Goal: Task Accomplishment & Management: Manage account settings

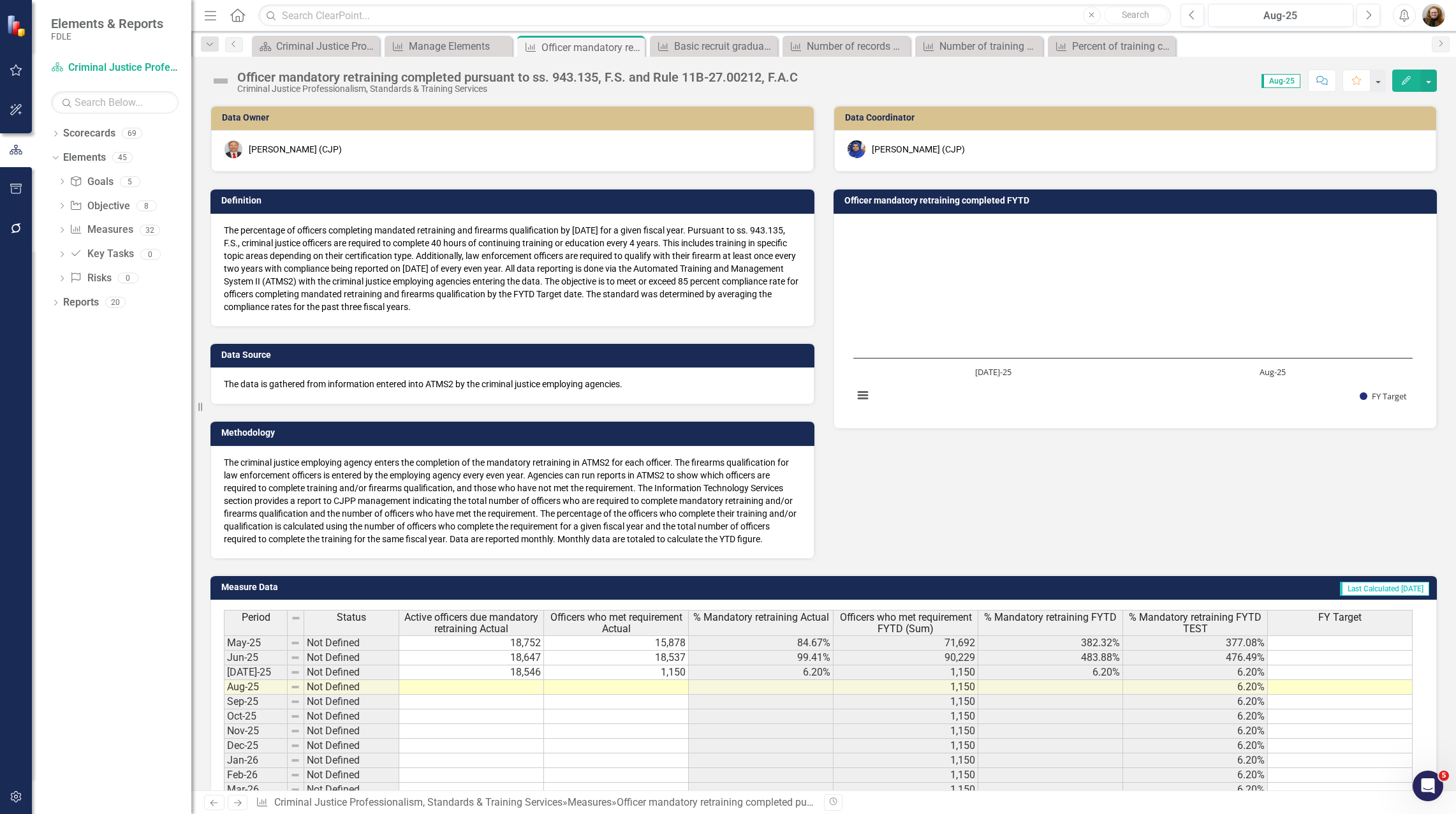
click at [935, 195] on td "Officer mandatory retraining completed FYTD" at bounding box center [1137, 202] width 587 height 20
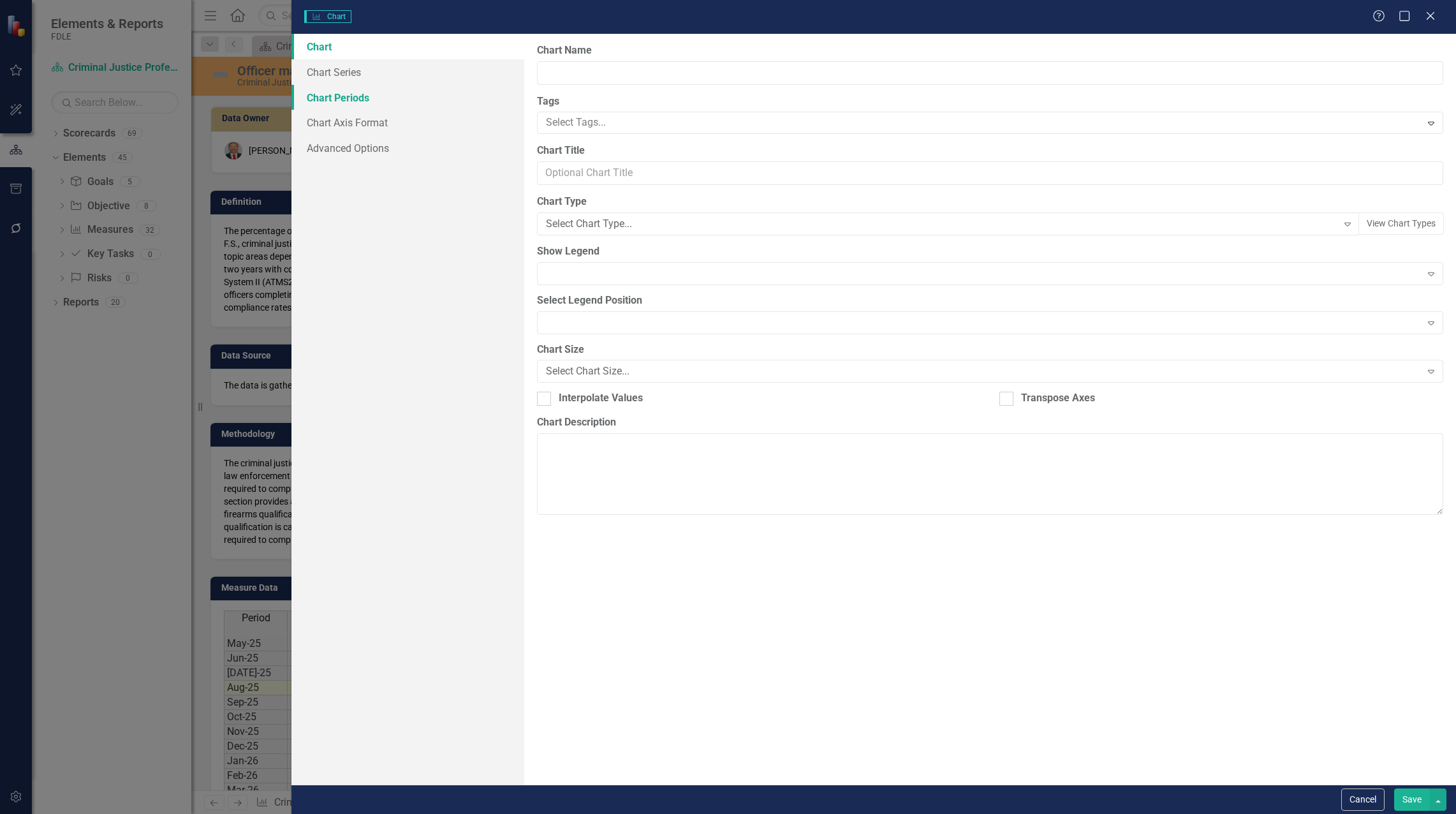
type input "Officer mandatory retraining completed FYTD"
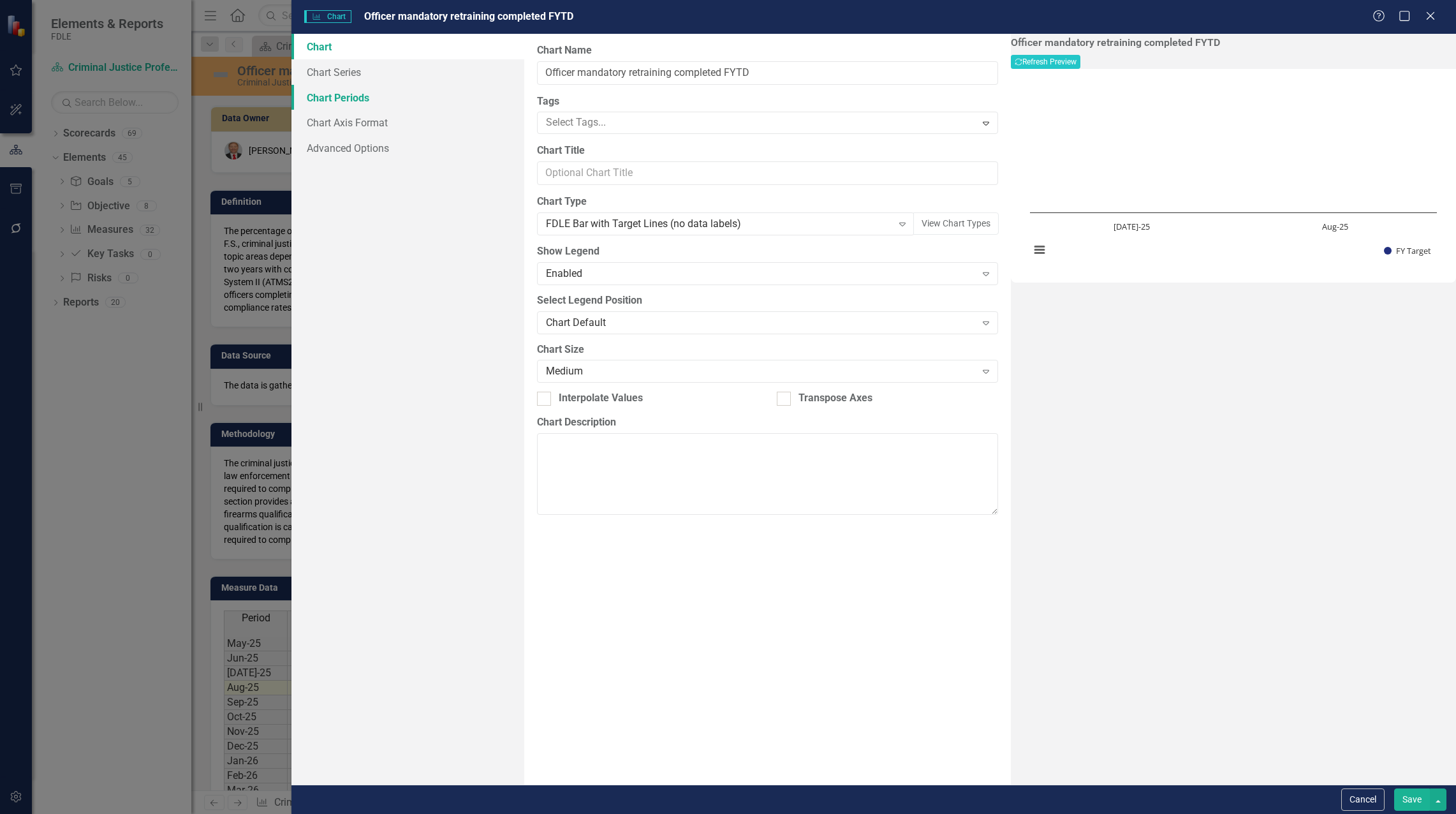
click at [335, 91] on link "Chart Periods" at bounding box center [408, 98] width 233 height 25
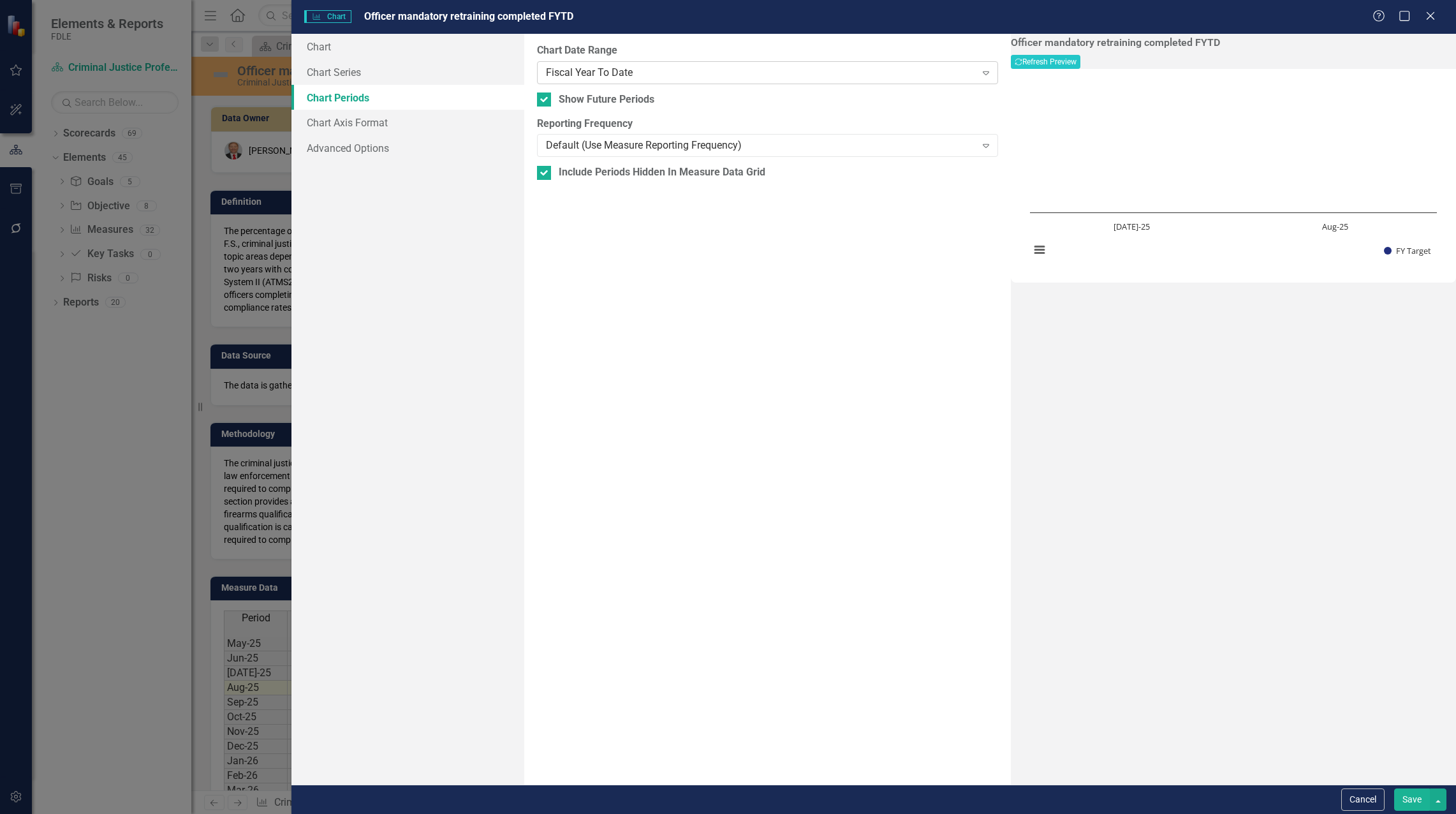
click at [612, 74] on div "Fiscal Year To Date" at bounding box center [760, 72] width 430 height 14
click at [610, 63] on div "Fiscal Year To Date Expand" at bounding box center [767, 72] width 461 height 23
click at [1413, 803] on button "Save" at bounding box center [1412, 800] width 36 height 22
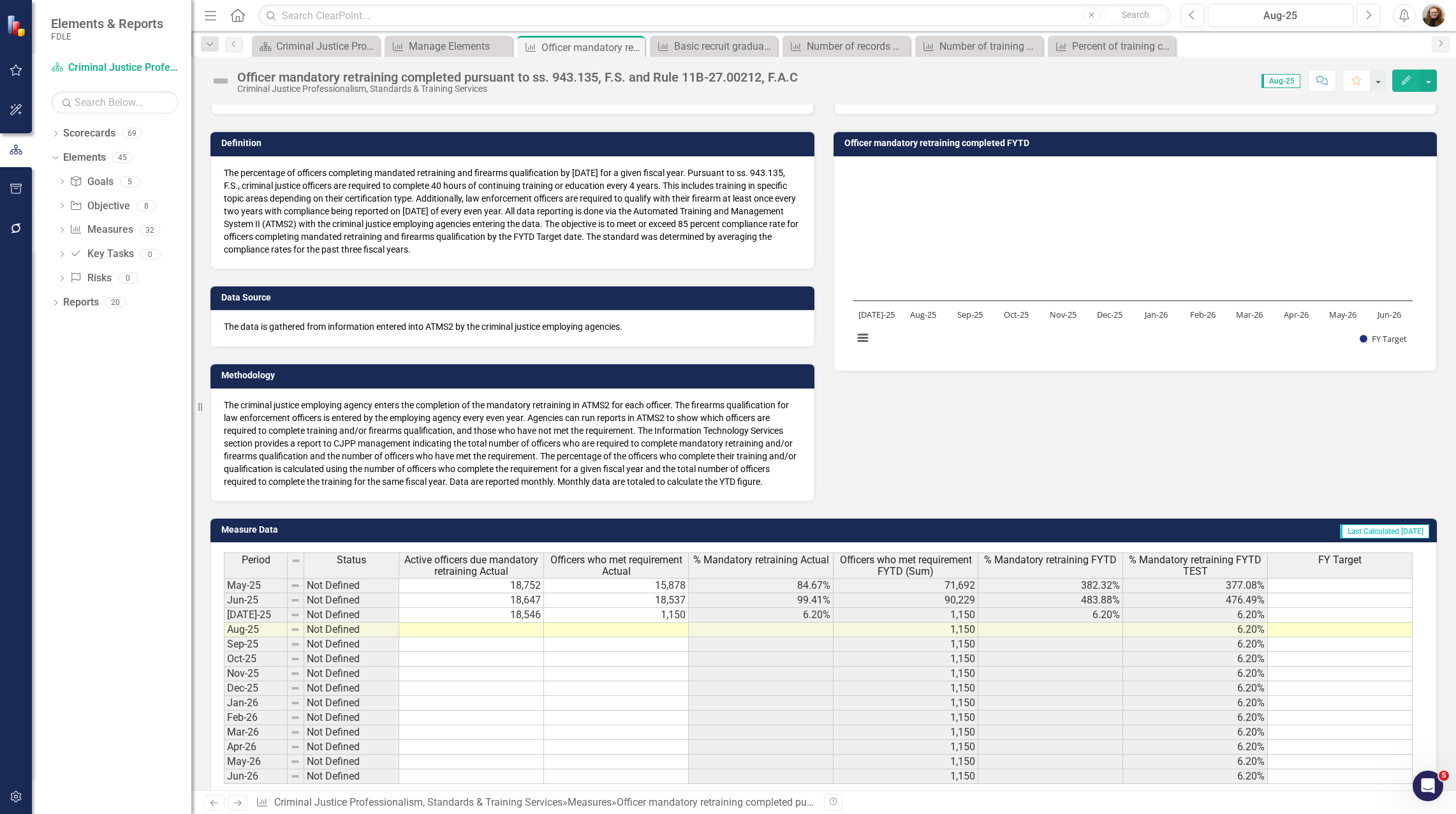
scroll to position [46, 0]
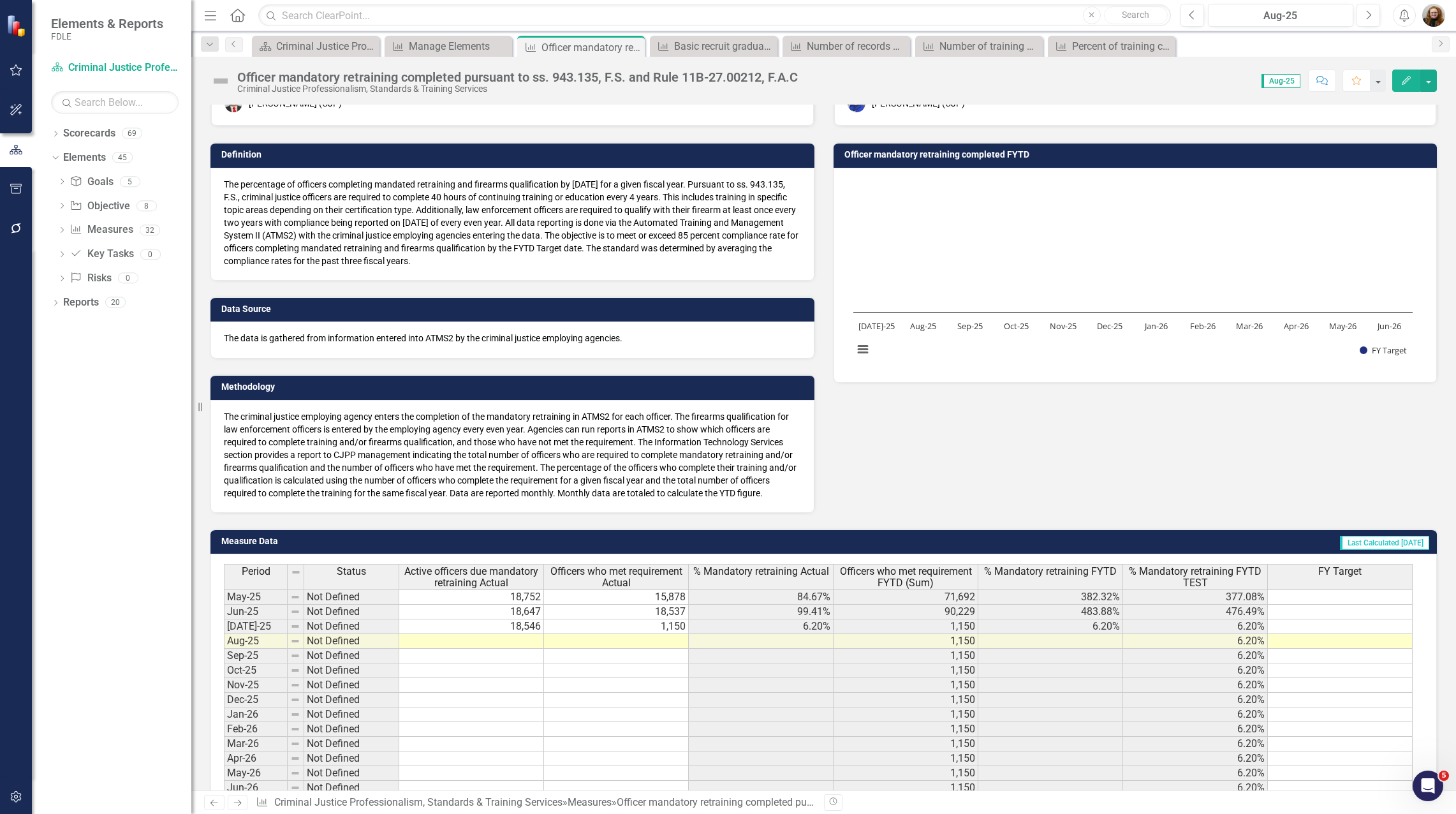
click at [1400, 78] on icon "Edit" at bounding box center [1406, 80] width 12 height 9
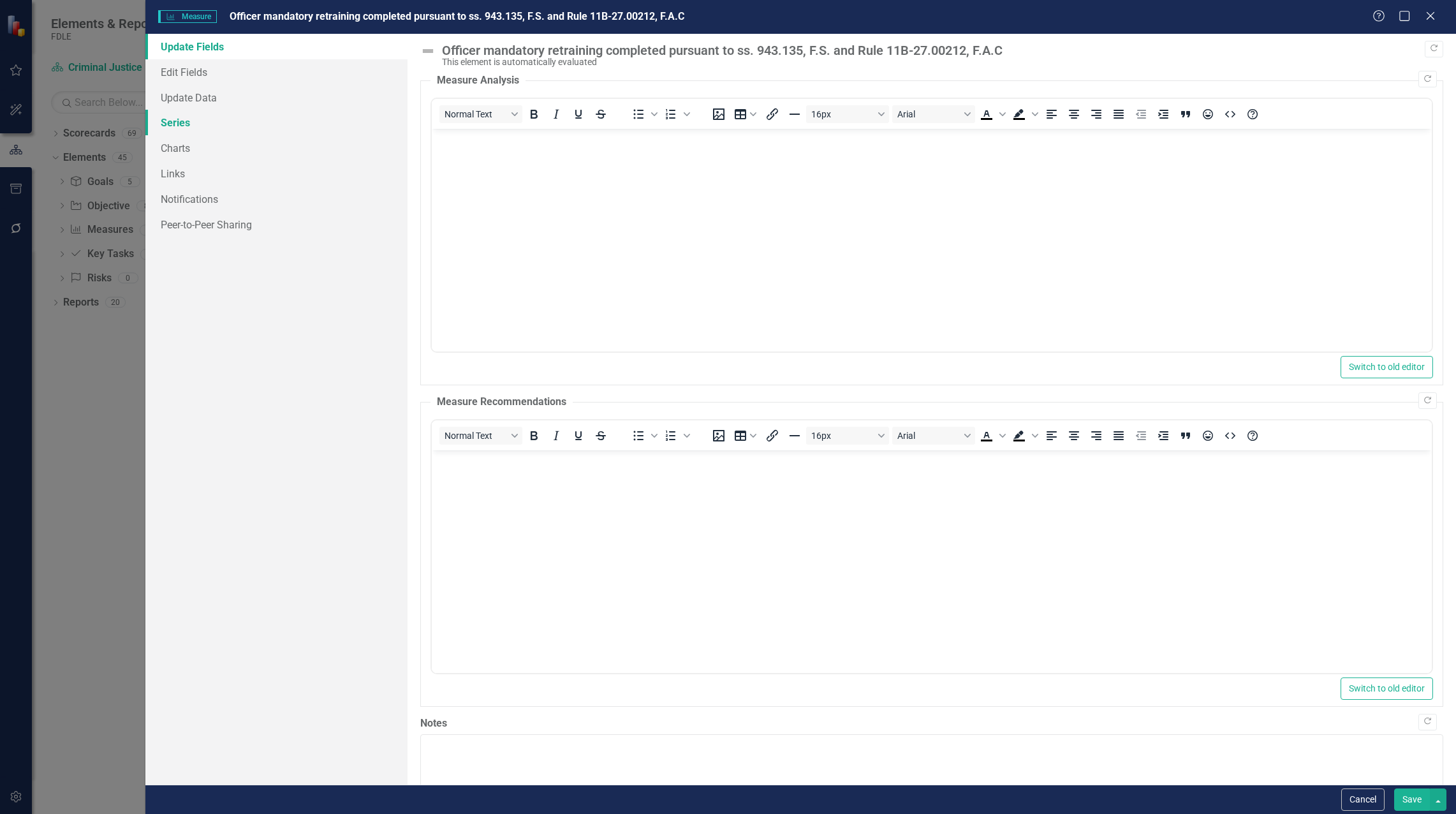
scroll to position [0, 0]
click at [190, 121] on link "Series" at bounding box center [276, 122] width 262 height 25
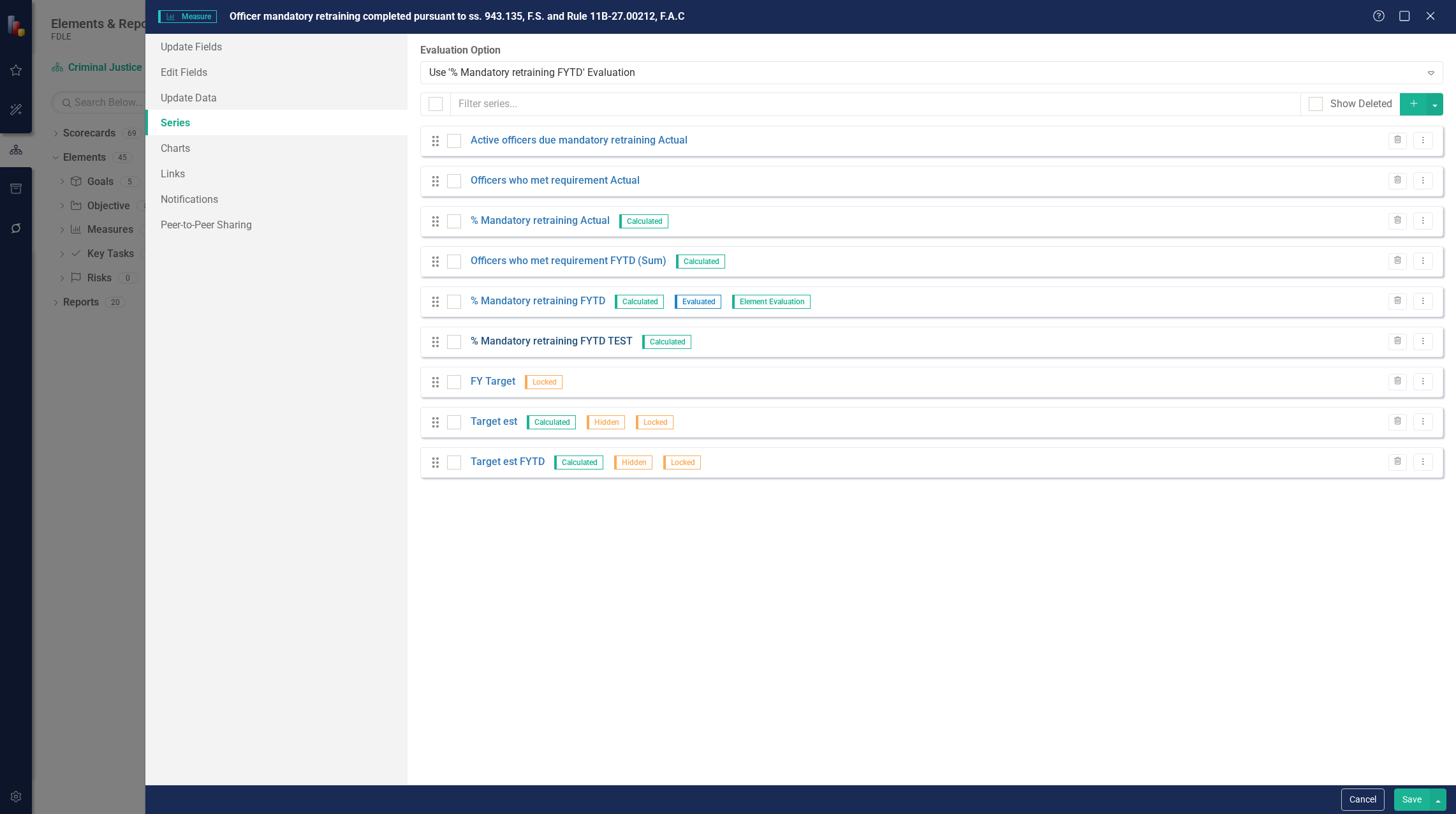
click at [556, 344] on link "% Mandatory retraining FYTD TEST" at bounding box center [551, 341] width 162 height 14
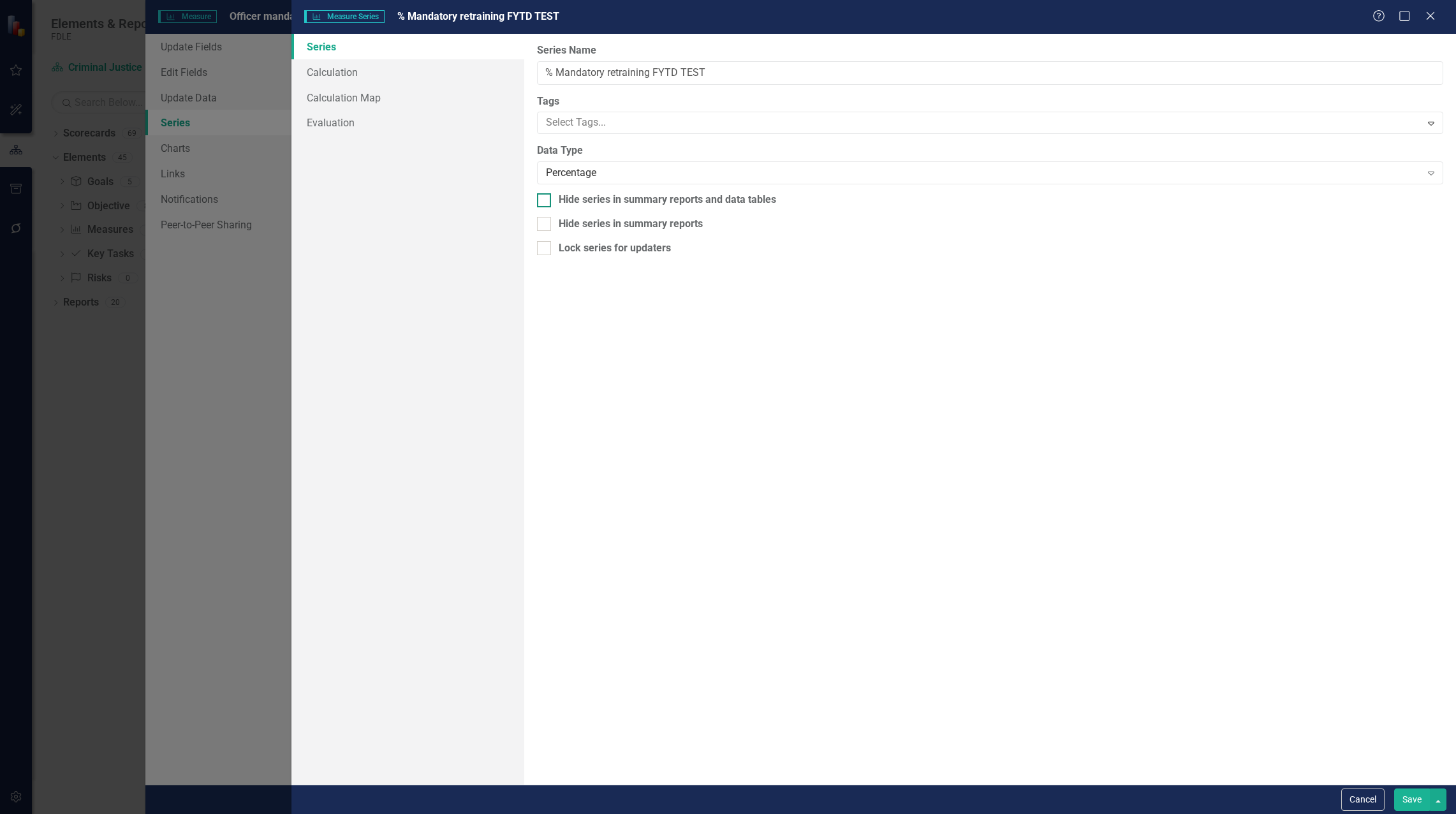
click at [541, 203] on div at bounding box center [544, 200] width 14 height 14
click at [541, 201] on input "Hide series in summary reports and data tables" at bounding box center [541, 197] width 8 height 8
checkbox input "true"
click at [541, 223] on input "Hide series in summary reports" at bounding box center [541, 221] width 8 height 8
checkbox input "true"
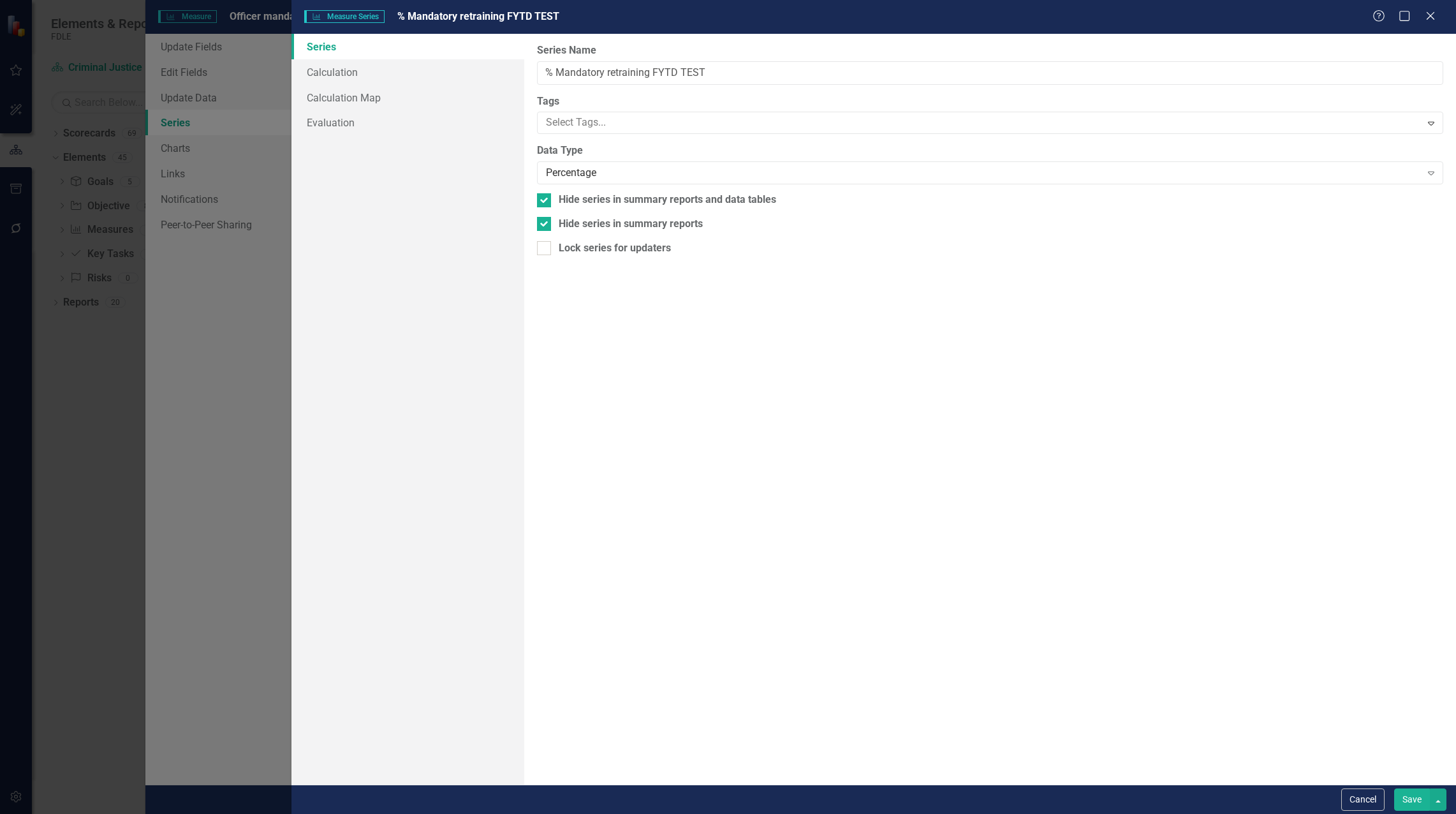
click at [1414, 794] on button "Save" at bounding box center [1412, 800] width 36 height 22
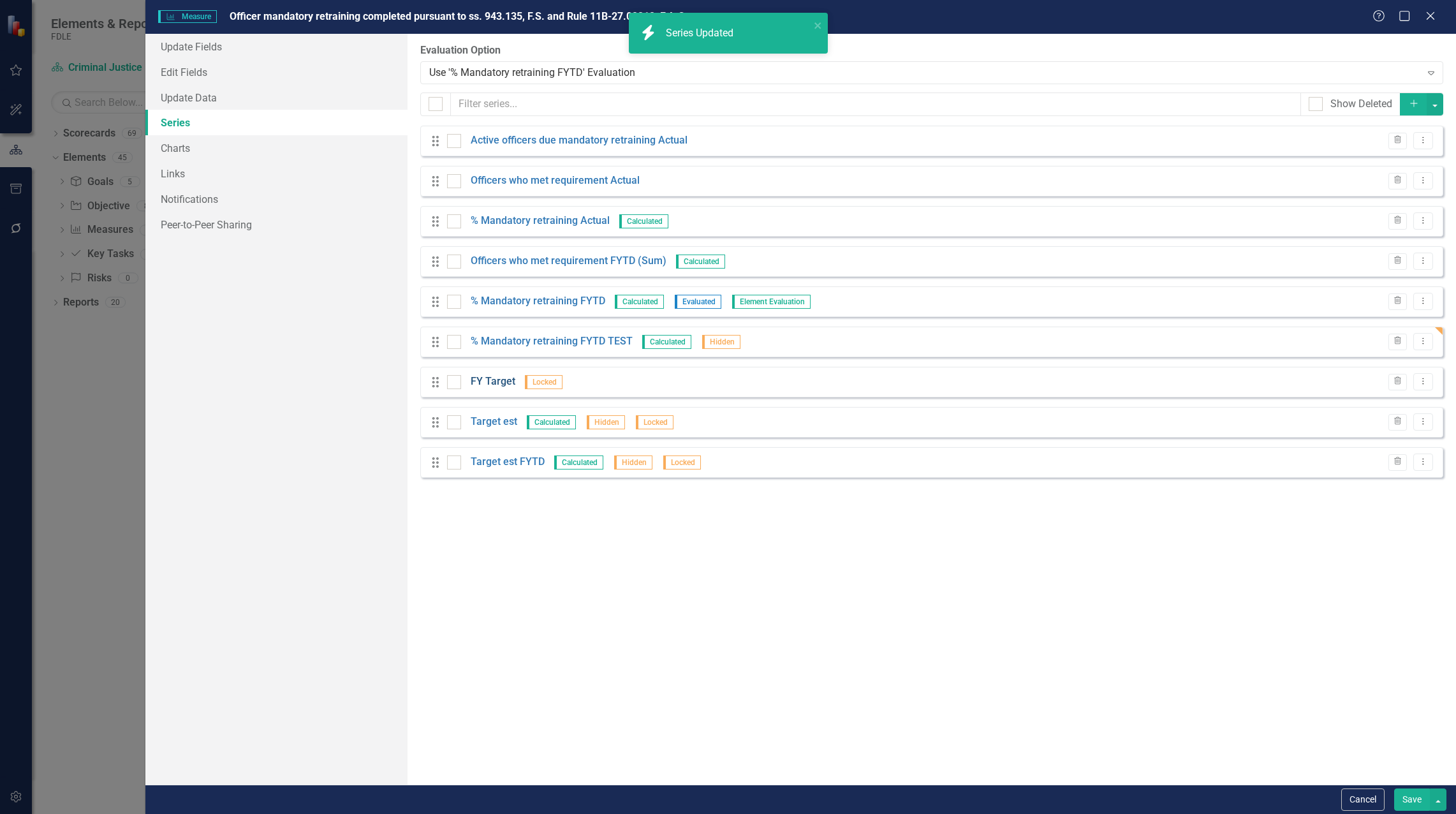
click at [505, 382] on link "FY Target" at bounding box center [493, 382] width 45 height 14
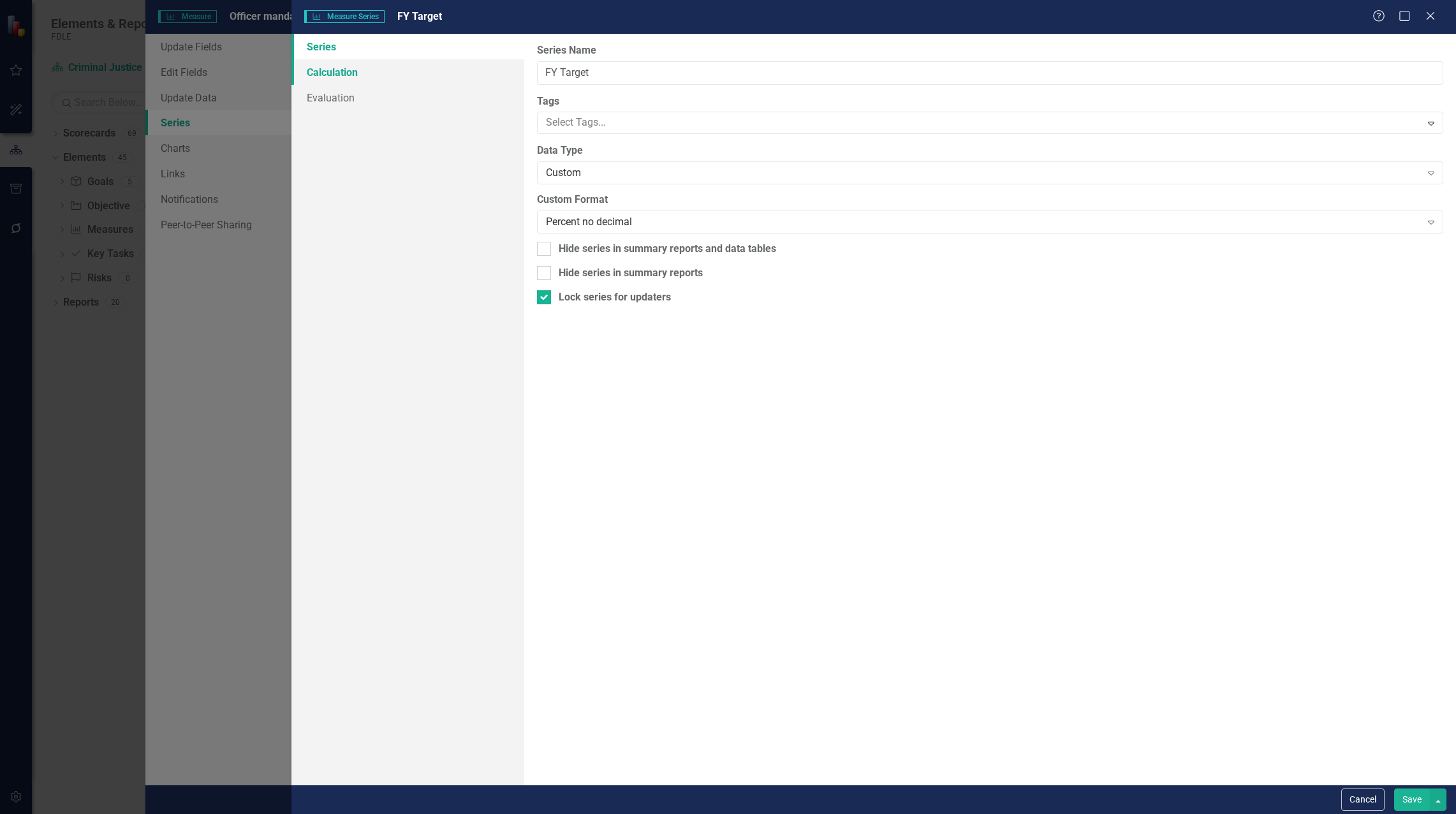
click at [340, 67] on link "Calculation" at bounding box center [408, 72] width 233 height 25
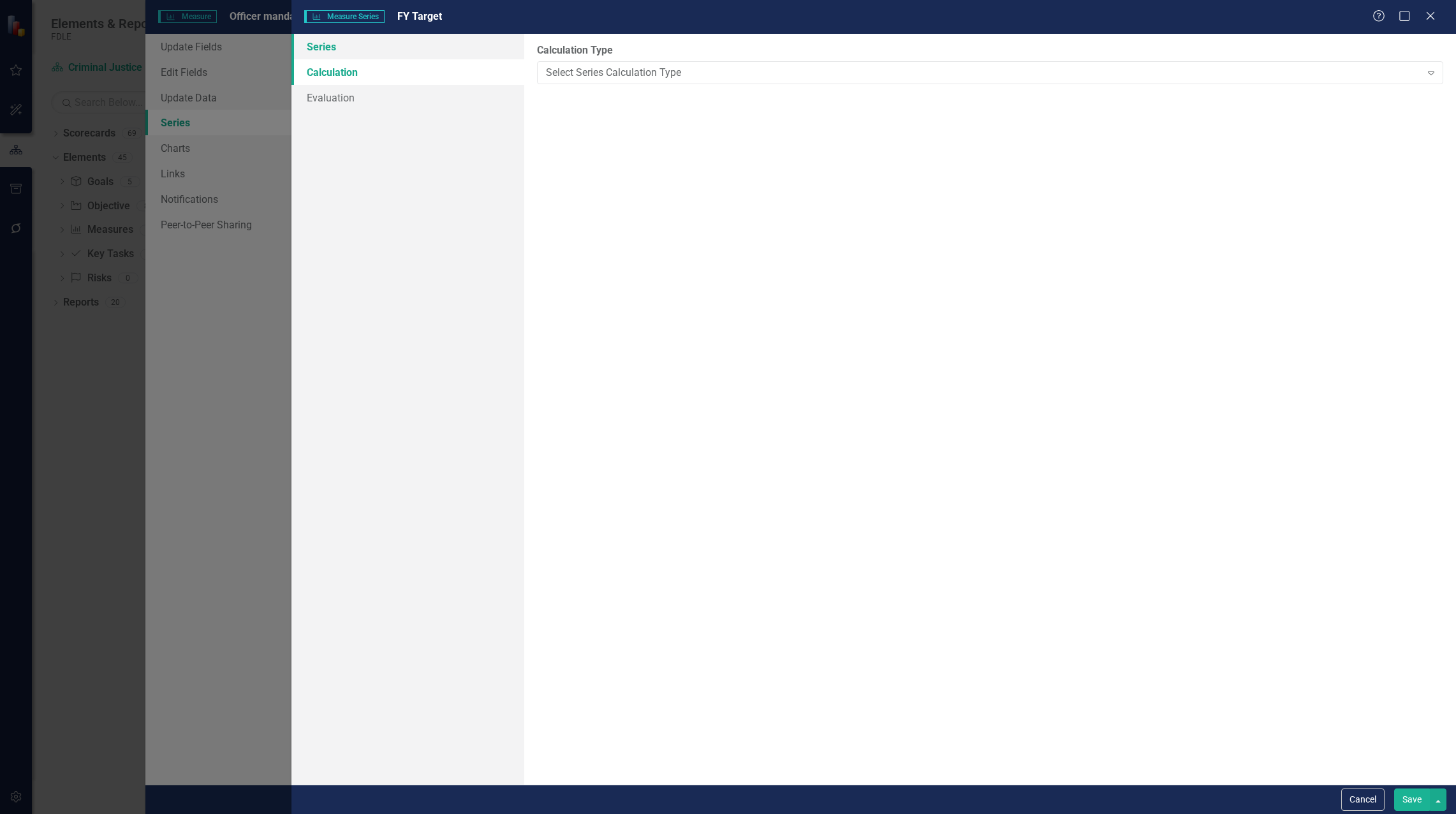
click at [324, 48] on link "Series" at bounding box center [408, 47] width 233 height 25
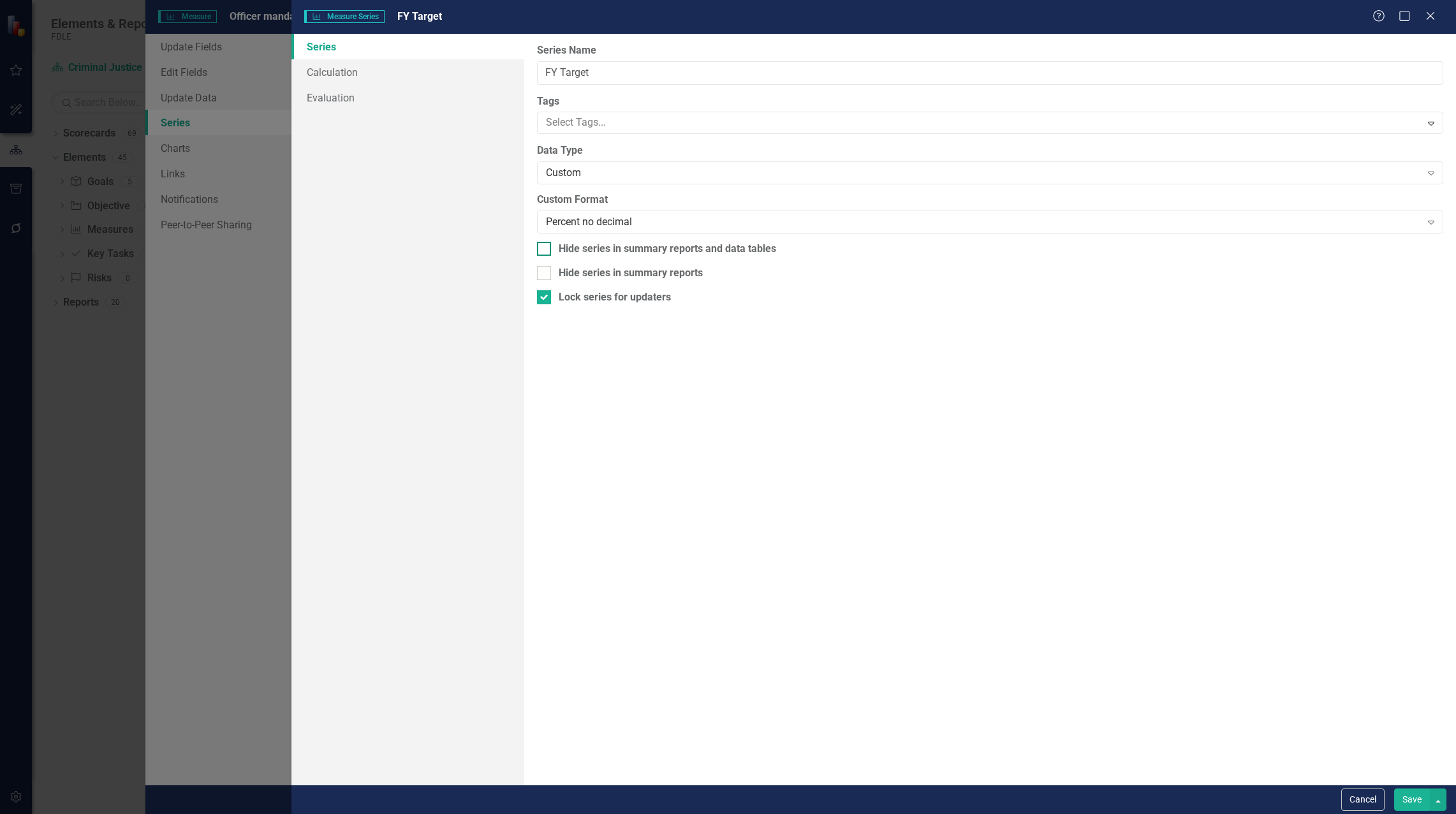
click at [539, 246] on input "Hide series in summary reports and data tables" at bounding box center [541, 246] width 8 height 8
checkbox input "true"
click at [547, 271] on div at bounding box center [544, 273] width 14 height 14
click at [545, 271] on input "Hide series in summary reports" at bounding box center [541, 270] width 8 height 8
checkbox input "true"
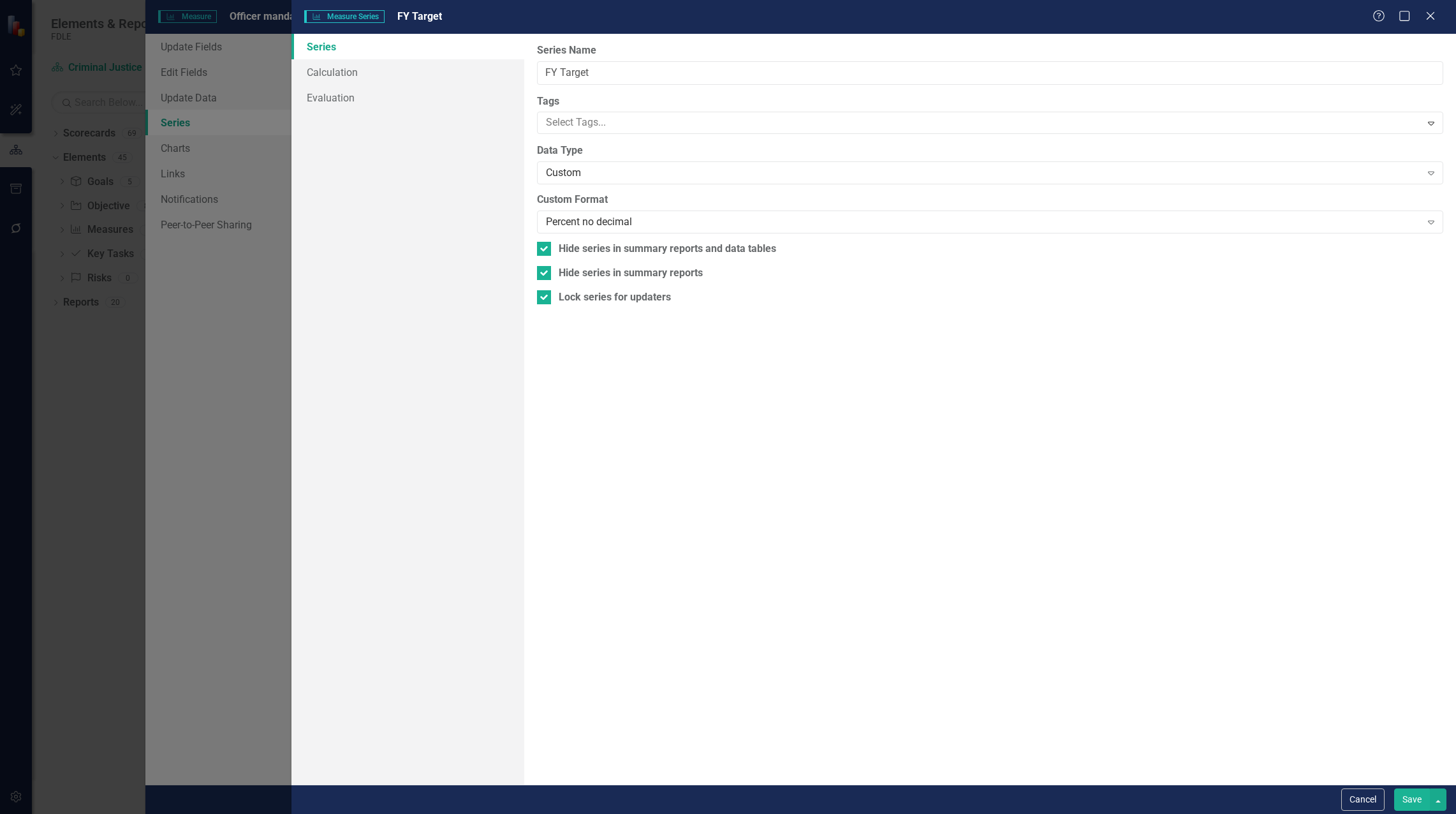
click at [1399, 799] on button "Save" at bounding box center [1412, 800] width 36 height 22
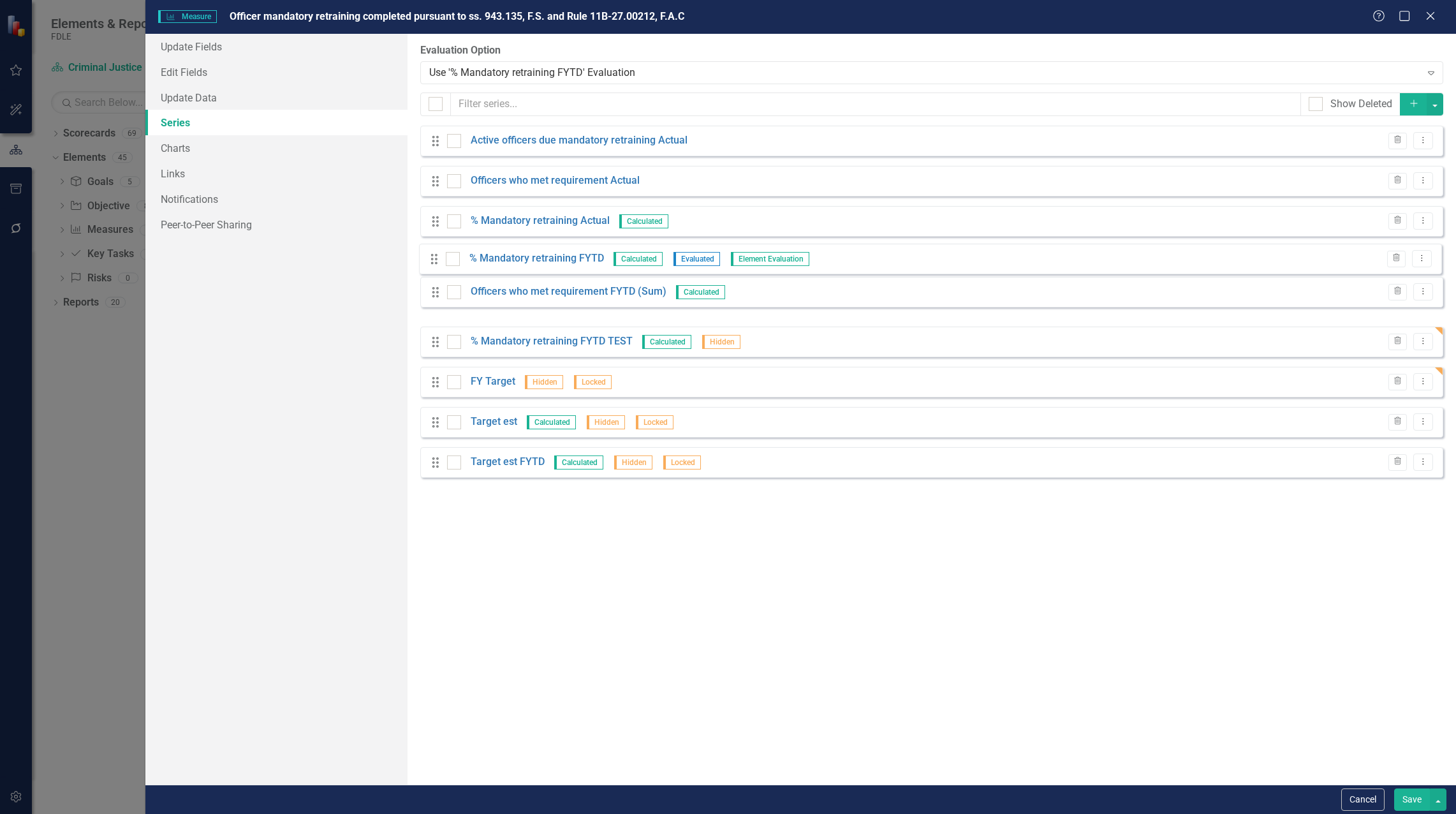
drag, startPoint x: 436, startPoint y: 304, endPoint x: 435, endPoint y: 262, distance: 42.0
click at [435, 262] on div "Drag Active officers due mandatory retraining Actual Trash Dropdown Menu Drag O…" at bounding box center [932, 302] width 1023 height 352
click at [1424, 803] on button "Save" at bounding box center [1412, 800] width 36 height 22
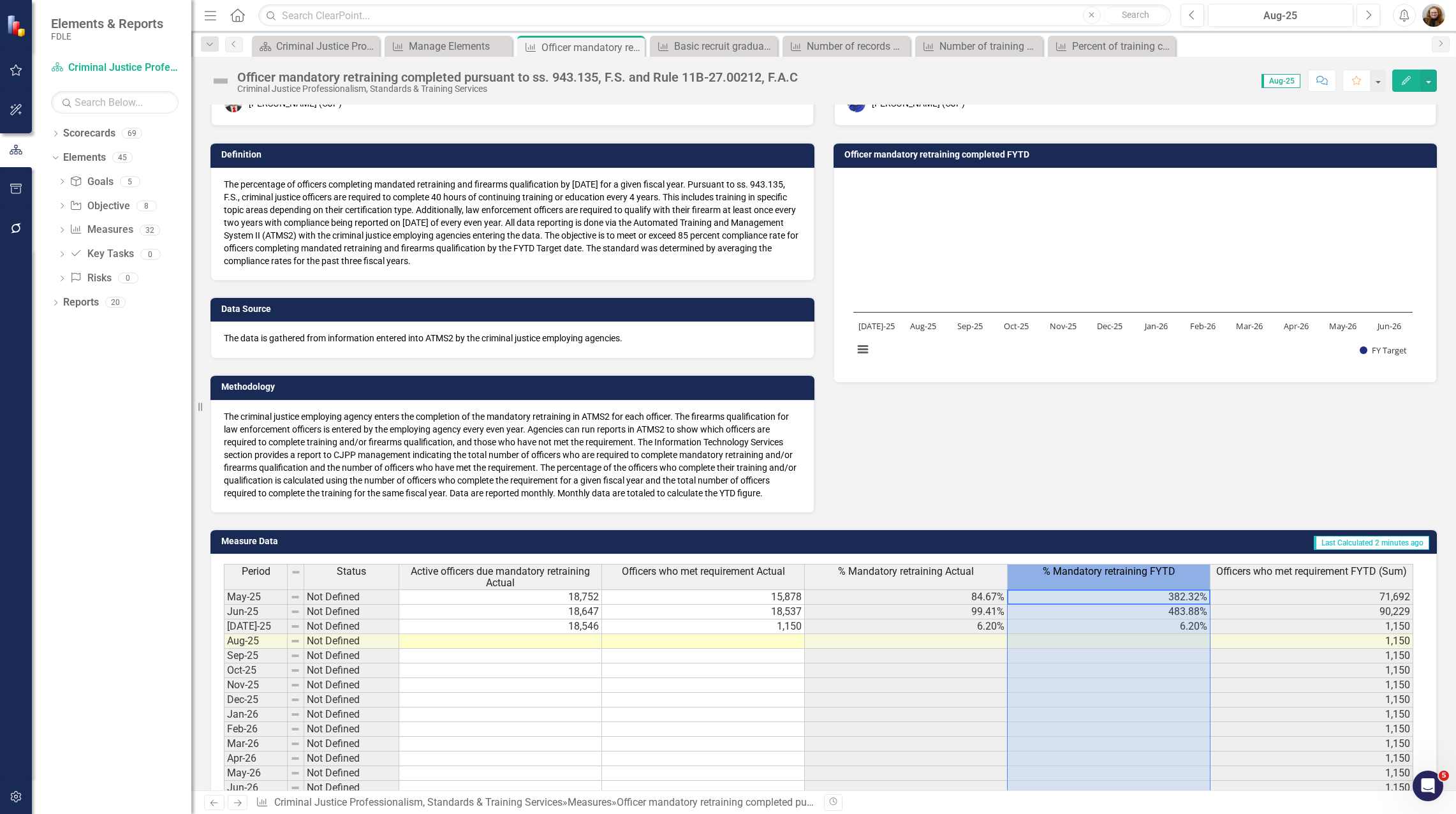
click at [1069, 577] on span "% Mandatory retraining FYTD" at bounding box center [1109, 572] width 133 height 12
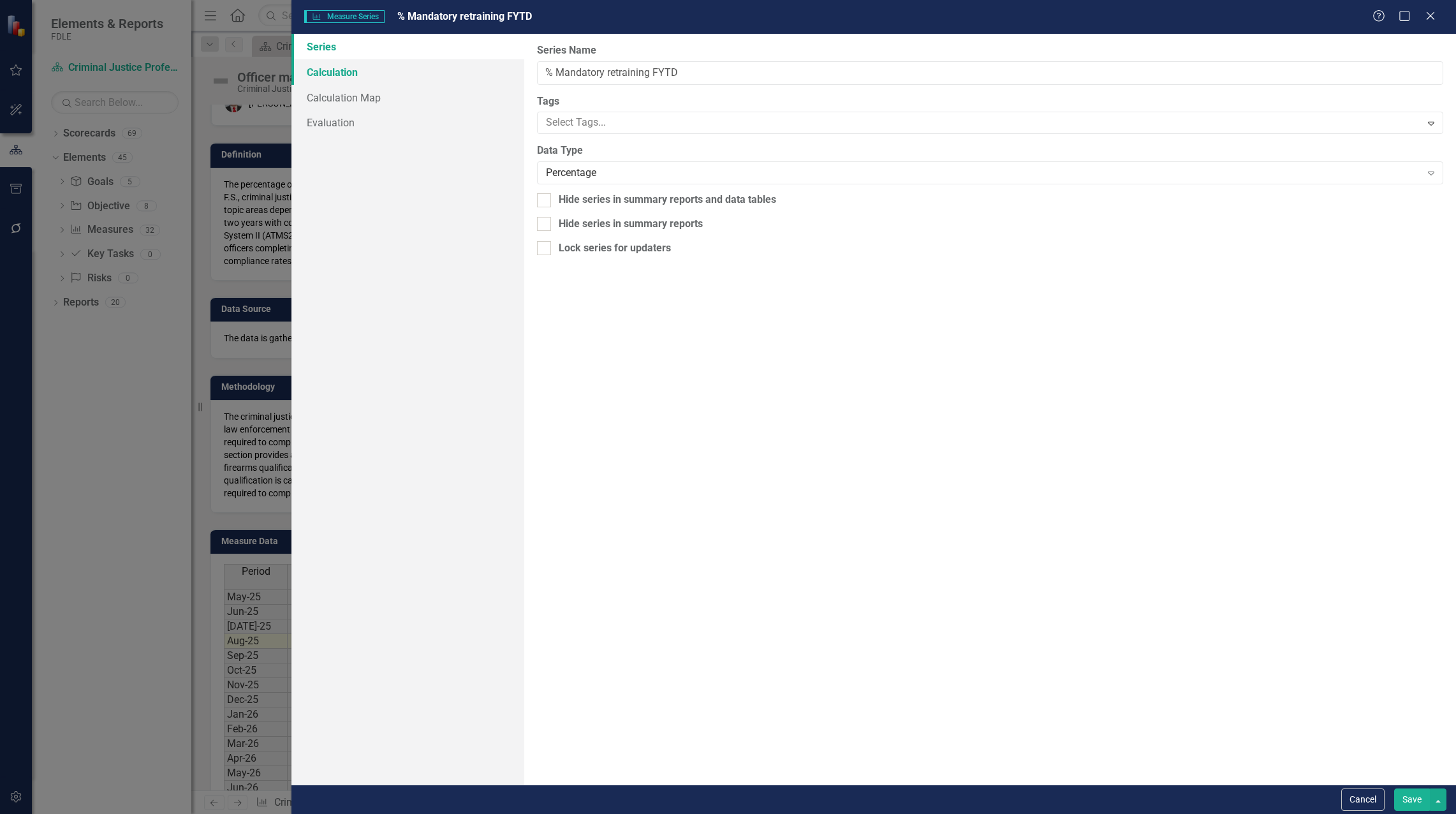
click at [340, 76] on link "Calculation" at bounding box center [408, 72] width 233 height 25
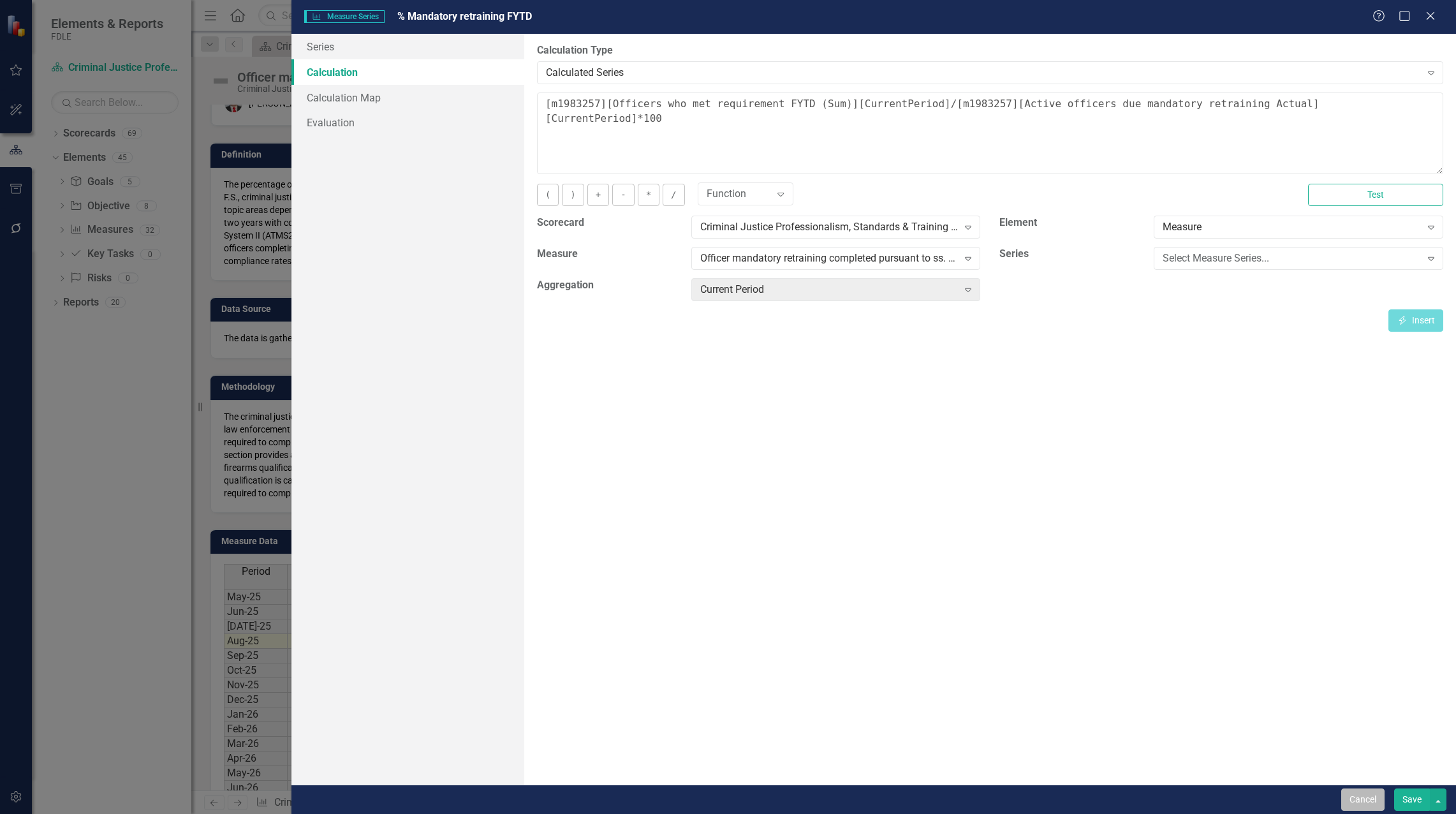
click at [1365, 803] on button "Cancel" at bounding box center [1362, 800] width 43 height 22
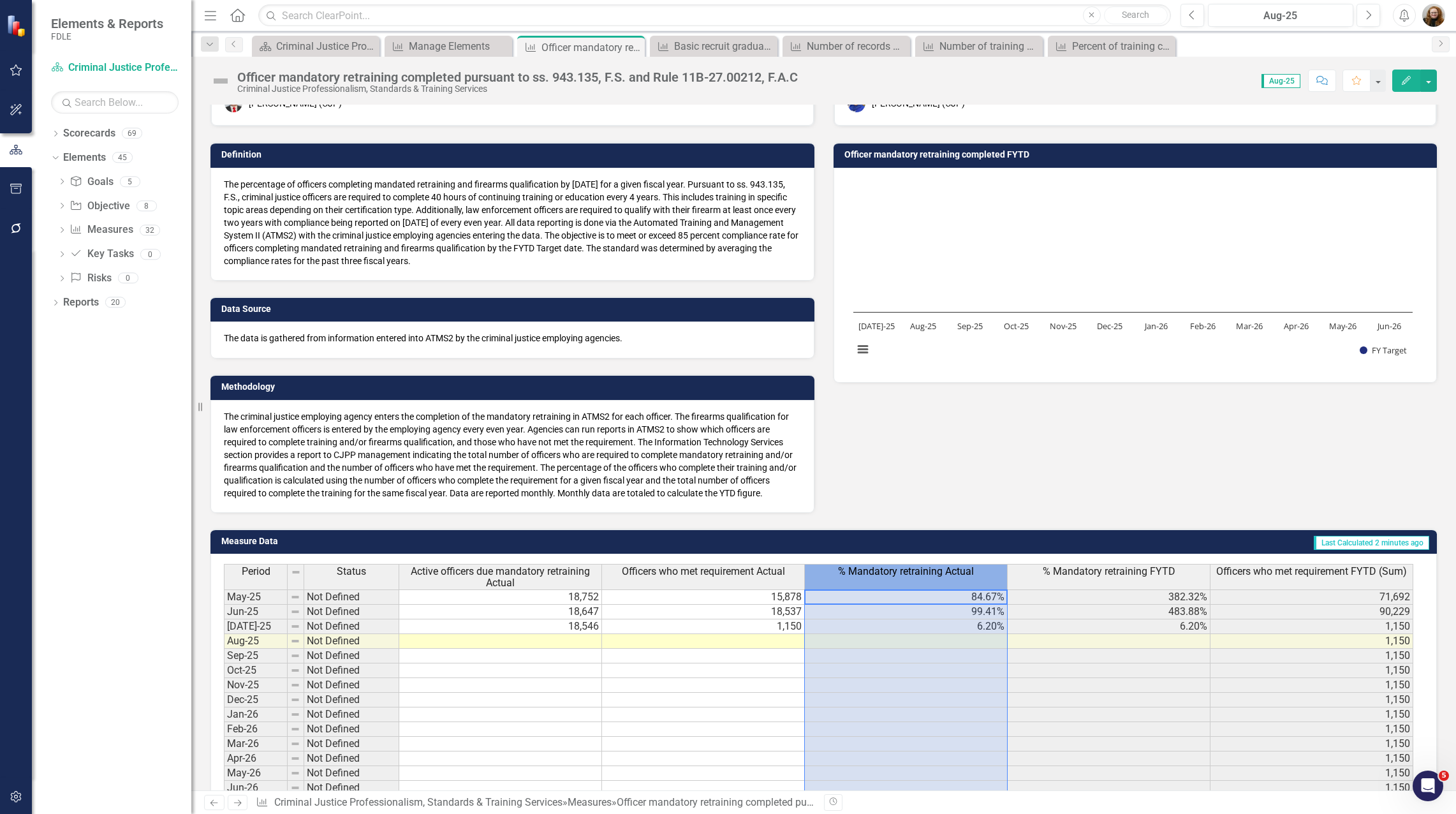
click at [959, 577] on span "% Mandatory retraining Actual" at bounding box center [906, 572] width 136 height 12
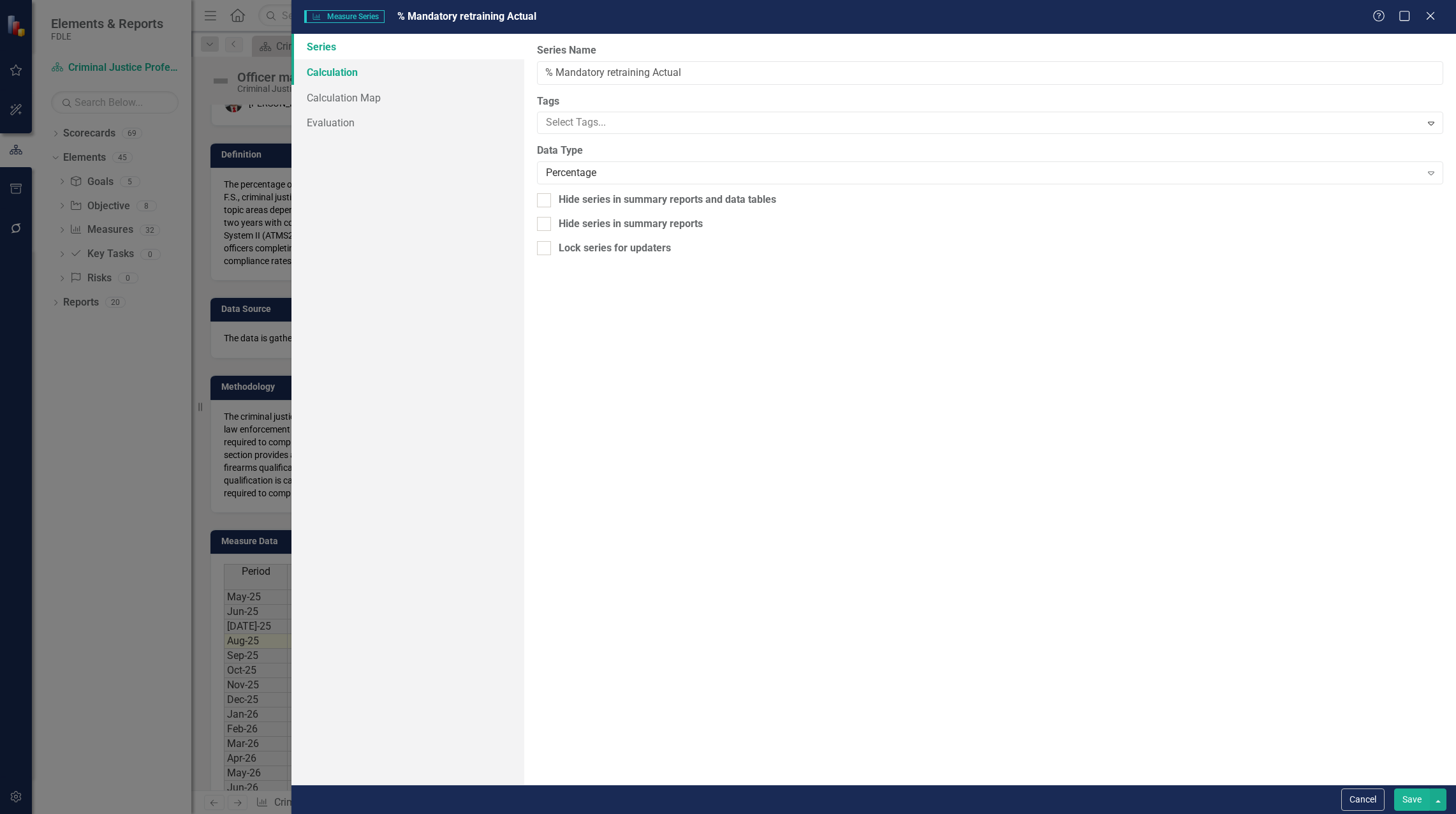
click at [326, 73] on link "Calculation" at bounding box center [408, 72] width 233 height 25
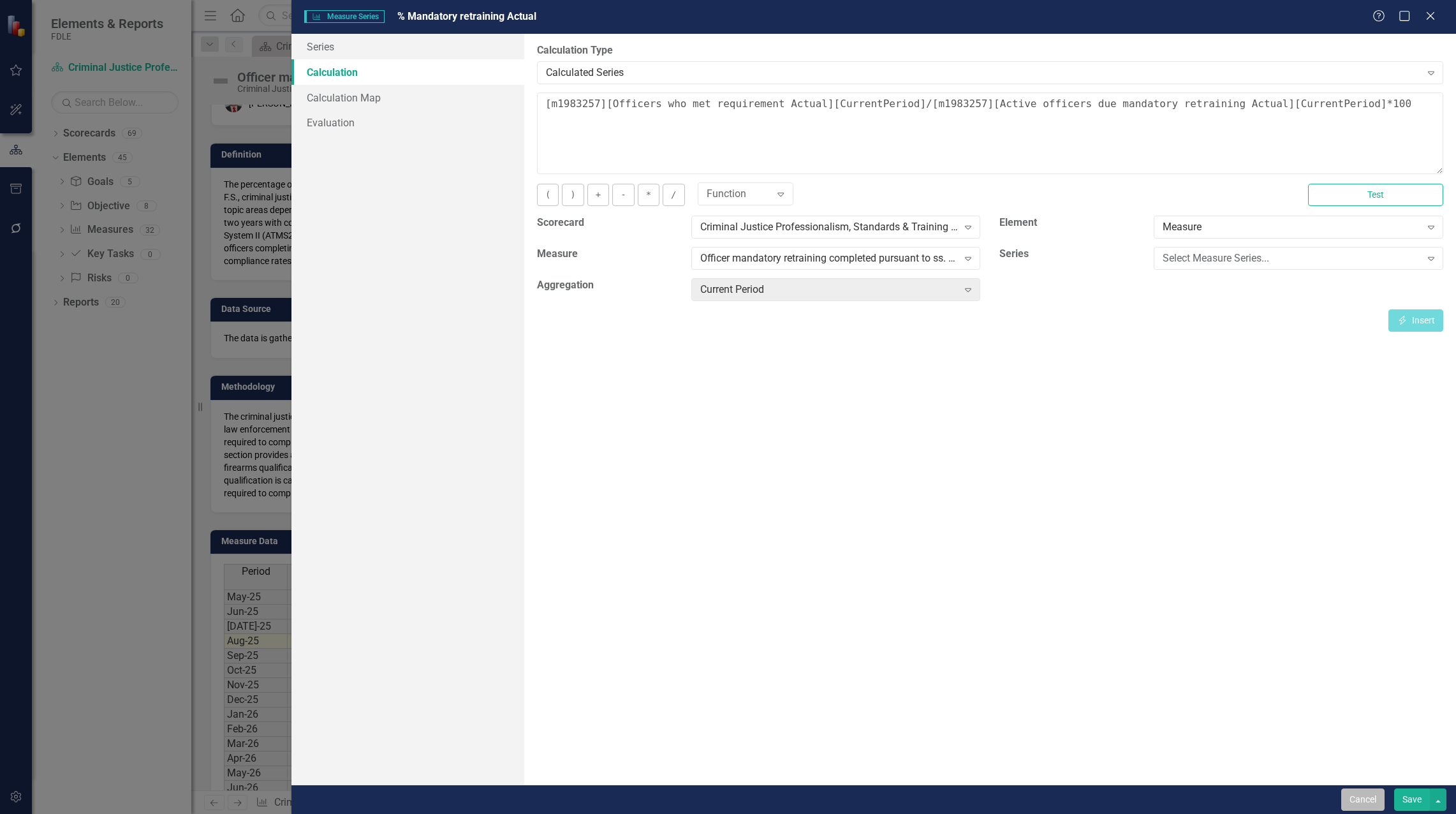
click at [1356, 794] on button "Cancel" at bounding box center [1362, 800] width 43 height 22
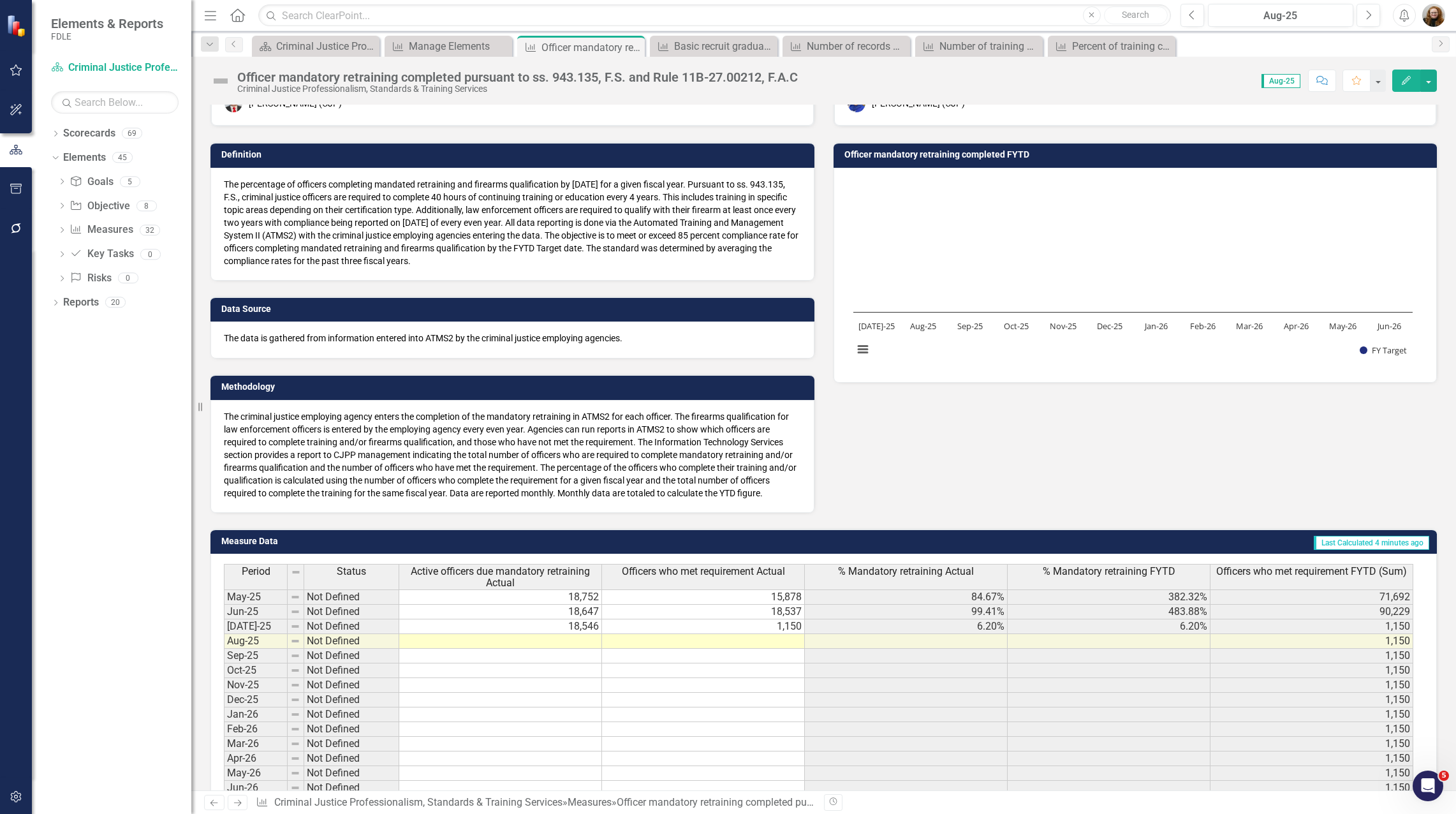
click at [1404, 83] on icon "button" at bounding box center [1406, 80] width 9 height 9
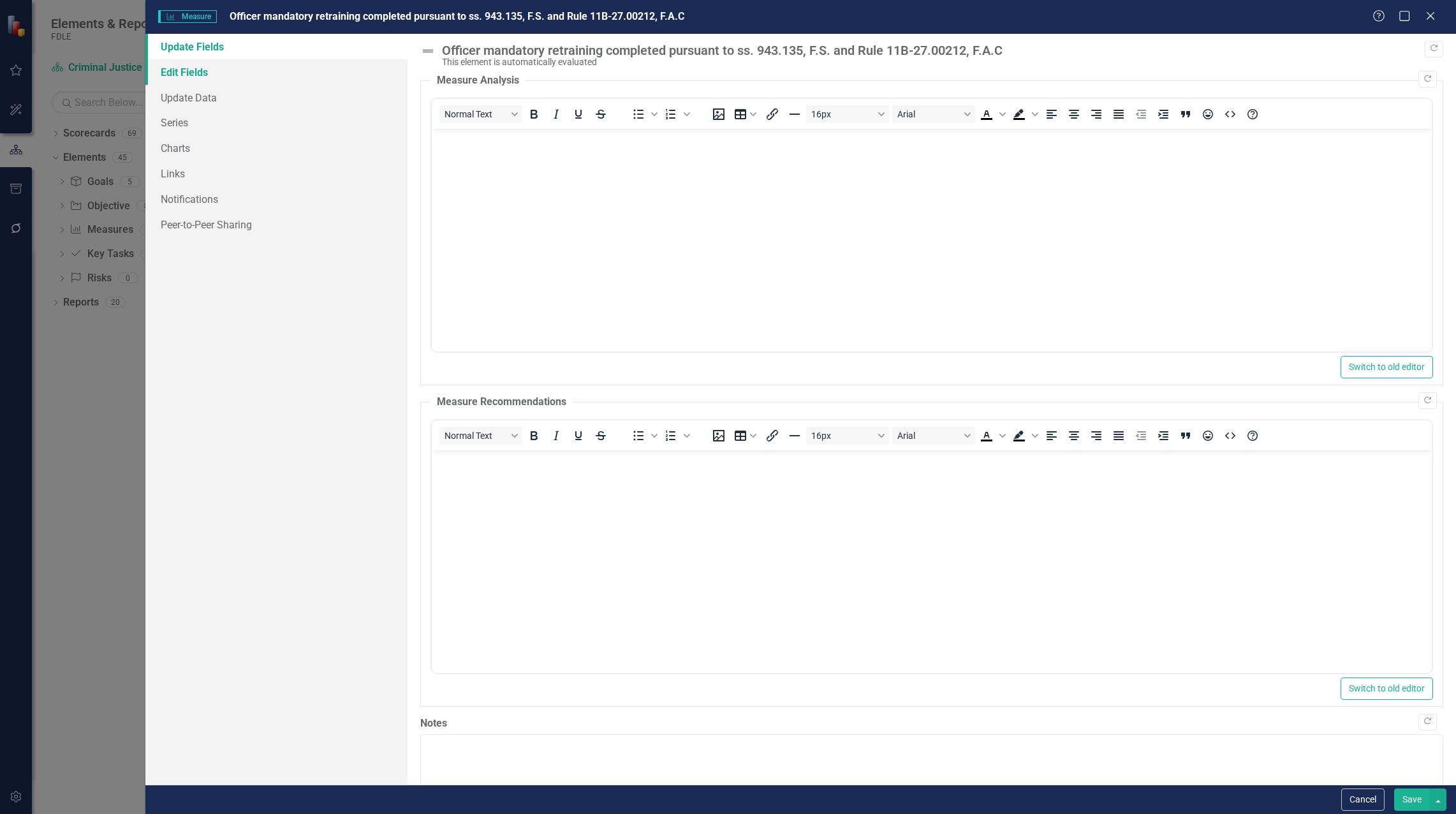
click at [200, 73] on link "Edit Fields" at bounding box center [276, 72] width 262 height 25
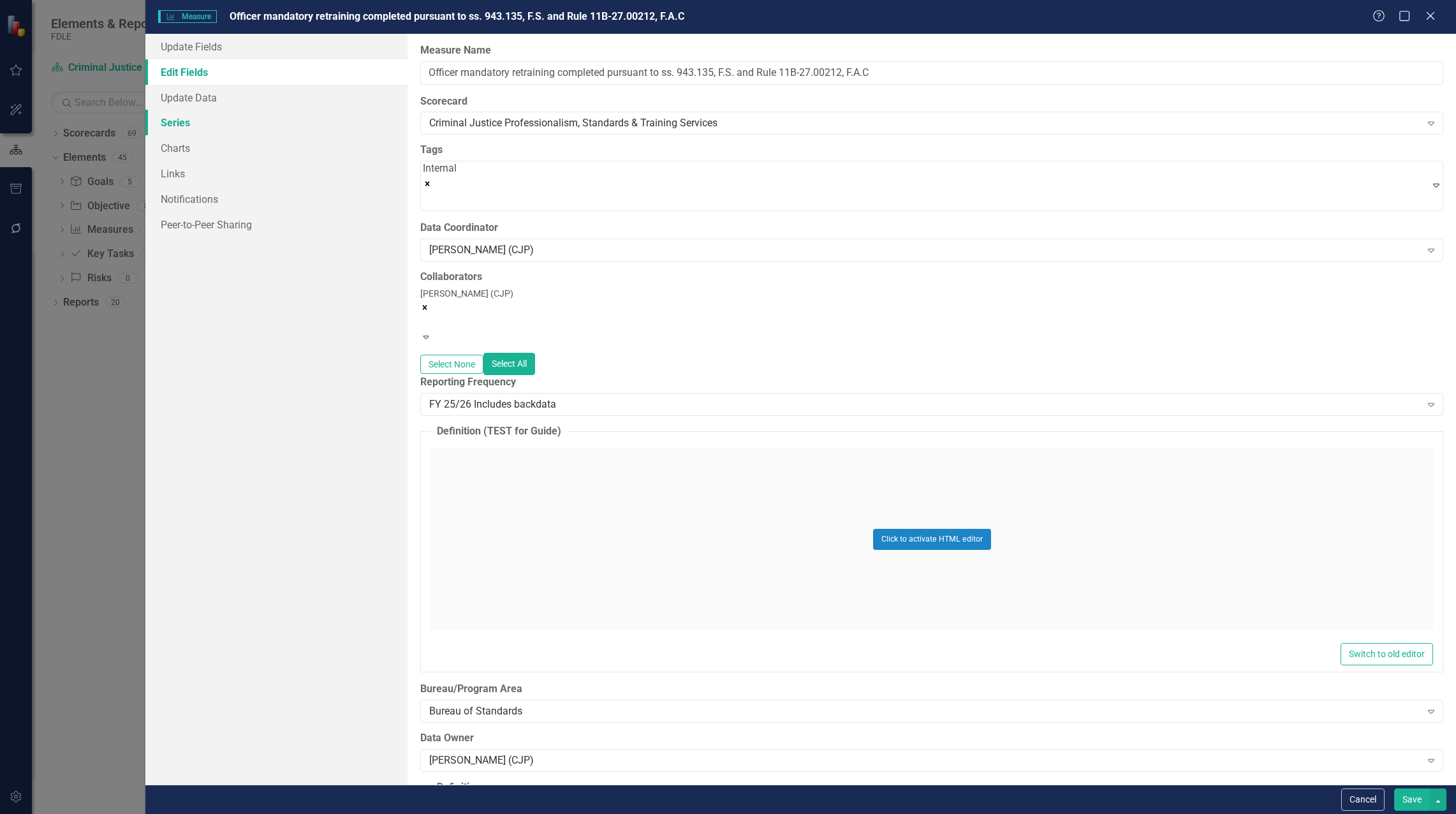
click at [178, 119] on link "Series" at bounding box center [276, 122] width 262 height 25
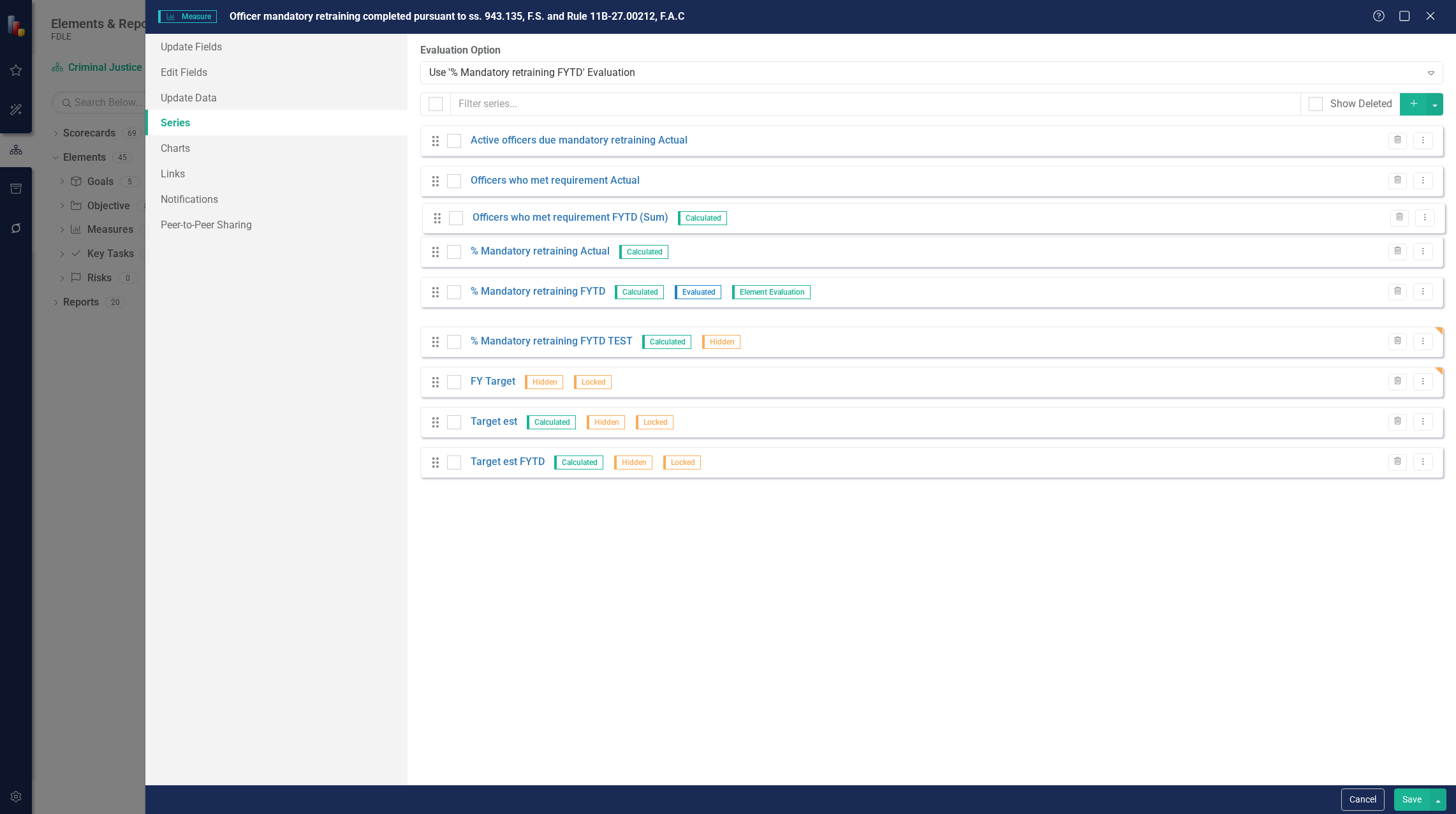
drag, startPoint x: 437, startPoint y: 304, endPoint x: 438, endPoint y: 221, distance: 83.0
click at [438, 221] on div "Drag Active officers due mandatory retraining Actual Trash Dropdown Menu Drag O…" at bounding box center [932, 302] width 1023 height 352
click at [1423, 342] on icon "Dropdown Menu" at bounding box center [1423, 341] width 11 height 8
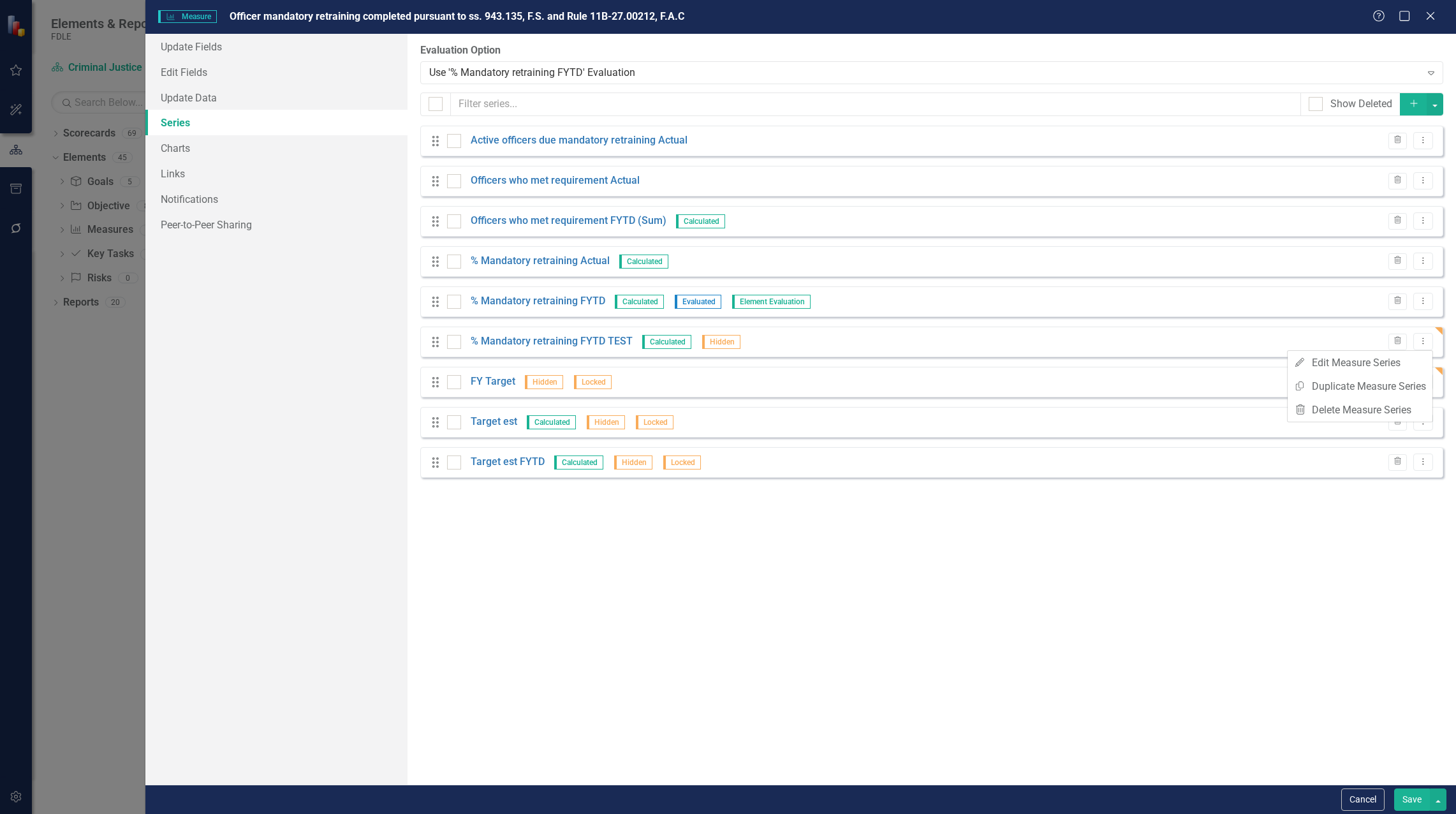
drag, startPoint x: 996, startPoint y: 579, endPoint x: 957, endPoint y: 530, distance: 62.6
click at [996, 578] on div "From this page, you can add, edit, delete, or duplicate the measure series for …" at bounding box center [932, 409] width 1048 height 750
click at [599, 339] on link "% Mandatory retraining FYTD TEST" at bounding box center [551, 341] width 162 height 14
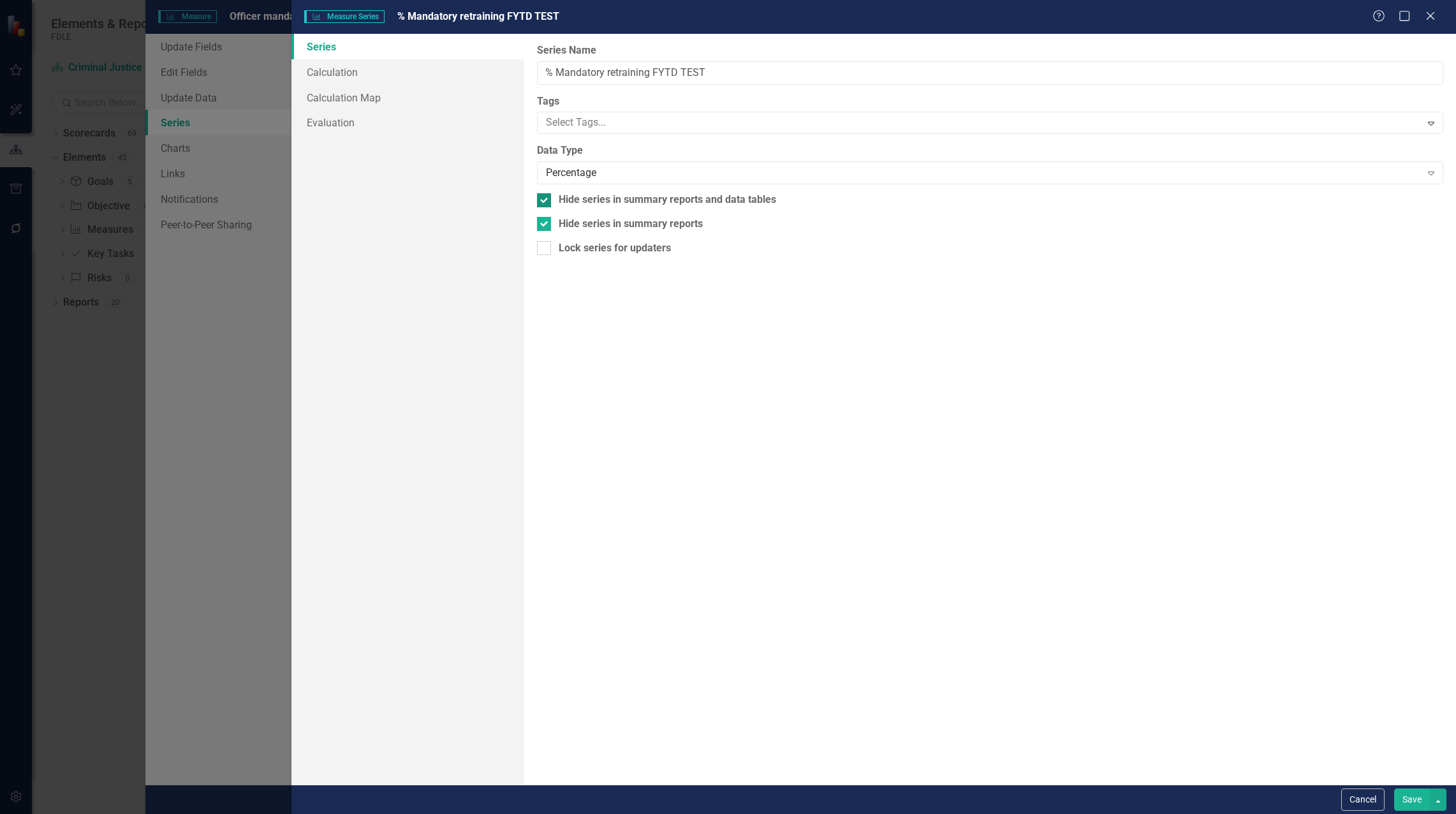
click at [543, 202] on div at bounding box center [544, 200] width 14 height 14
click at [543, 201] on input "Hide series in summary reports and data tables" at bounding box center [541, 197] width 8 height 8
checkbox input "false"
click at [543, 220] on input "Hide series in summary reports" at bounding box center [541, 221] width 8 height 8
checkbox input "false"
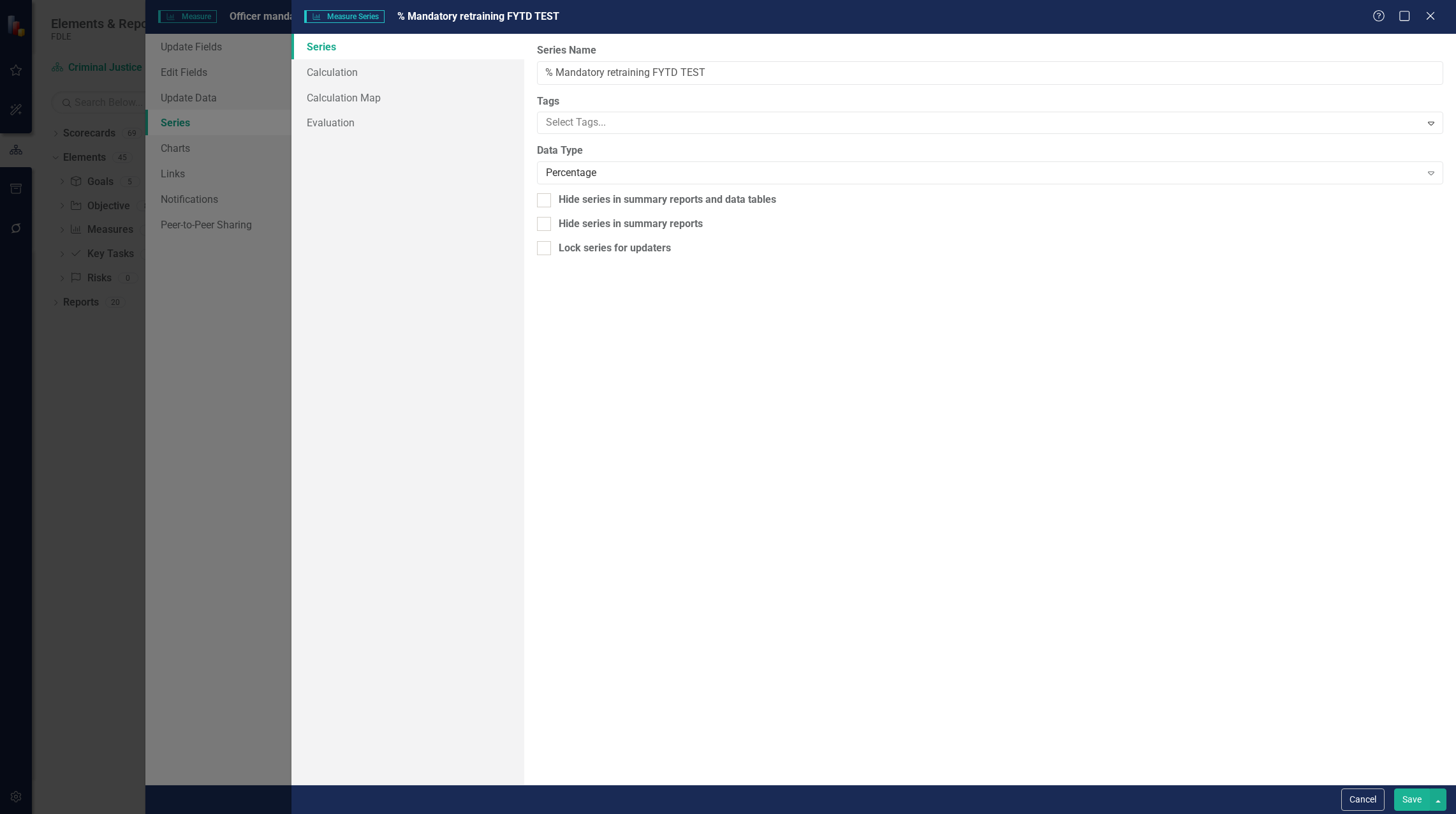
click at [1405, 794] on button "Save" at bounding box center [1412, 800] width 36 height 22
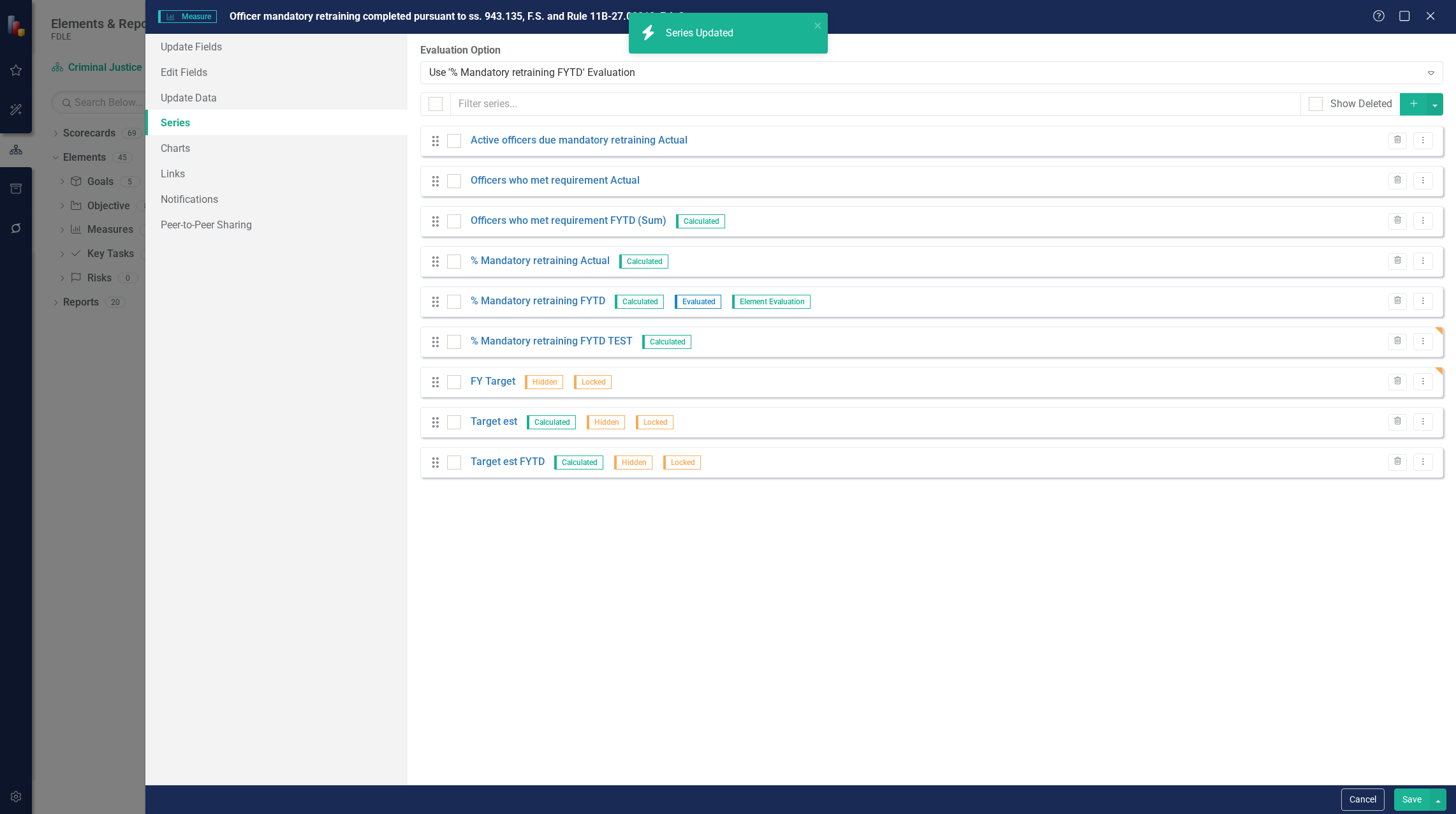
click at [1405, 796] on button "Save" at bounding box center [1412, 800] width 36 height 22
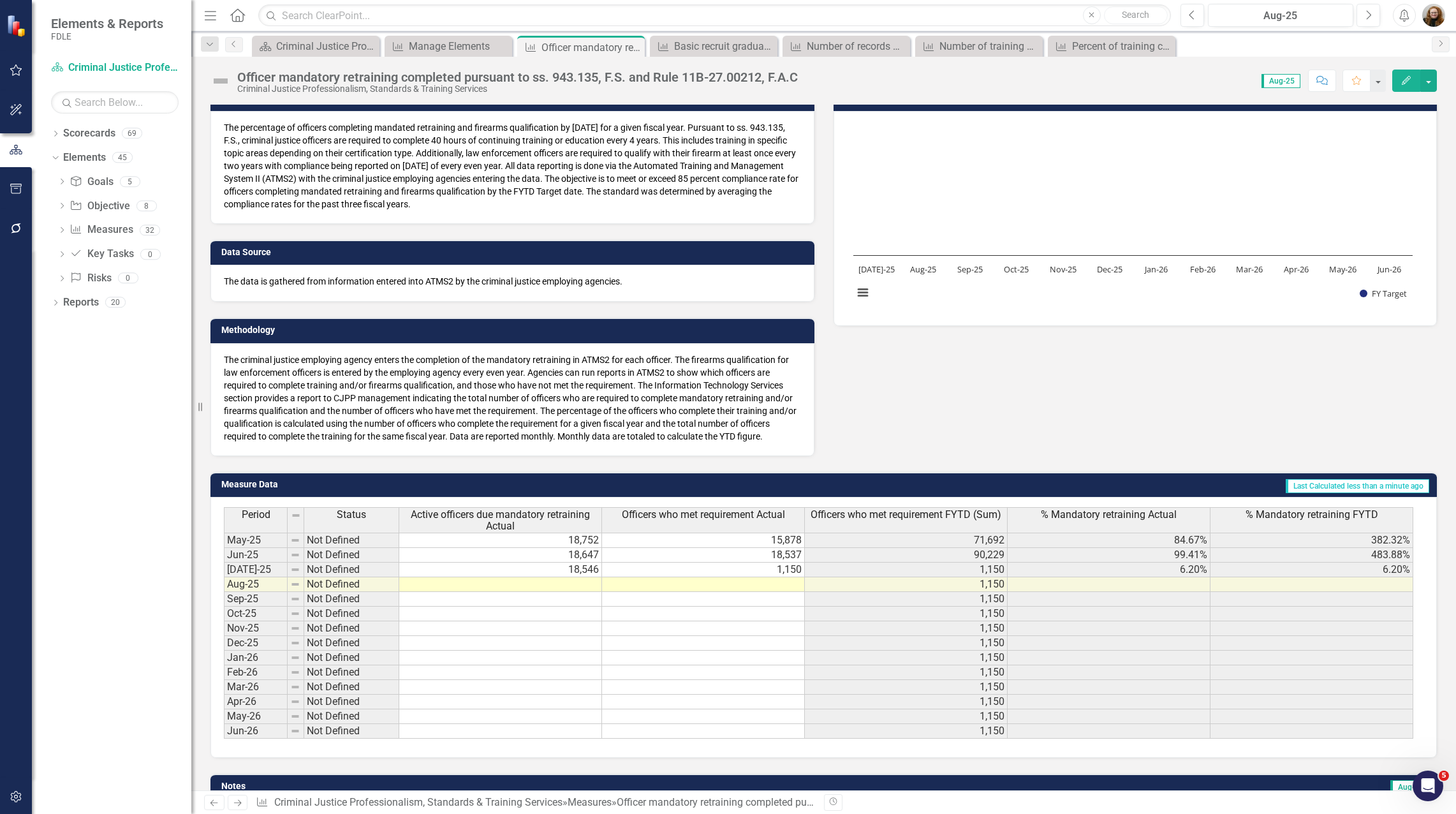
scroll to position [173, 0]
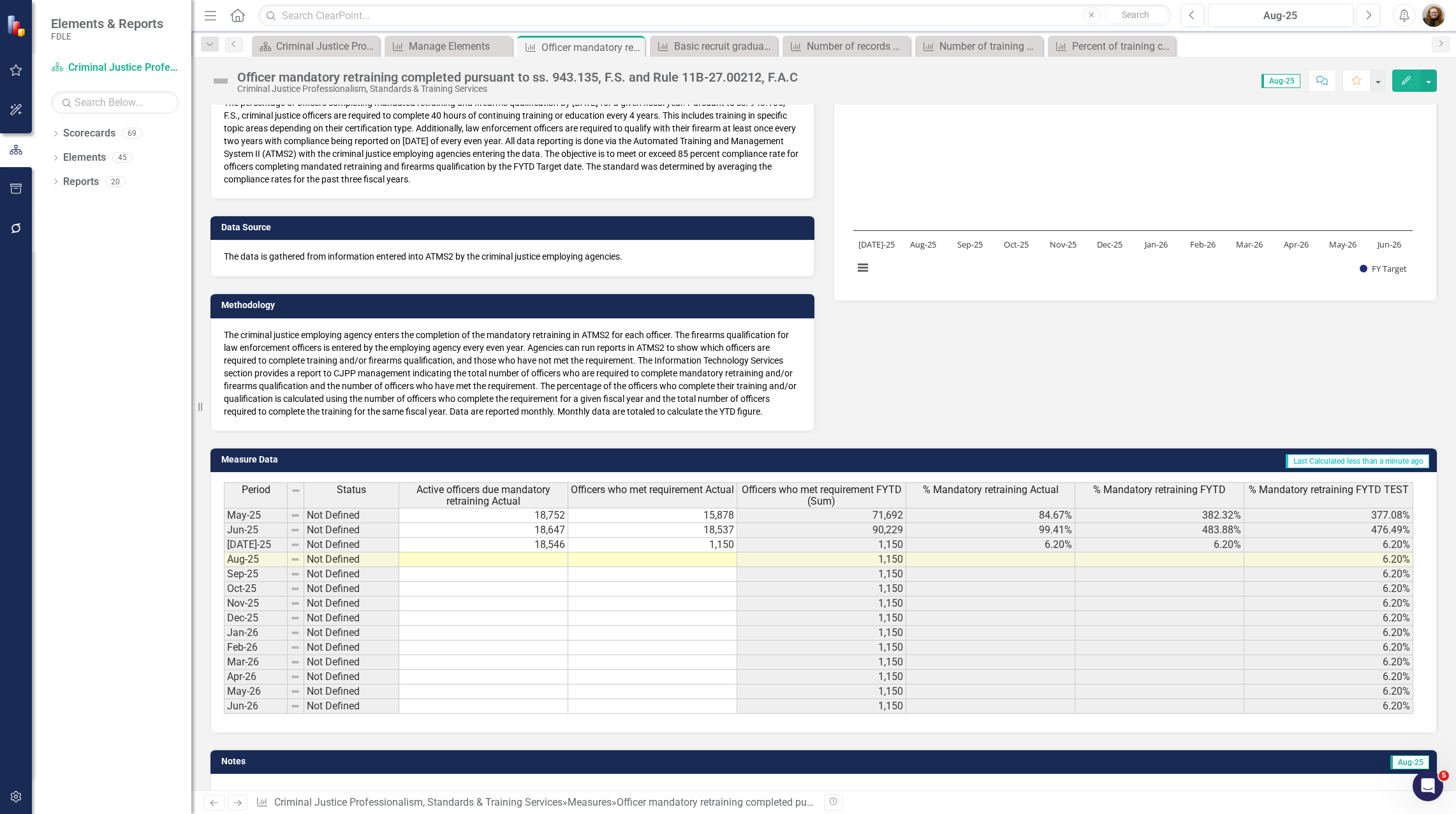
scroll to position [173, 0]
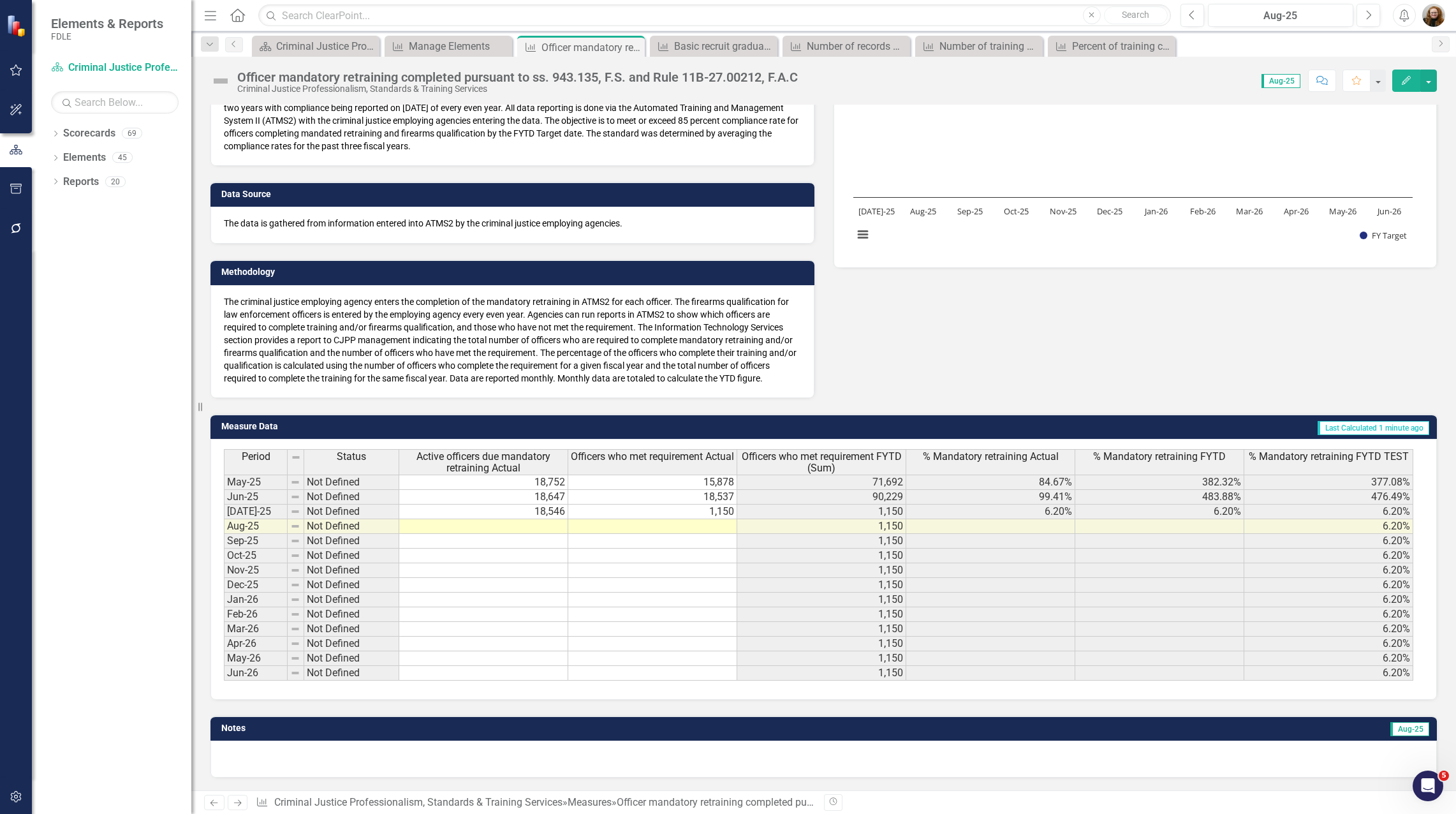
click at [1318, 458] on span "% Mandatory retraining FYTD TEST" at bounding box center [1329, 457] width 160 height 12
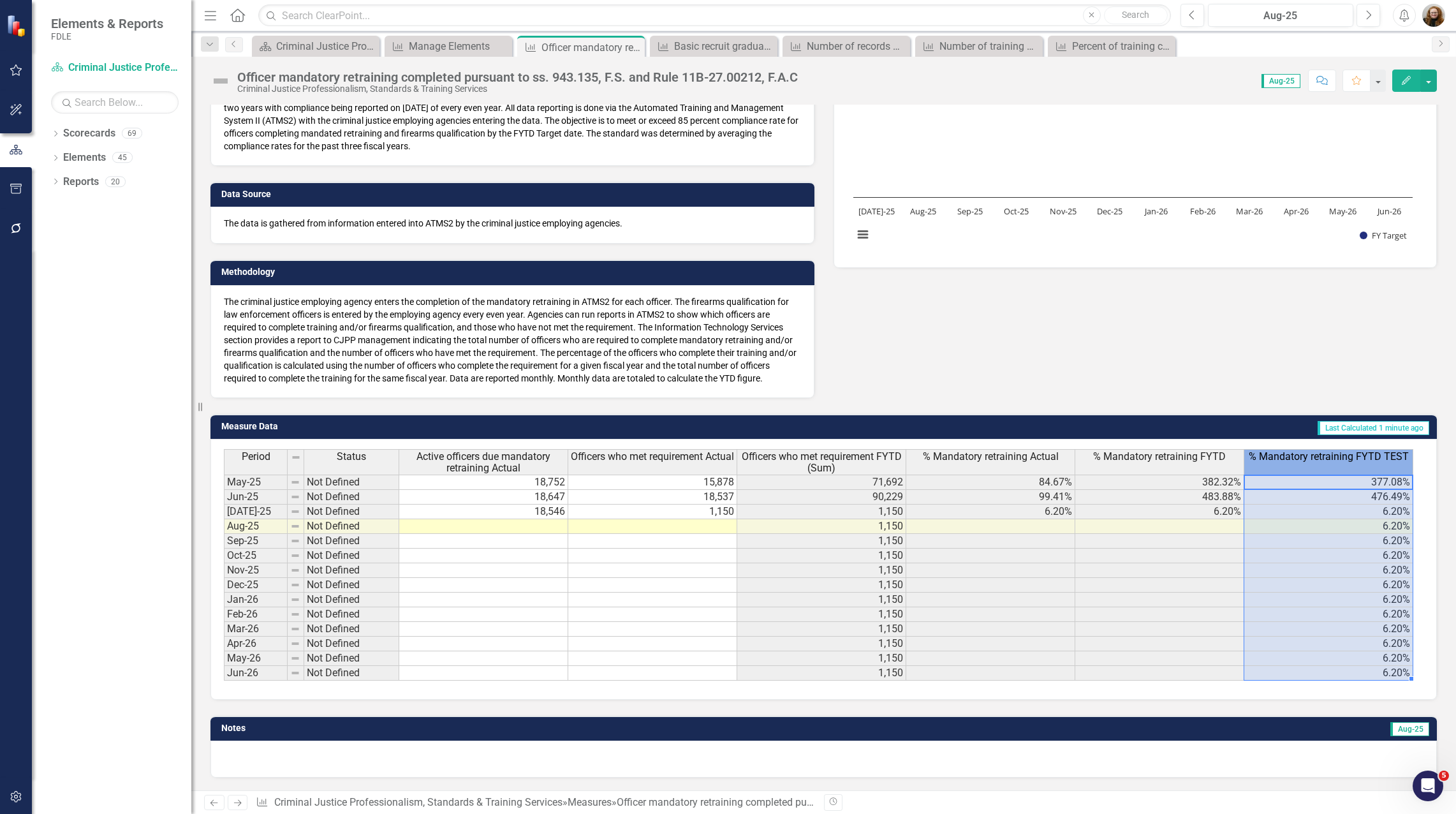
click at [1318, 458] on span "% Mandatory retraining FYTD TEST" at bounding box center [1329, 457] width 160 height 12
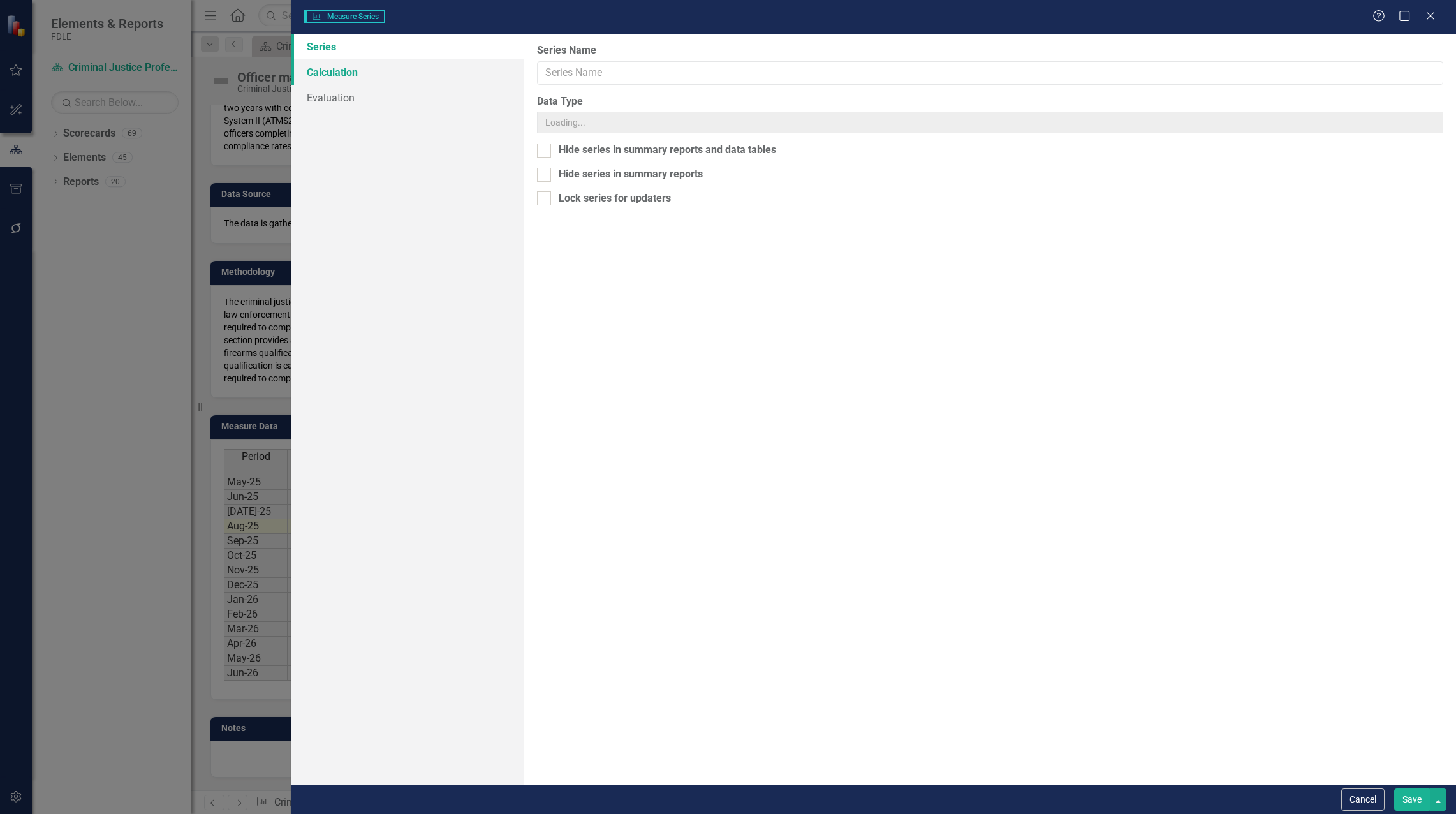
type input "% Mandatory retraining FYTD TEST"
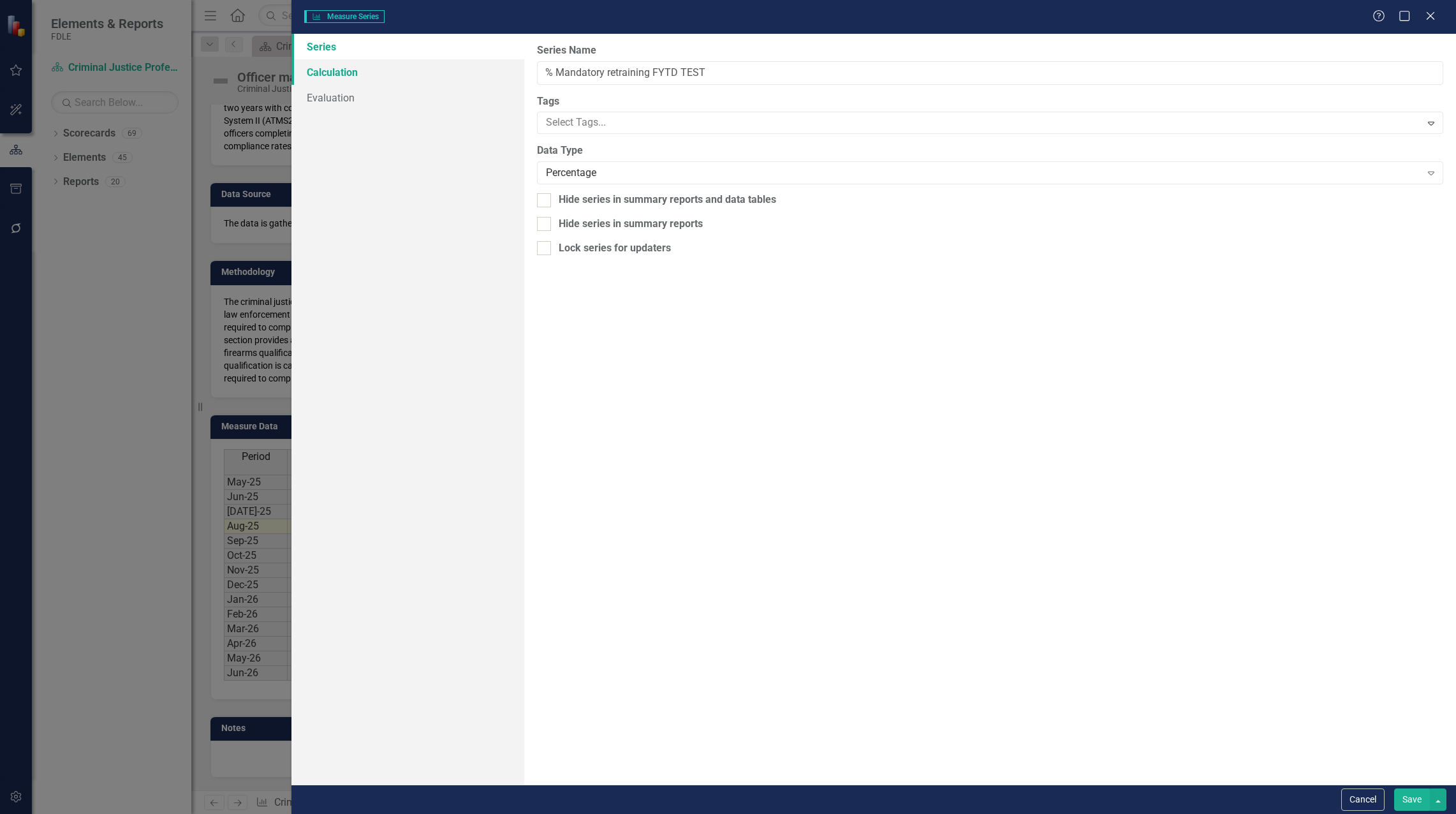
click at [323, 76] on link "Calculation" at bounding box center [408, 72] width 233 height 25
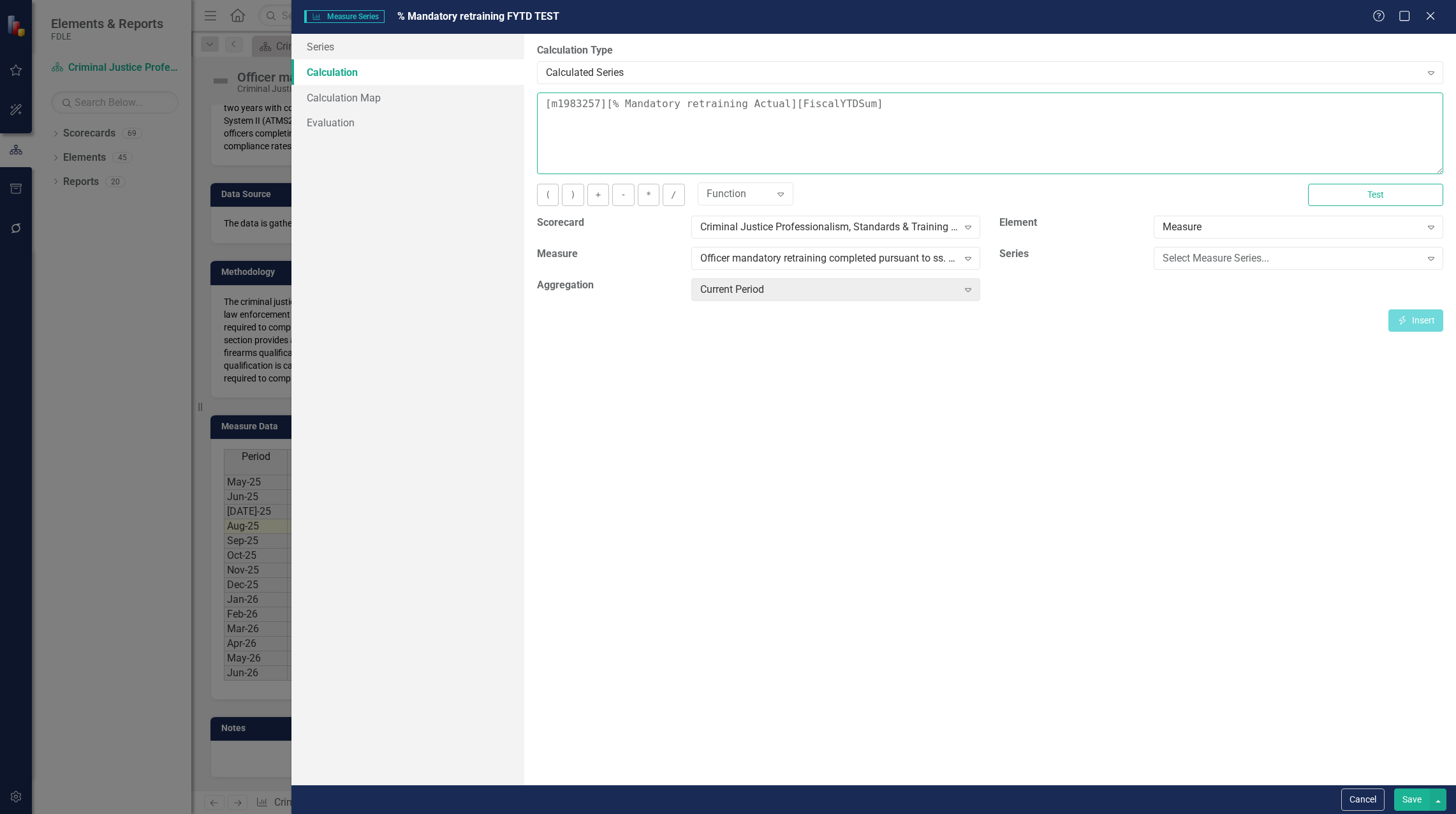
click at [732, 129] on textarea "[m1983257][% Mandatory retraining Actual][FiscalYTDSum]" at bounding box center [990, 133] width 906 height 82
drag, startPoint x: 908, startPoint y: 108, endPoint x: 404, endPoint y: 129, distance: 504.4
click at [404, 129] on div "Series Calculation Calculation Map Evaluation From this page, you can edit the …" at bounding box center [873, 409] width 1165 height 750
click at [1186, 259] on div "Select Measure Series..." at bounding box center [1290, 258] width 257 height 14
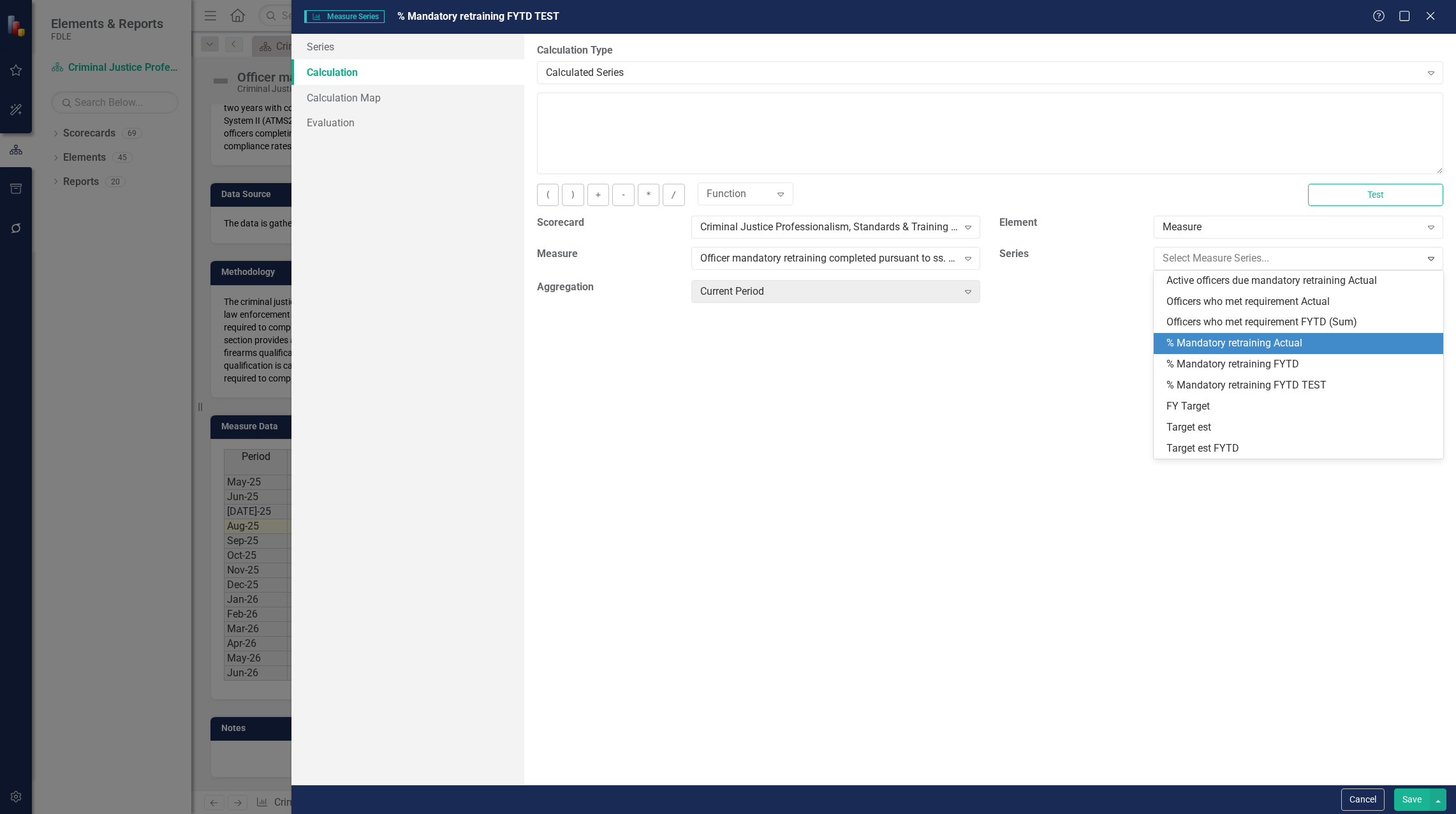
click at [1213, 342] on div "% Mandatory retraining Actual" at bounding box center [1301, 343] width 269 height 14
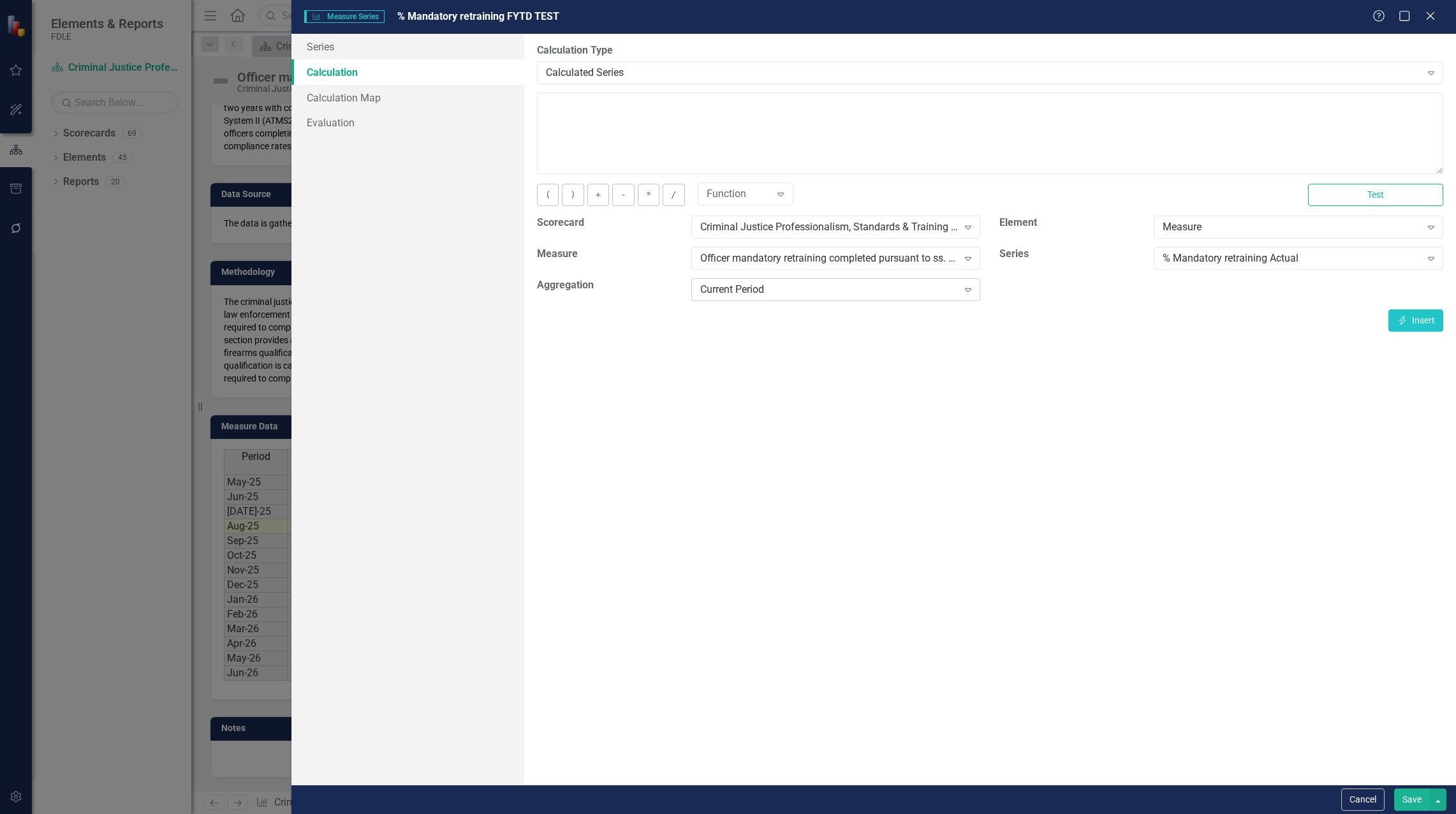
click at [870, 288] on div "Current Period" at bounding box center [828, 290] width 257 height 14
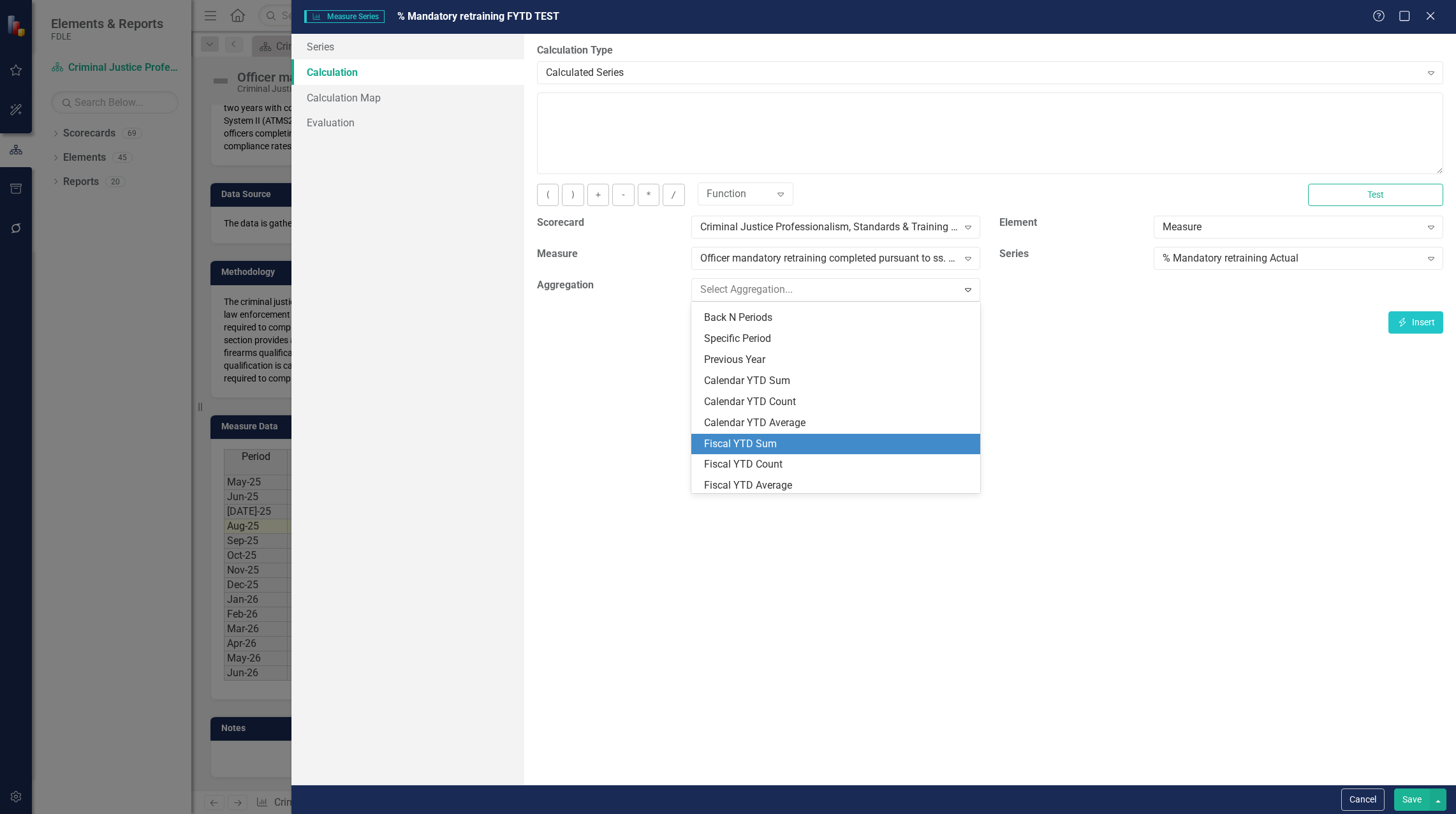
scroll to position [64, 0]
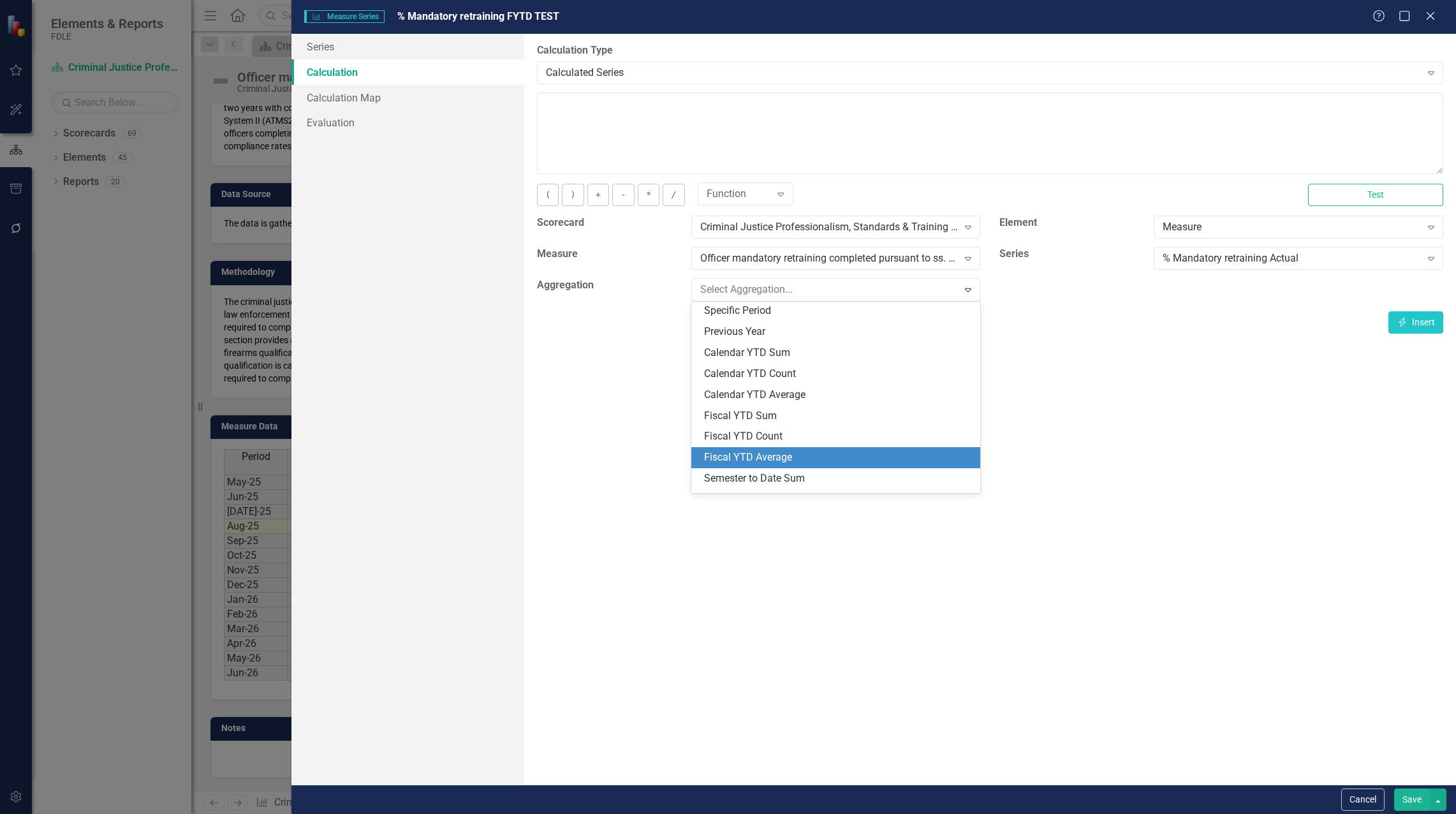
click at [812, 456] on div "Fiscal YTD Average" at bounding box center [838, 457] width 269 height 14
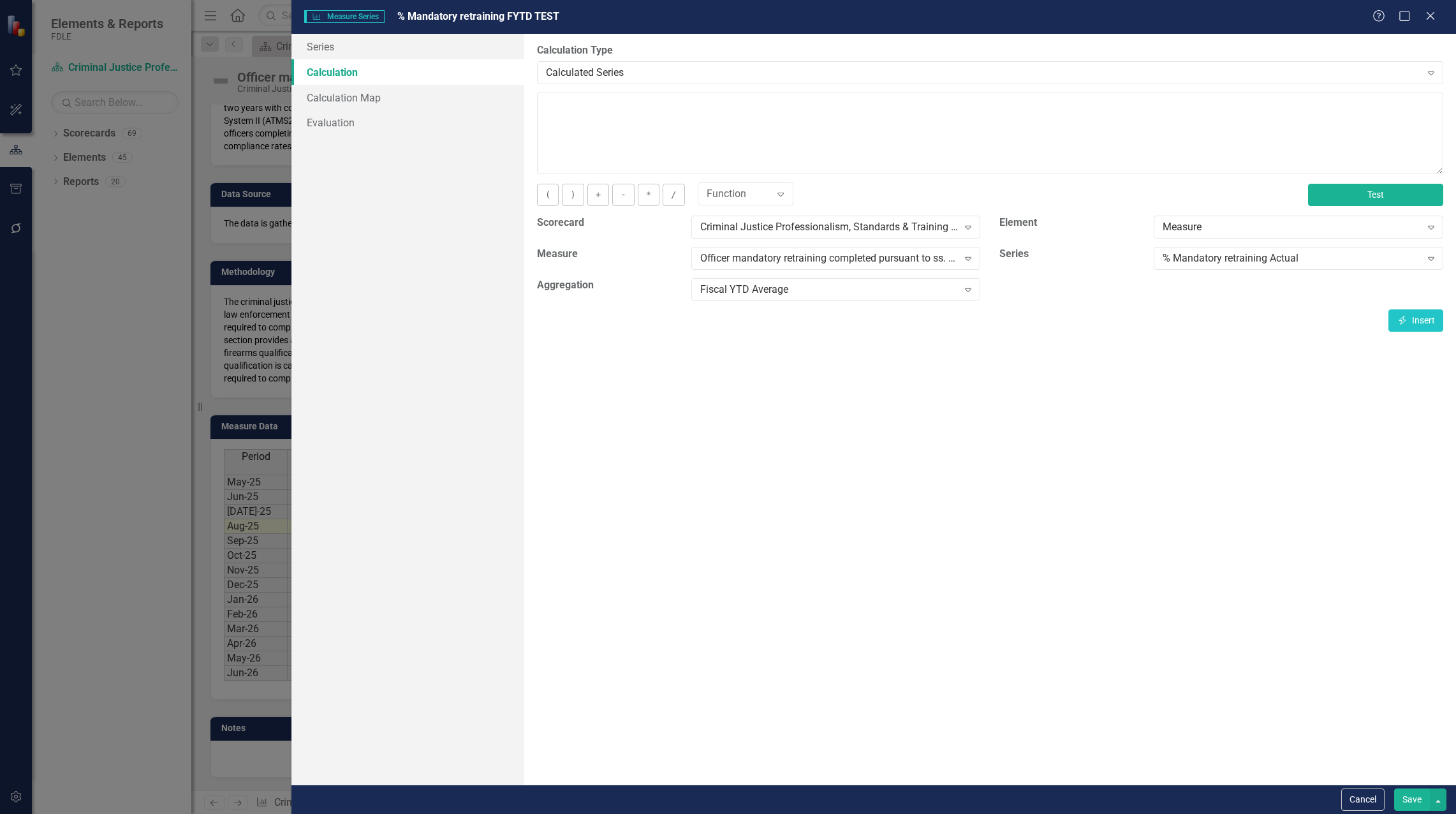
click at [1391, 186] on button "Test" at bounding box center [1374, 195] width 135 height 22
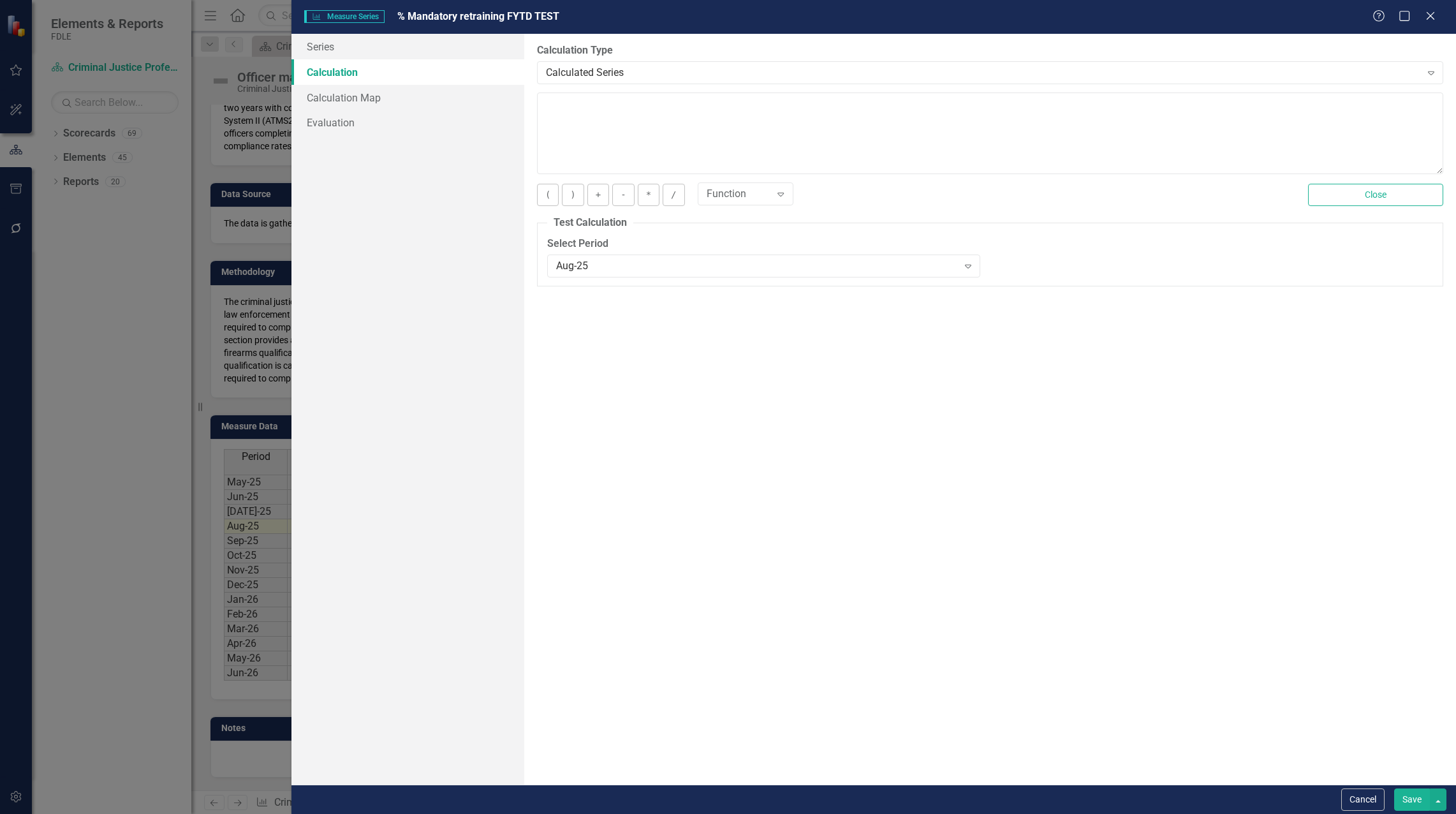
drag, startPoint x: 749, startPoint y: 401, endPoint x: 669, endPoint y: 302, distance: 127.3
click at [749, 400] on div "By default, series in ClearPoint are not calculated. So, if you leave the form …" at bounding box center [990, 409] width 932 height 750
click at [629, 151] on textarea at bounding box center [990, 133] width 906 height 82
click at [572, 104] on textarea at bounding box center [990, 133] width 906 height 82
click at [1397, 195] on button "Close" at bounding box center [1374, 195] width 135 height 22
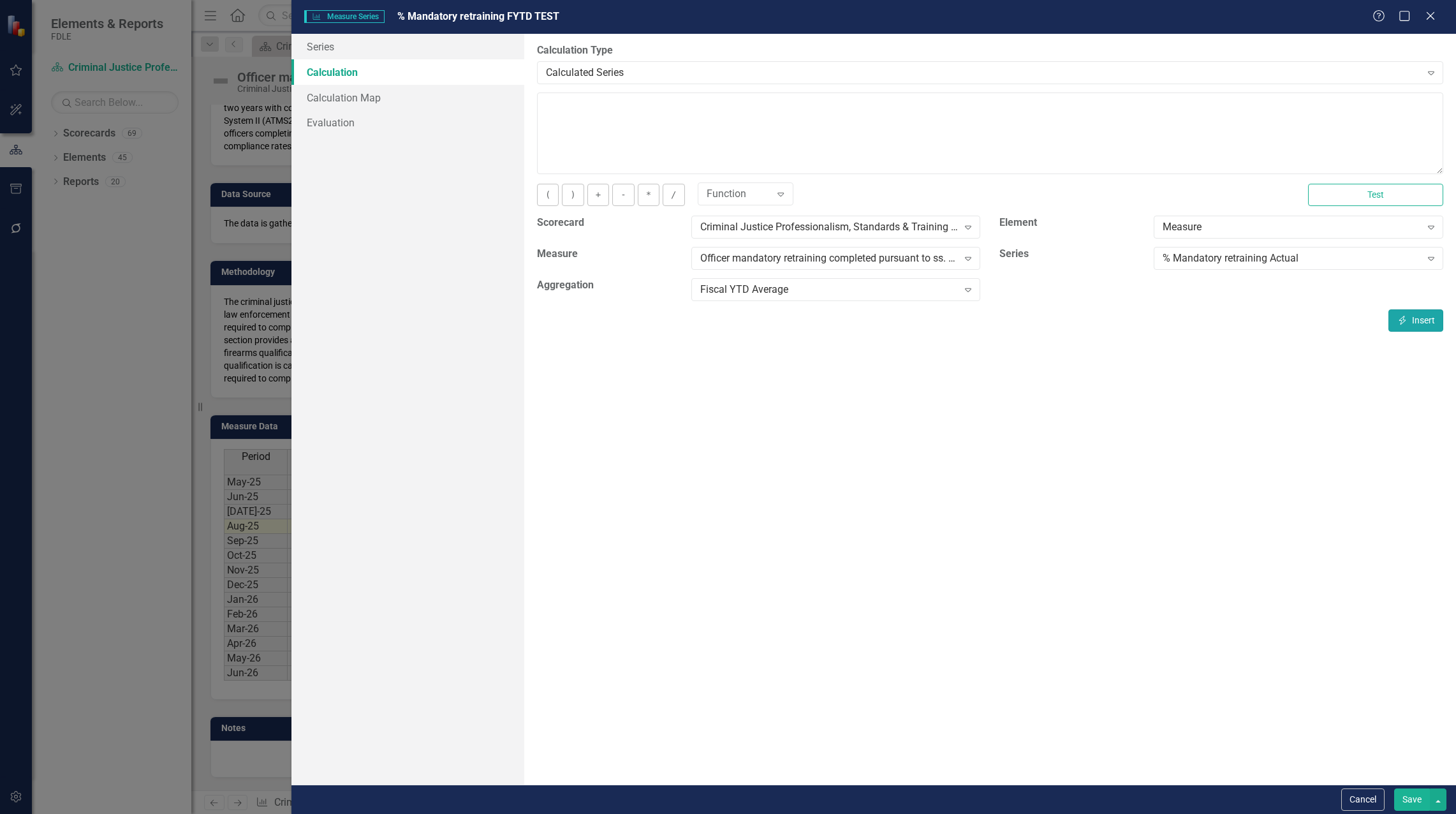
click at [1410, 324] on button "Insert Insert" at bounding box center [1415, 320] width 55 height 22
type textarea "[m1983257][% Mandatory retraining Actual][FiscalYTDAverage]"
click at [1339, 195] on button "Test" at bounding box center [1374, 195] width 135 height 22
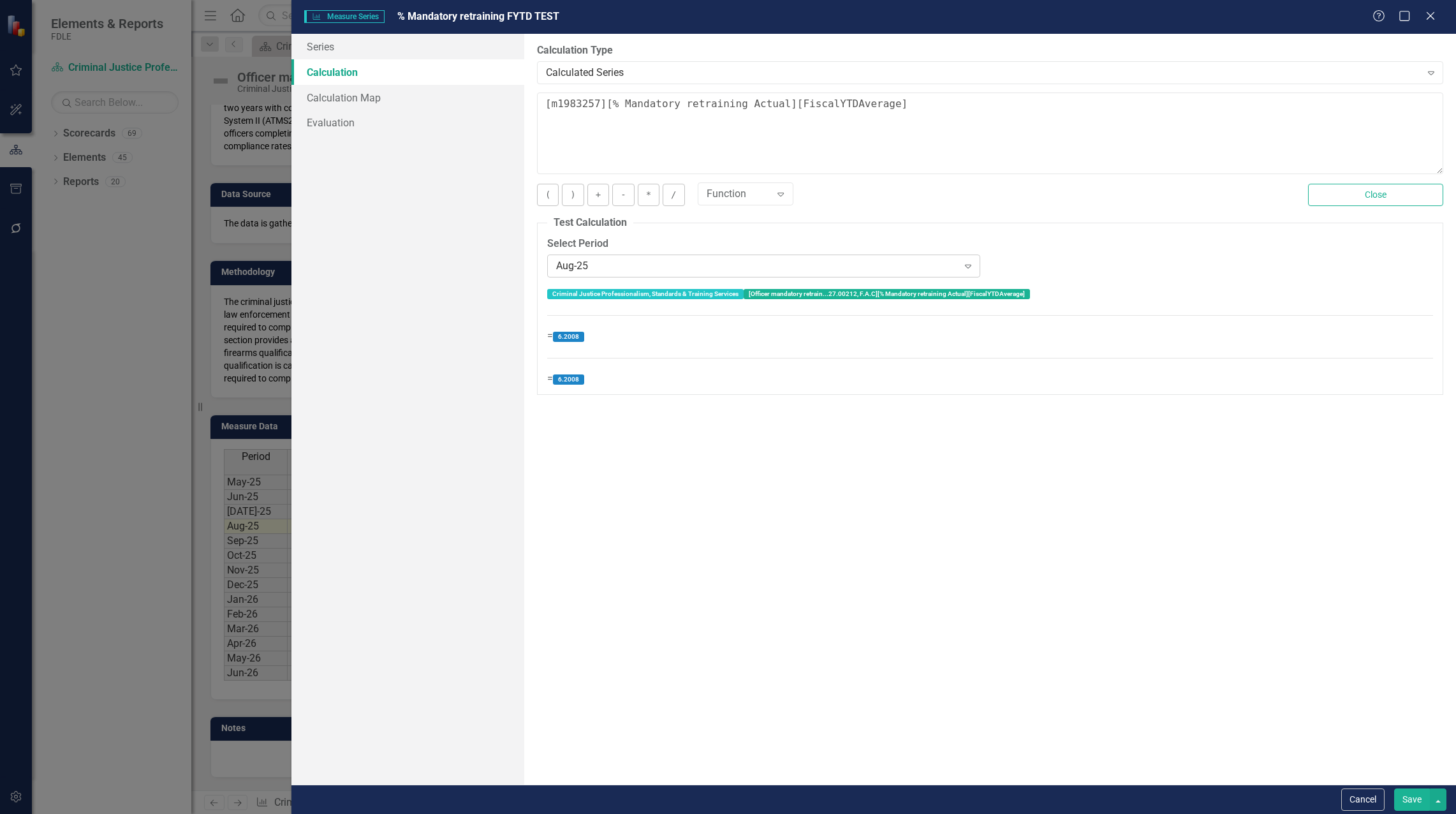
click at [607, 263] on div "Aug-25" at bounding box center [757, 265] width 402 height 14
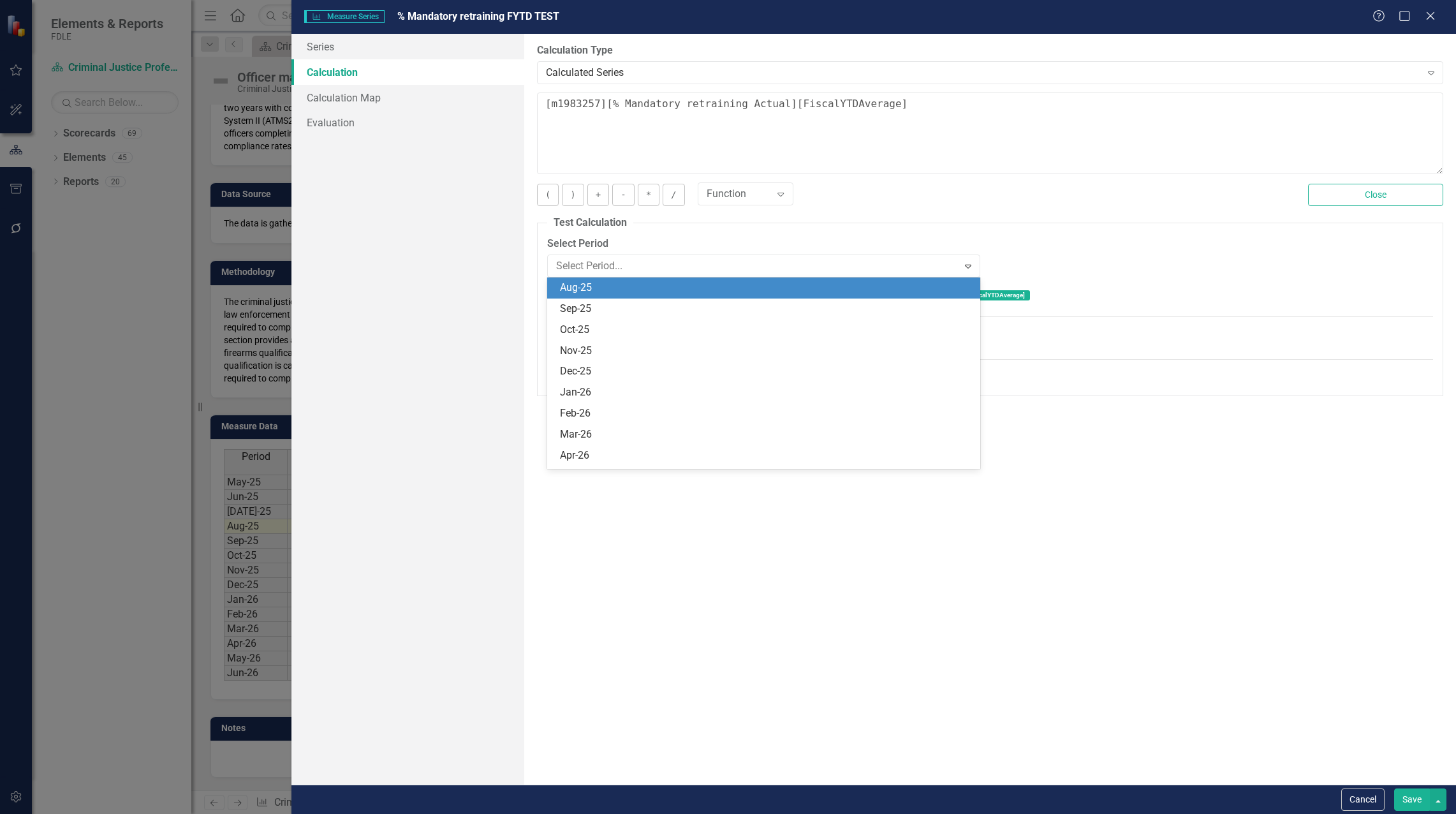
scroll to position [5362, 0]
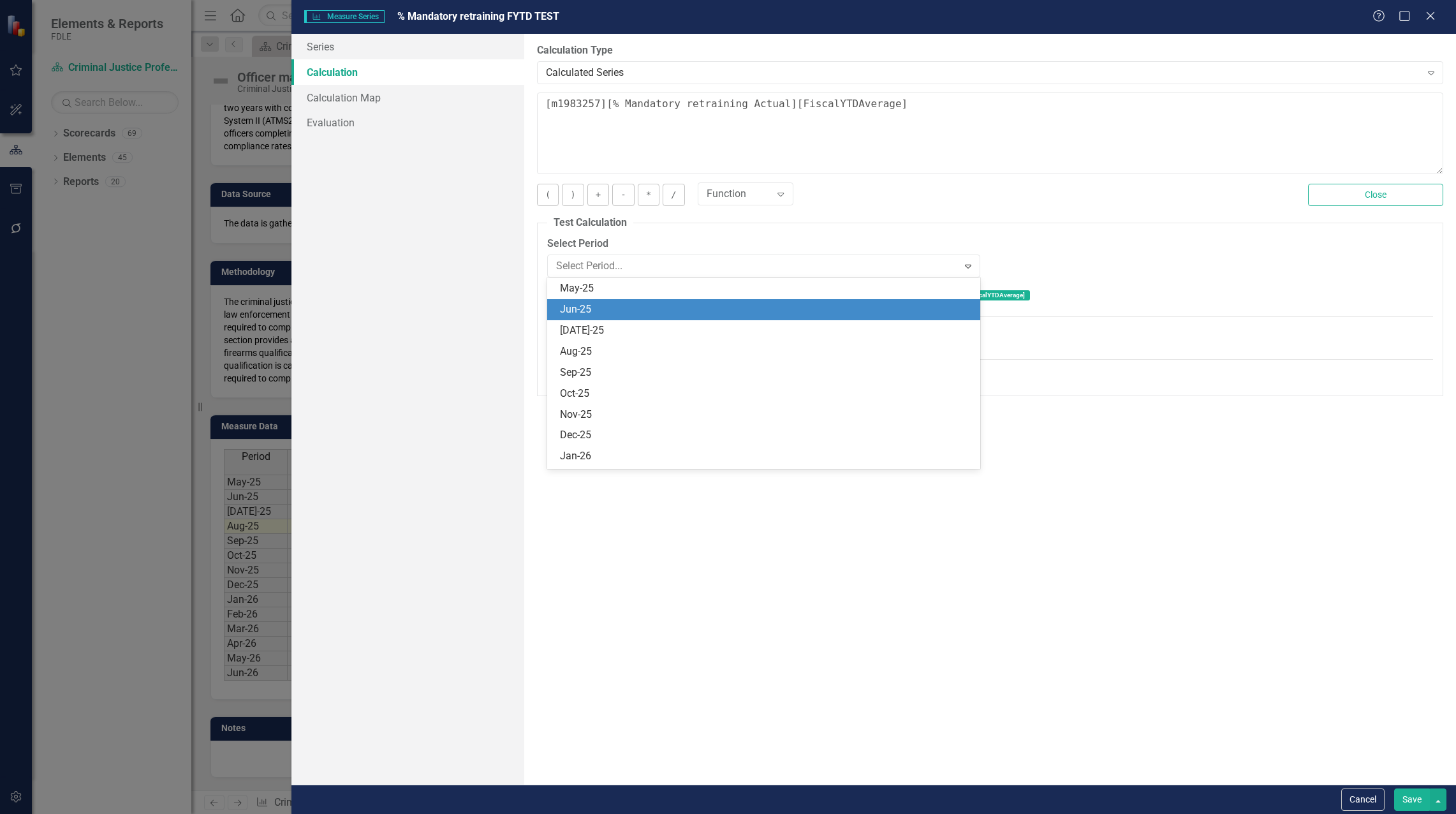
click at [593, 310] on div "Jun-25" at bounding box center [766, 309] width 413 height 14
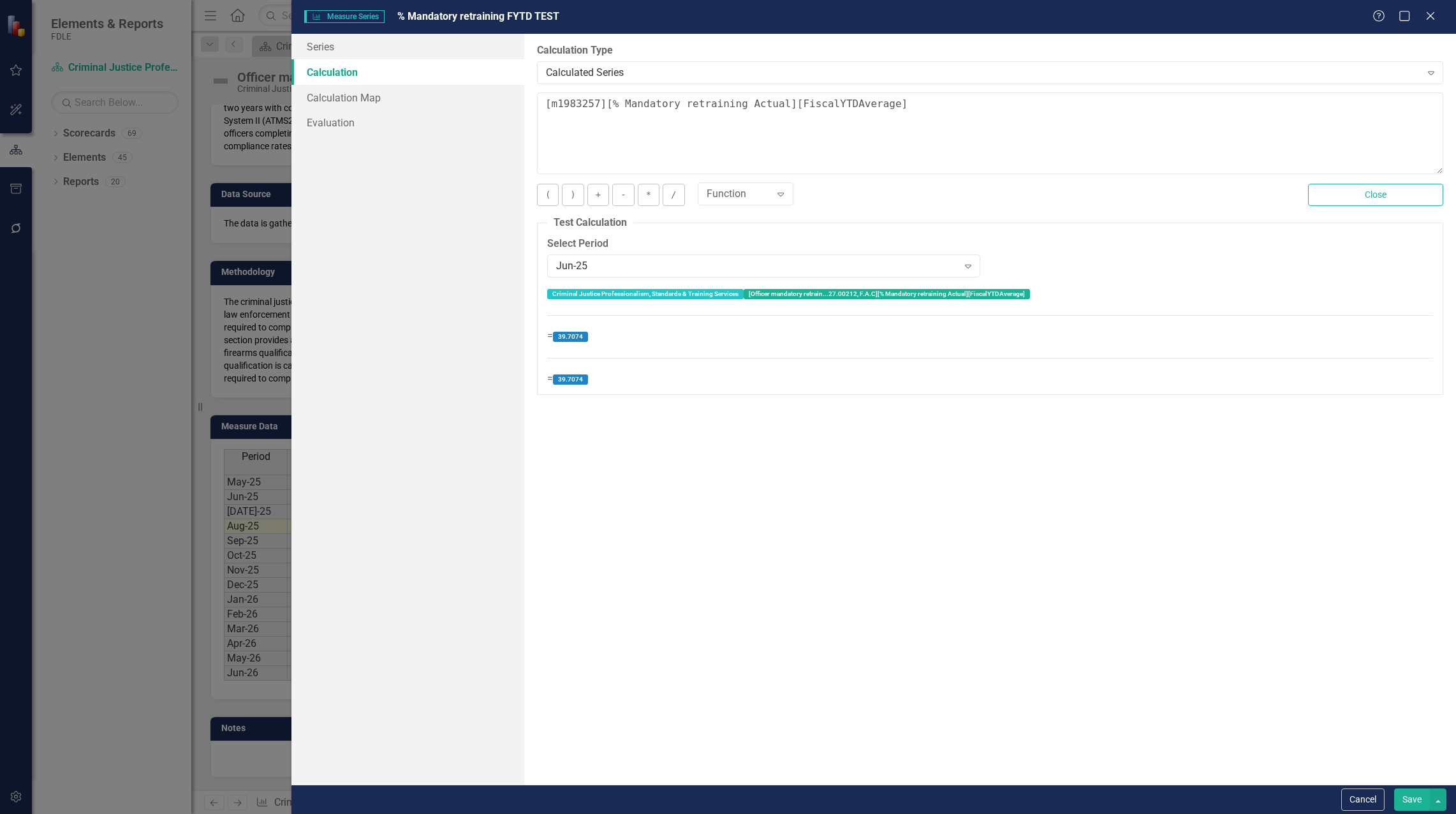
click at [1402, 799] on button "Save" at bounding box center [1412, 800] width 36 height 22
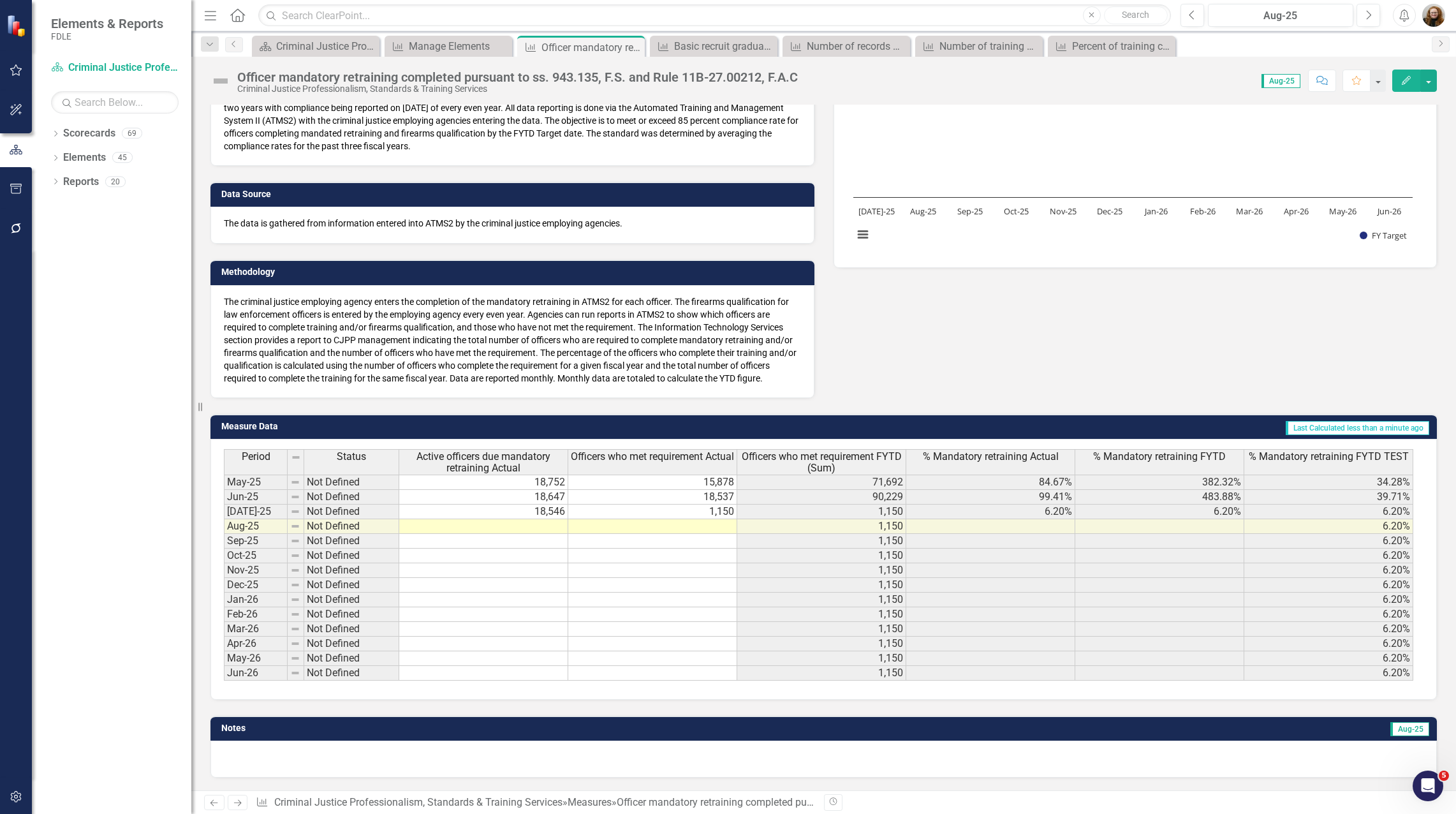
click at [1413, 79] on button "Edit" at bounding box center [1406, 81] width 28 height 22
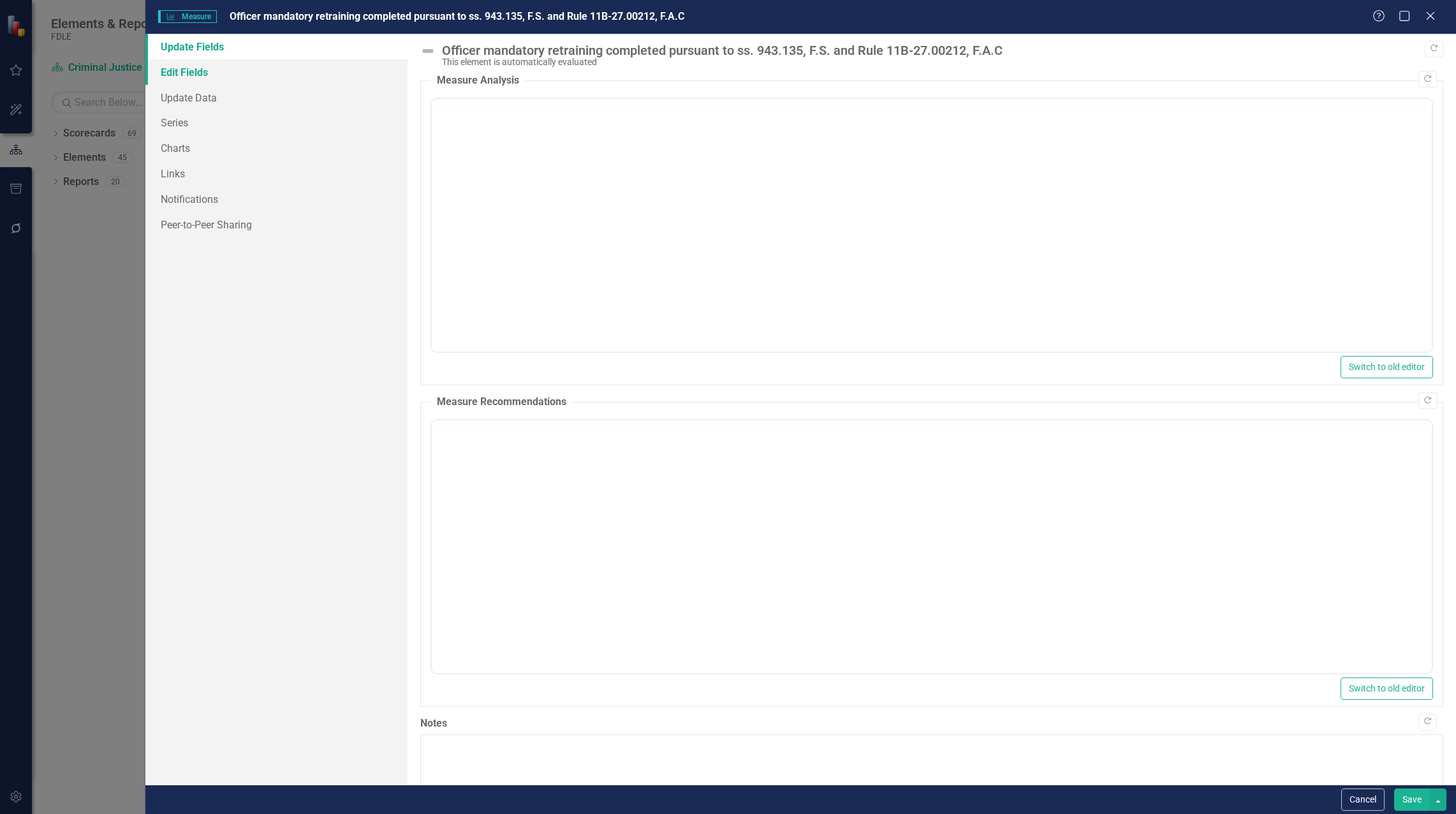
click at [204, 75] on link "Edit Fields" at bounding box center [276, 72] width 262 height 25
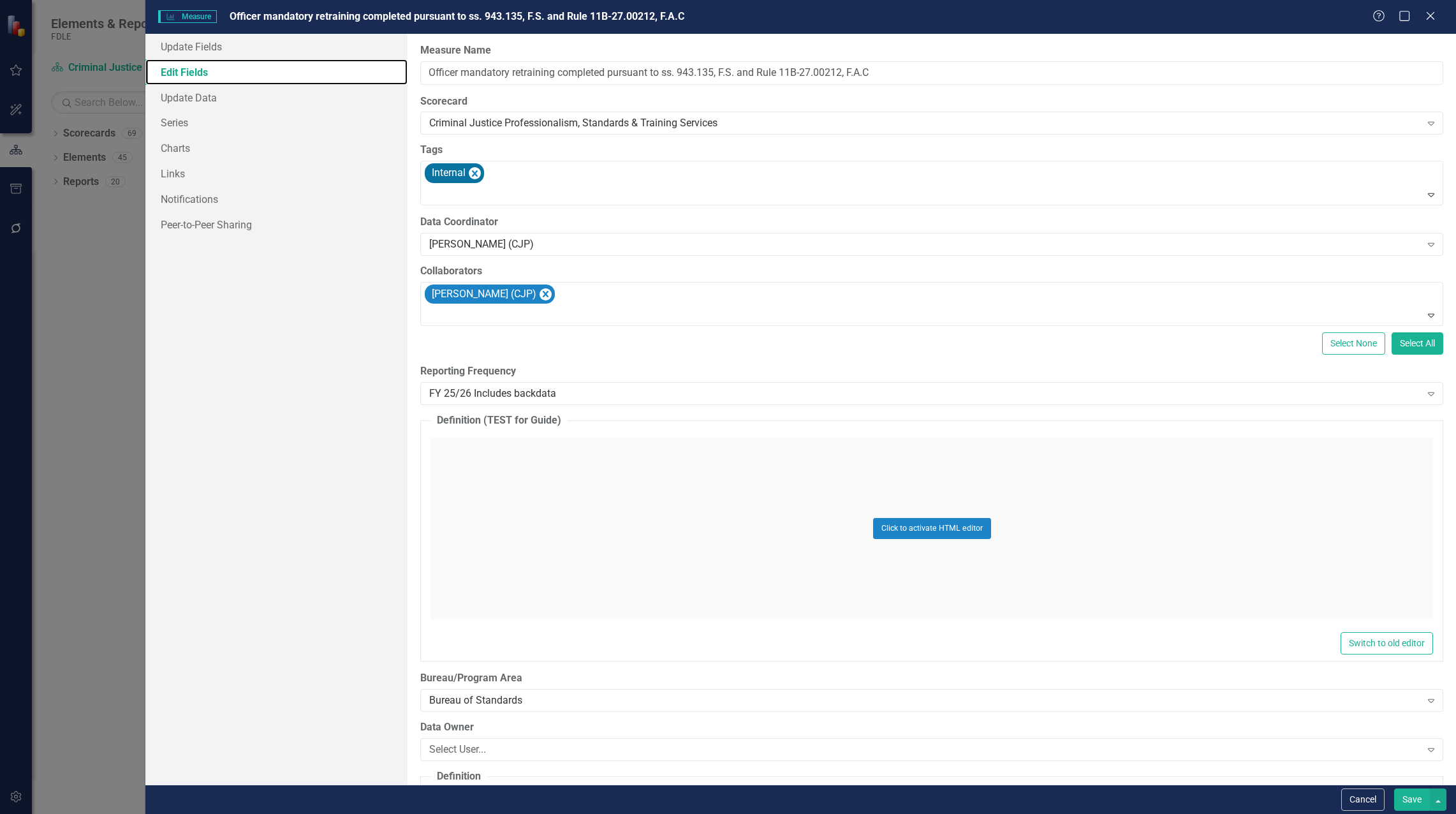
scroll to position [0, 0]
click at [493, 393] on div "FY 25/26 Includes backdata" at bounding box center [924, 393] width 990 height 14
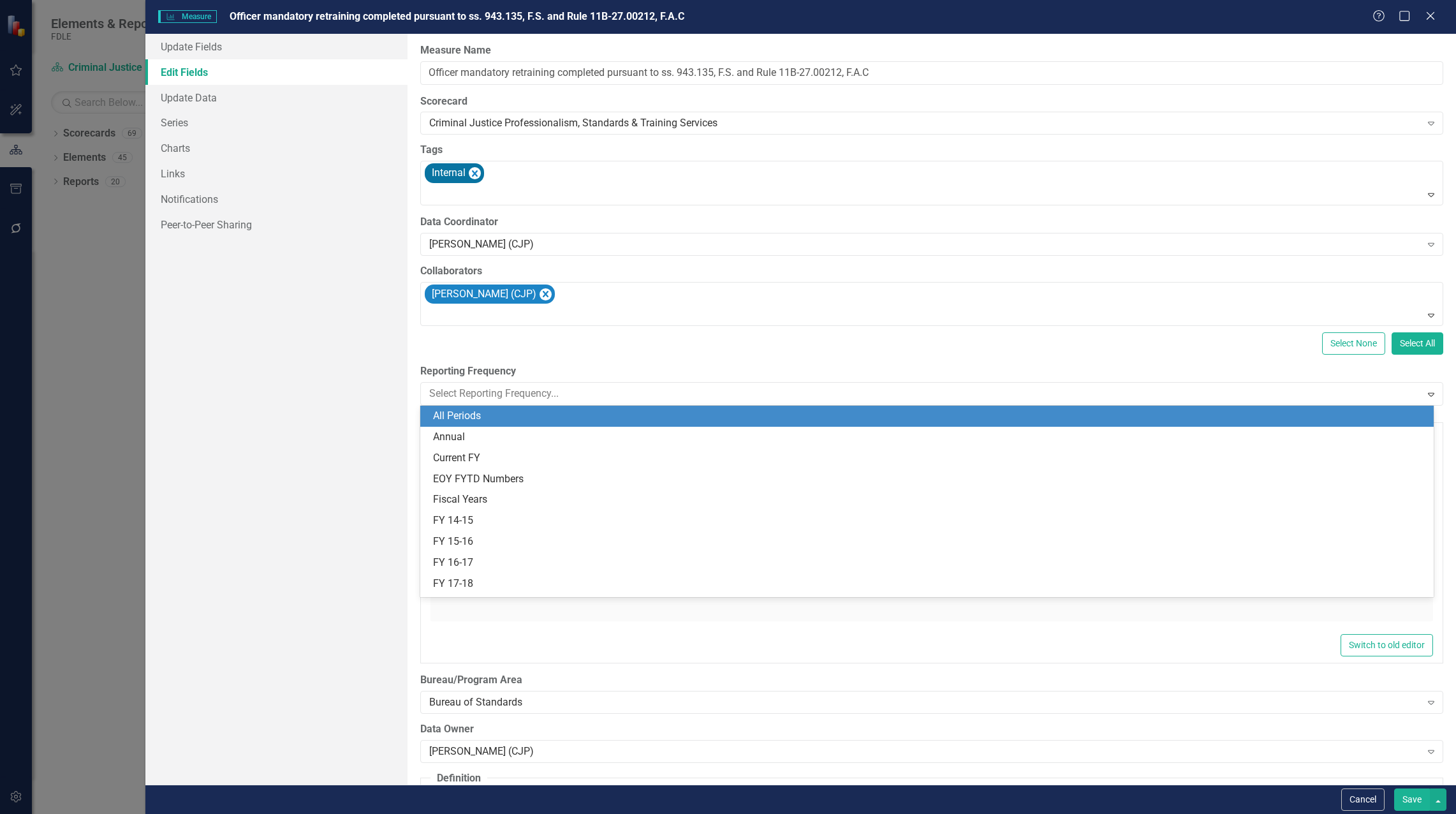
click at [479, 413] on div "All Periods" at bounding box center [929, 415] width 993 height 14
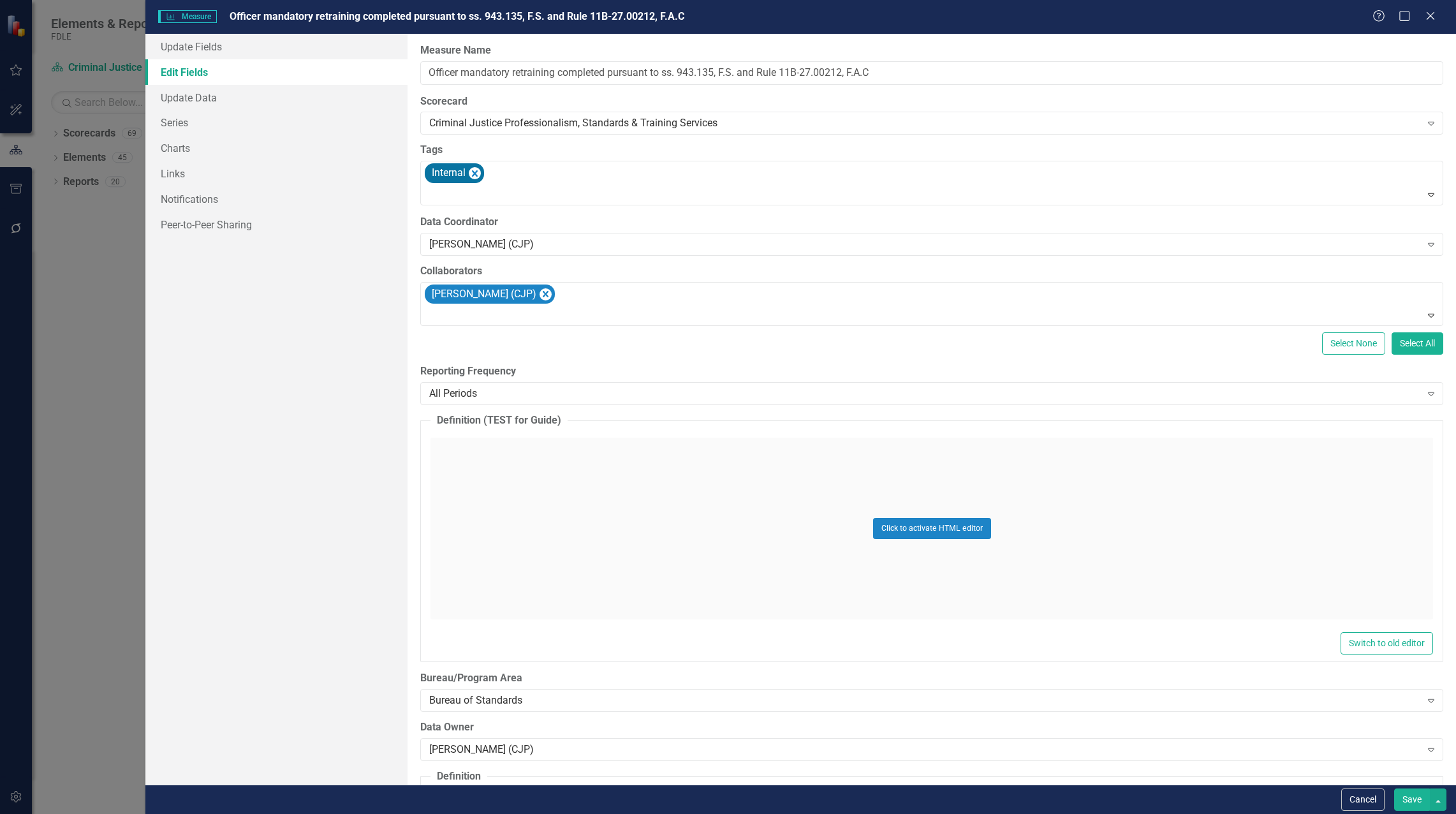
click at [1397, 796] on button "Save" at bounding box center [1412, 800] width 36 height 22
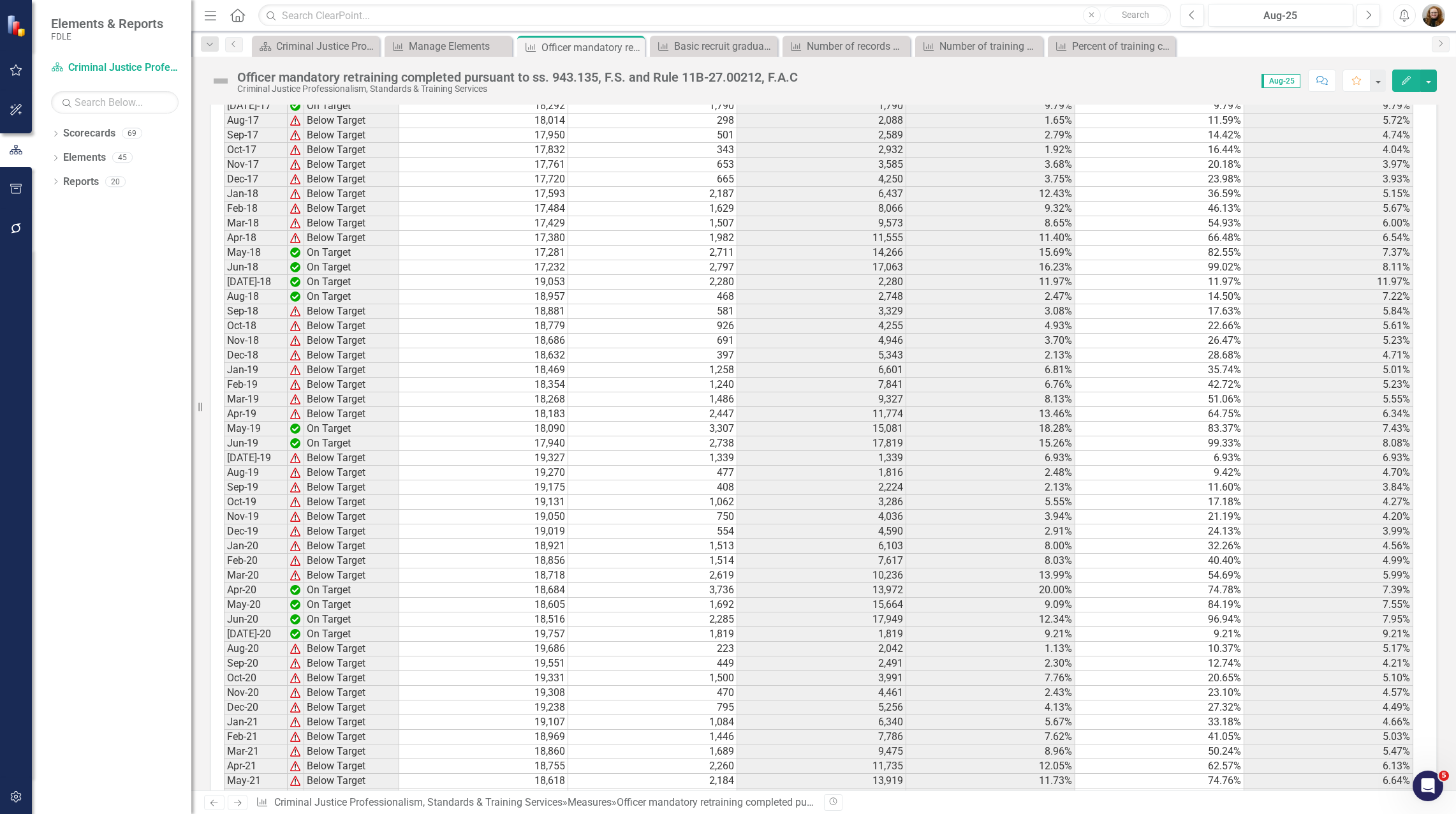
scroll to position [3044, 0]
click at [1413, 90] on button "Edit" at bounding box center [1406, 81] width 28 height 22
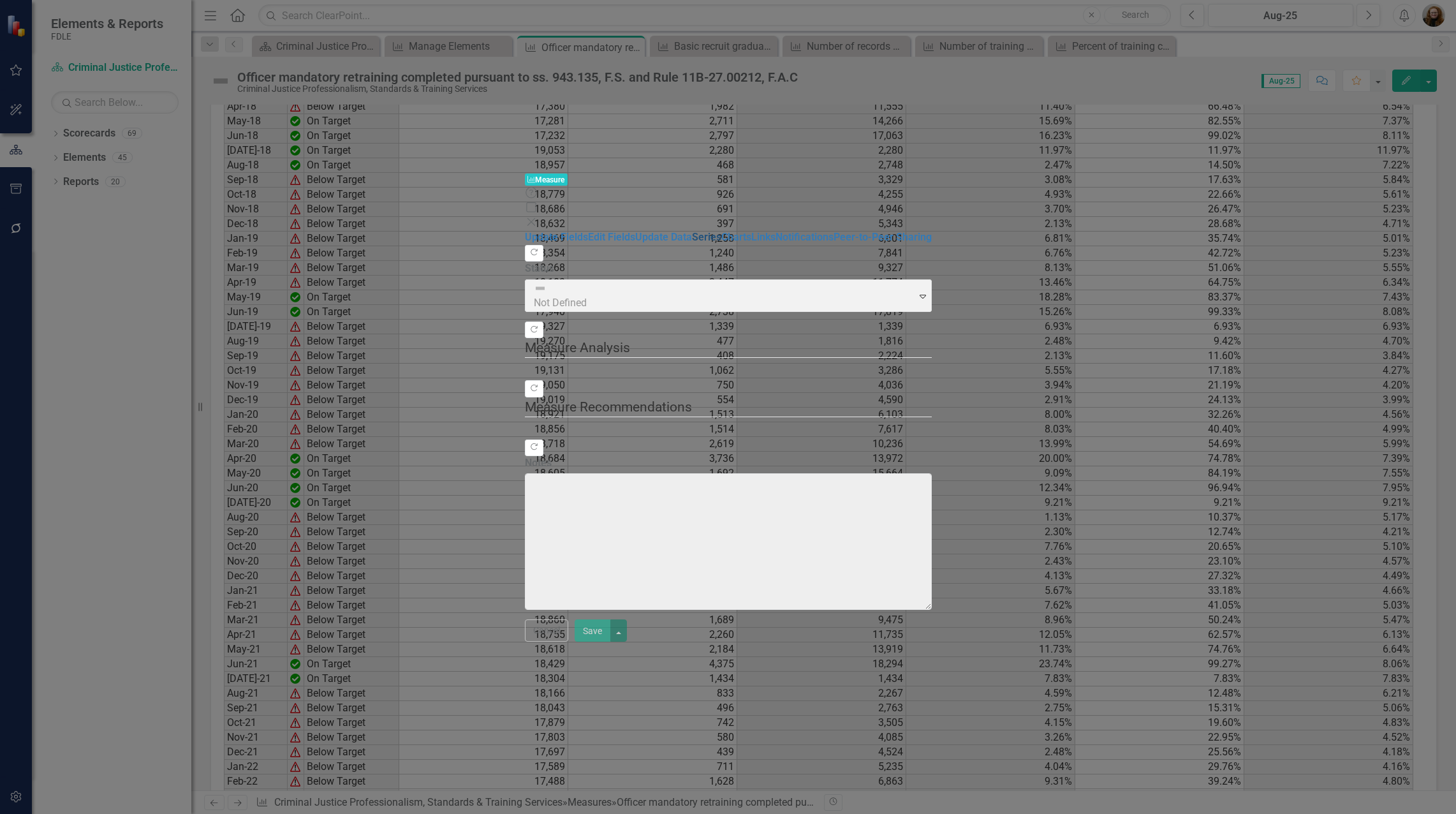
click at [691, 231] on link "Series" at bounding box center [706, 237] width 30 height 12
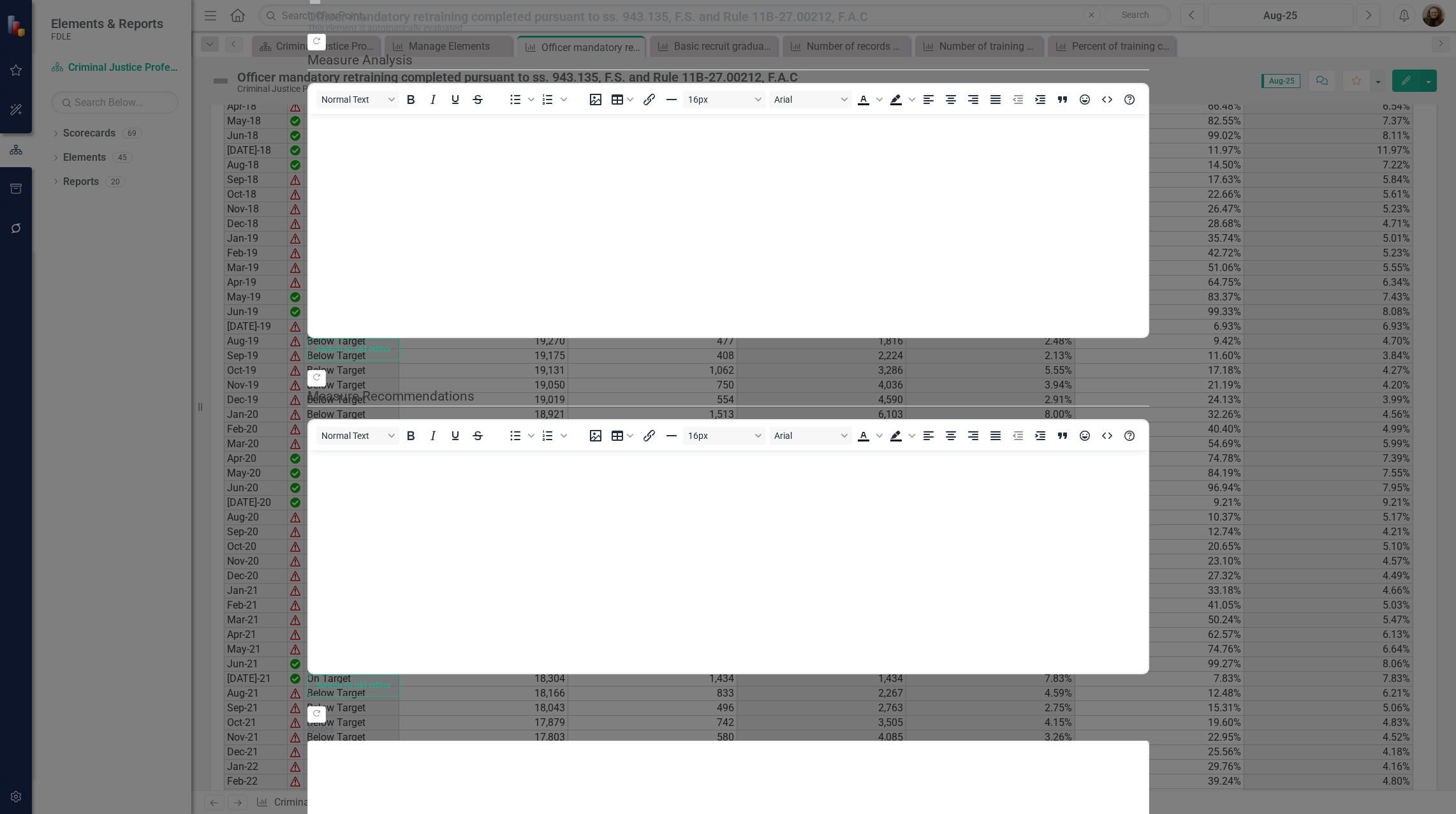
scroll to position [0, 0]
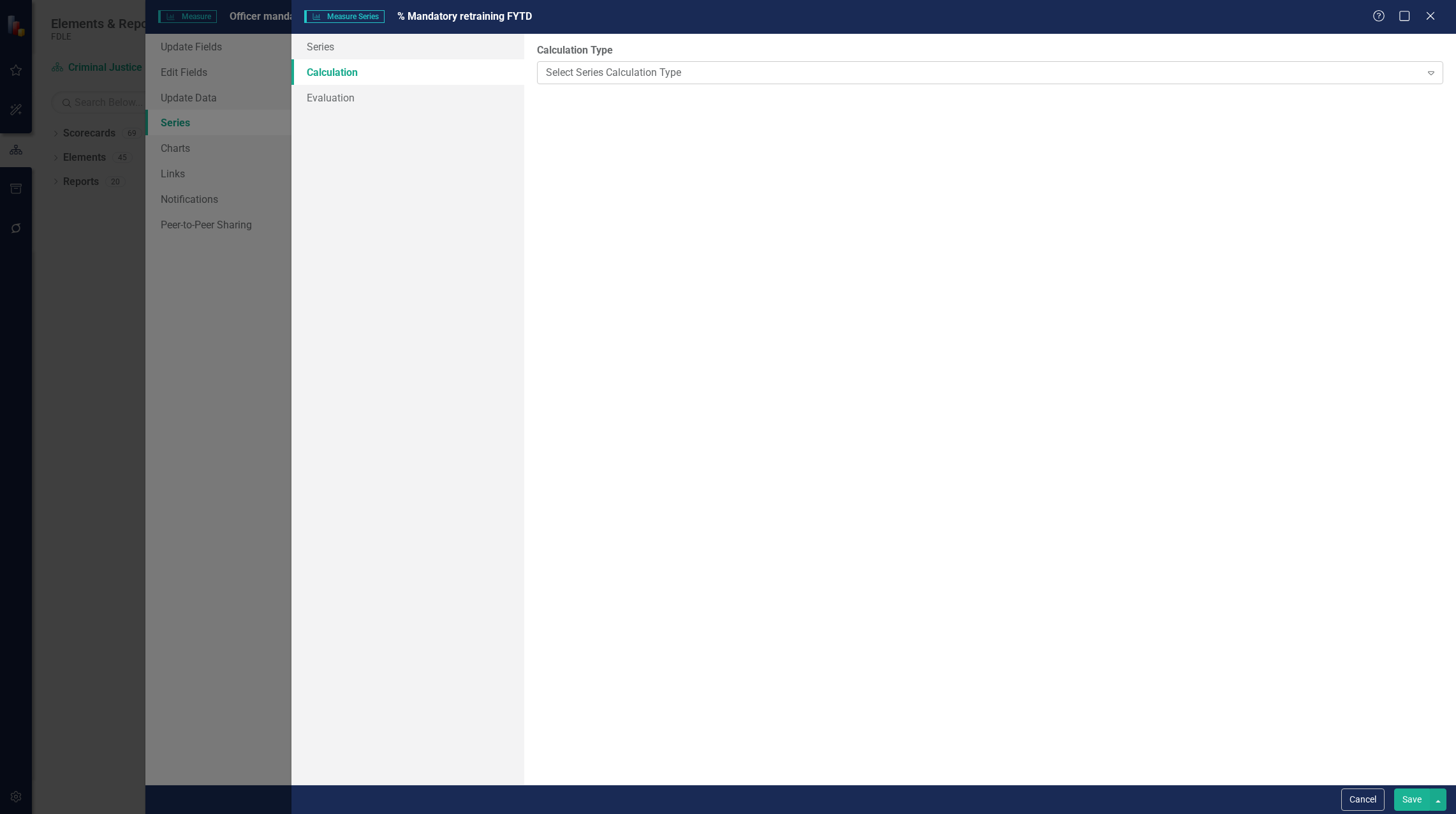
click at [563, 73] on div "Select Series Calculation Type" at bounding box center [983, 72] width 875 height 14
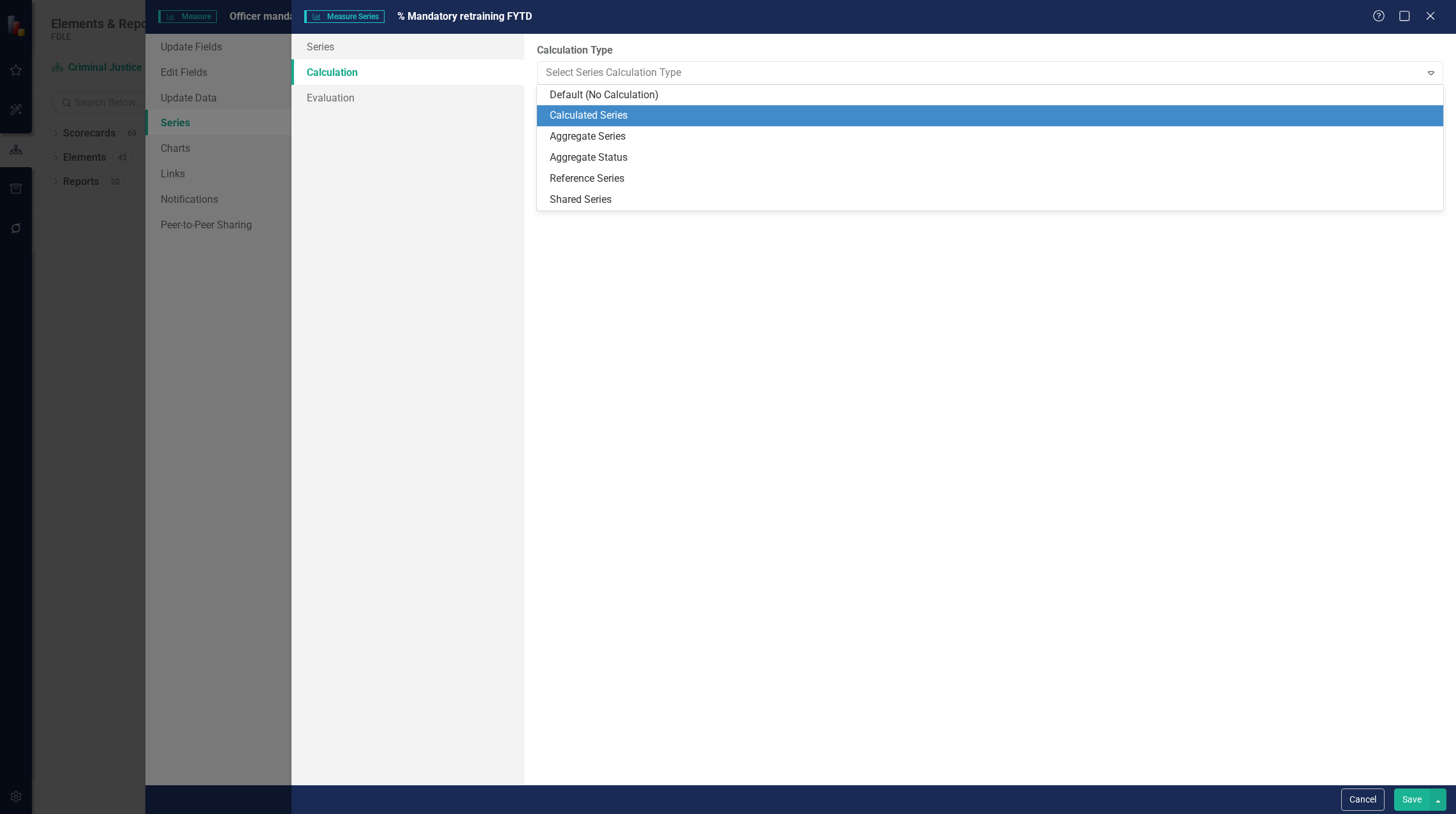
click at [578, 117] on div "Calculated Series" at bounding box center [992, 116] width 886 height 14
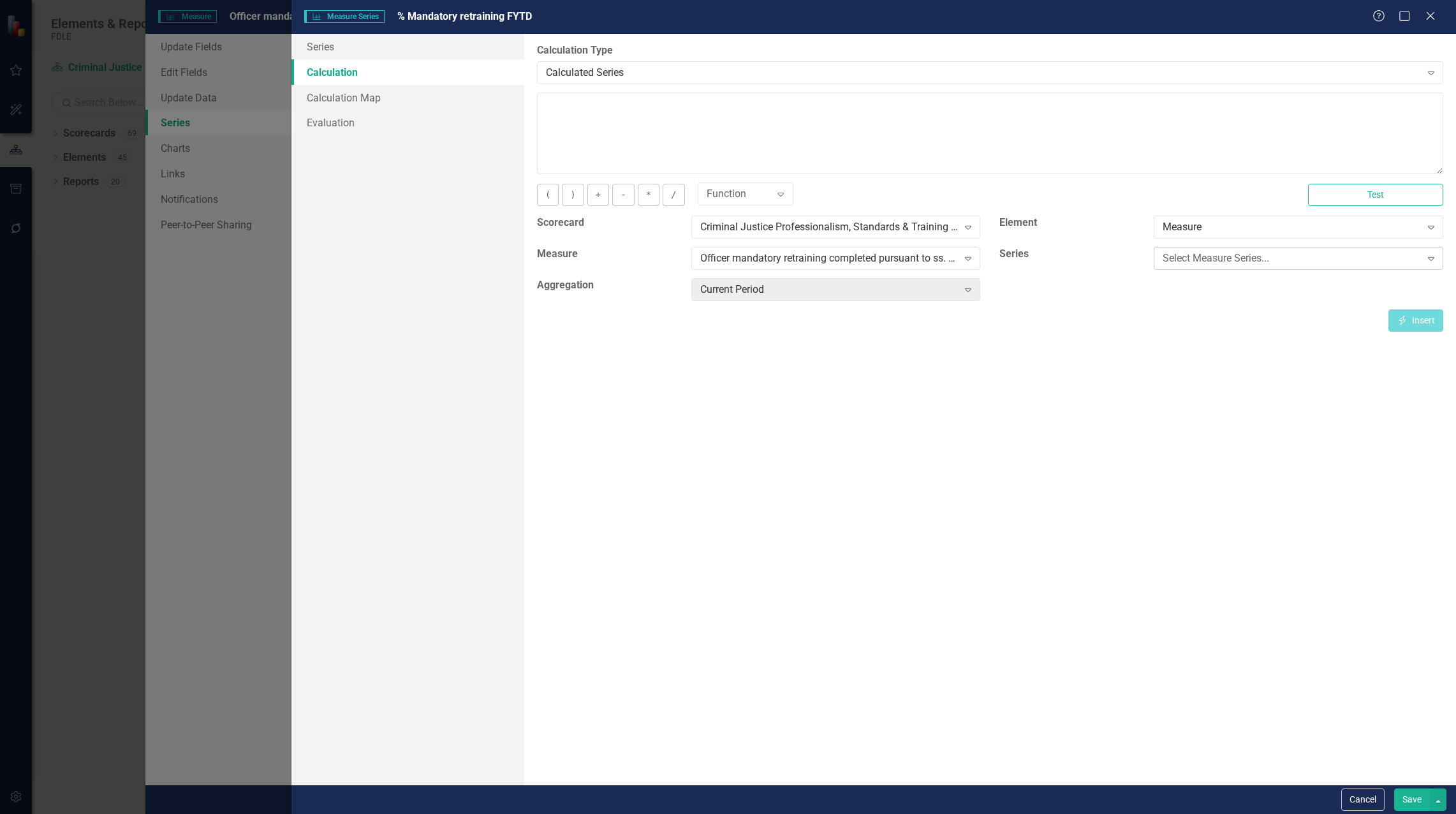
click at [1223, 265] on div "Select Measure Series..." at bounding box center [1290, 258] width 257 height 14
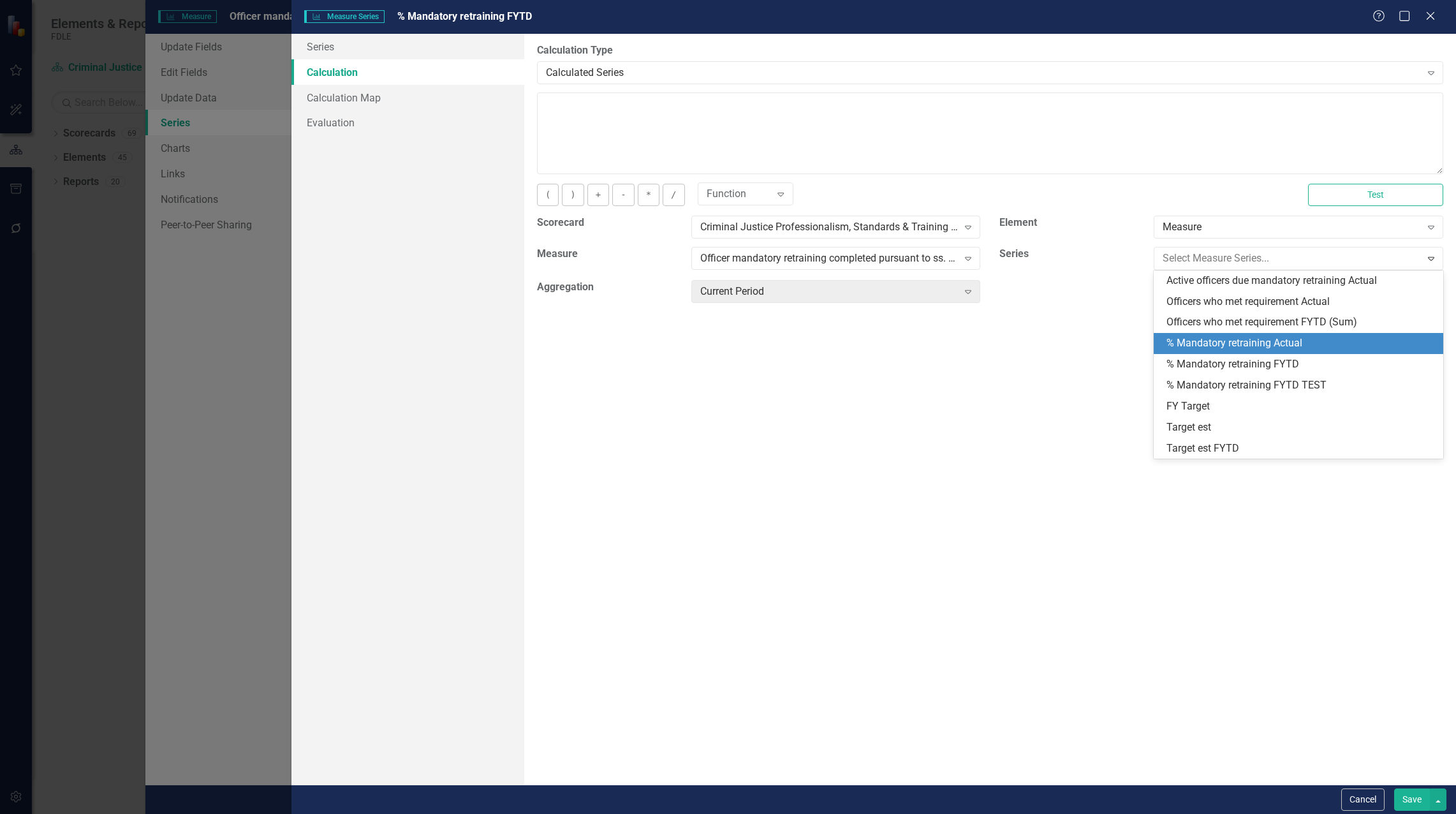
click at [1216, 341] on div "% Mandatory retraining Actual" at bounding box center [1301, 343] width 269 height 14
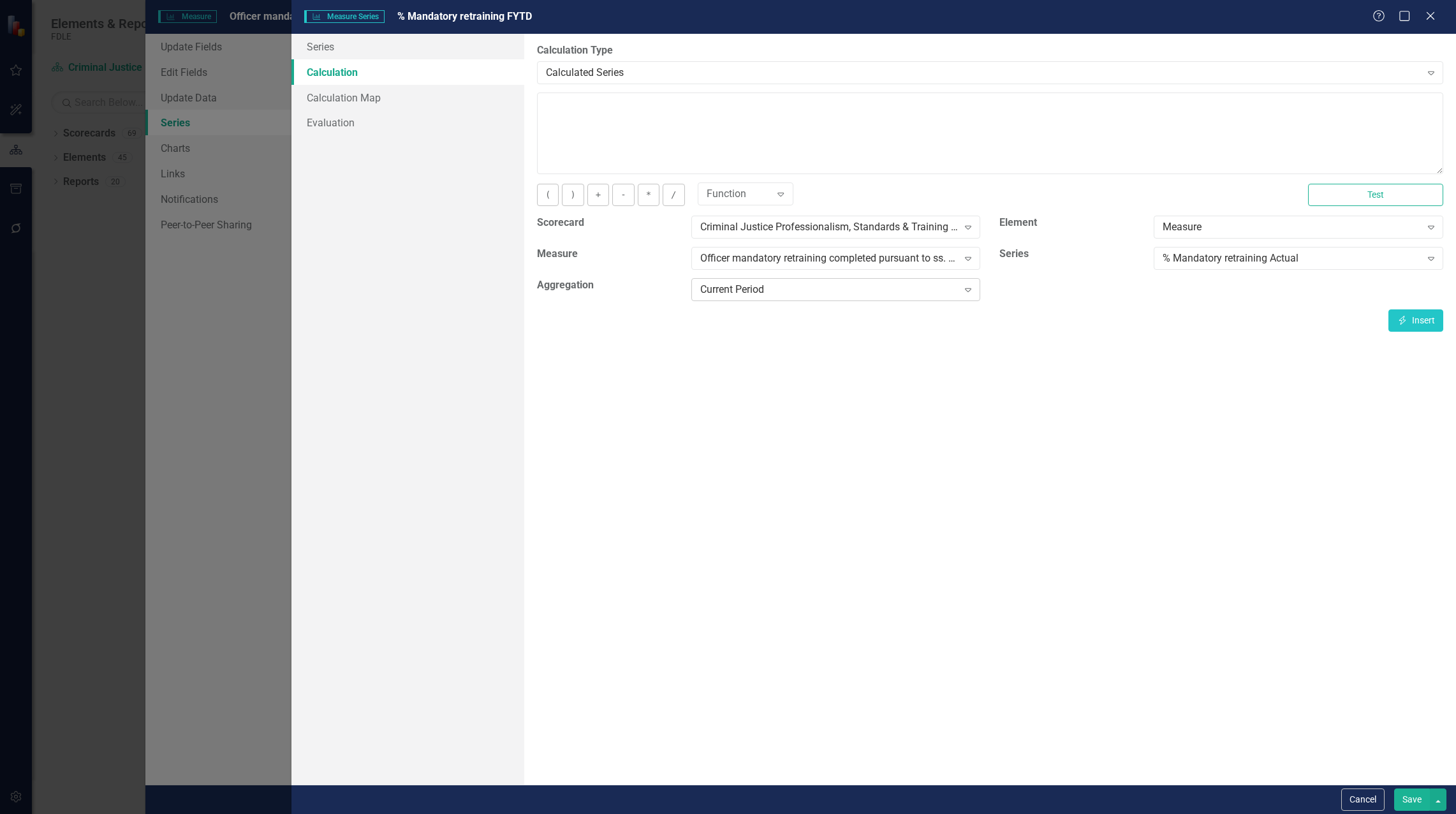
click at [738, 284] on div "Current Period" at bounding box center [828, 290] width 257 height 14
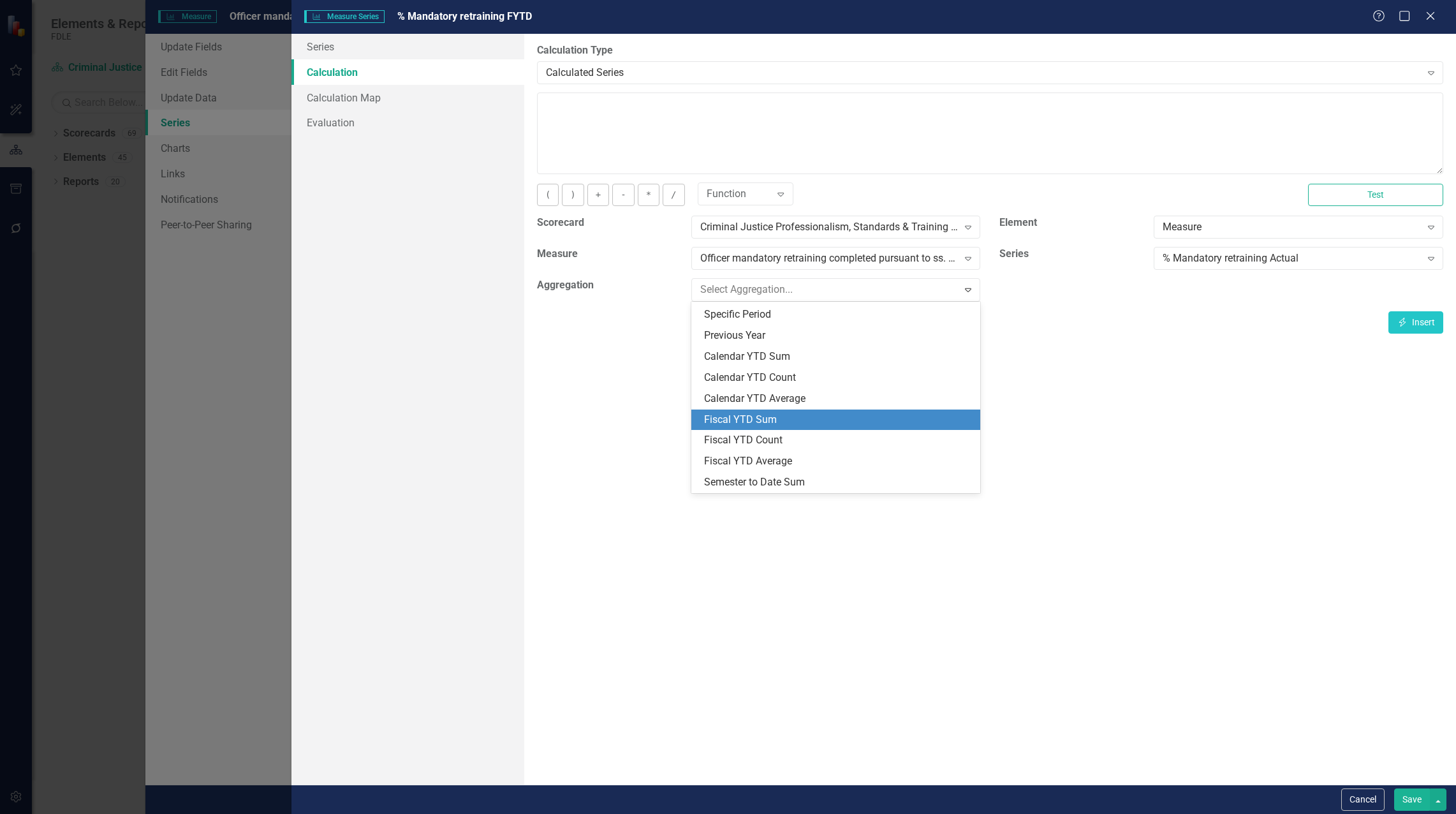
scroll to position [127, 0]
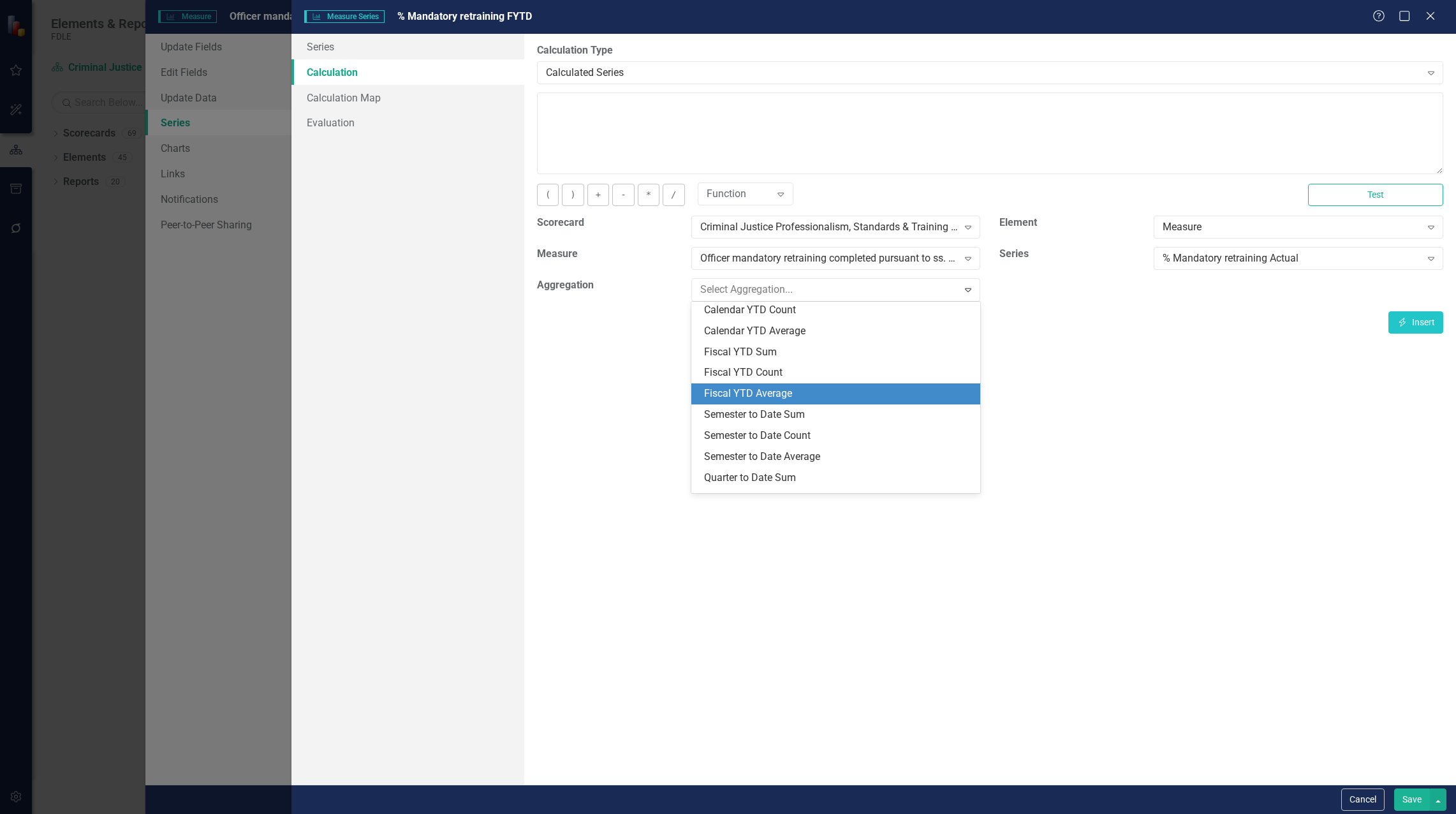
click at [764, 393] on div "Fiscal YTD Average" at bounding box center [838, 393] width 269 height 14
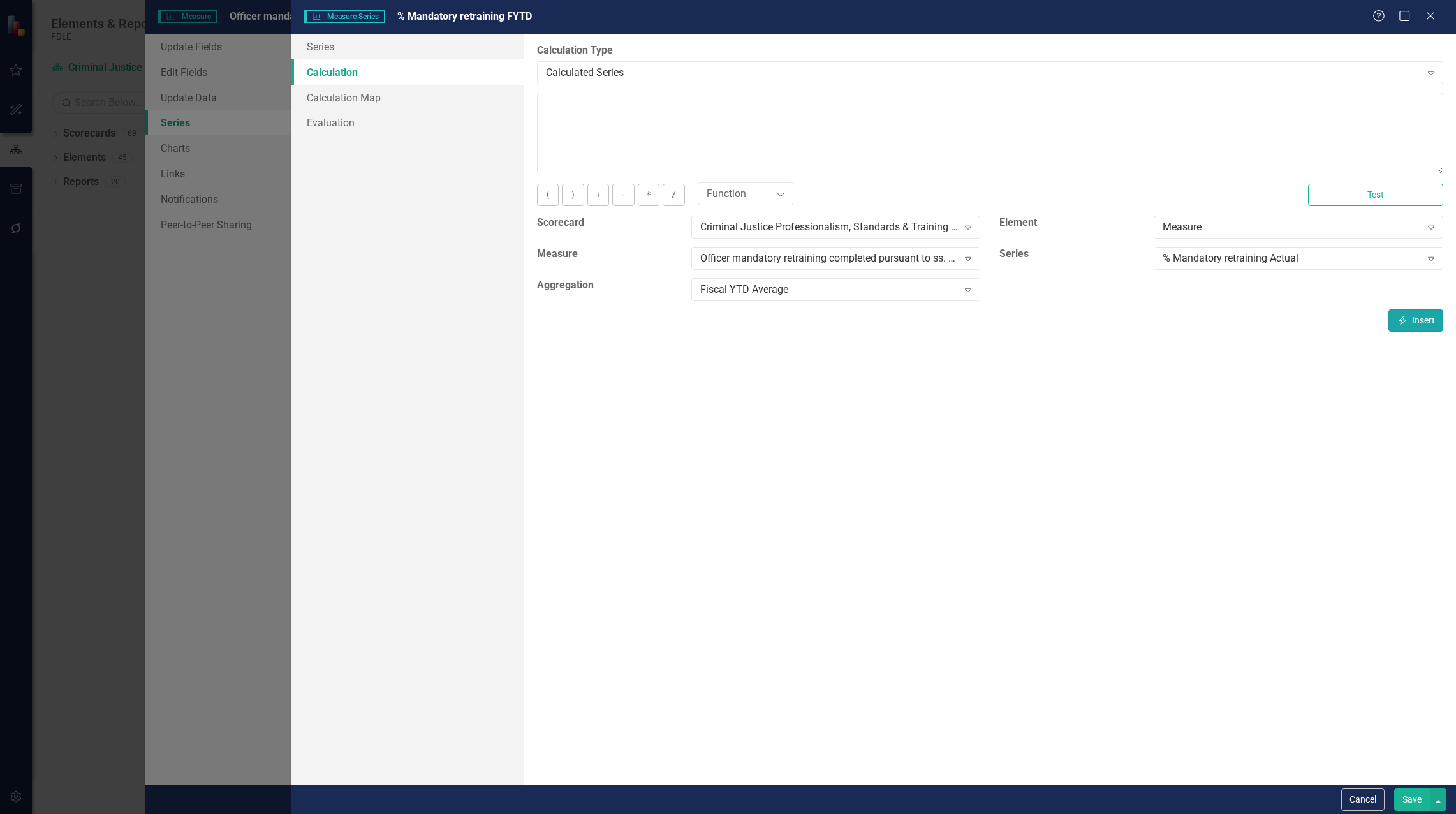
drag, startPoint x: 1413, startPoint y: 321, endPoint x: 1408, endPoint y: 478, distance: 157.1
click at [1413, 322] on button "Insert Insert" at bounding box center [1415, 320] width 55 height 22
type textarea "[m1983257][% Mandatory retraining Actual][FiscalYTDAverage]"
click at [1407, 794] on button "Save" at bounding box center [1412, 800] width 36 height 22
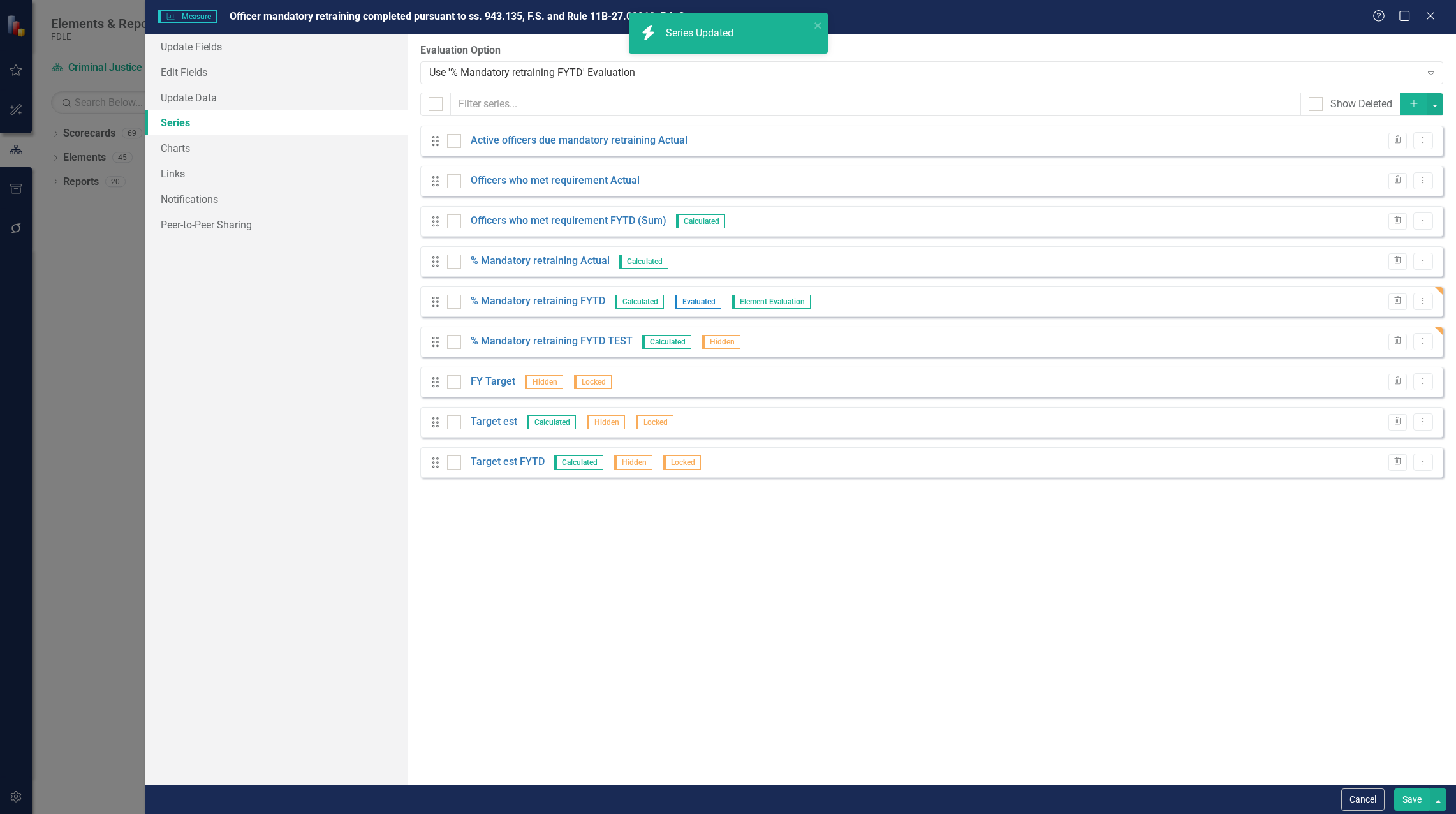
click at [1416, 798] on button "Save" at bounding box center [1412, 800] width 36 height 22
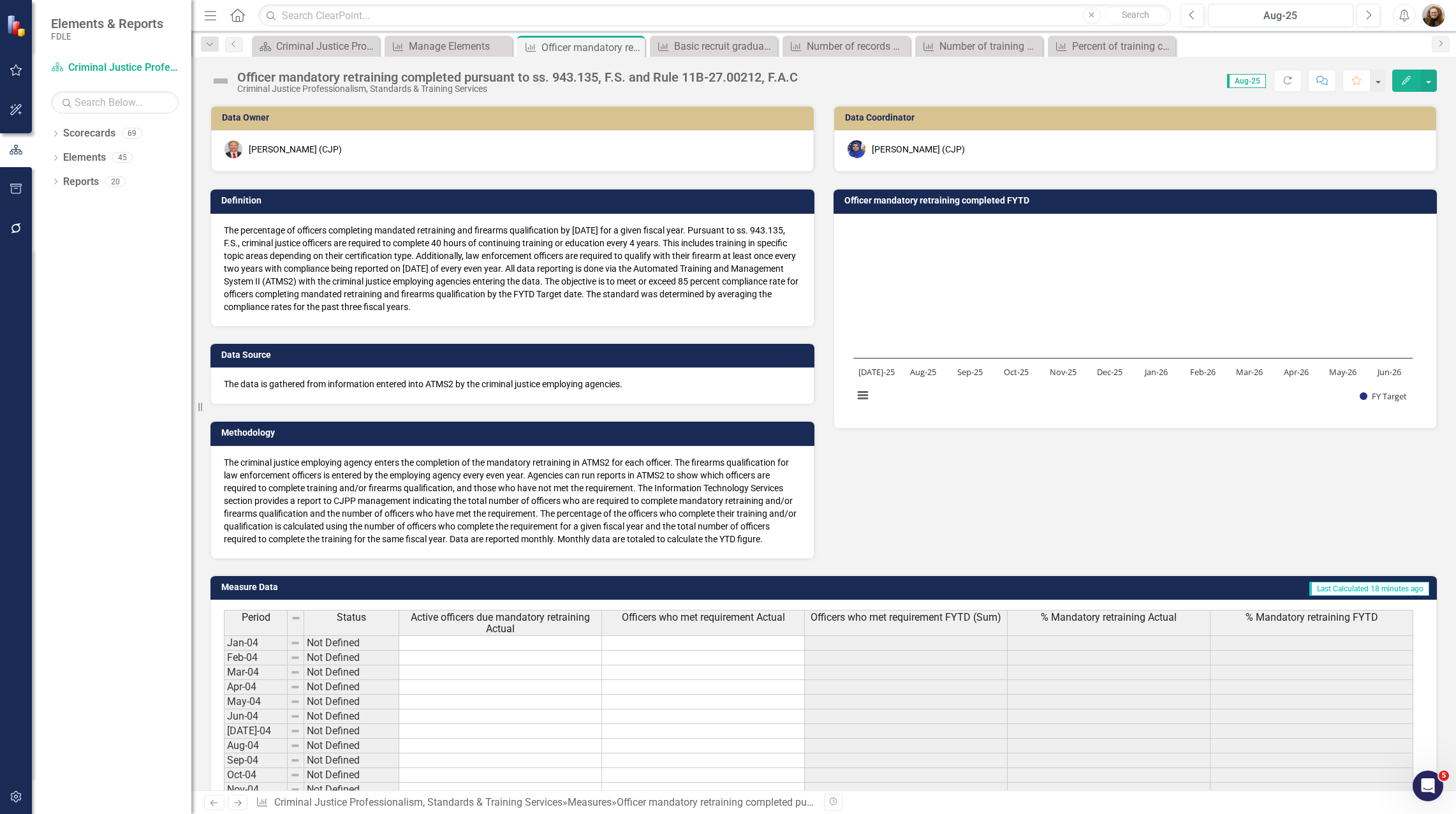
click at [650, 472] on div "The criminal justice employing agency enters the completion of the mandatory re…" at bounding box center [511, 500] width 577 height 89
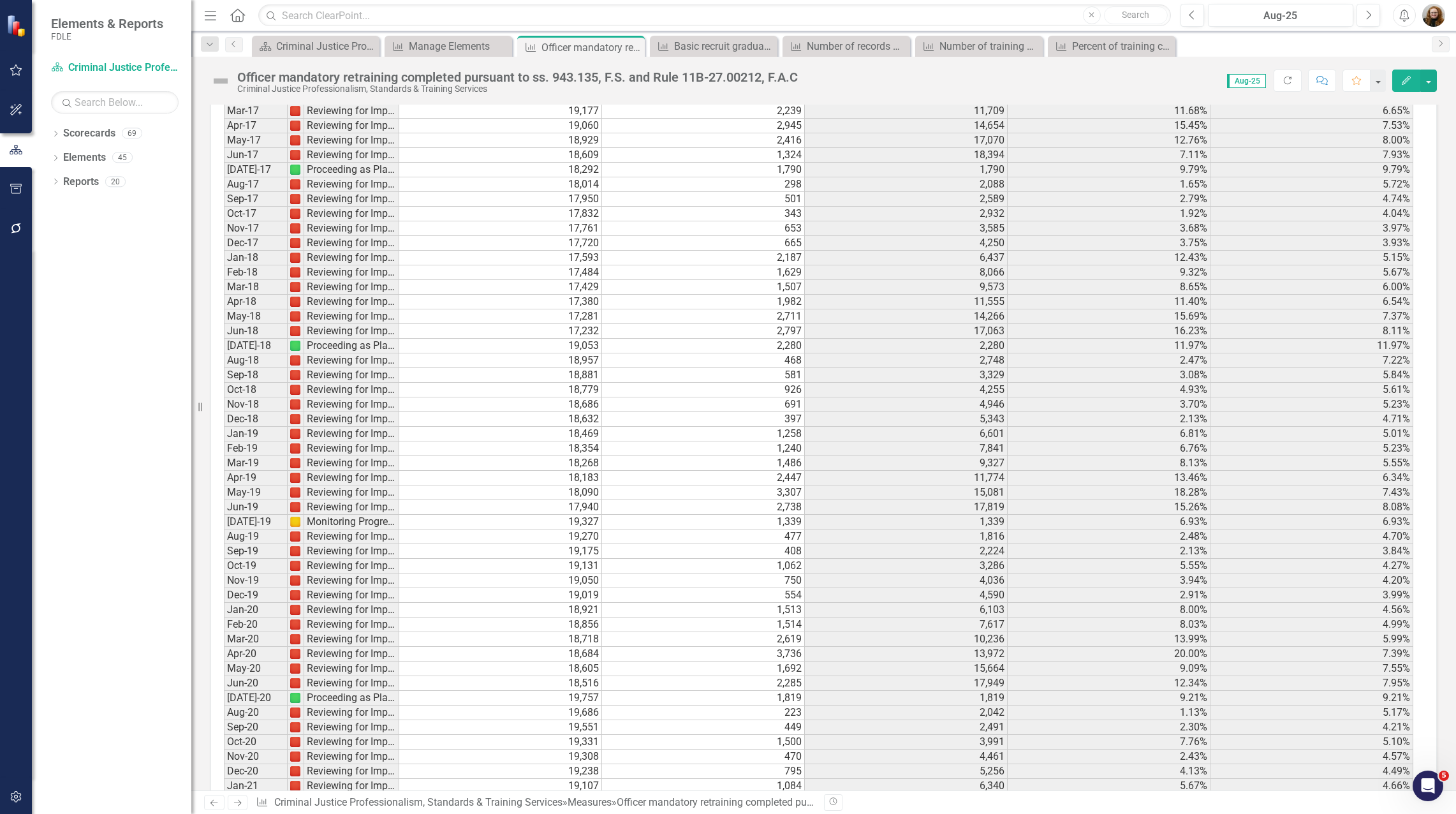
scroll to position [2790, 0]
click at [1405, 79] on icon "Edit" at bounding box center [1406, 80] width 12 height 9
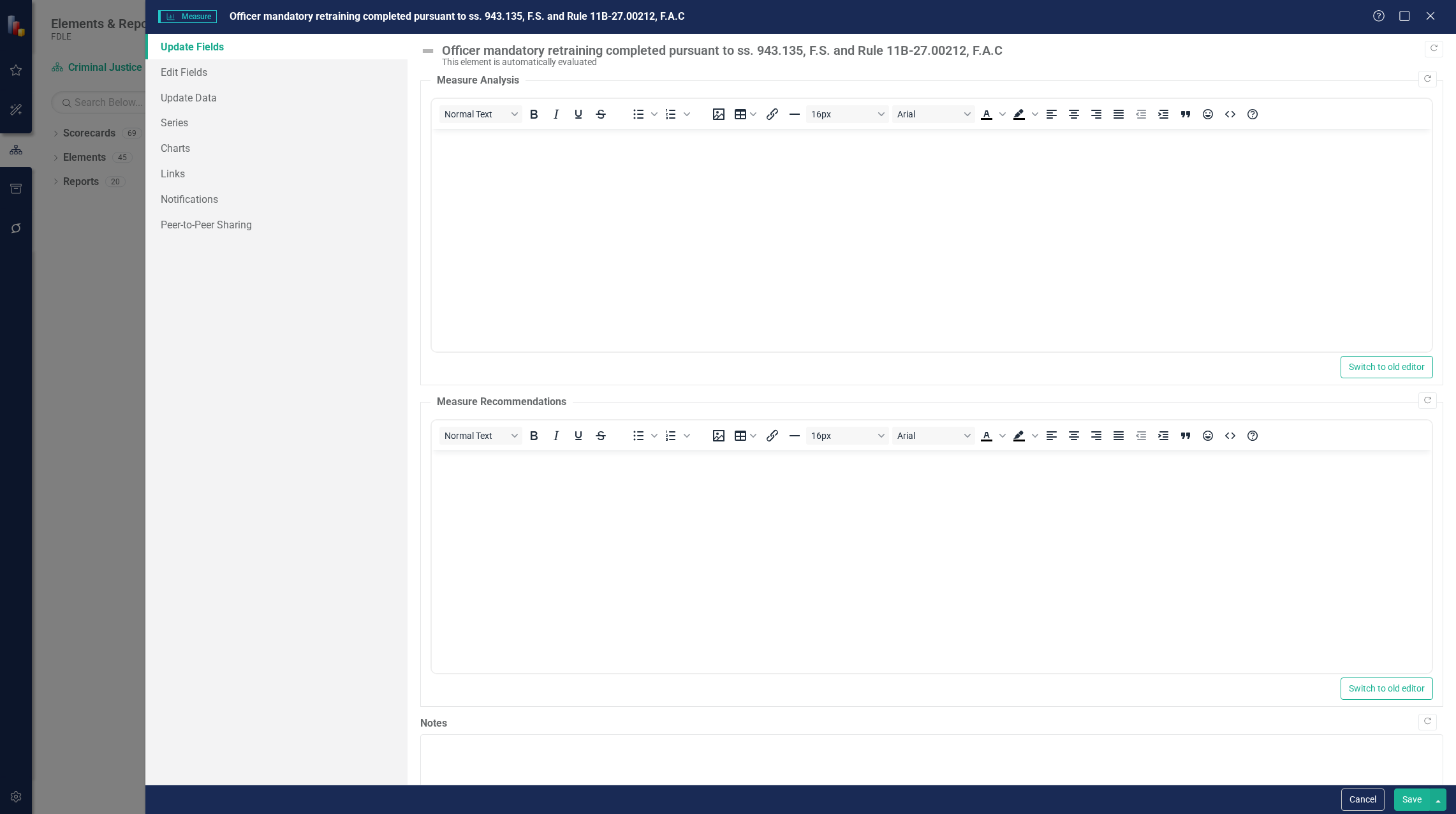
scroll to position [0, 0]
click at [181, 78] on link "Edit Fields" at bounding box center [276, 72] width 262 height 25
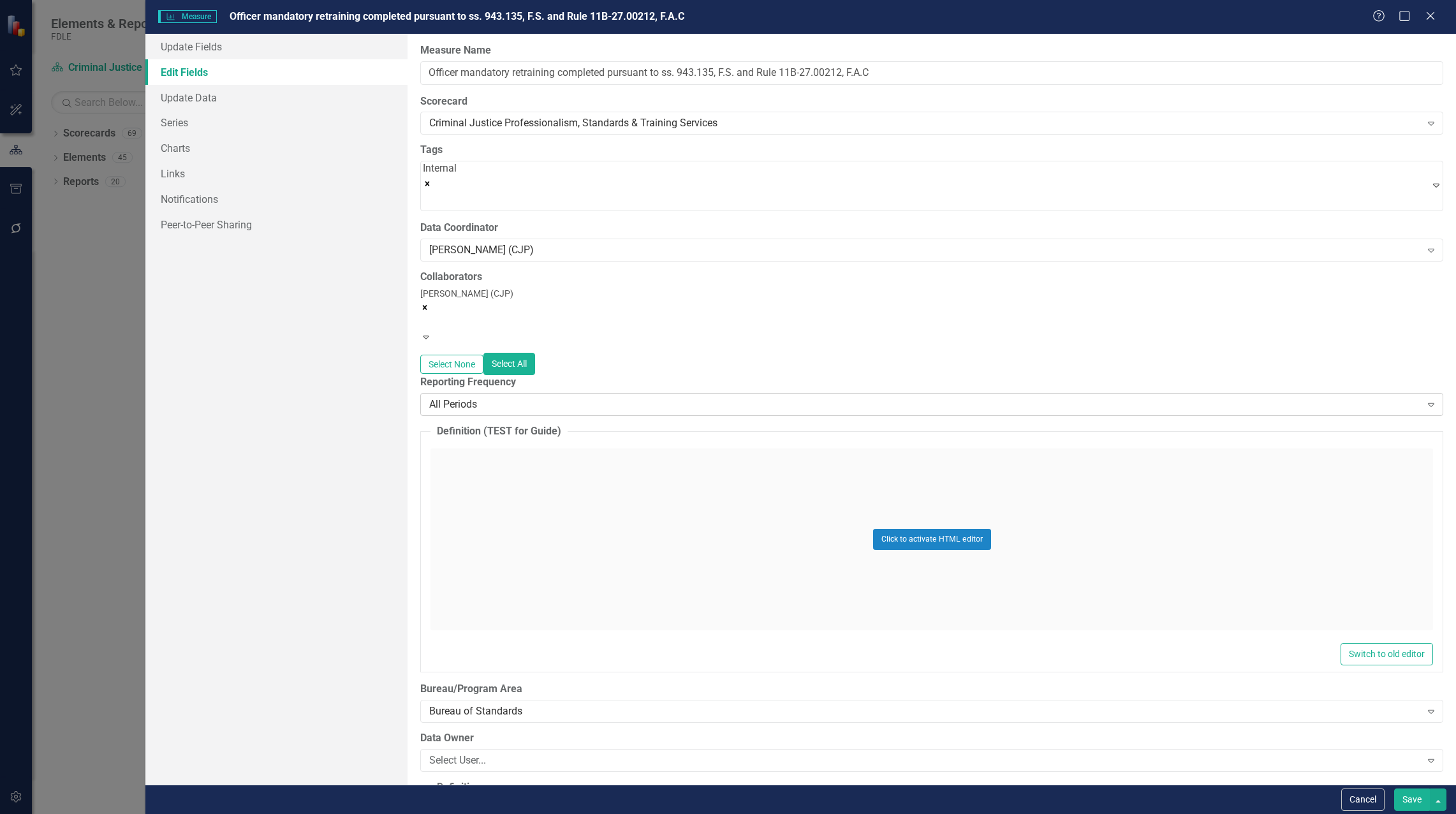
click at [488, 398] on div "All Periods" at bounding box center [924, 404] width 990 height 14
click at [488, 813] on div "FY 25/26 Includes backdata" at bounding box center [731, 826] width 1436 height 14
click at [1415, 800] on button "Save" at bounding box center [1412, 800] width 36 height 22
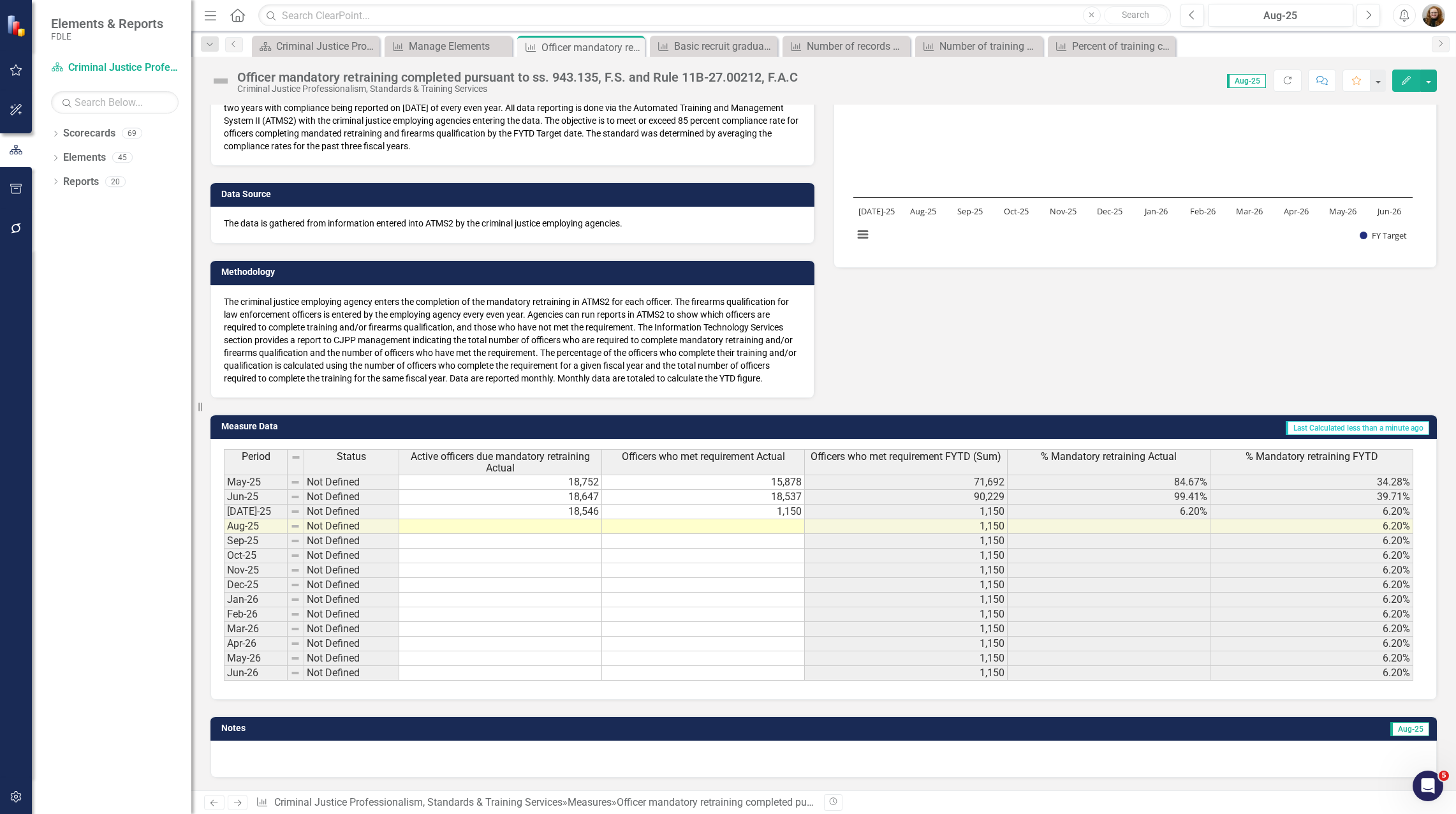
scroll to position [173, 0]
click at [351, 46] on div "Criminal Justice Professionalism, Standards & Training Services Landing Page" at bounding box center [318, 46] width 84 height 16
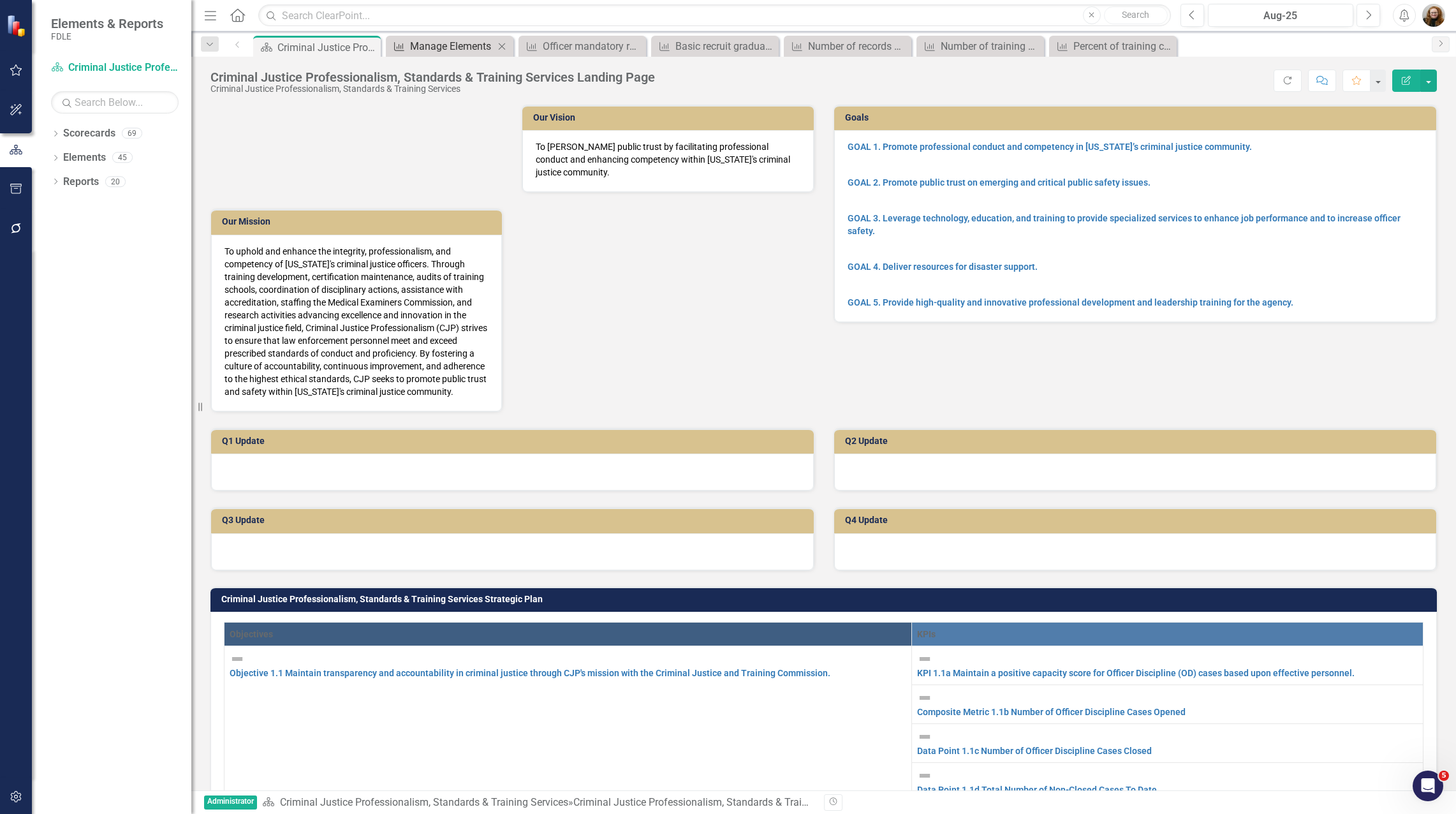
click at [434, 54] on div "Manage Elements" at bounding box center [452, 46] width 84 height 16
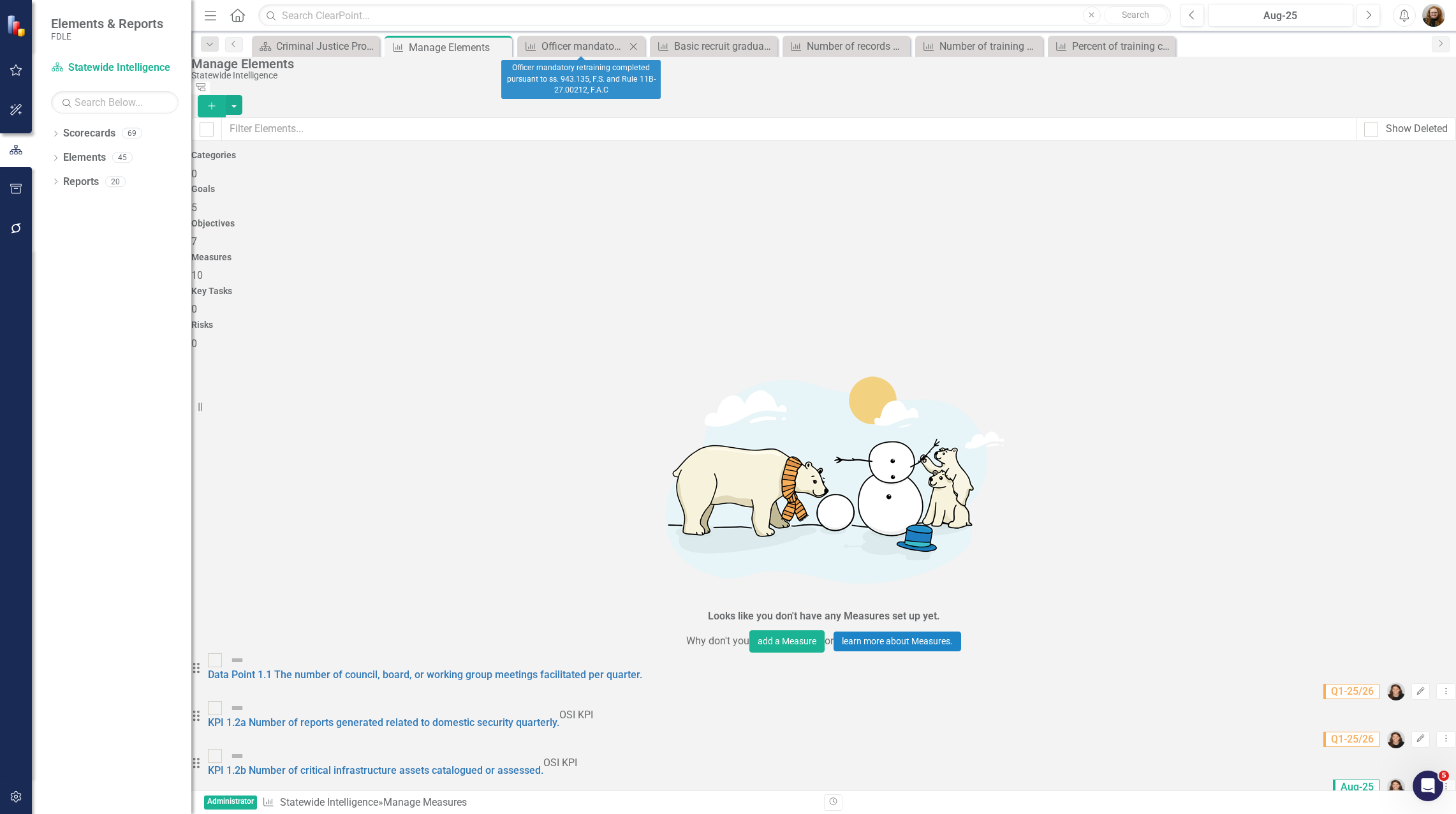
click at [635, 45] on icon "Close" at bounding box center [633, 47] width 13 height 10
click at [0, 0] on icon "Close" at bounding box center [0, 0] width 0 height 0
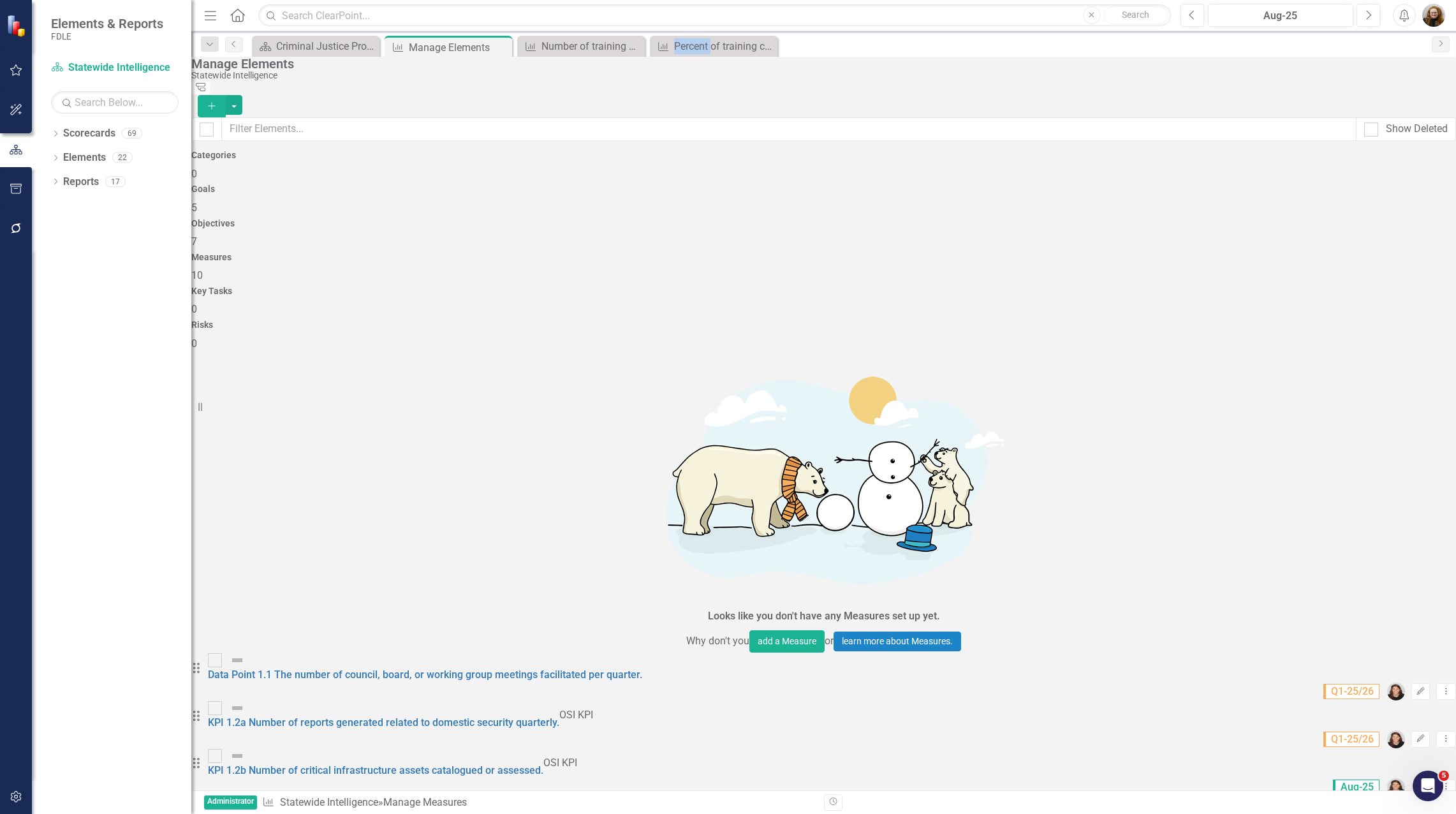
click at [0, 0] on icon "Close" at bounding box center [0, 0] width 0 height 0
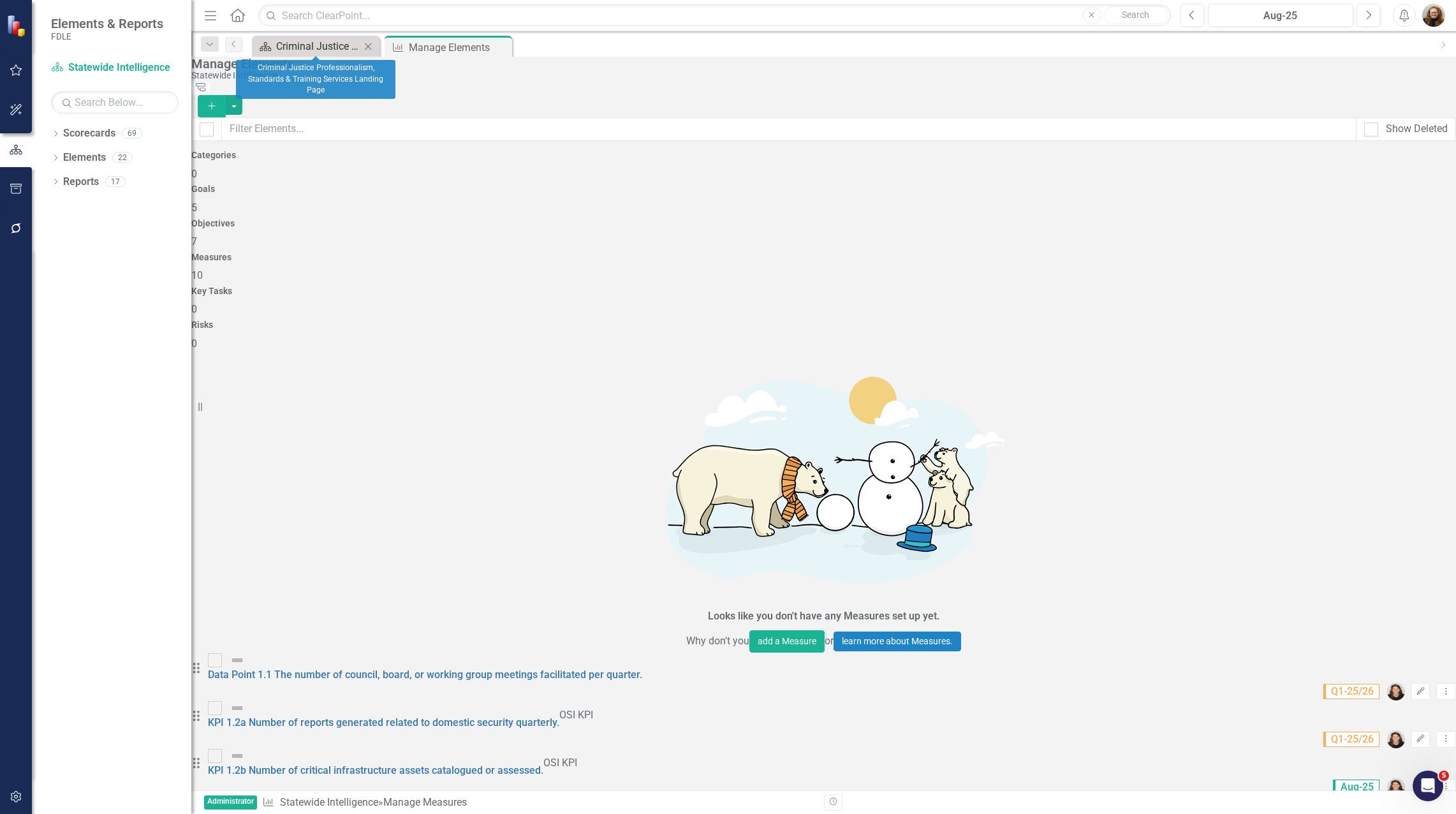
click at [314, 44] on div "Criminal Justice Professionalism, Standards & Training Services Landing Page" at bounding box center [318, 46] width 84 height 16
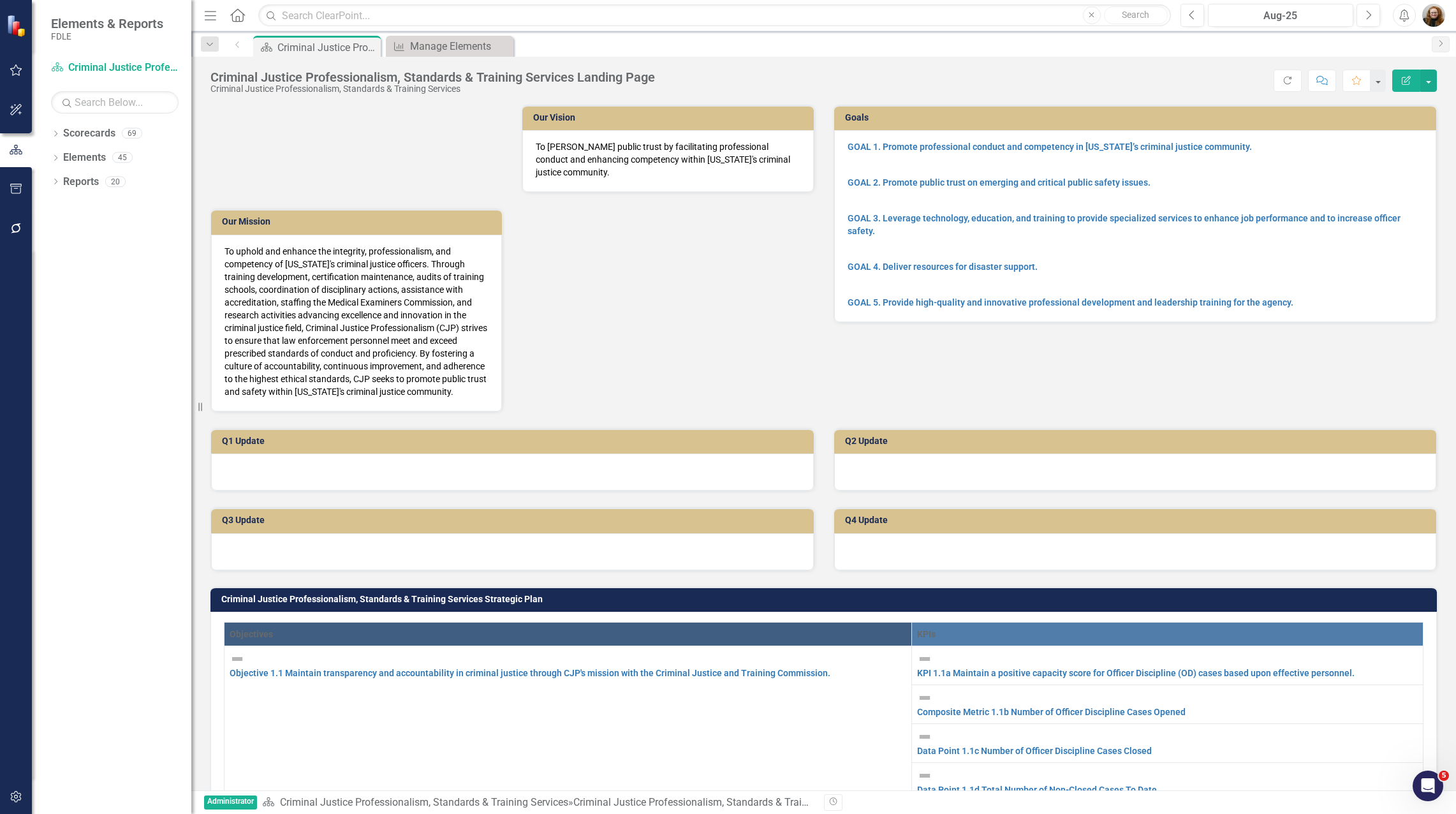
click at [294, 104] on img at bounding box center [357, 95] width 126 height 14
click at [441, 53] on div "Manage Elements" at bounding box center [452, 46] width 84 height 16
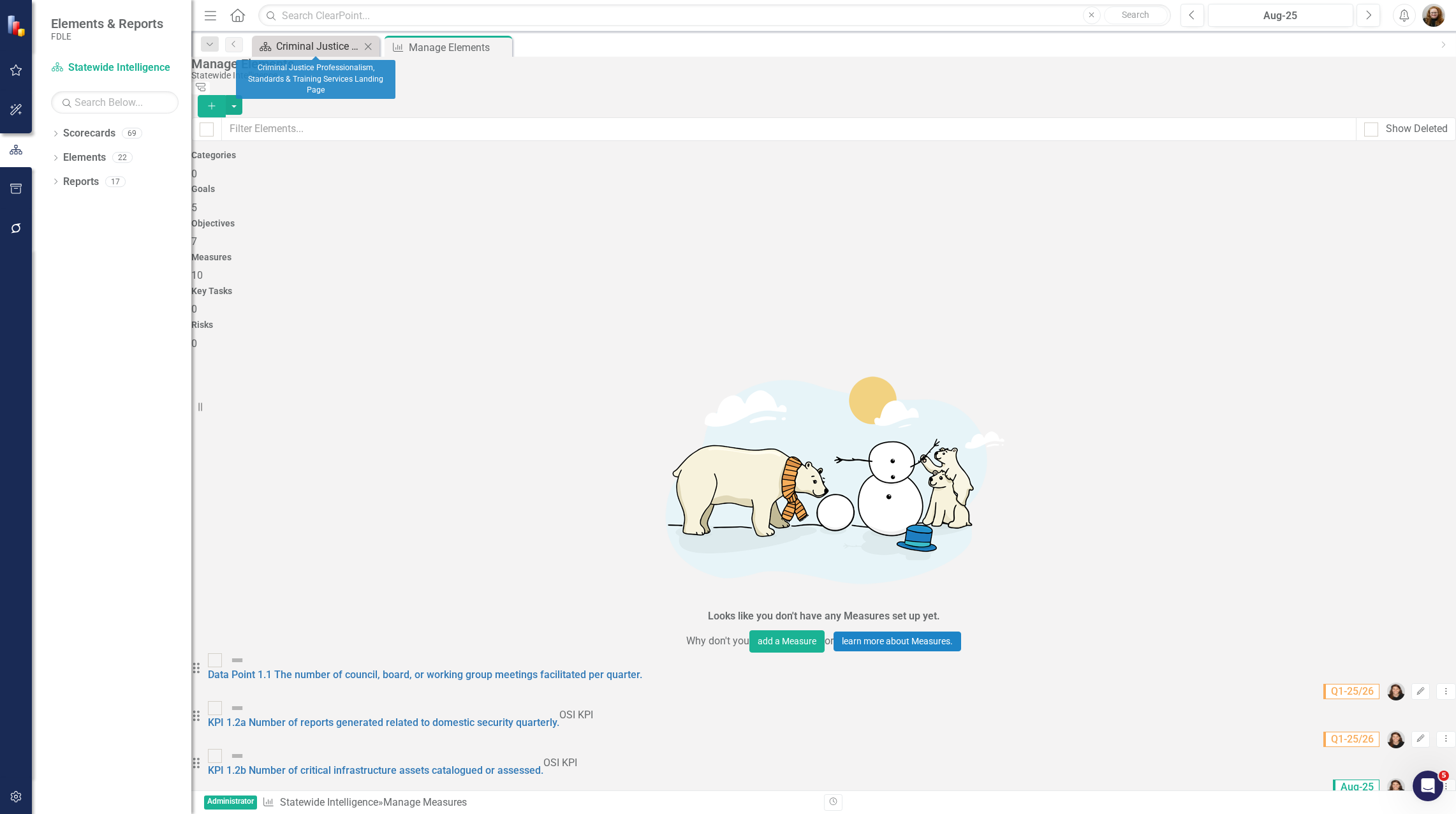
click at [306, 43] on div "Criminal Justice Professionalism, Standards & Training Services Landing Page" at bounding box center [318, 46] width 84 height 16
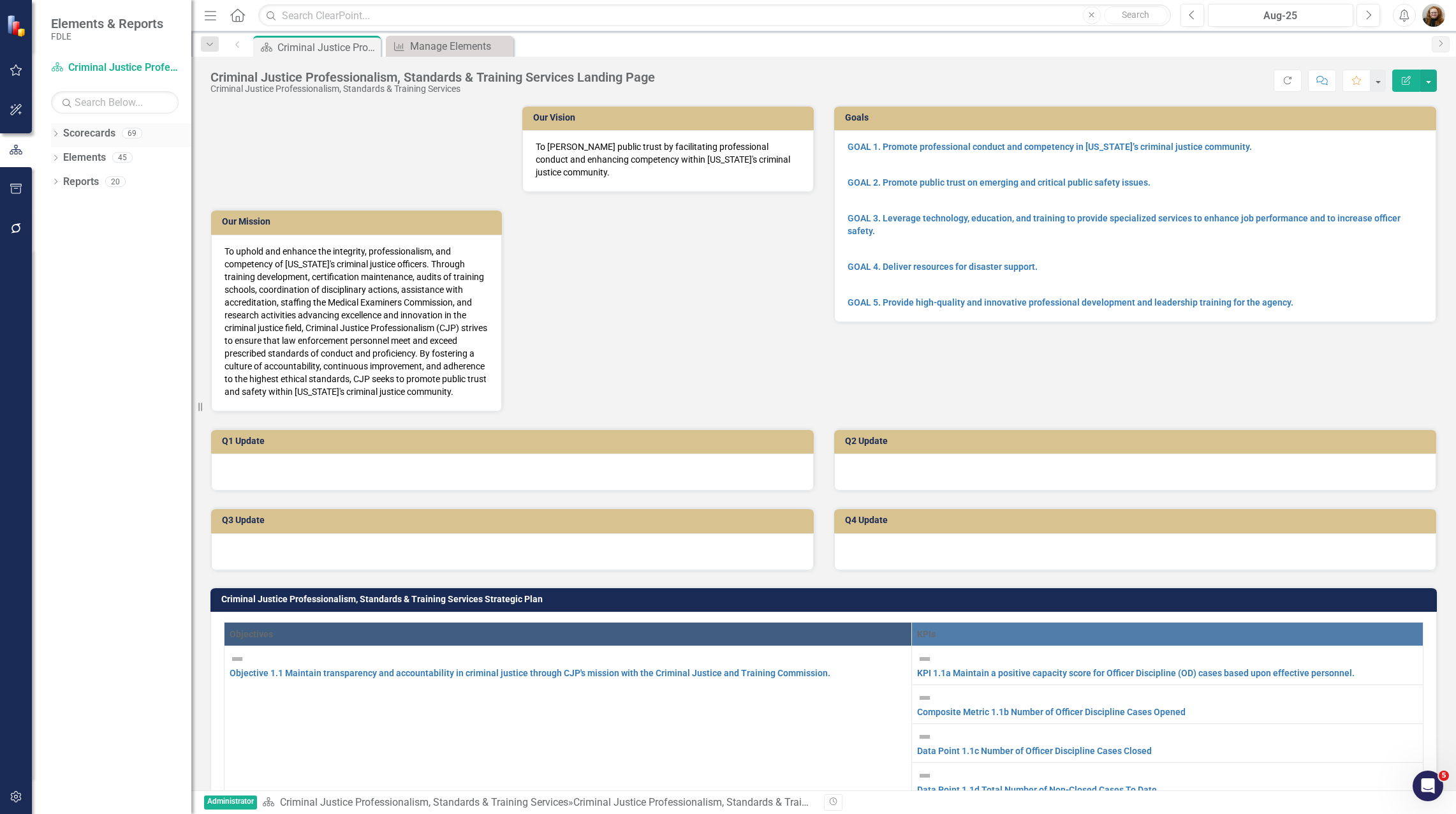
click at [53, 136] on icon "Dropdown" at bounding box center [55, 135] width 9 height 7
click at [48, 211] on div "Dropdown" at bounding box center [42, 206] width 9 height 11
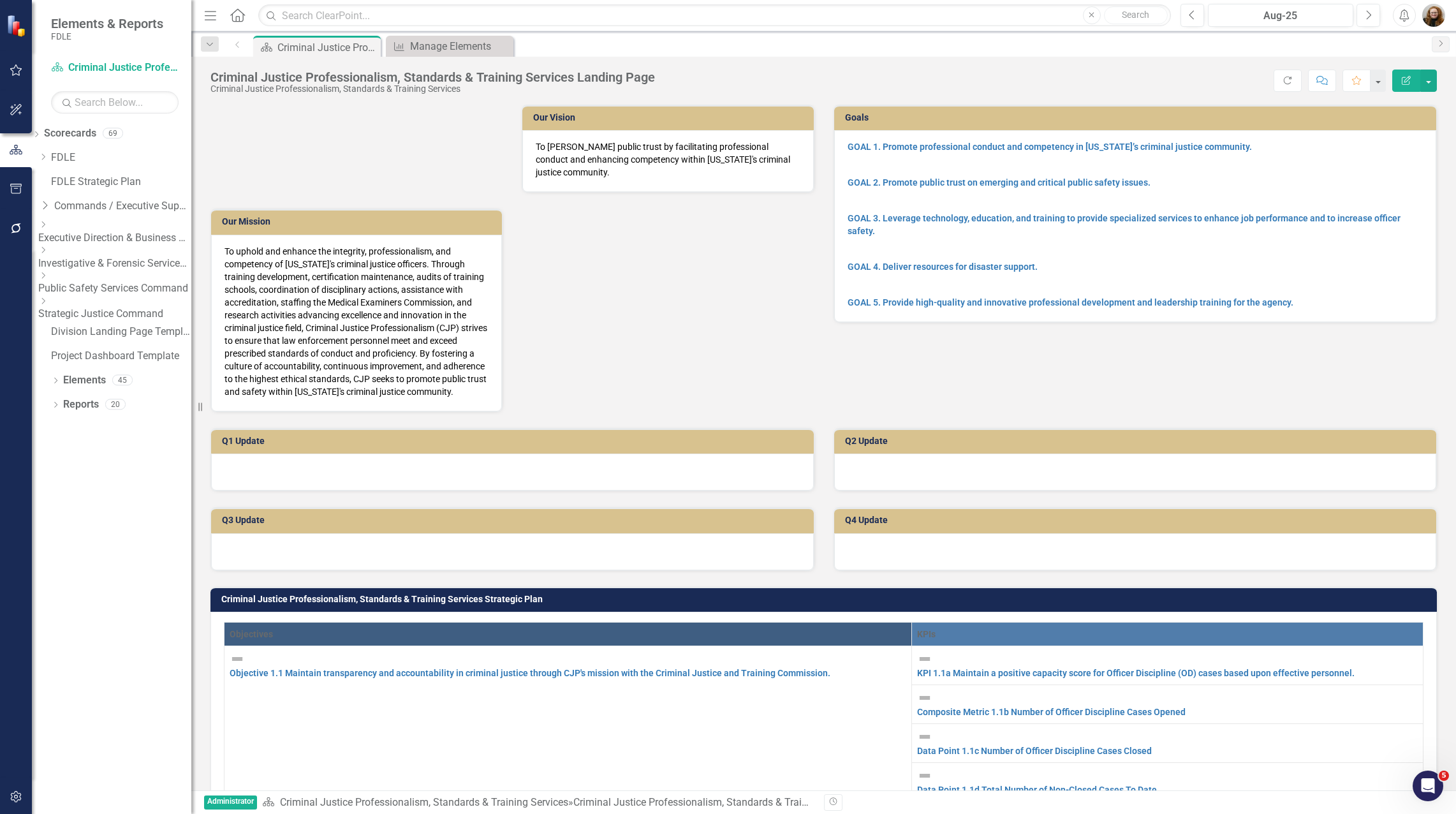
click at [48, 301] on icon "Dropdown" at bounding box center [42, 301] width 9 height 8
click at [112, 352] on link "Criminal Justice Professionalism, Standards & Training Services" at bounding box center [115, 358] width 153 height 14
click at [424, 46] on div "Manage Elements" at bounding box center [452, 46] width 84 height 16
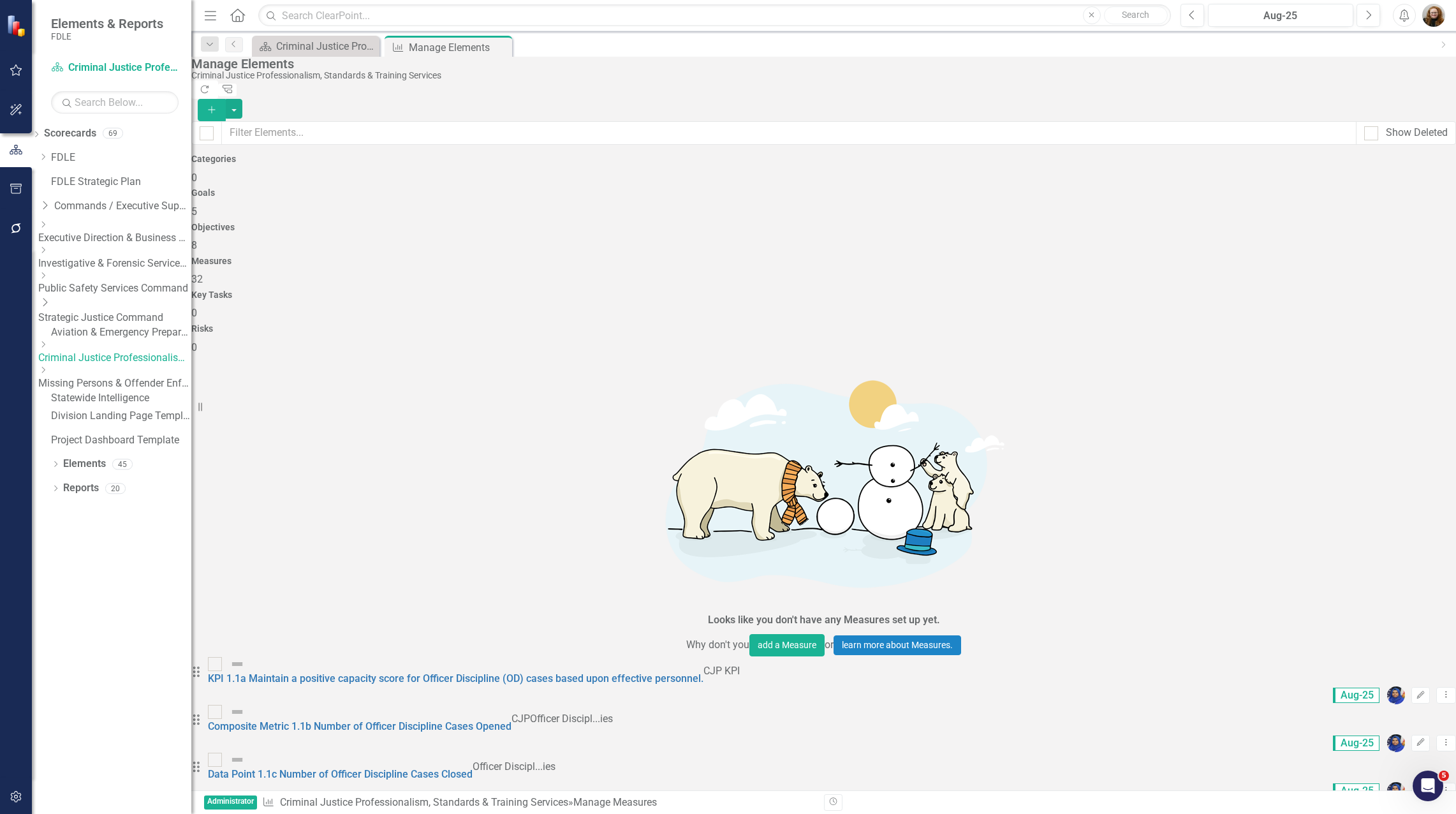
scroll to position [726, 0]
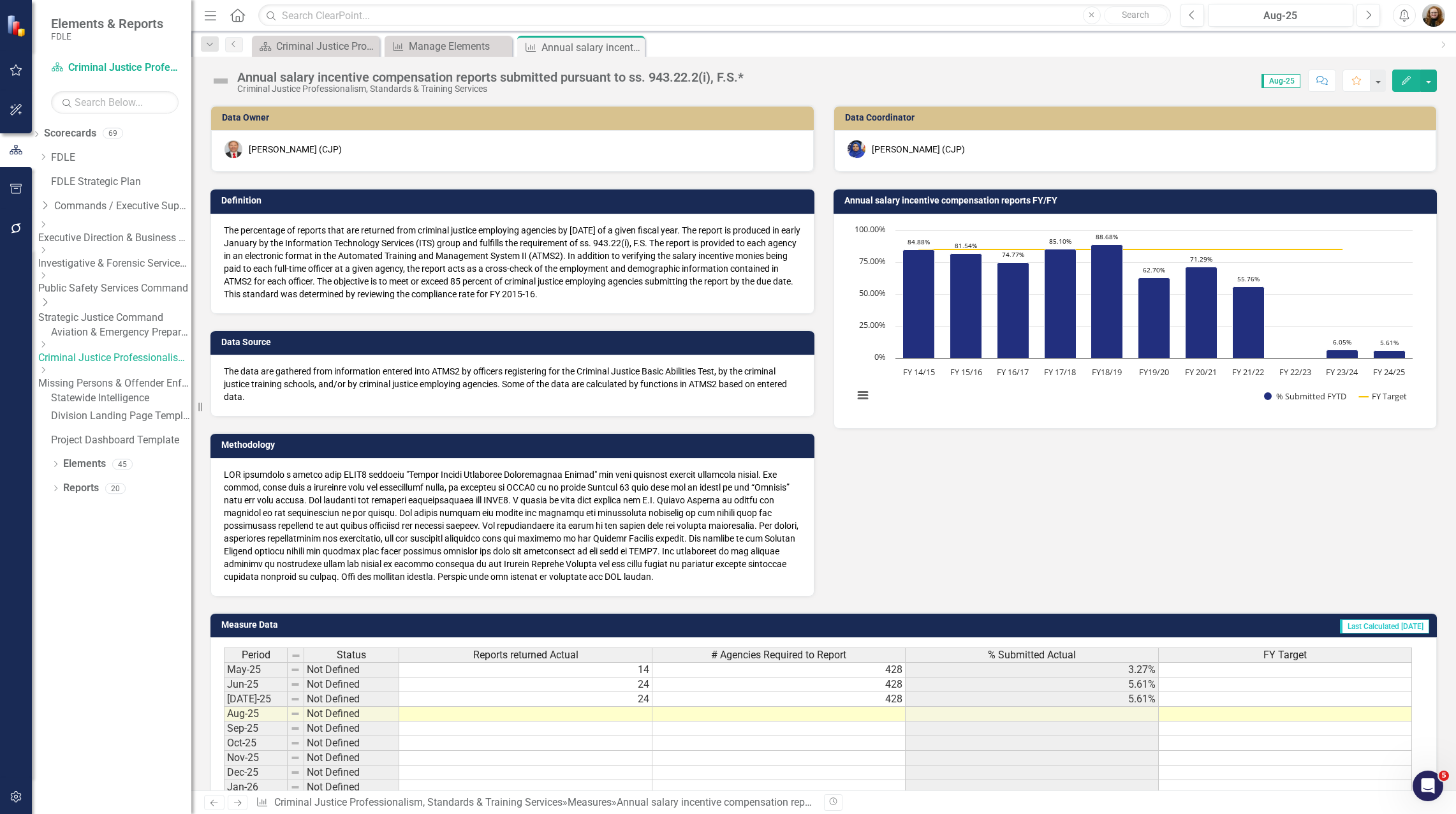
click at [1103, 546] on div "Data Owner Brett Kirkland (CJP) Definition The percentage of reports that are r…" at bounding box center [823, 342] width 1245 height 507
click at [439, 54] on div "Manage Elements" at bounding box center [450, 46] width 84 height 16
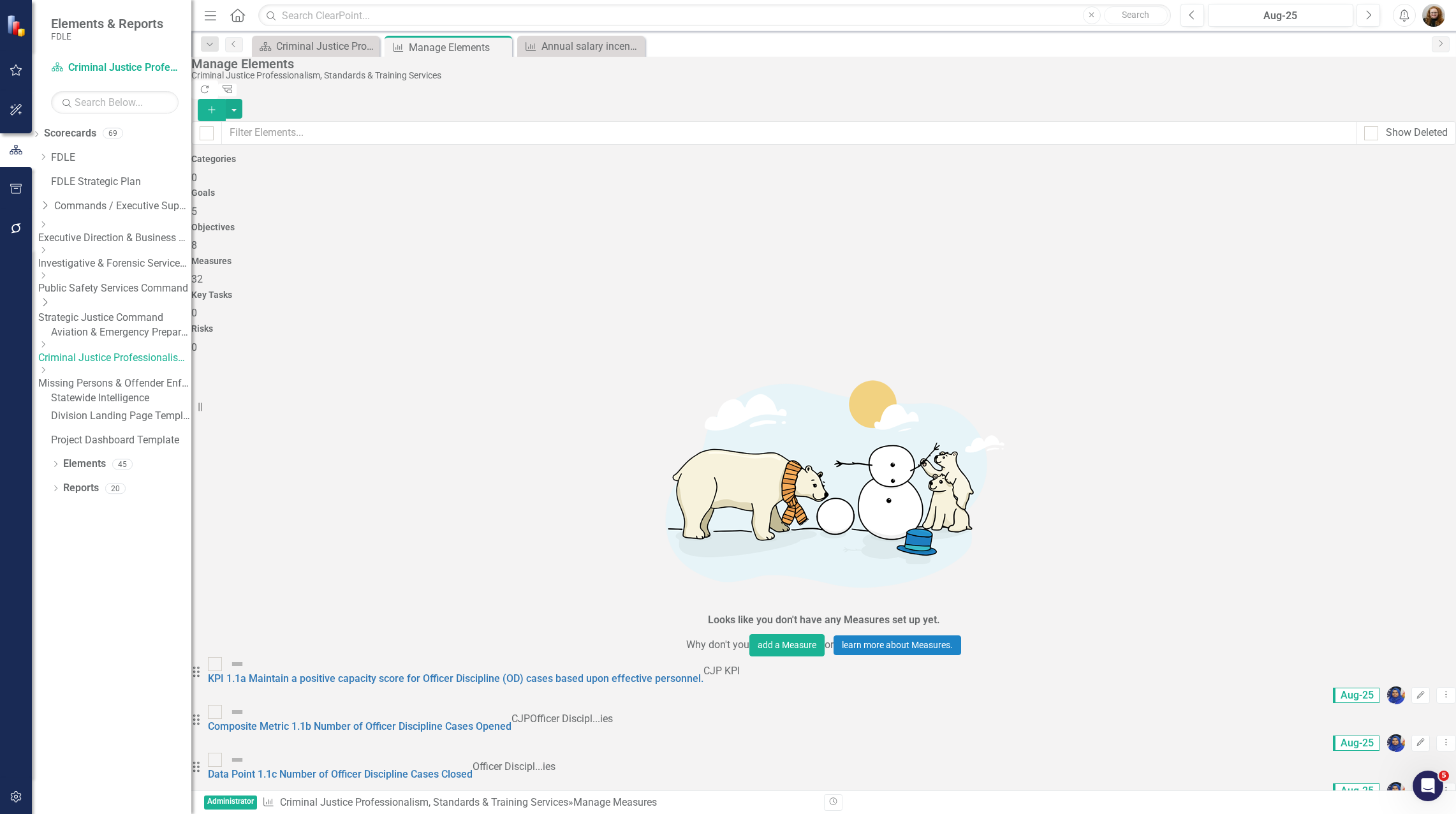
scroll to position [726, 0]
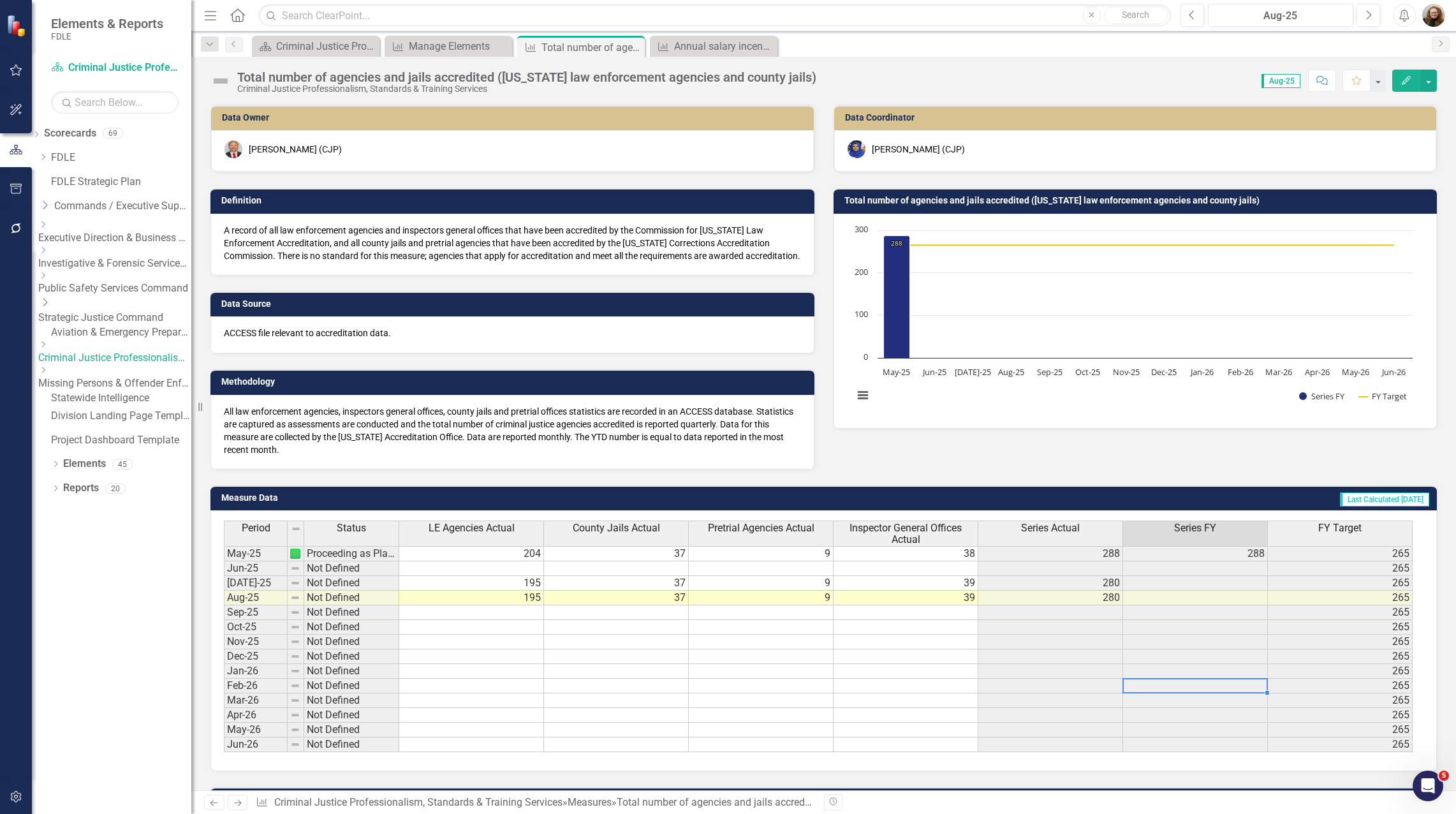
click at [1178, 693] on td at bounding box center [1195, 686] width 144 height 14
click at [1405, 76] on icon "Edit" at bounding box center [1406, 80] width 12 height 9
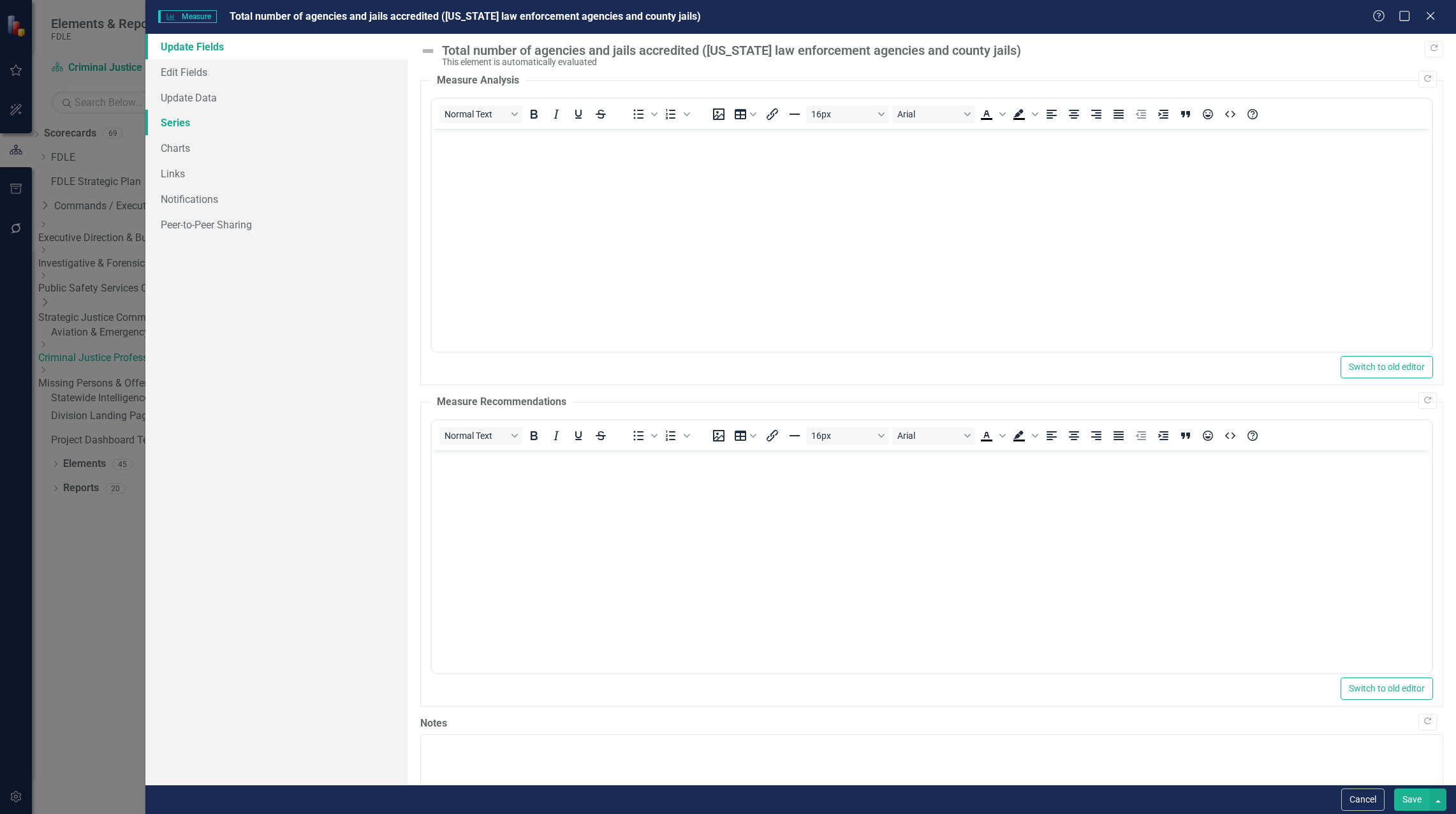
click at [185, 127] on link "Series" at bounding box center [276, 122] width 262 height 25
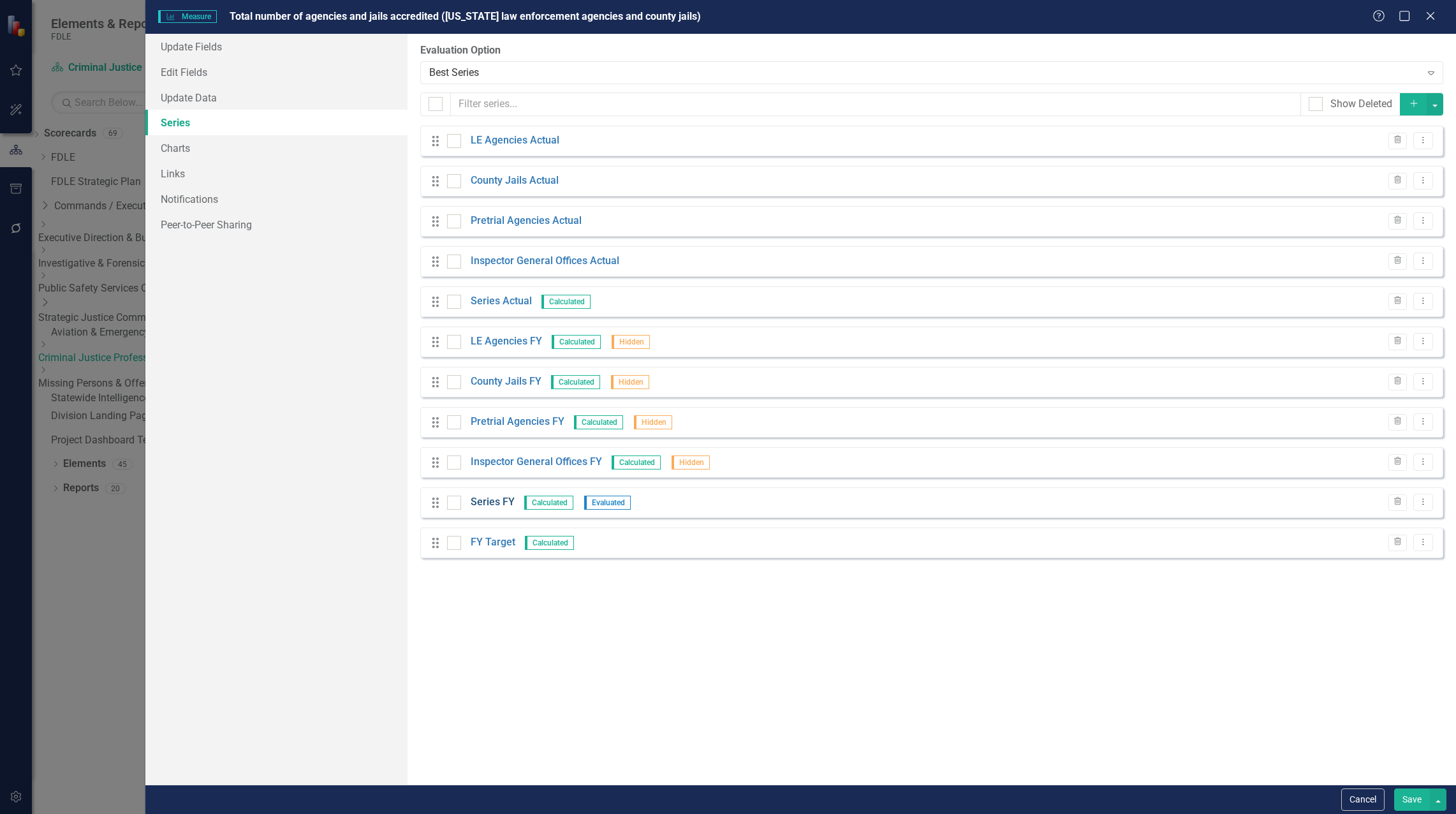
click at [496, 507] on link "Series FY" at bounding box center [493, 501] width 44 height 14
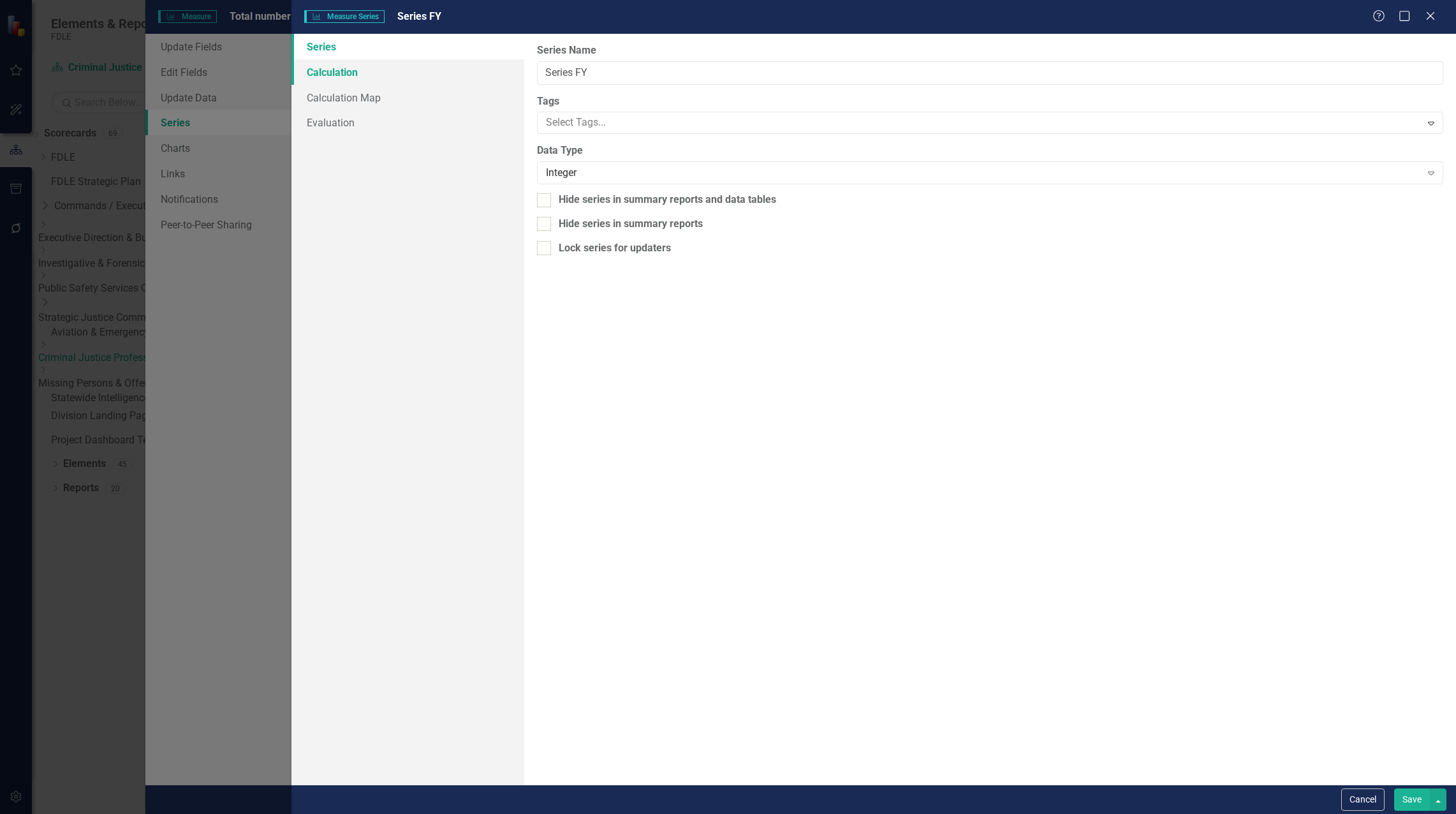
click at [341, 66] on link "Calculation" at bounding box center [408, 72] width 233 height 25
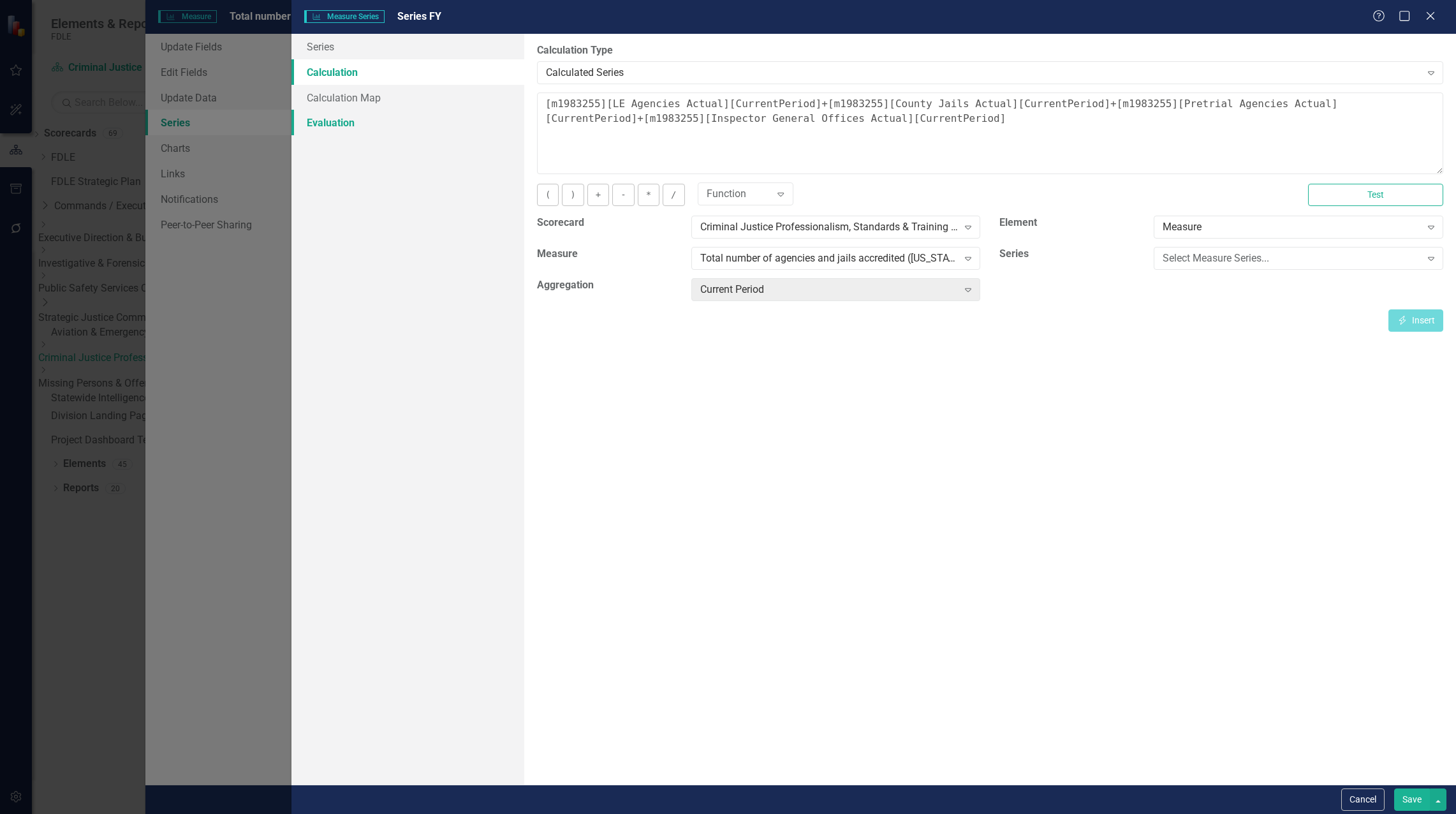
click at [338, 124] on link "Evaluation" at bounding box center [408, 122] width 233 height 25
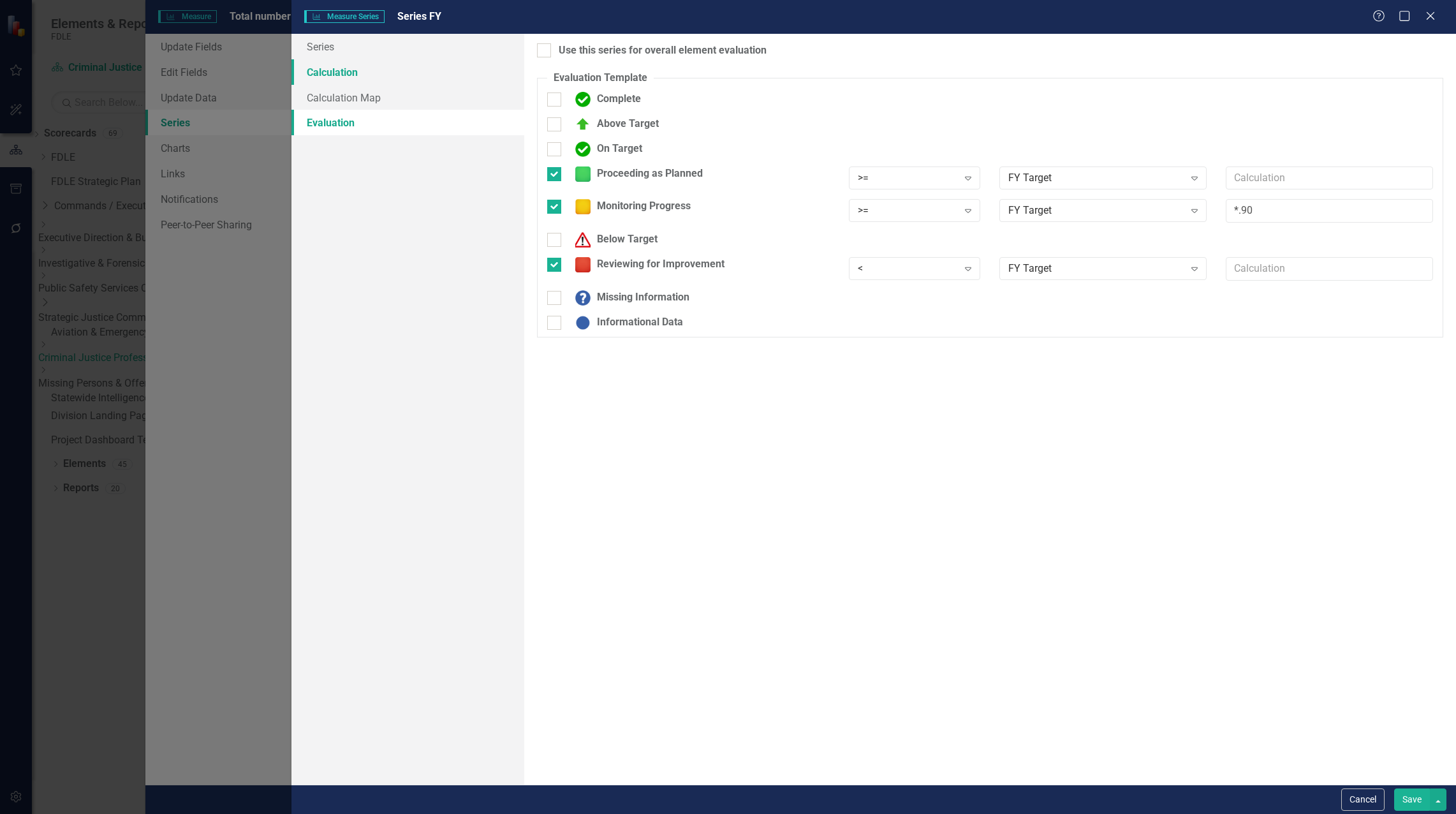
click at [341, 71] on link "Calculation" at bounding box center [408, 72] width 233 height 25
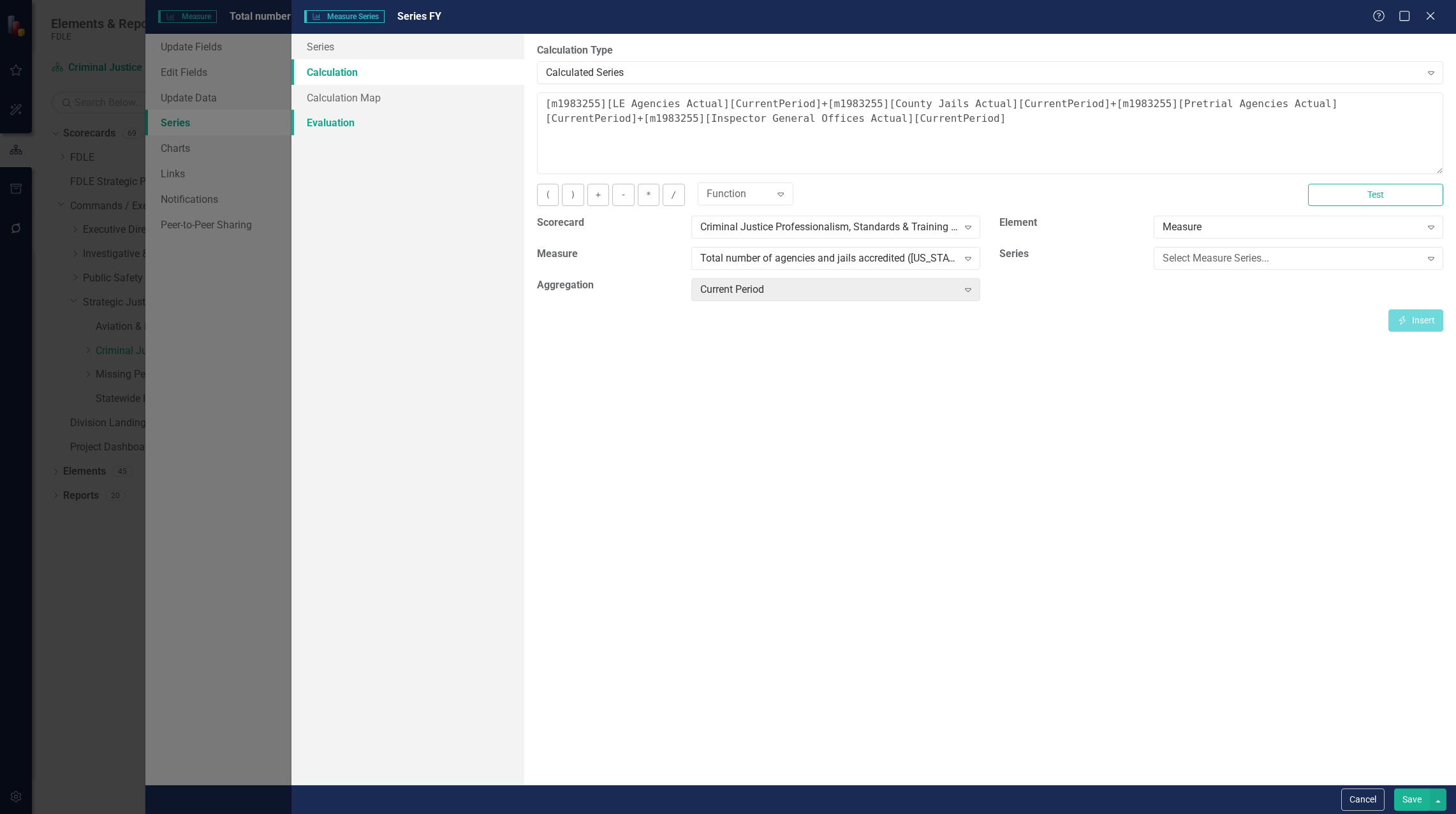
click at [329, 122] on link "Evaluation" at bounding box center [408, 122] width 233 height 25
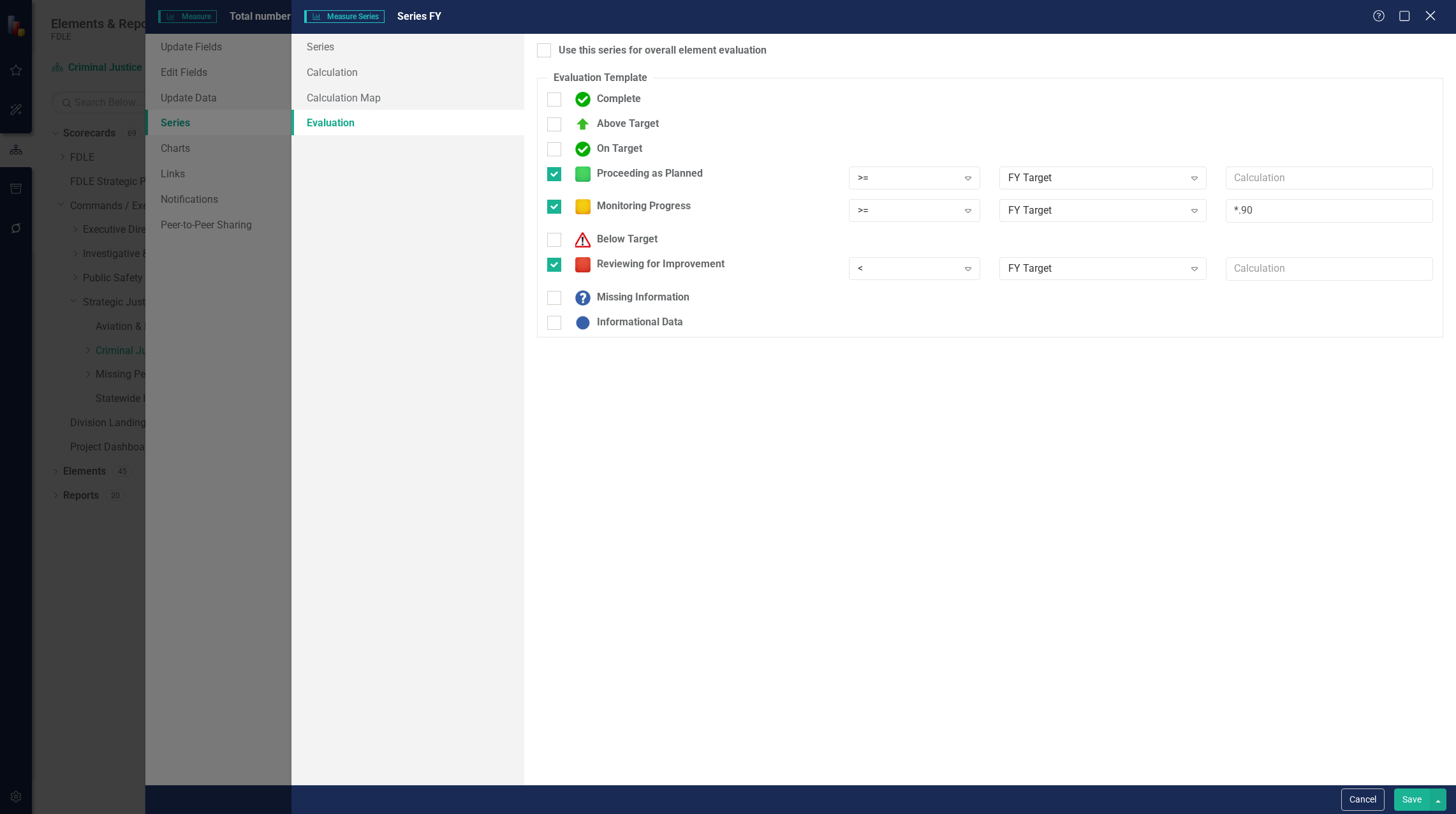
click at [1431, 18] on icon "Close" at bounding box center [1430, 15] width 16 height 12
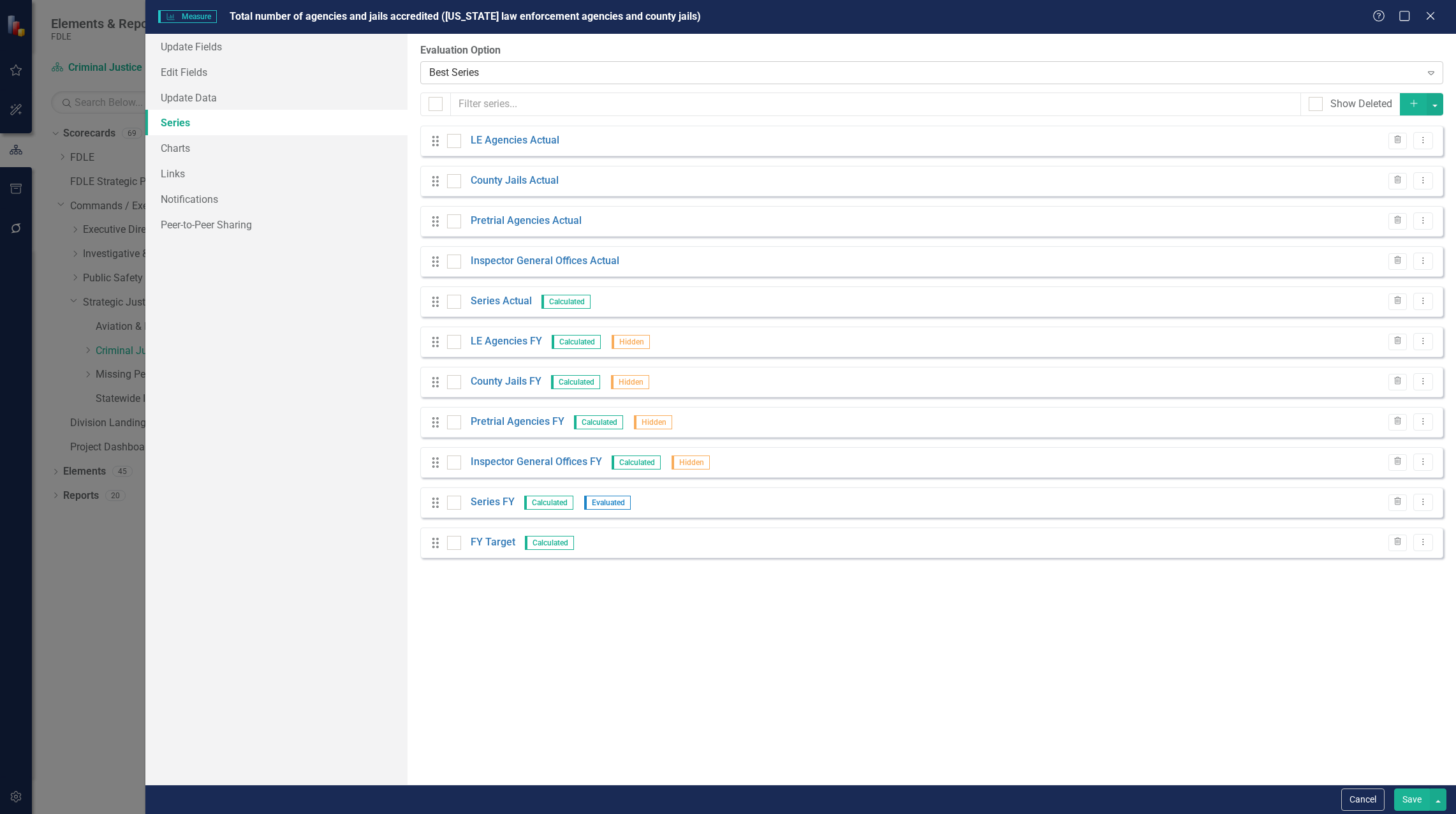
click at [561, 71] on div "Best Series" at bounding box center [924, 72] width 990 height 14
click at [1410, 794] on button "Save" at bounding box center [1412, 800] width 36 height 22
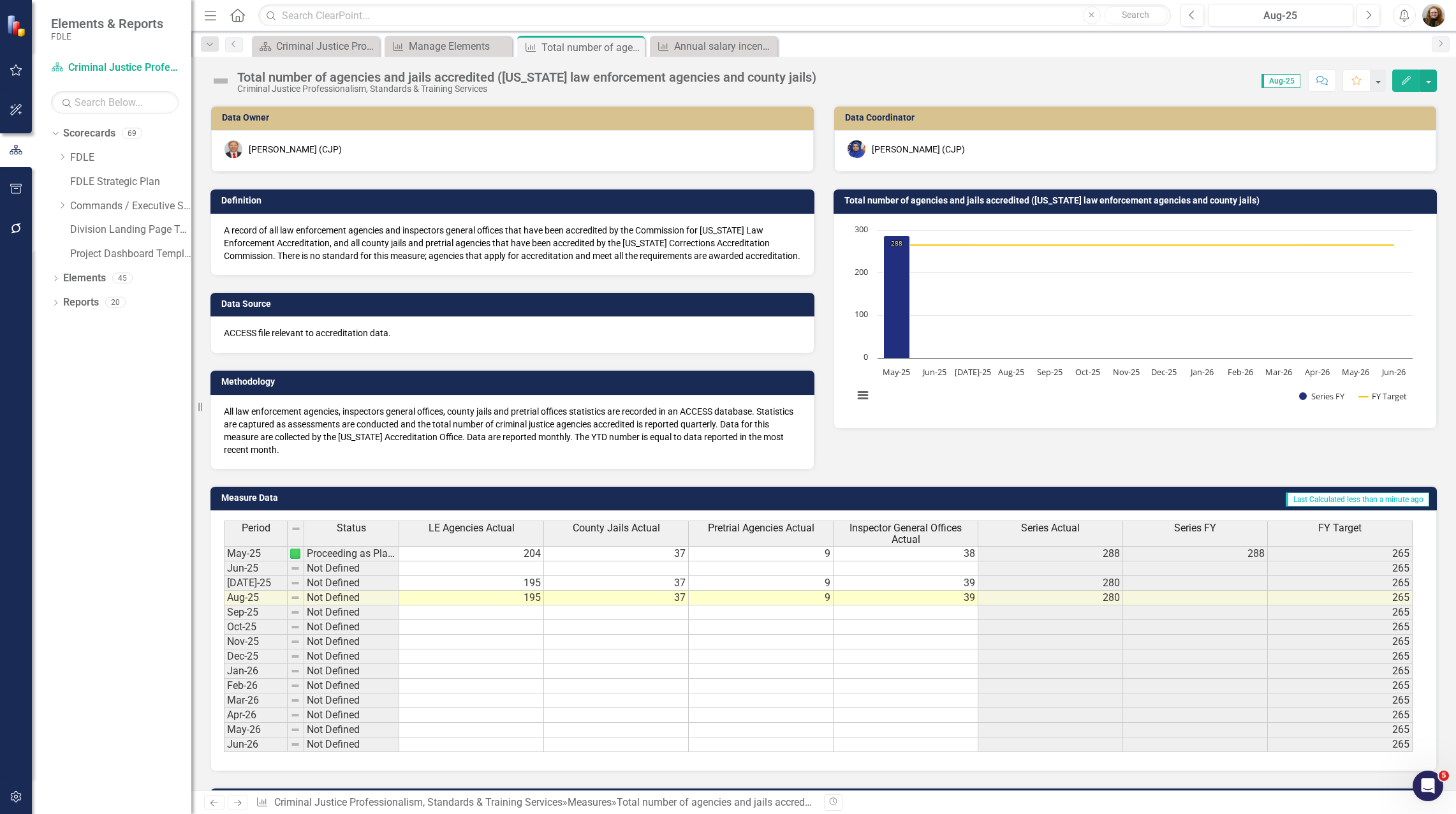
click at [1250, 591] on td at bounding box center [1195, 583] width 144 height 14
click at [1232, 591] on div at bounding box center [1194, 591] width 144 height 2
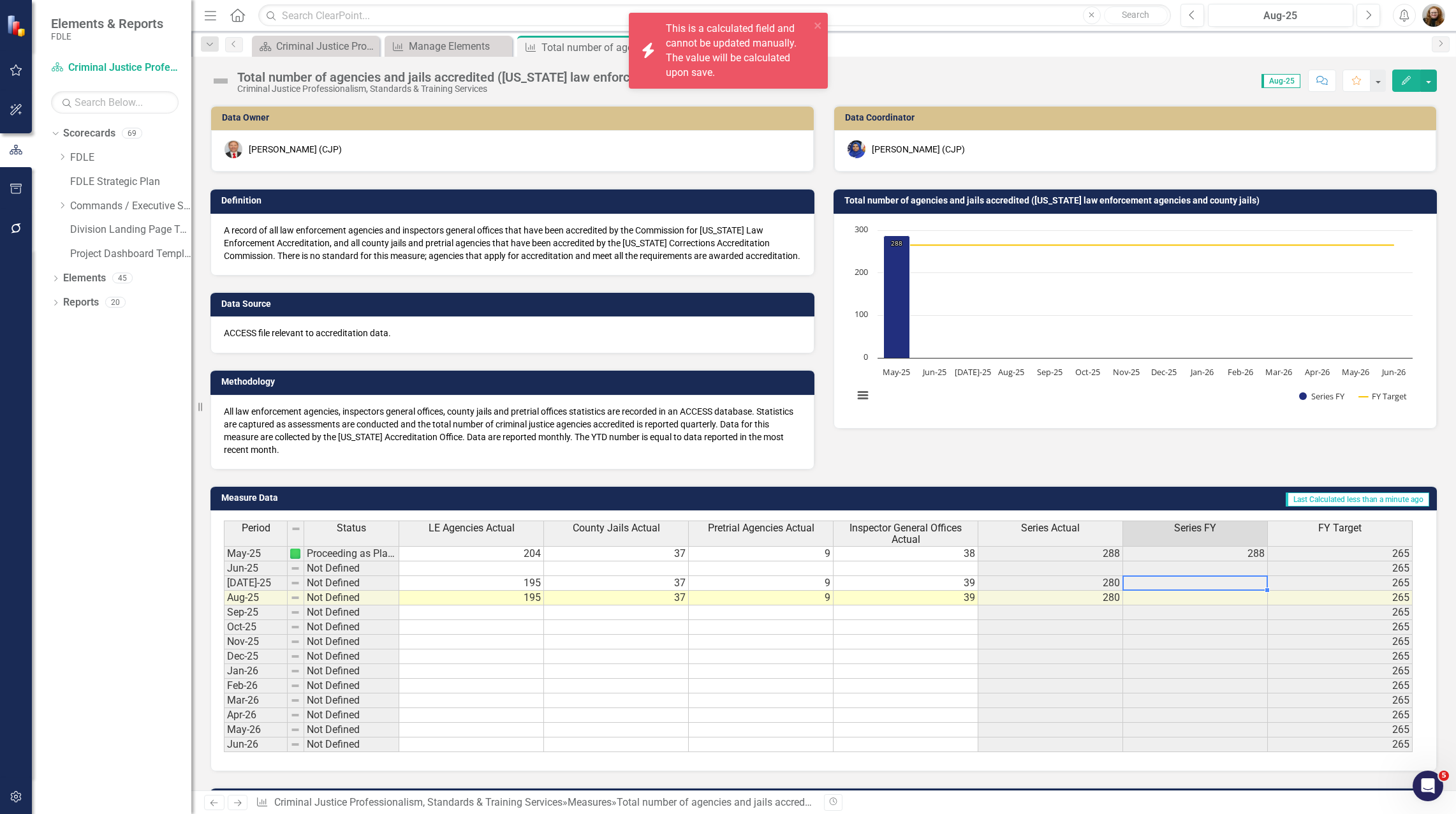
click at [1232, 591] on div at bounding box center [1194, 591] width 144 height 2
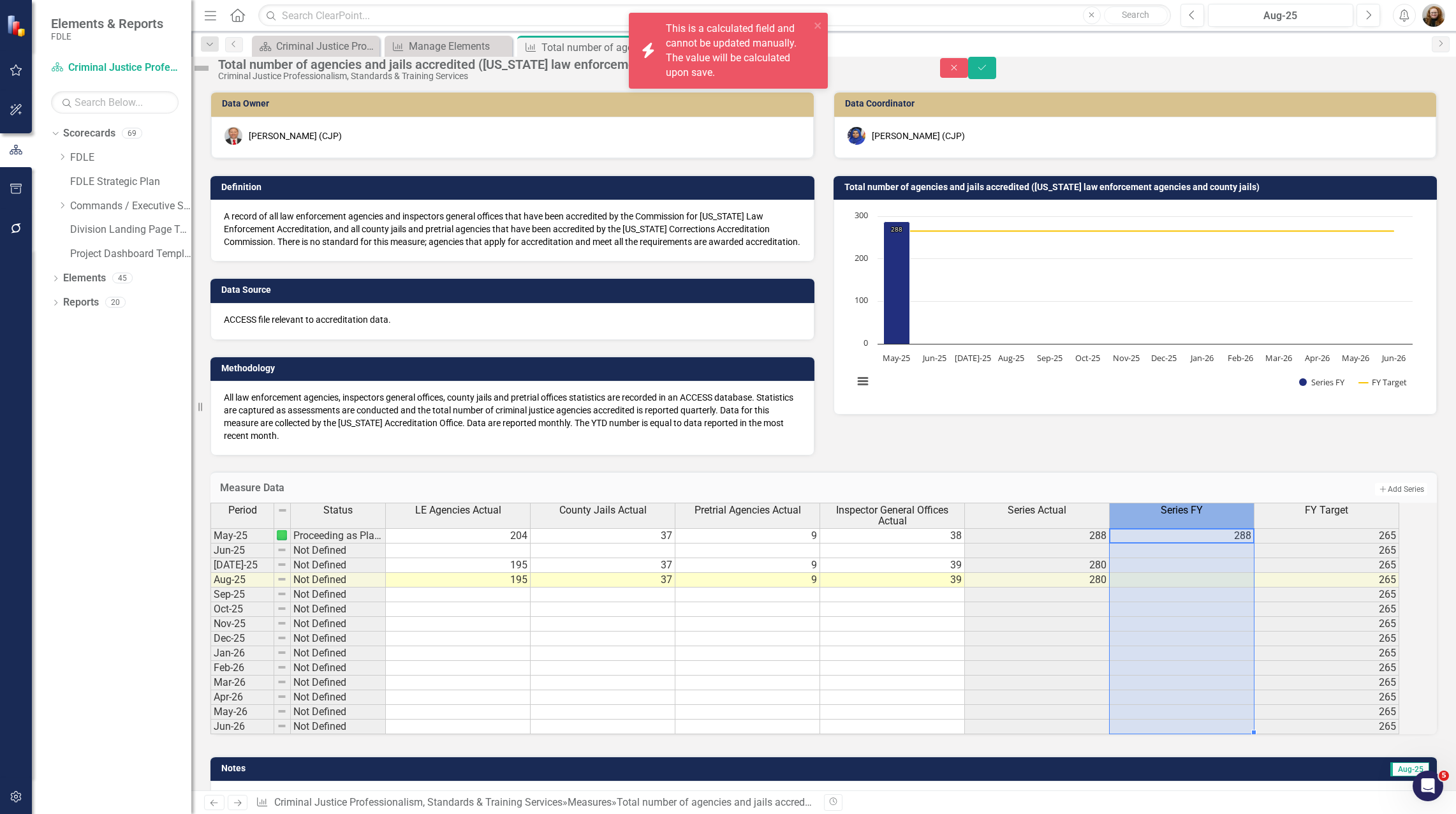
click at [1223, 517] on div "Series FY" at bounding box center [1182, 510] width 144 height 14
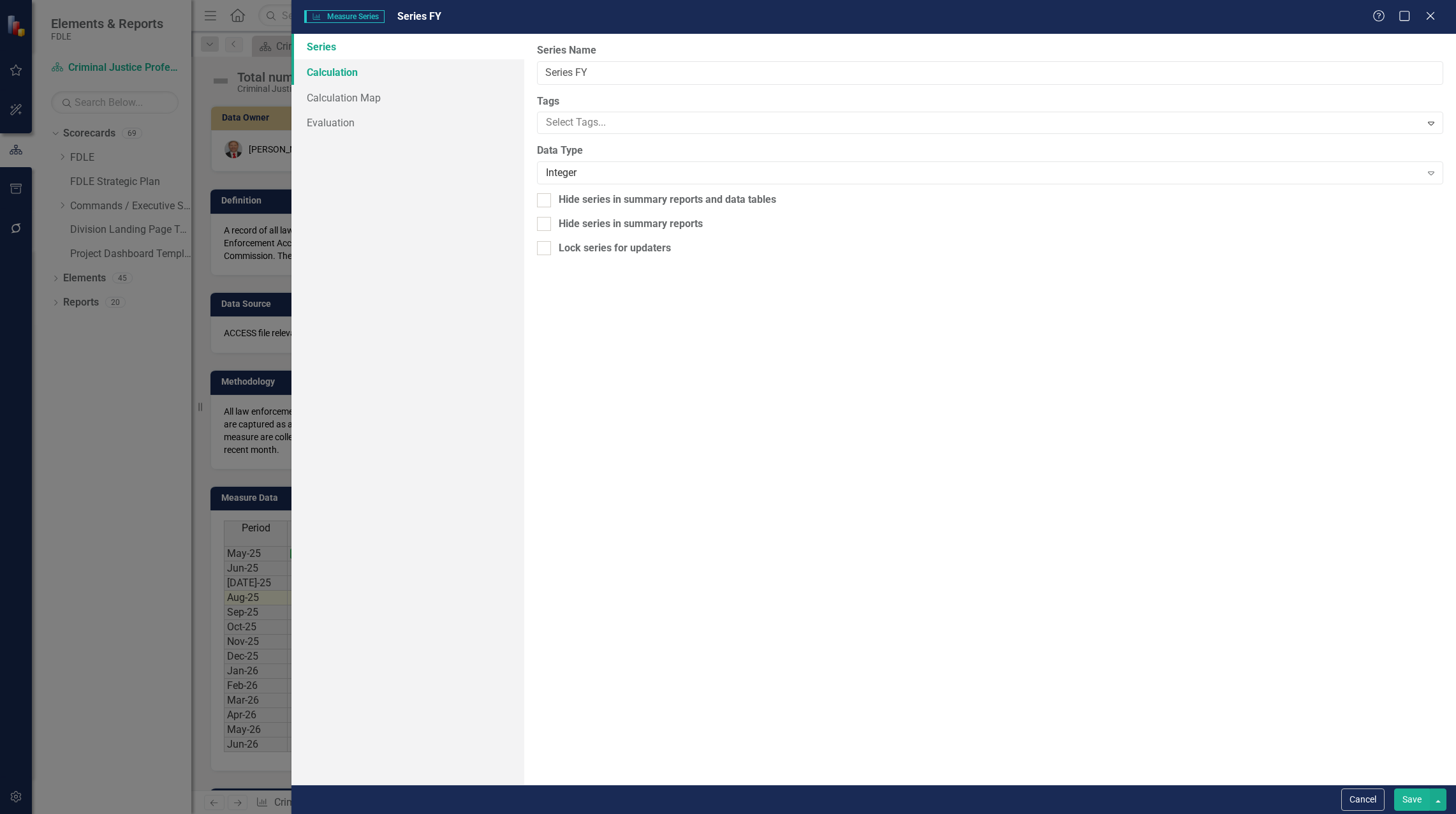
click at [342, 66] on link "Calculation" at bounding box center [408, 72] width 233 height 25
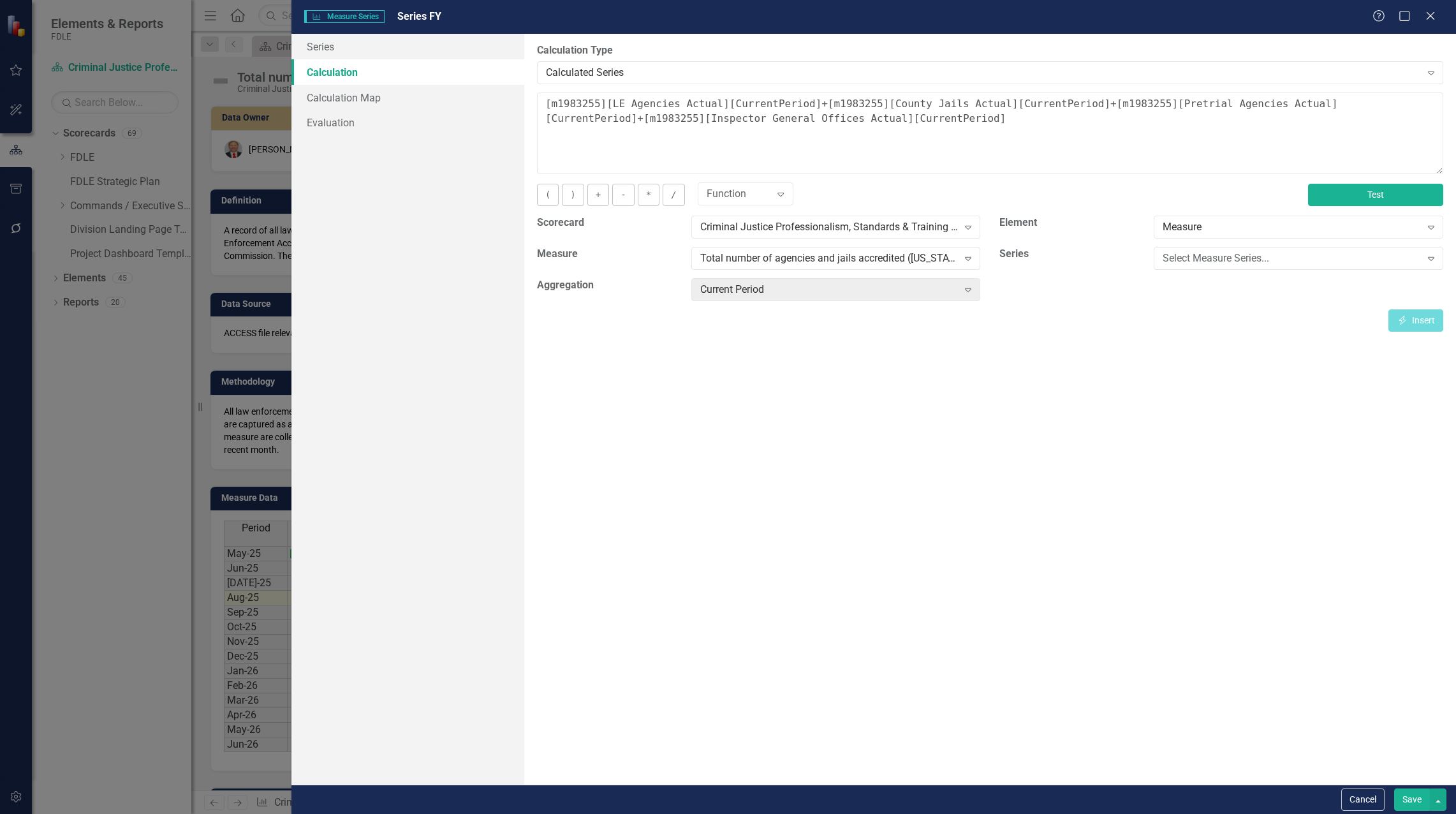
click at [1356, 196] on button "Test" at bounding box center [1374, 195] width 135 height 22
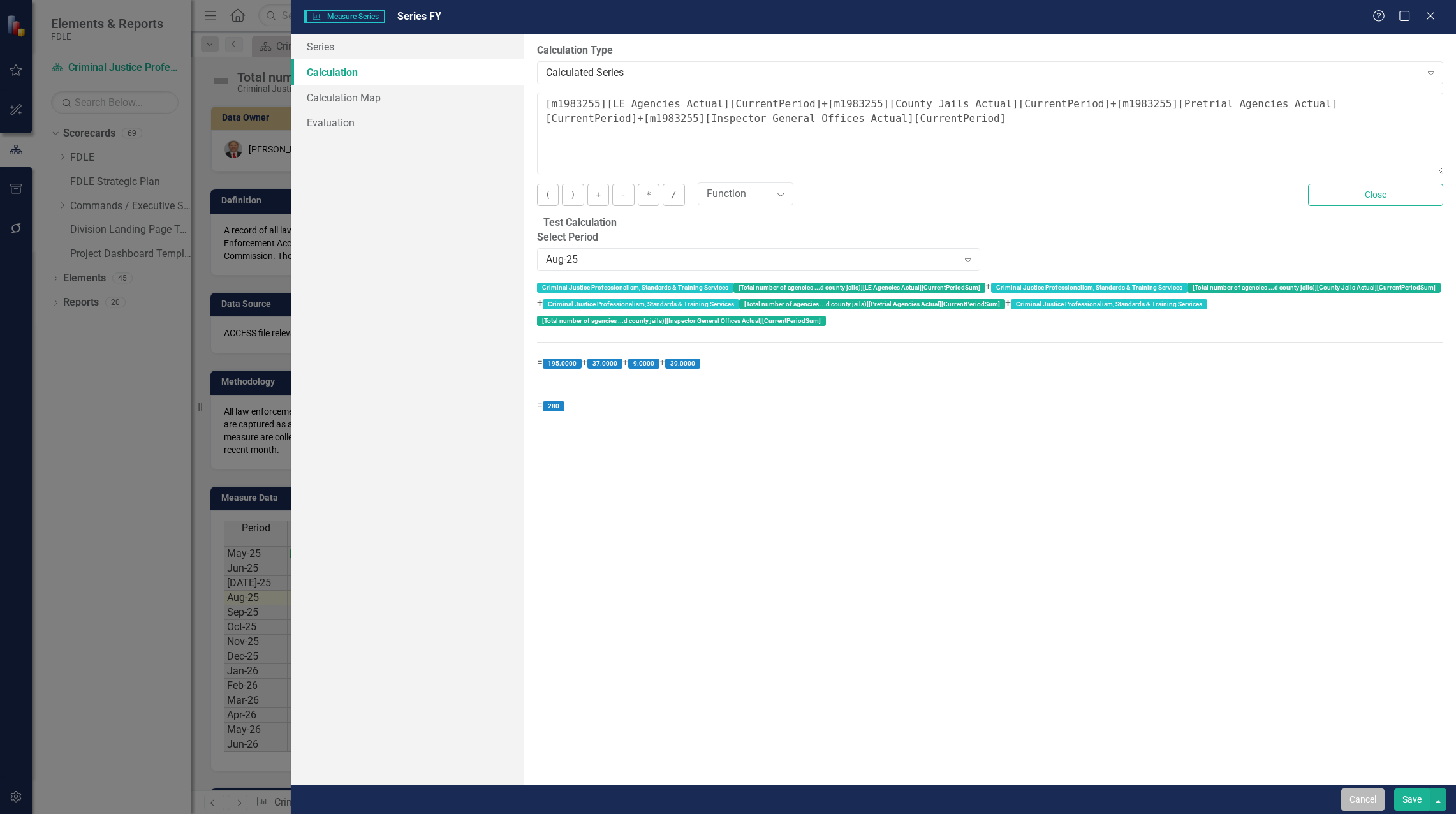
click at [1366, 801] on button "Cancel" at bounding box center [1362, 800] width 43 height 22
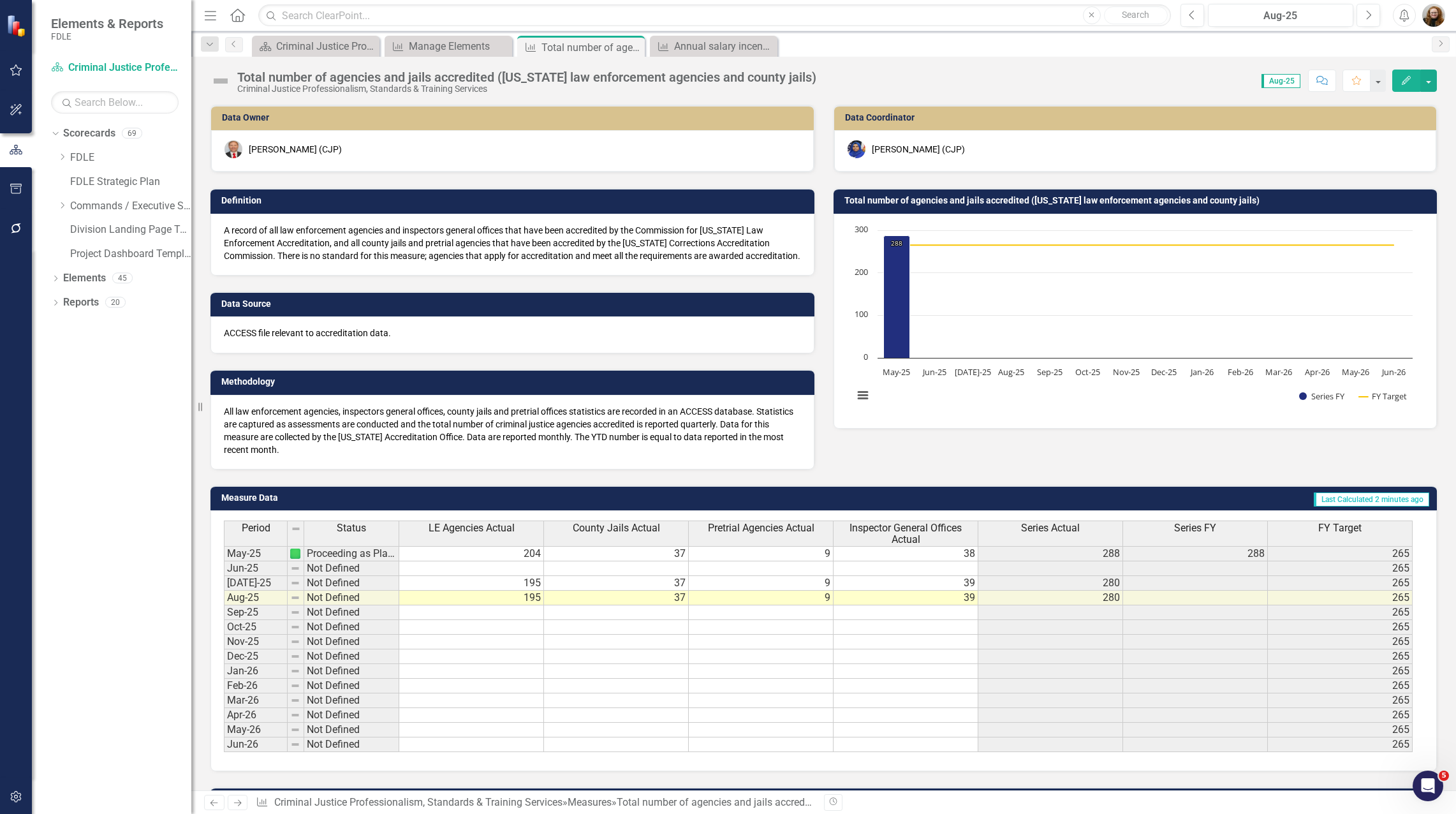
scroll to position [64, 0]
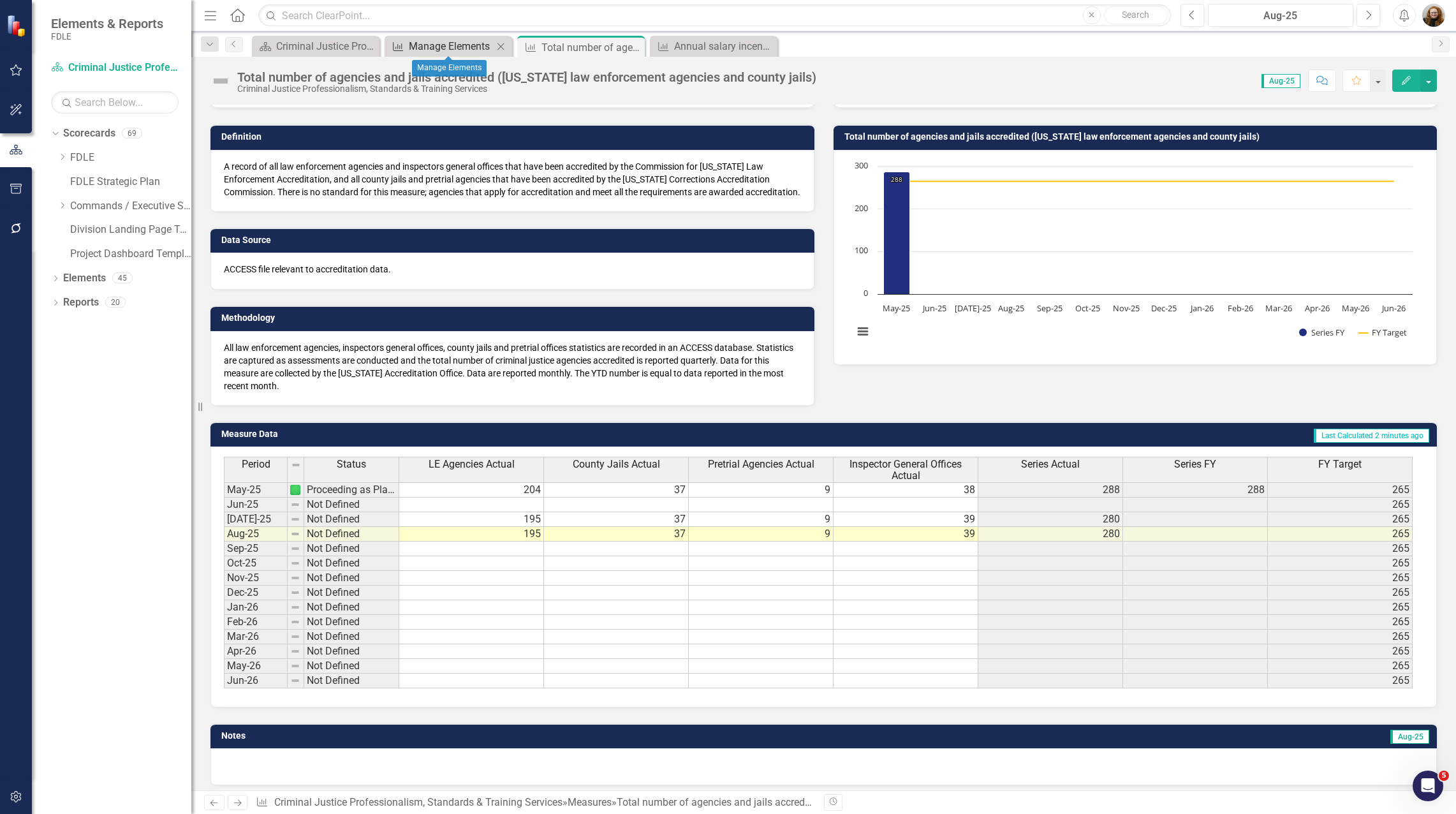
click at [449, 44] on div "Manage Elements" at bounding box center [450, 46] width 84 height 16
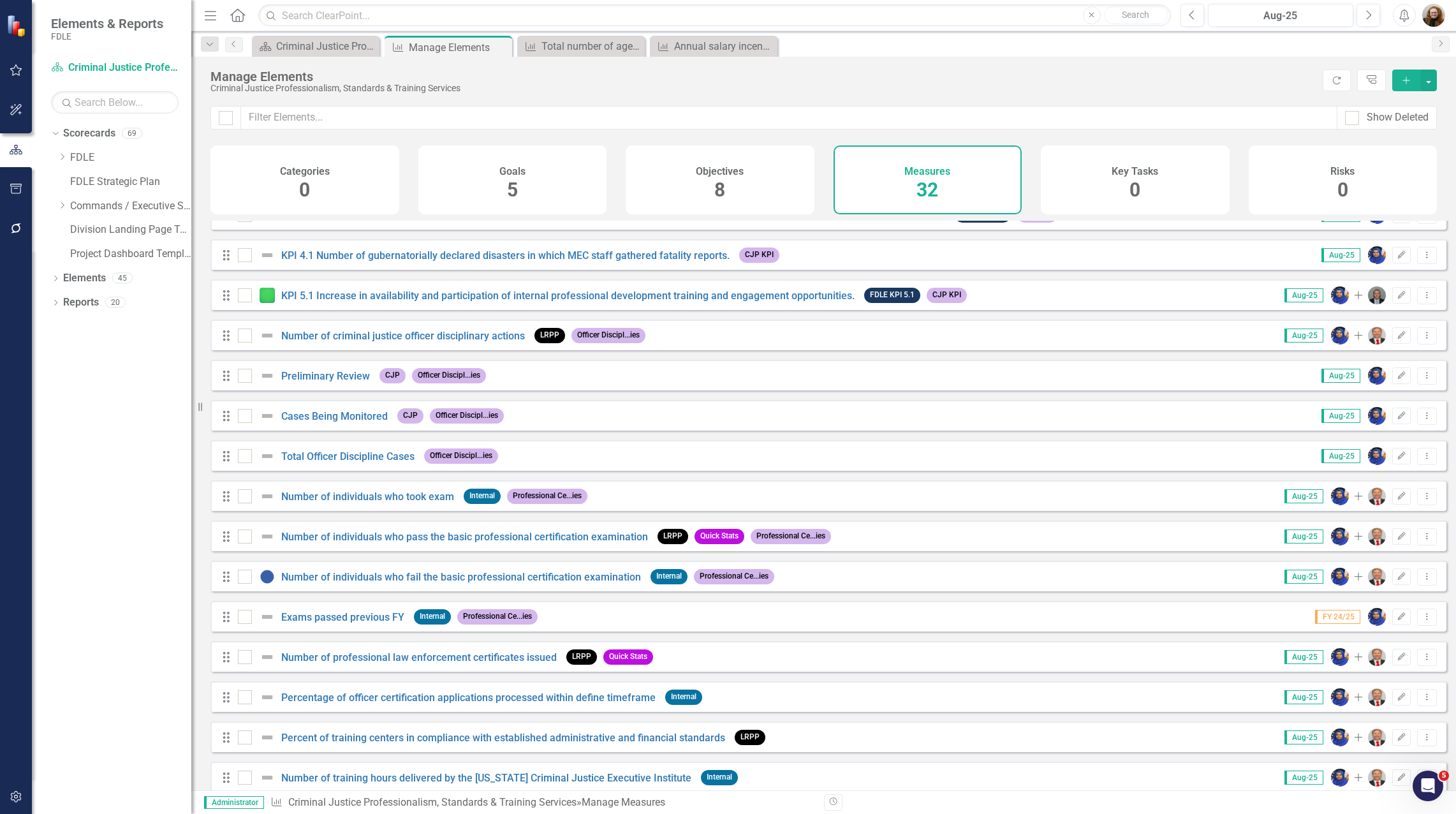
scroll to position [446, 0]
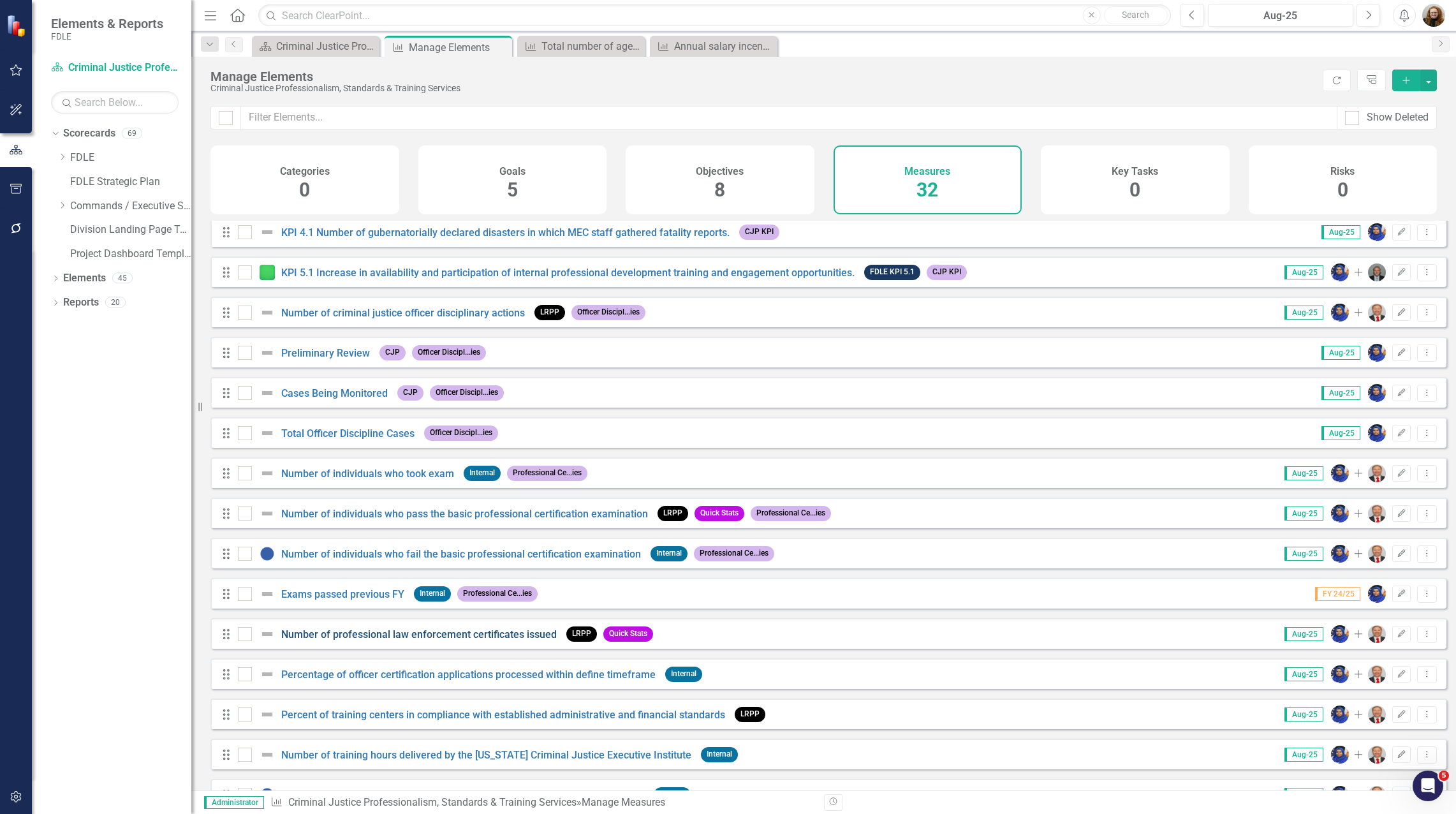
click at [404, 641] on link "Number of professional law enforcement certificates issued" at bounding box center [419, 634] width 275 height 12
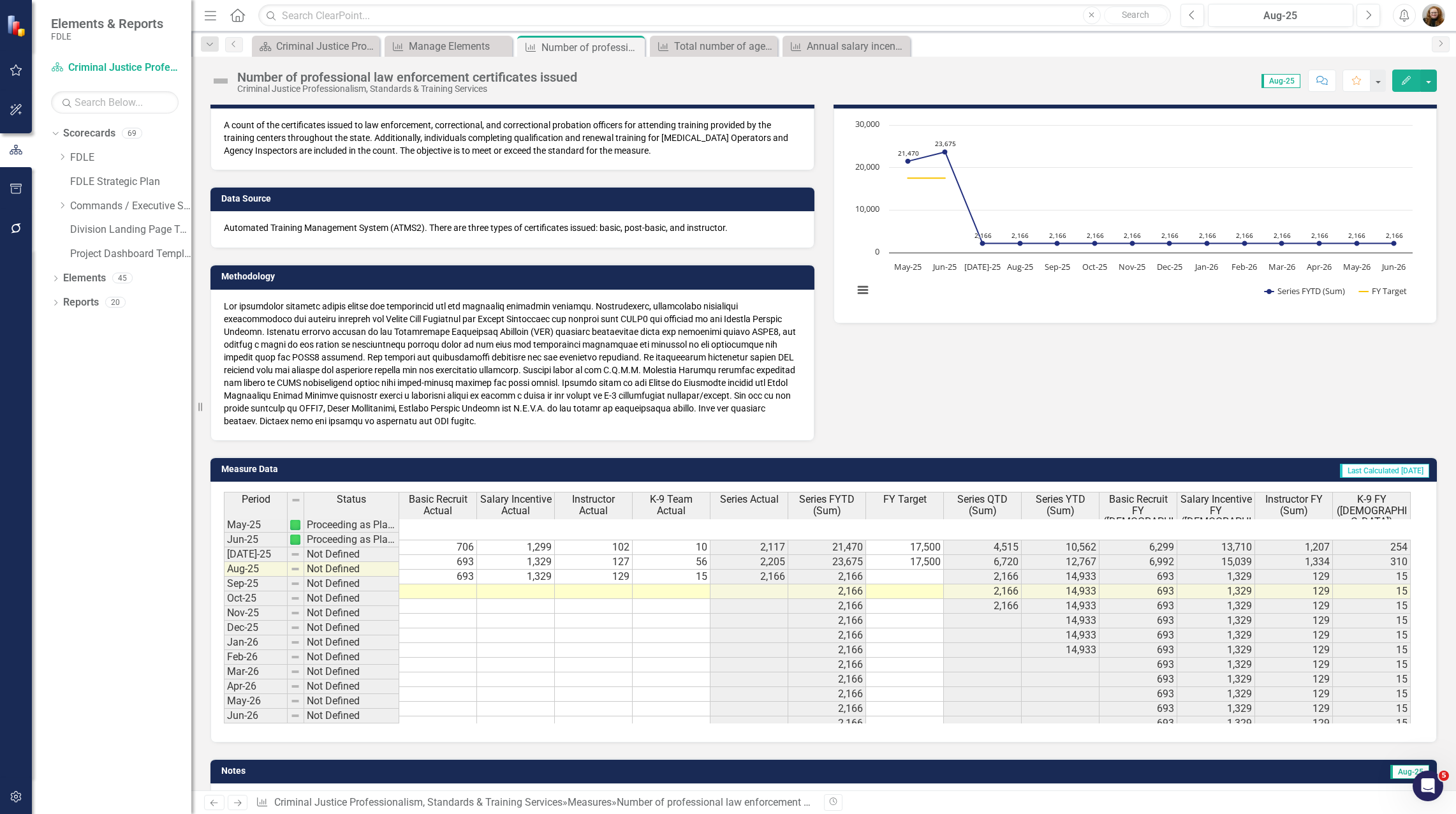
scroll to position [127, 0]
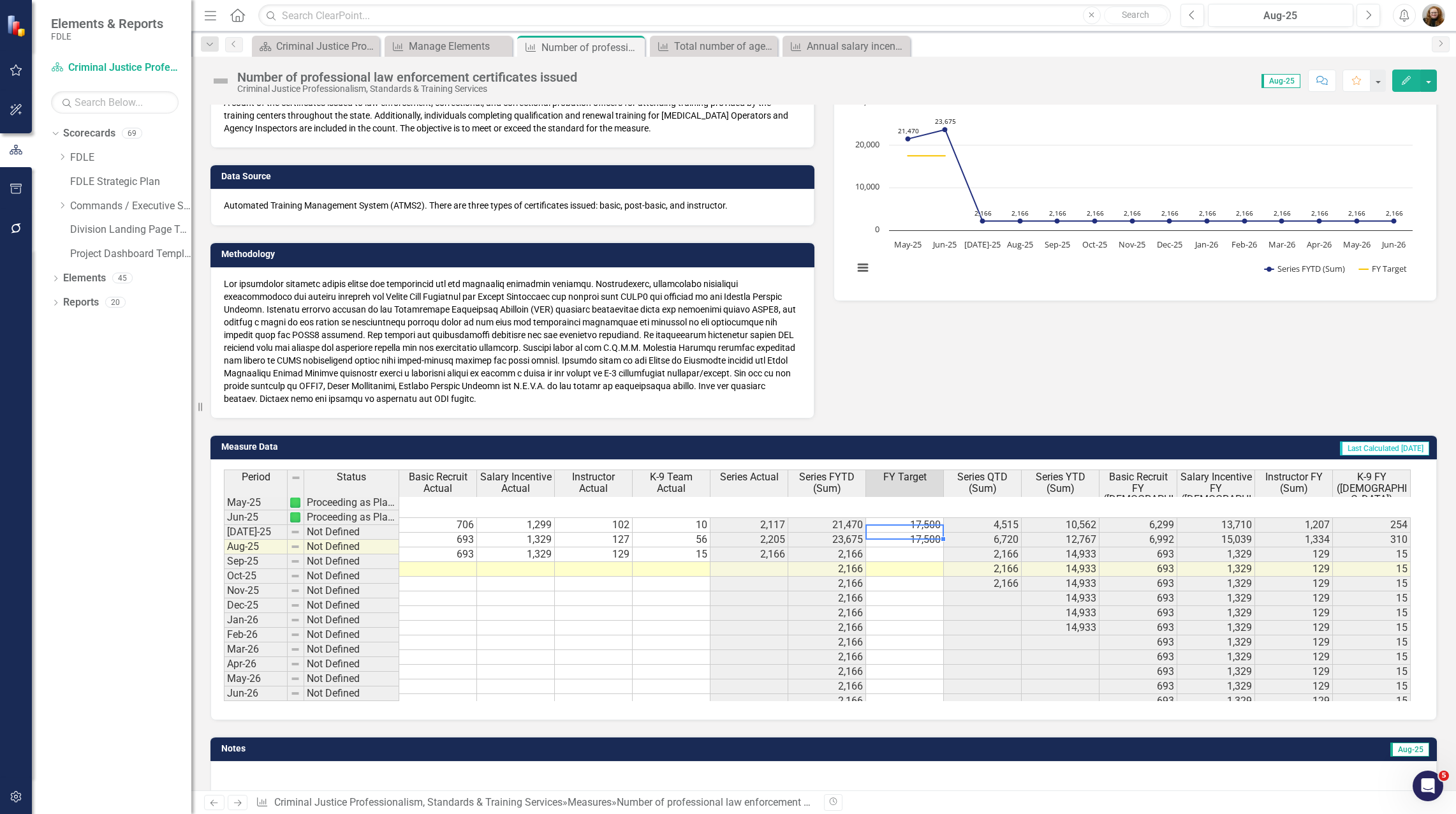
click at [932, 547] on td at bounding box center [905, 554] width 78 height 14
click at [929, 562] on td at bounding box center [905, 568] width 78 height 14
click at [928, 577] on td at bounding box center [905, 584] width 78 height 14
click at [927, 591] on td at bounding box center [905, 598] width 78 height 14
click at [427, 45] on div "Manage Elements" at bounding box center [450, 46] width 84 height 16
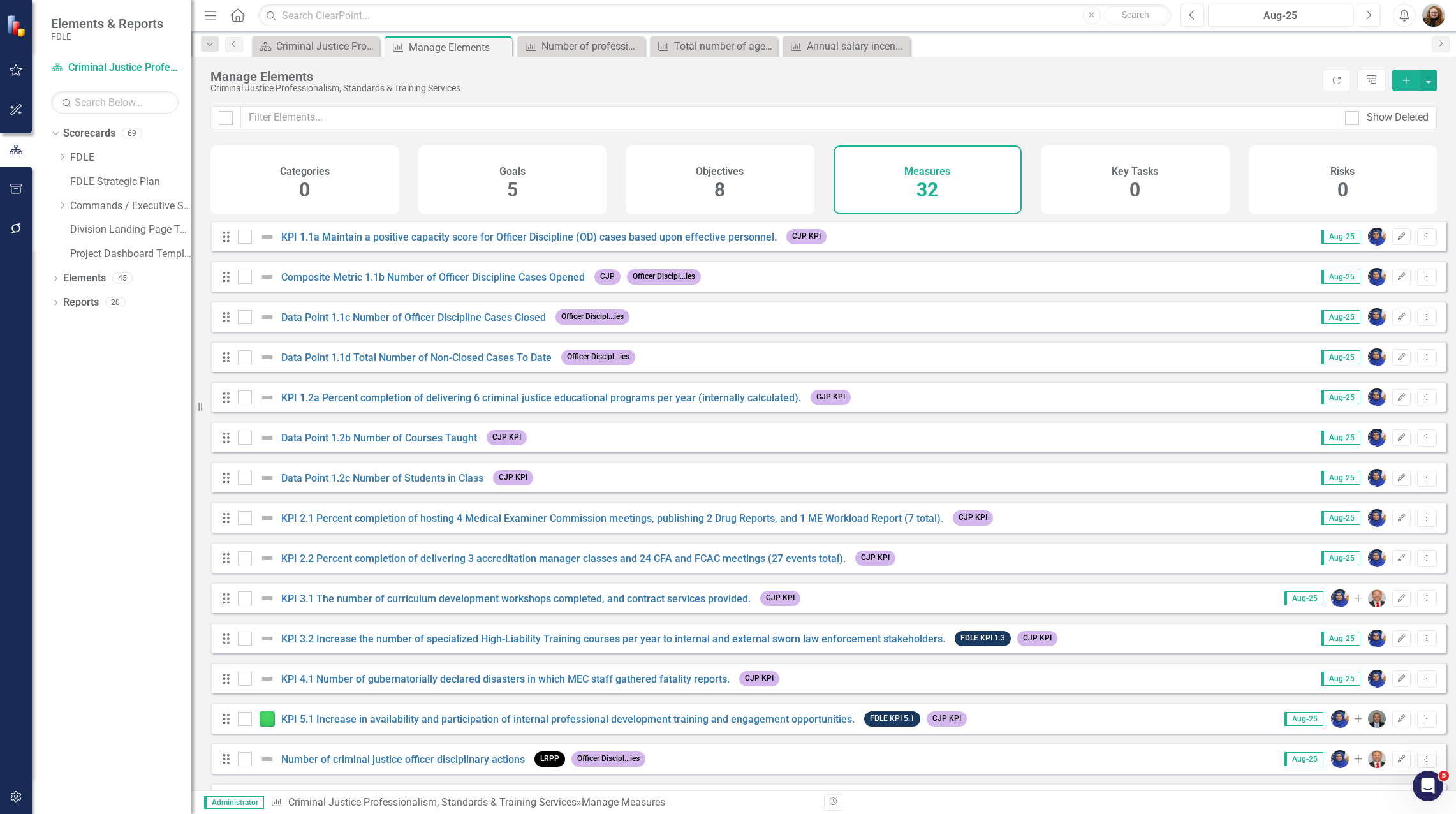
click at [720, 248] on div "Drag KPI 1.1a Maintain a positive capacity score for Officer Discipline (OD) ca…" at bounding box center [527, 236] width 612 height 23
click at [723, 243] on link "KPI 1.1a Maintain a positive capacity score for Officer Discipline (OD) cases b…" at bounding box center [528, 237] width 495 height 12
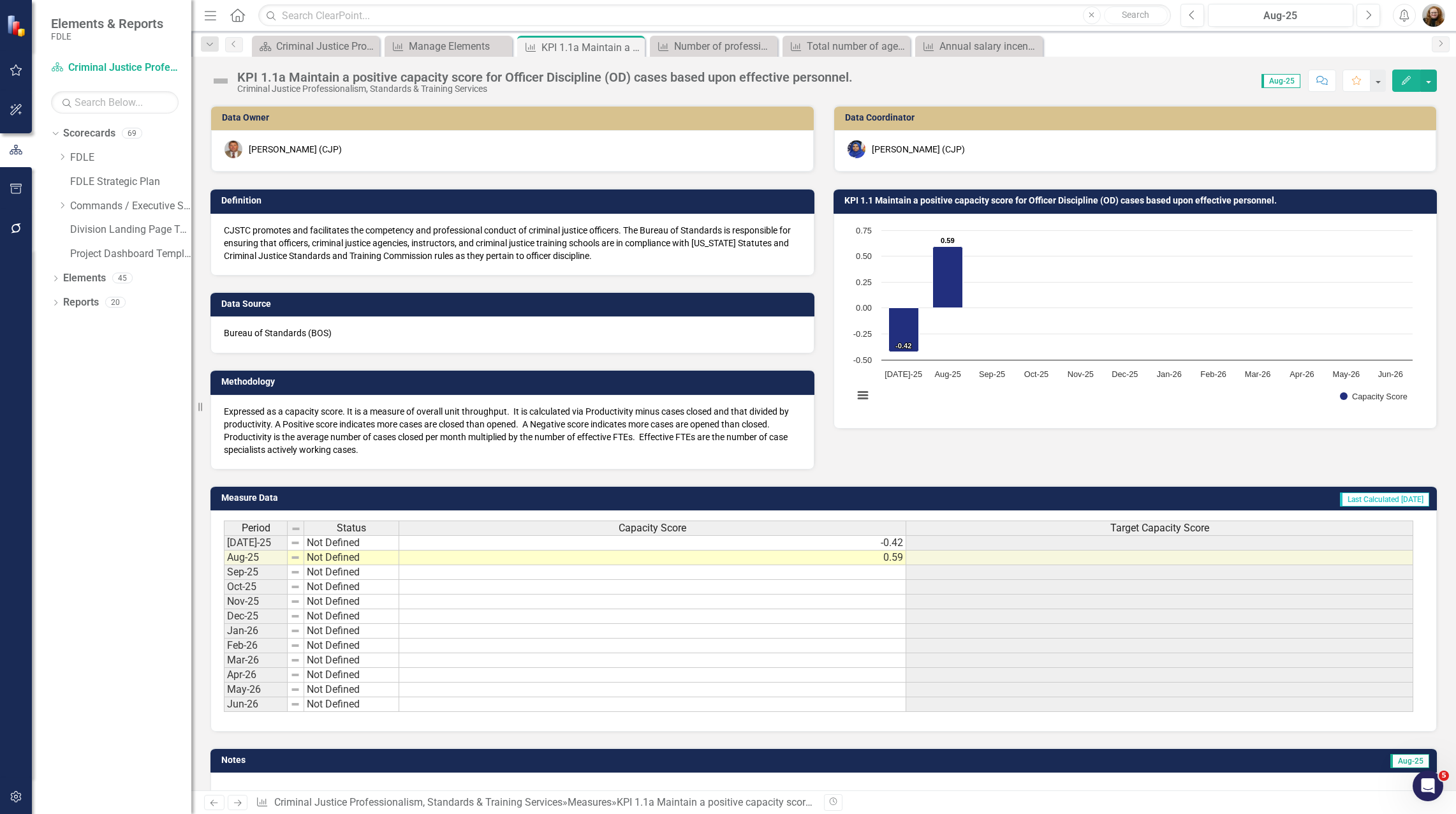
click at [1198, 530] on span "Target Capacity Score" at bounding box center [1160, 529] width 99 height 12
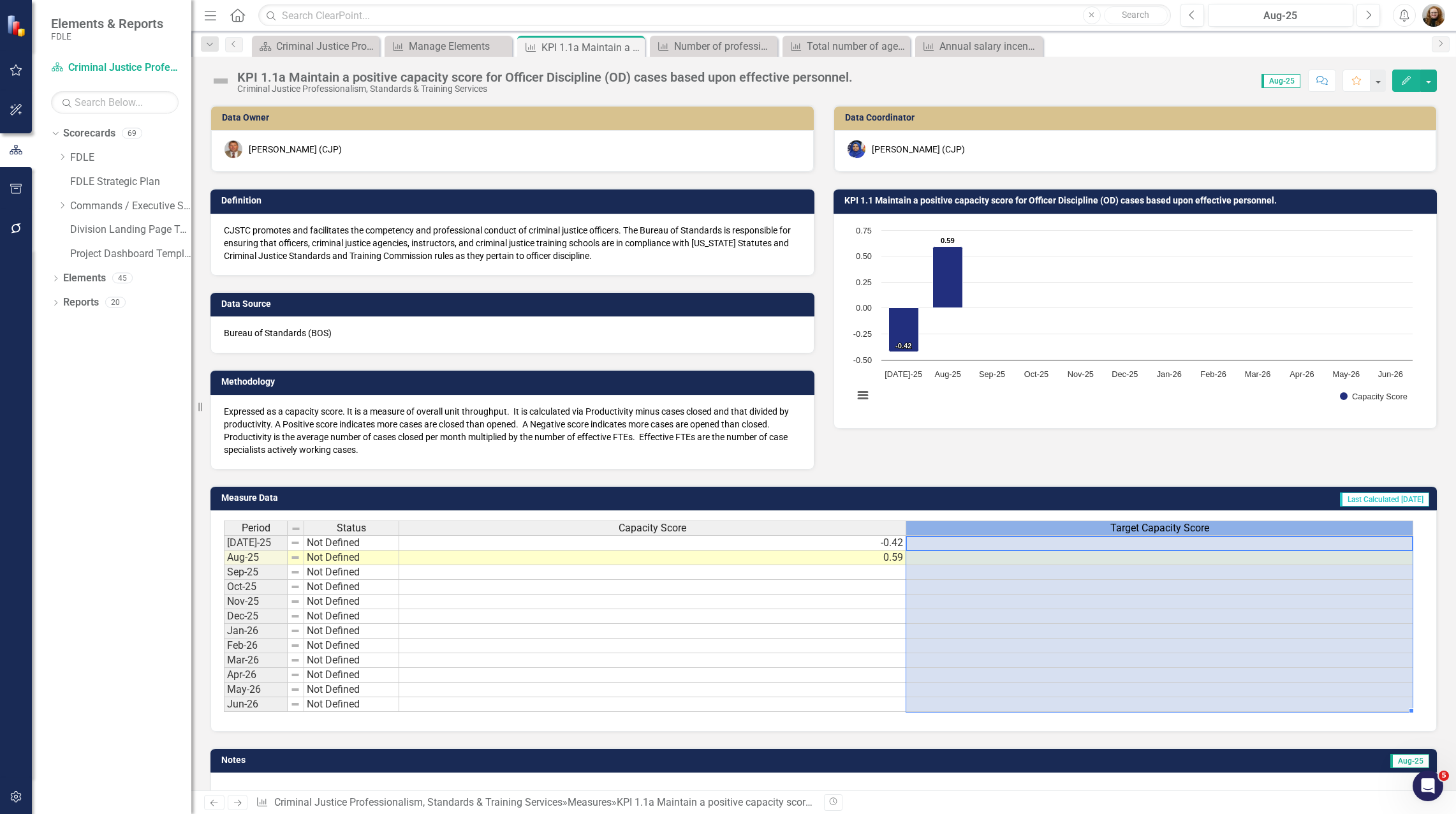
click at [1198, 530] on span "Target Capacity Score" at bounding box center [1160, 529] width 99 height 12
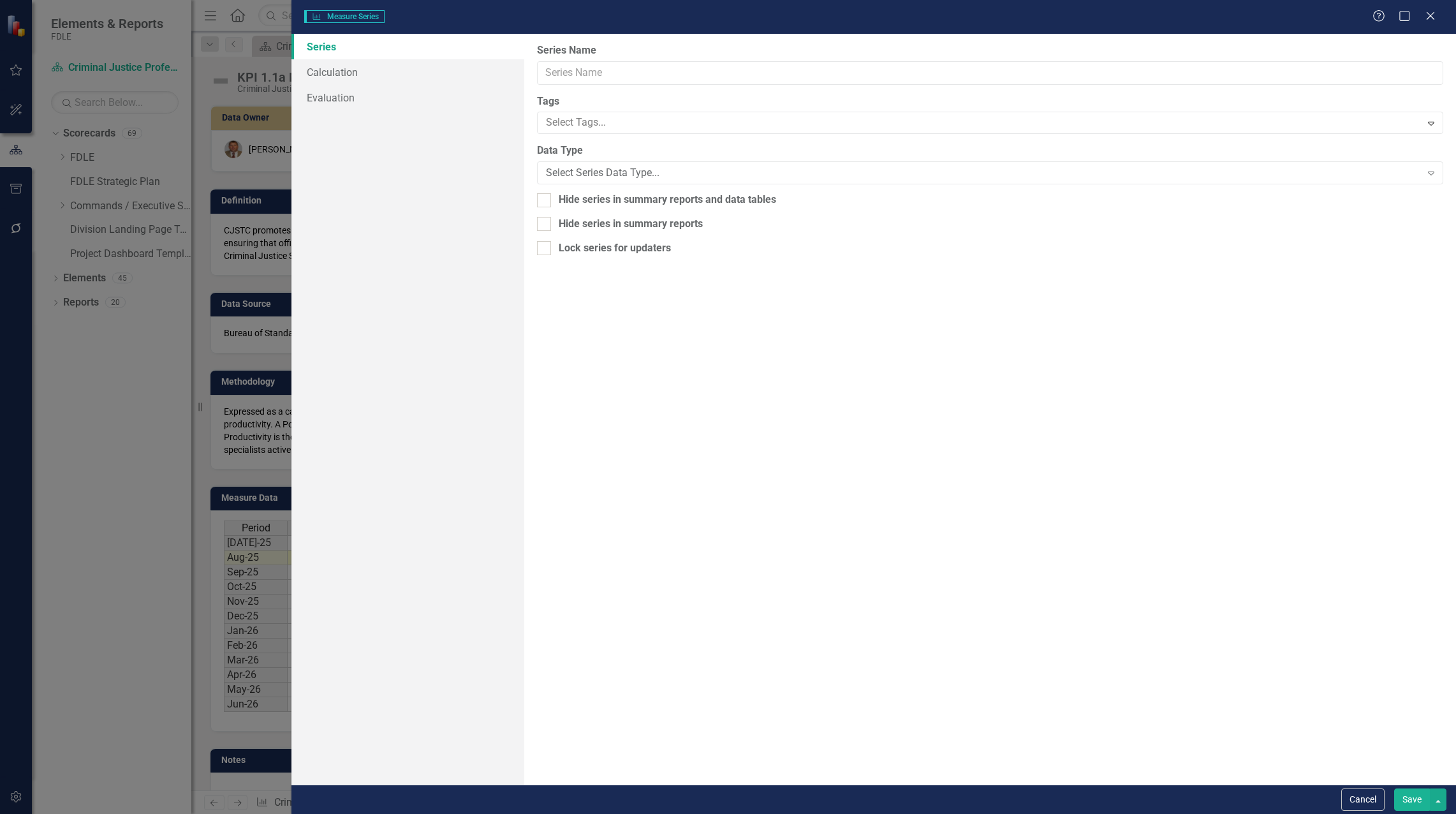
type input "Target Capacity Score"
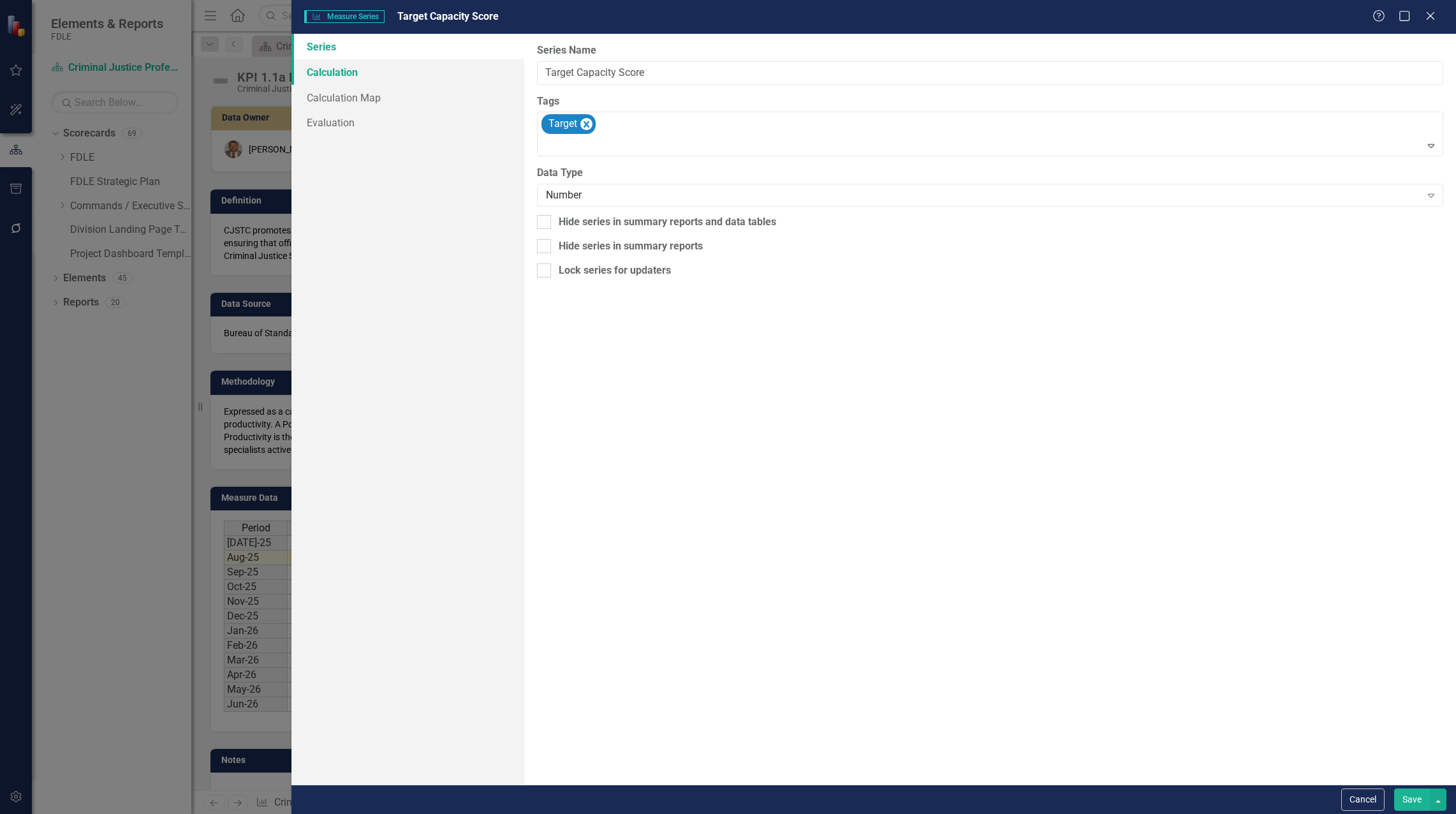
click at [340, 71] on link "Calculation" at bounding box center [408, 72] width 233 height 25
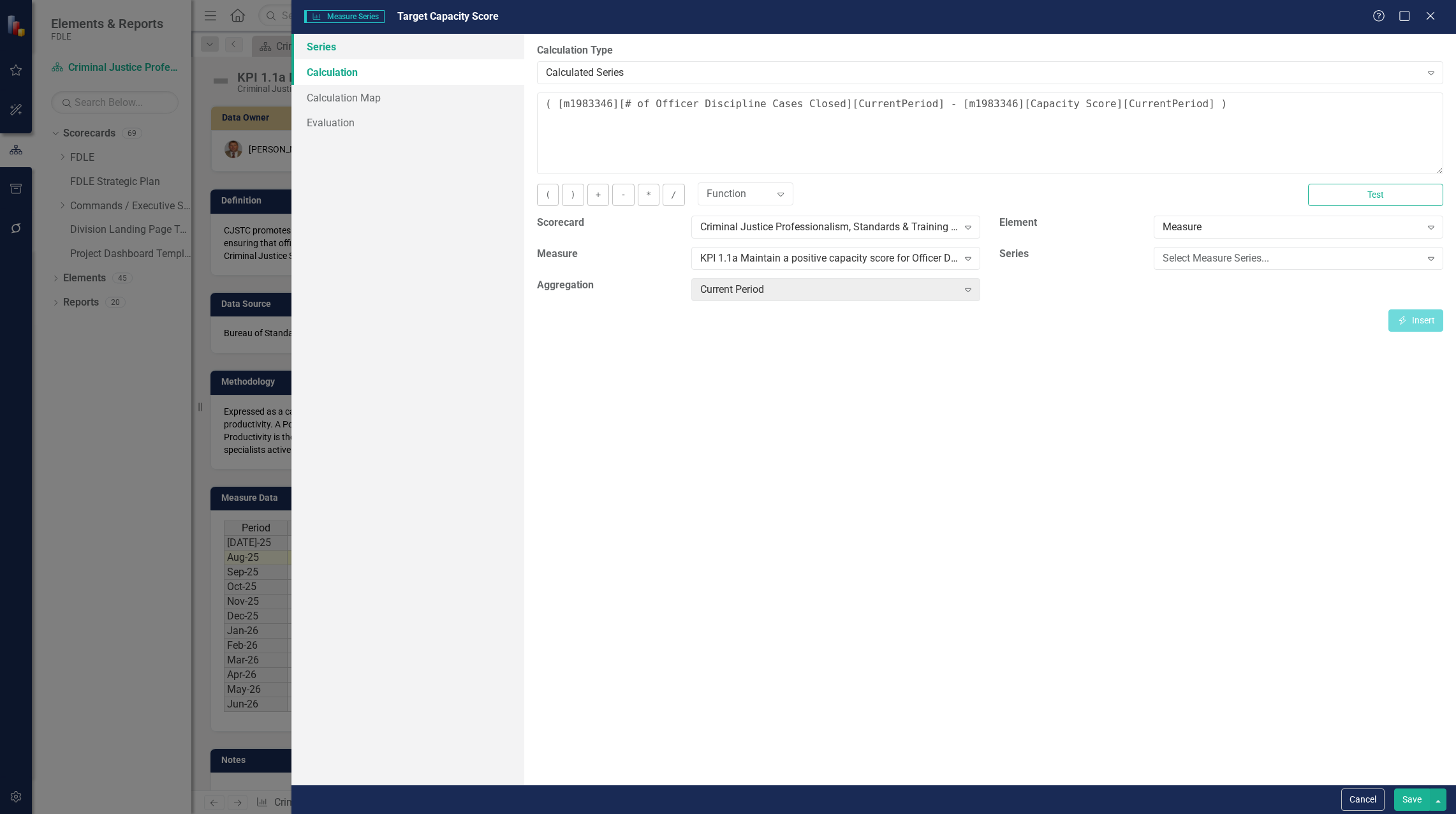
click at [335, 45] on link "Series" at bounding box center [408, 47] width 233 height 25
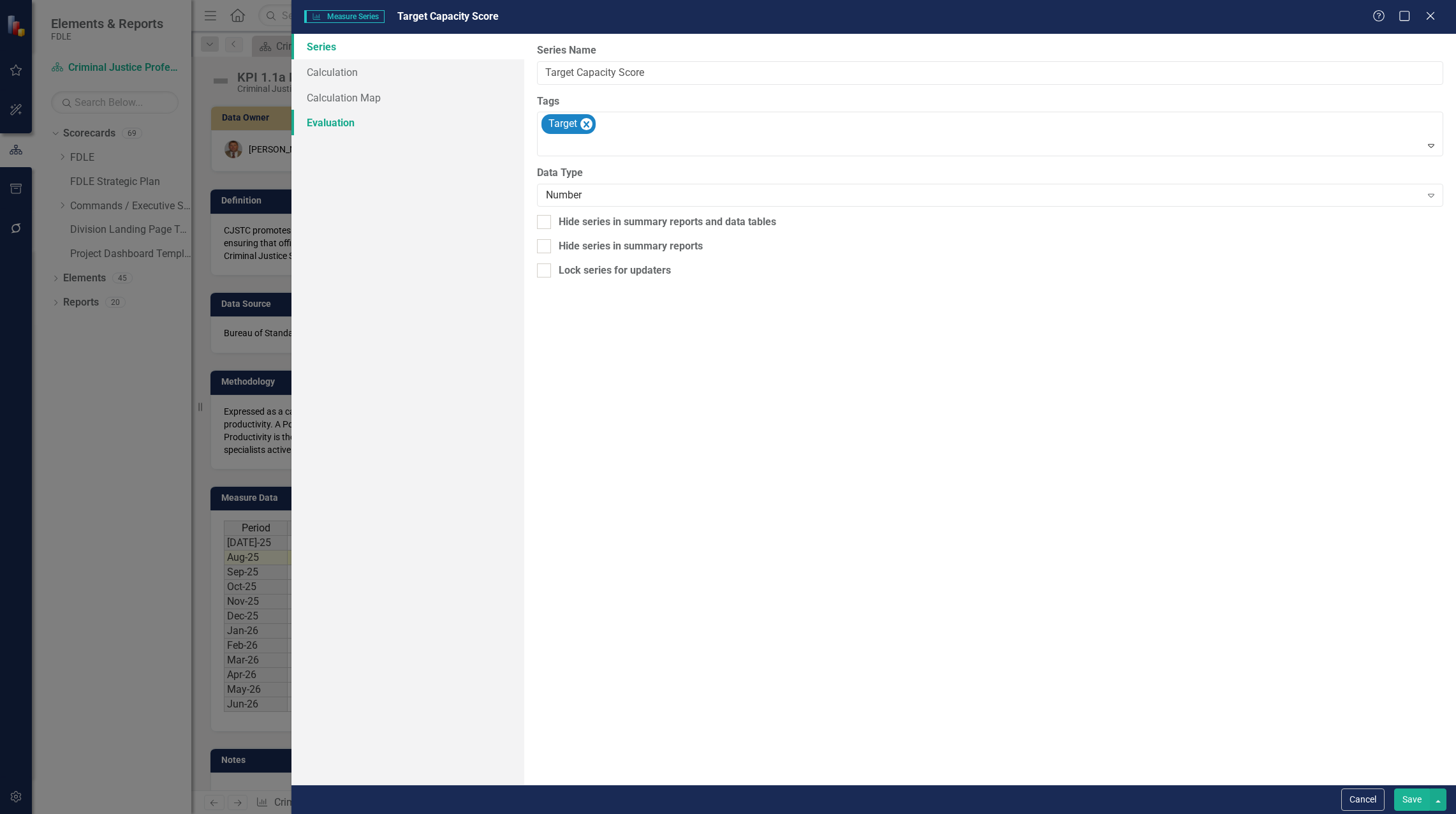
click at [345, 130] on link "Evaluation" at bounding box center [408, 122] width 233 height 25
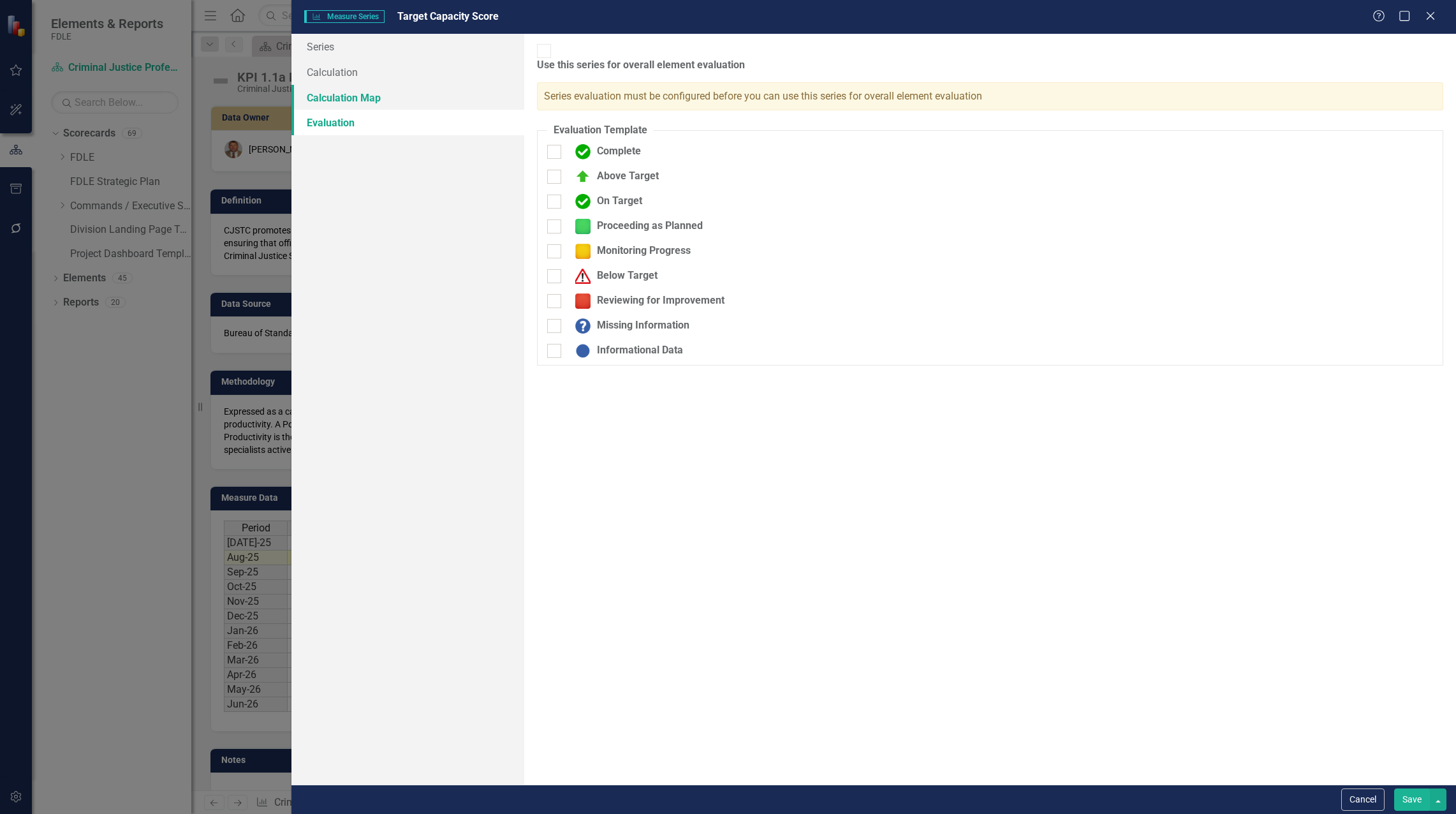
click at [355, 104] on link "Calculation Map" at bounding box center [408, 98] width 233 height 25
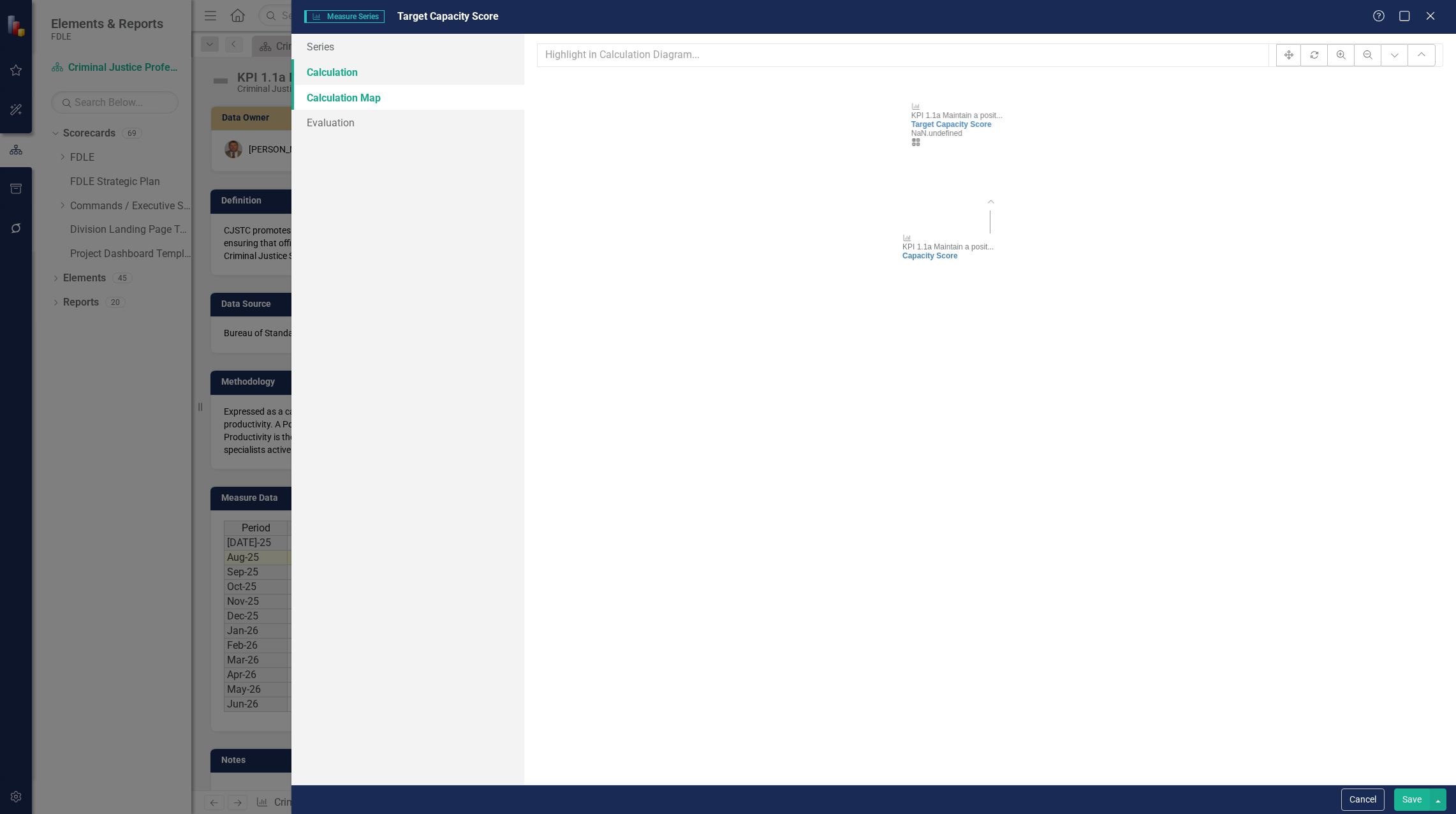
click at [348, 82] on link "Calculation" at bounding box center [408, 72] width 233 height 25
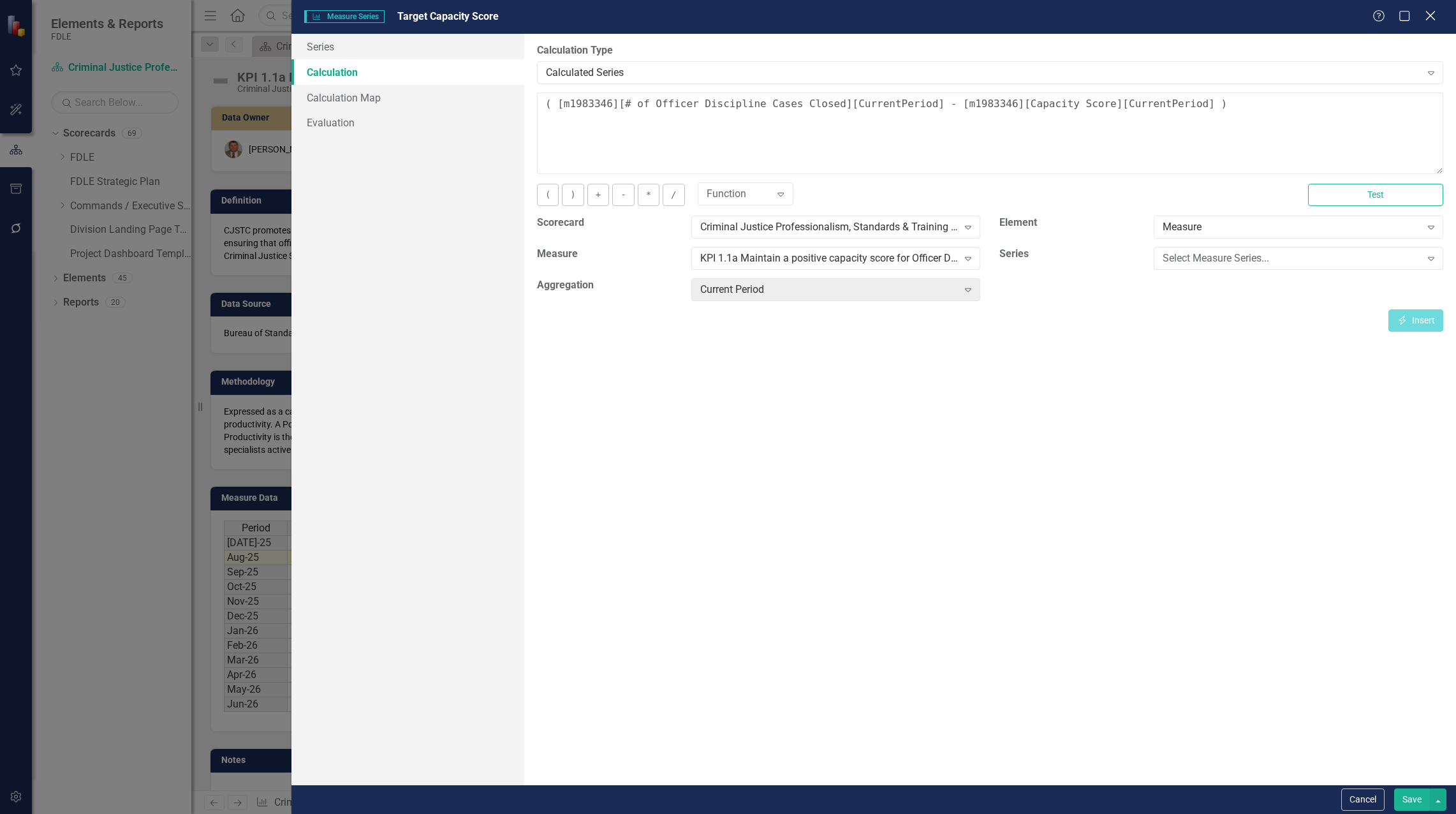
click at [1431, 17] on icon at bounding box center [1430, 15] width 9 height 9
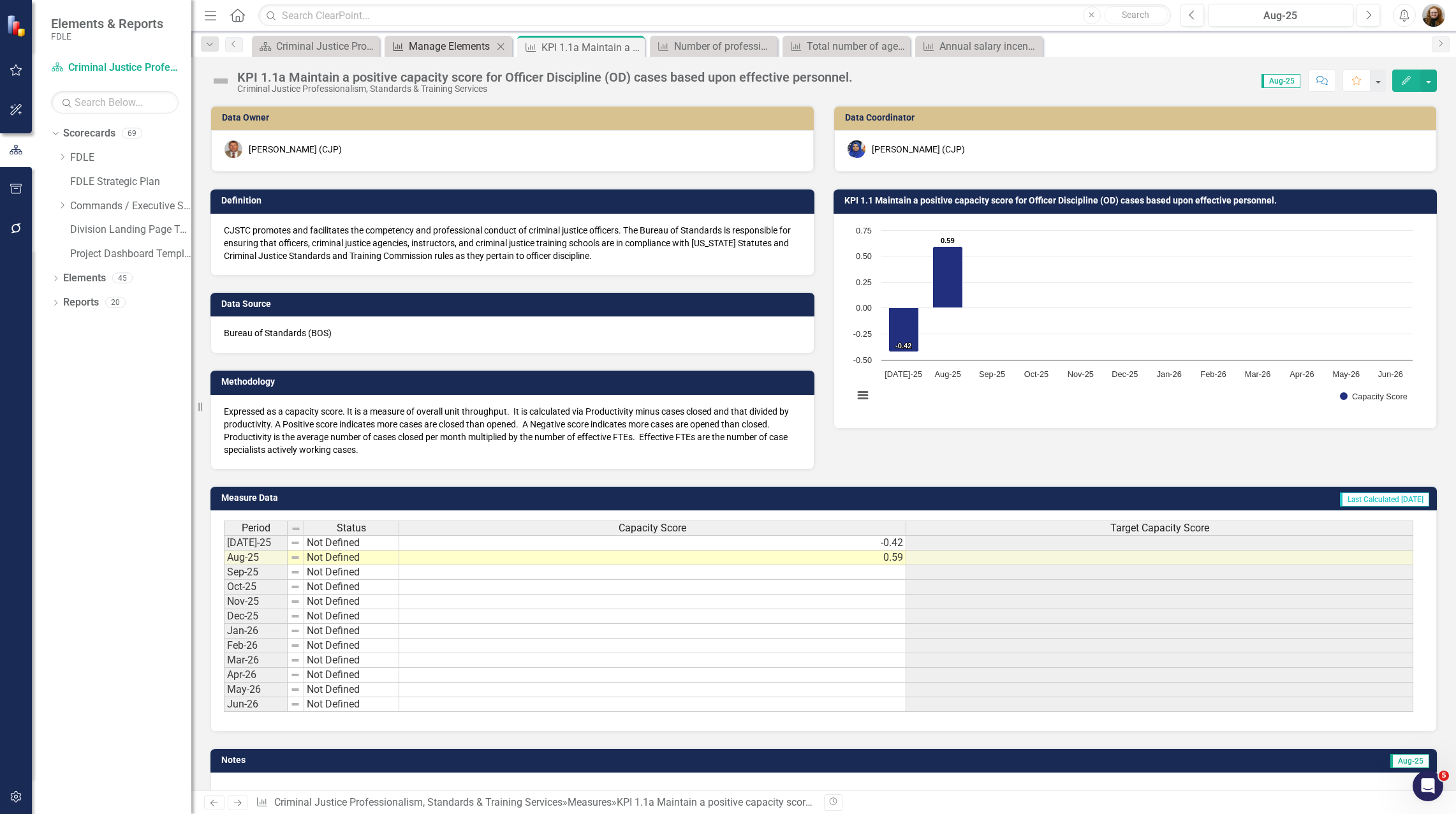
click at [458, 47] on div "Manage Elements" at bounding box center [450, 46] width 84 height 16
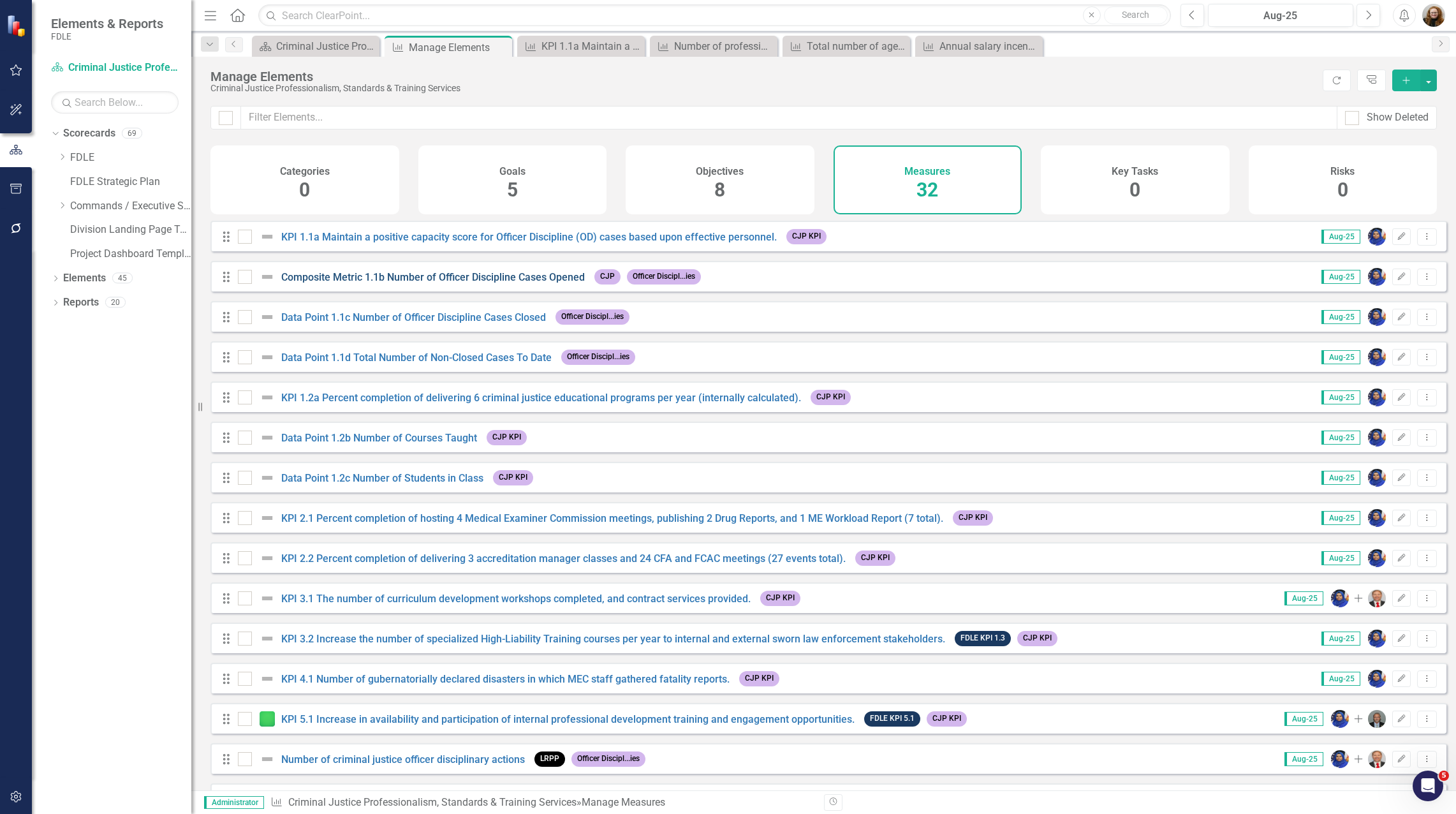
click at [517, 283] on link "Composite Metric 1.1b Number of Officer Discipline Cases Opened" at bounding box center [432, 277] width 303 height 12
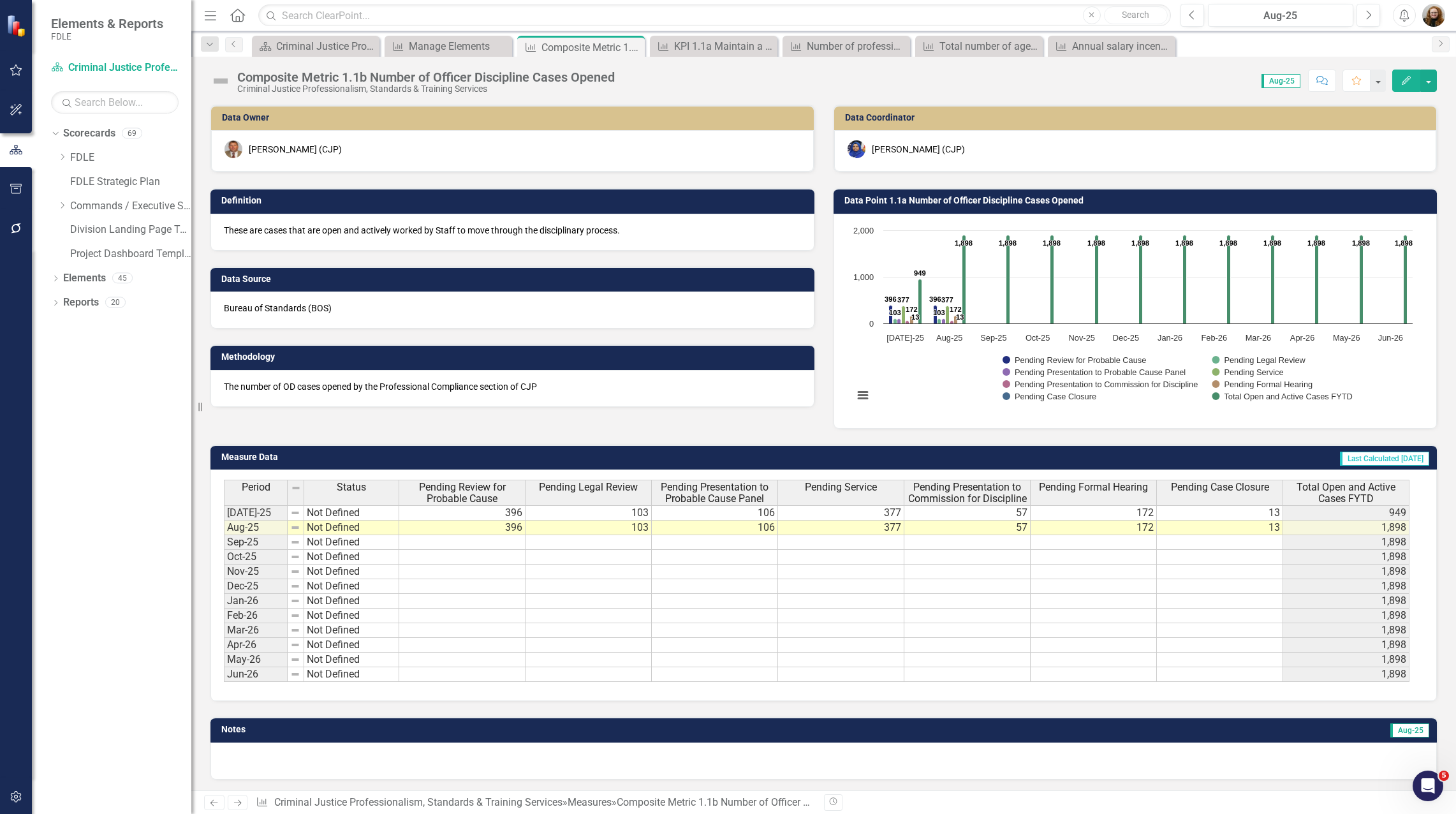
scroll to position [2, 0]
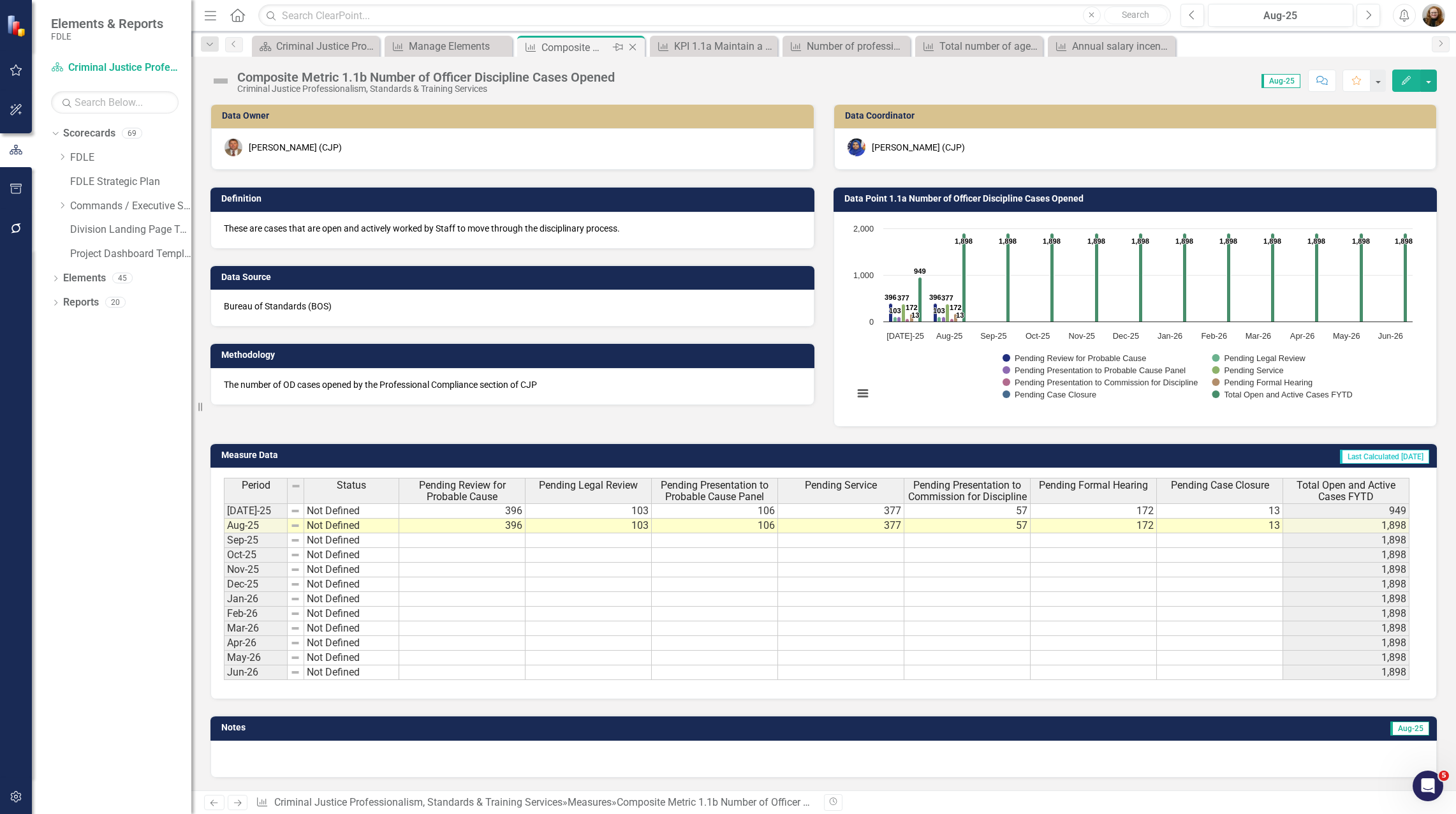
click at [633, 48] on icon "Close" at bounding box center [632, 48] width 13 height 10
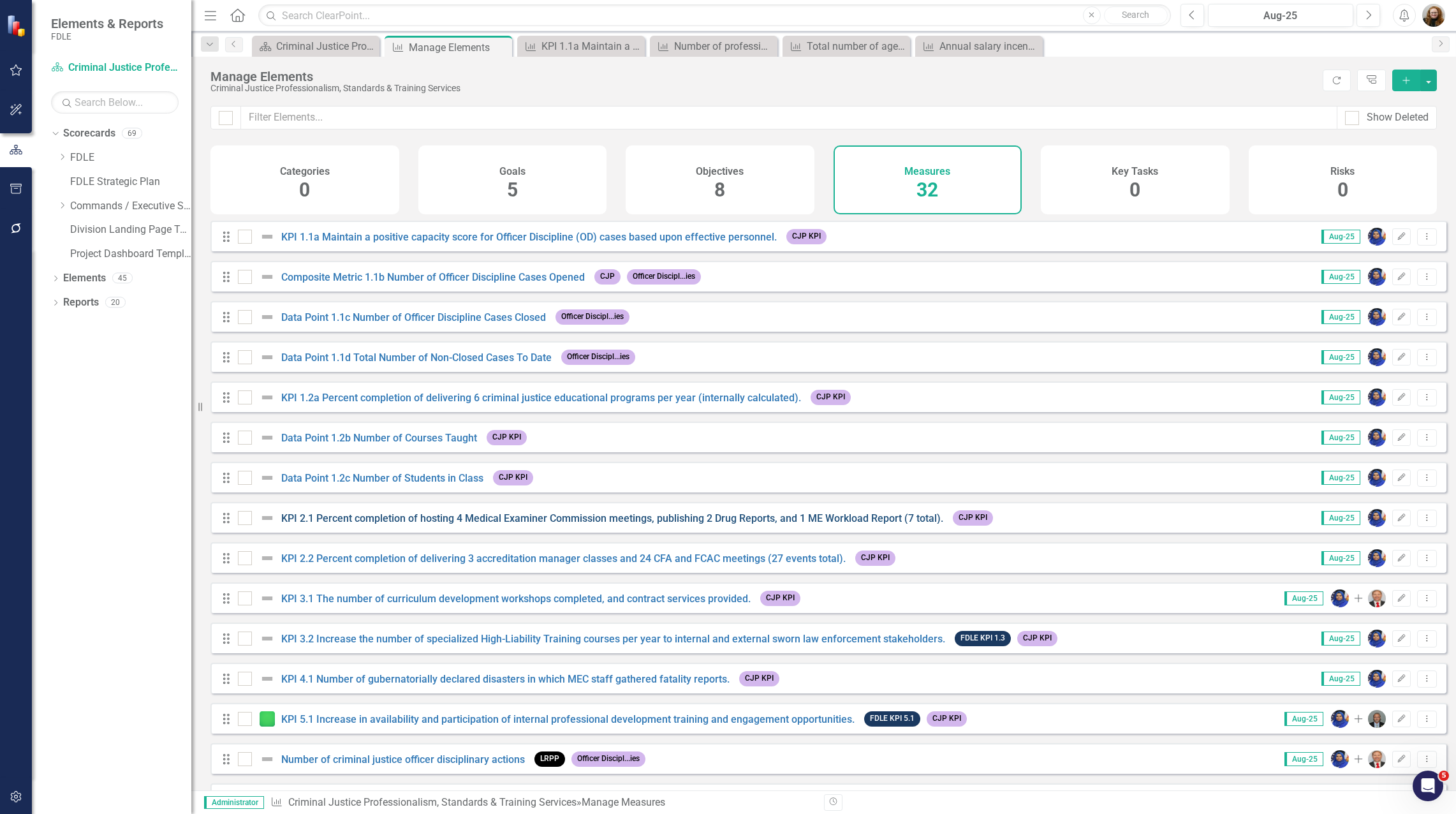
click at [520, 524] on link "KPI 2.1 Percent completion of hosting 4 Medical Examiner Commission meetings, p…" at bounding box center [612, 518] width 662 height 12
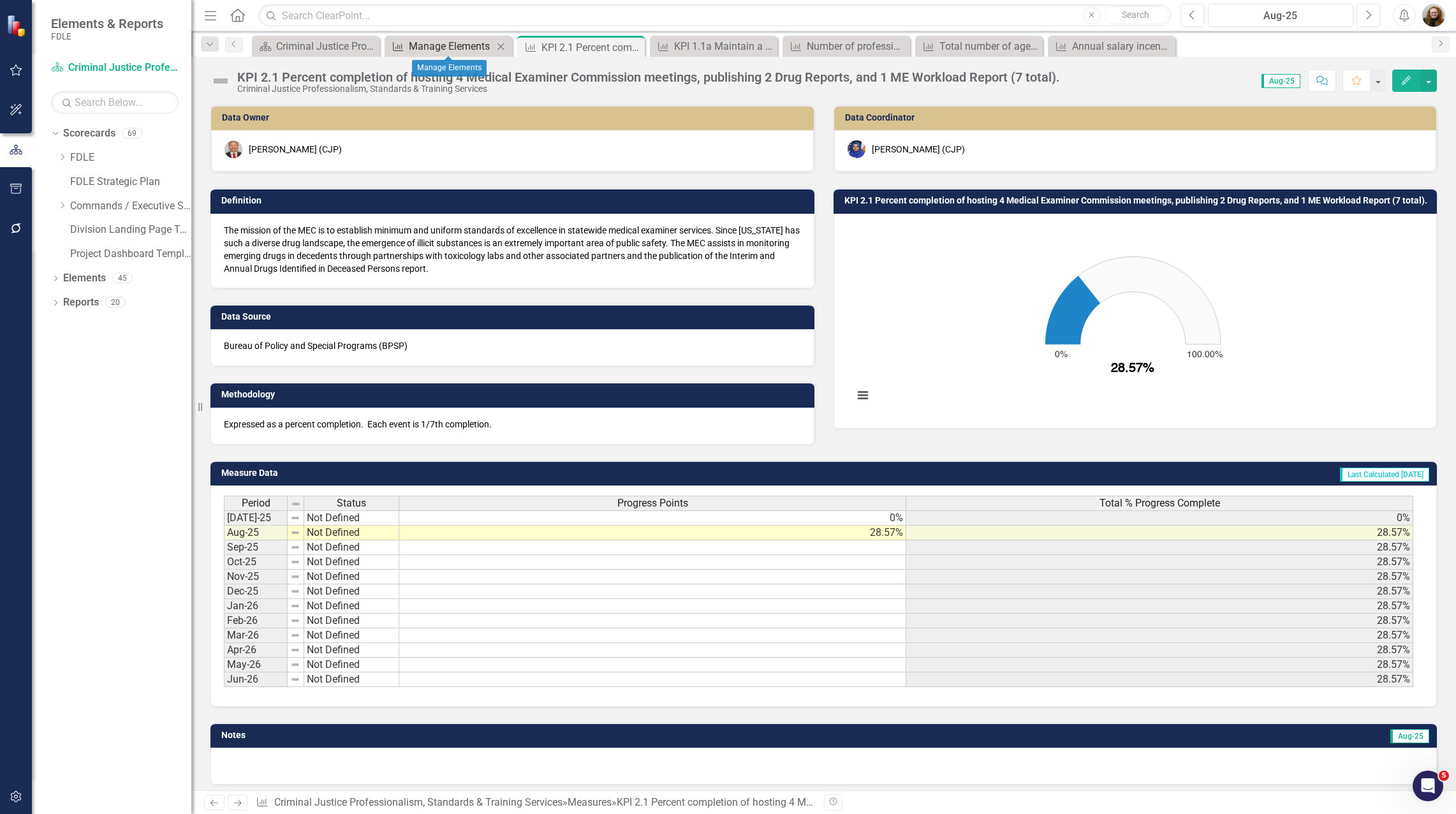
click at [463, 45] on div "Manage Elements" at bounding box center [450, 46] width 84 height 16
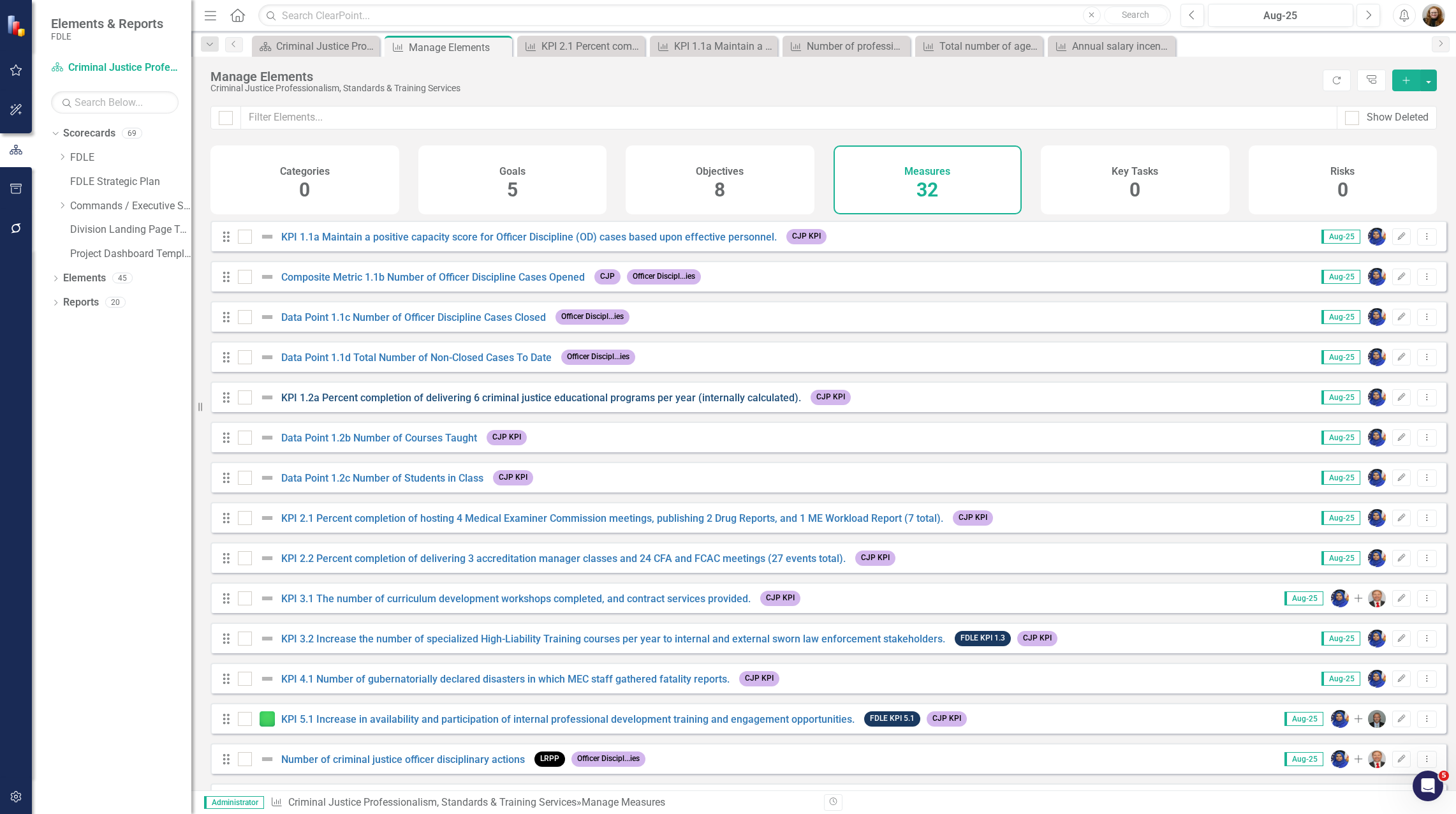
click at [502, 404] on link "KPI 1.2a Percent completion of delivering 6 criminal justice educational progra…" at bounding box center [541, 398] width 520 height 12
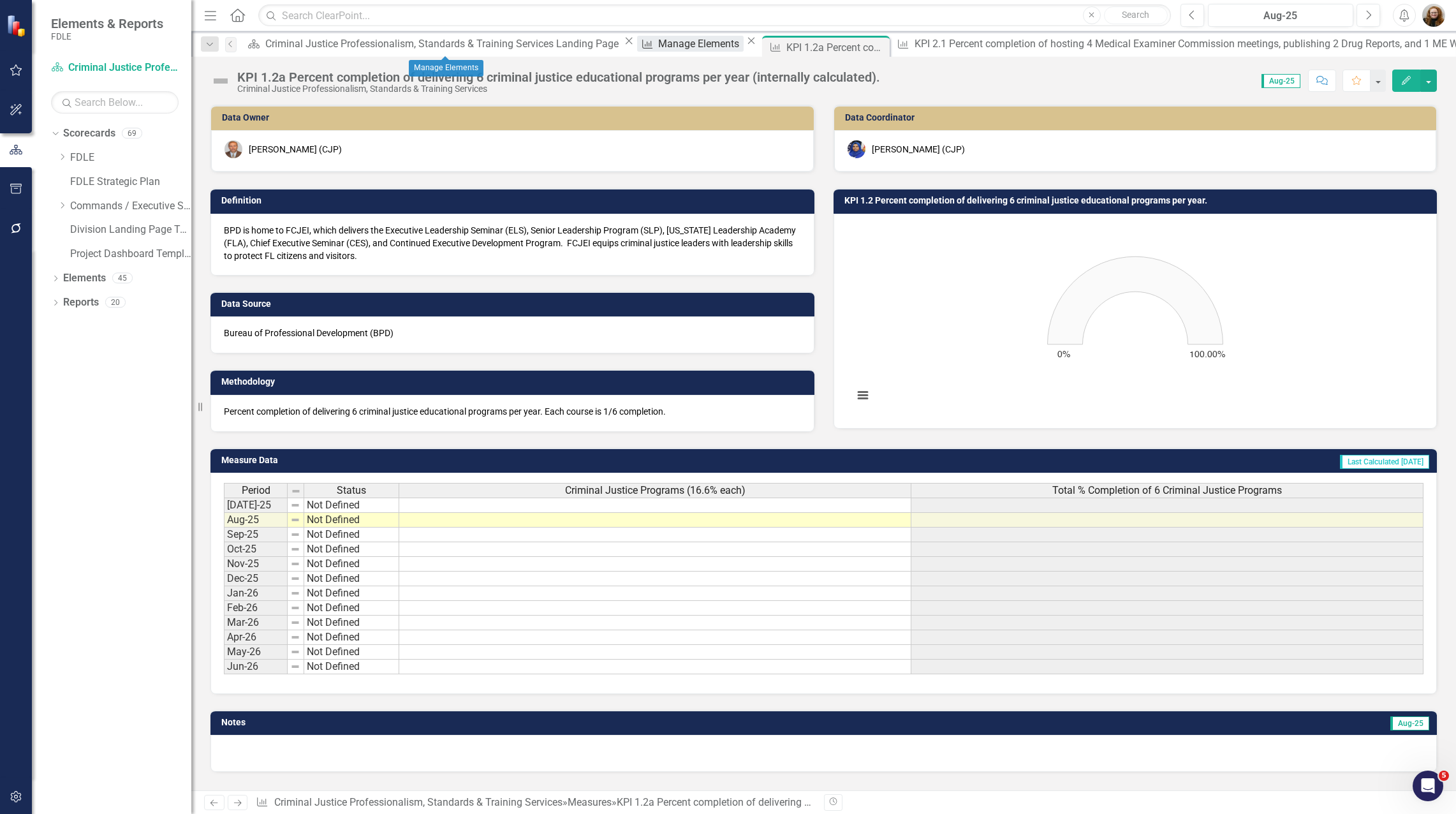
click at [658, 42] on div "Manage Elements" at bounding box center [701, 43] width 85 height 16
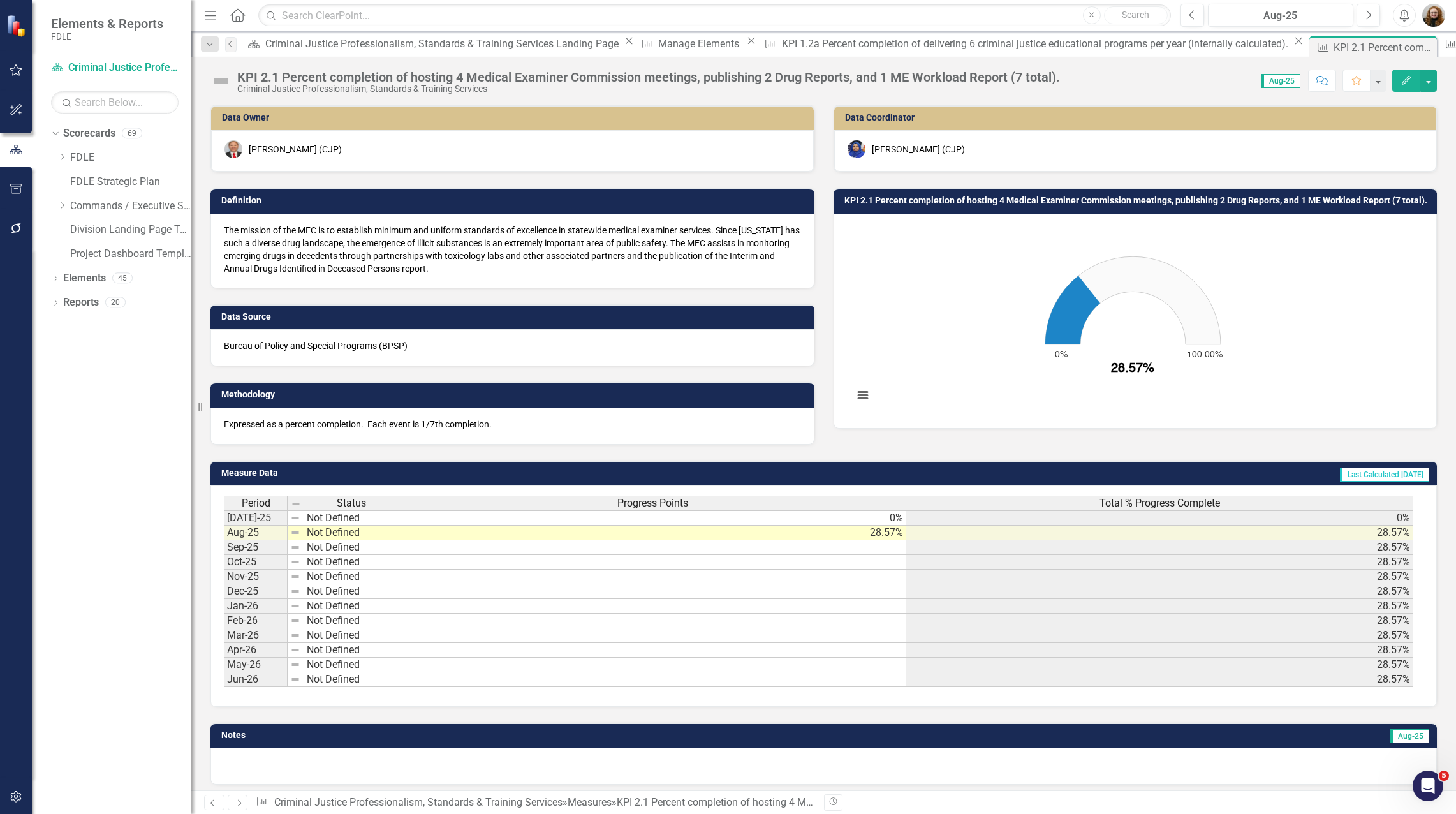
click at [871, 529] on td "28.57%" at bounding box center [652, 532] width 507 height 14
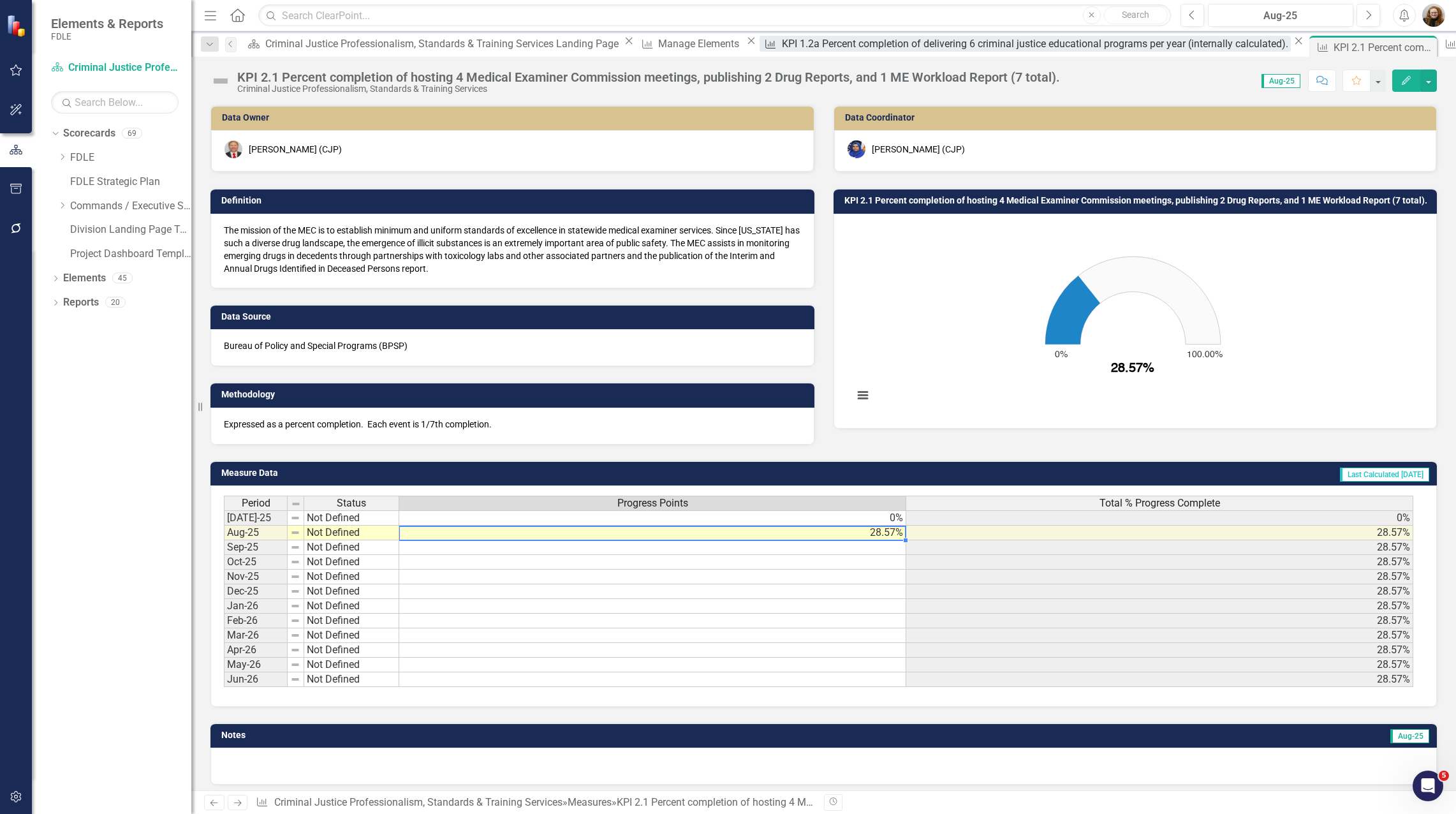
click at [782, 44] on div "KPI 1.2a Percent completion of delivering 6 criminal justice educational progra…" at bounding box center [1036, 43] width 509 height 16
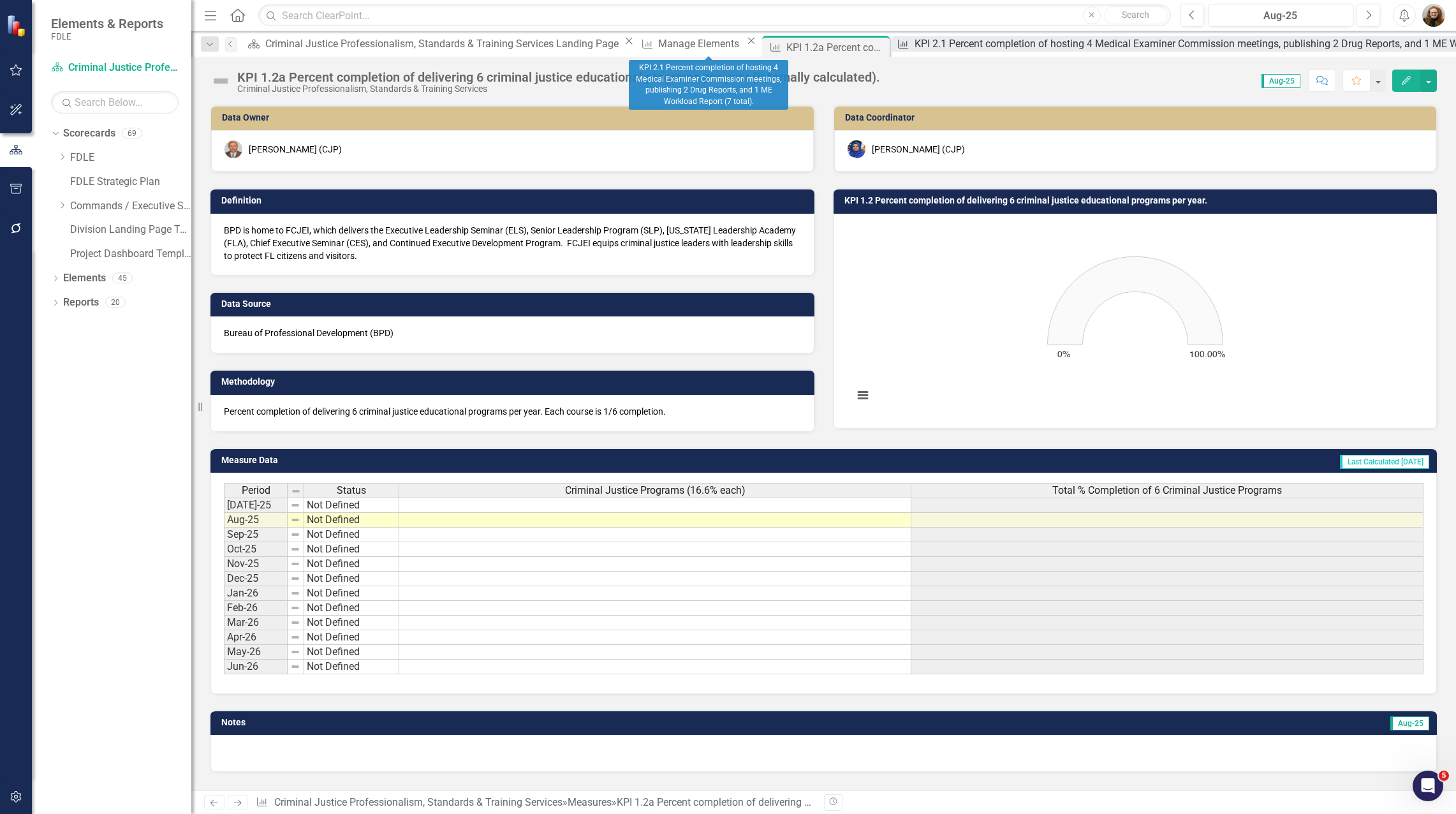
click at [914, 44] on div "KPI 2.1 Percent completion of hosting 4 Medical Examiner Commission meetings, p…" at bounding box center [1240, 43] width 653 height 16
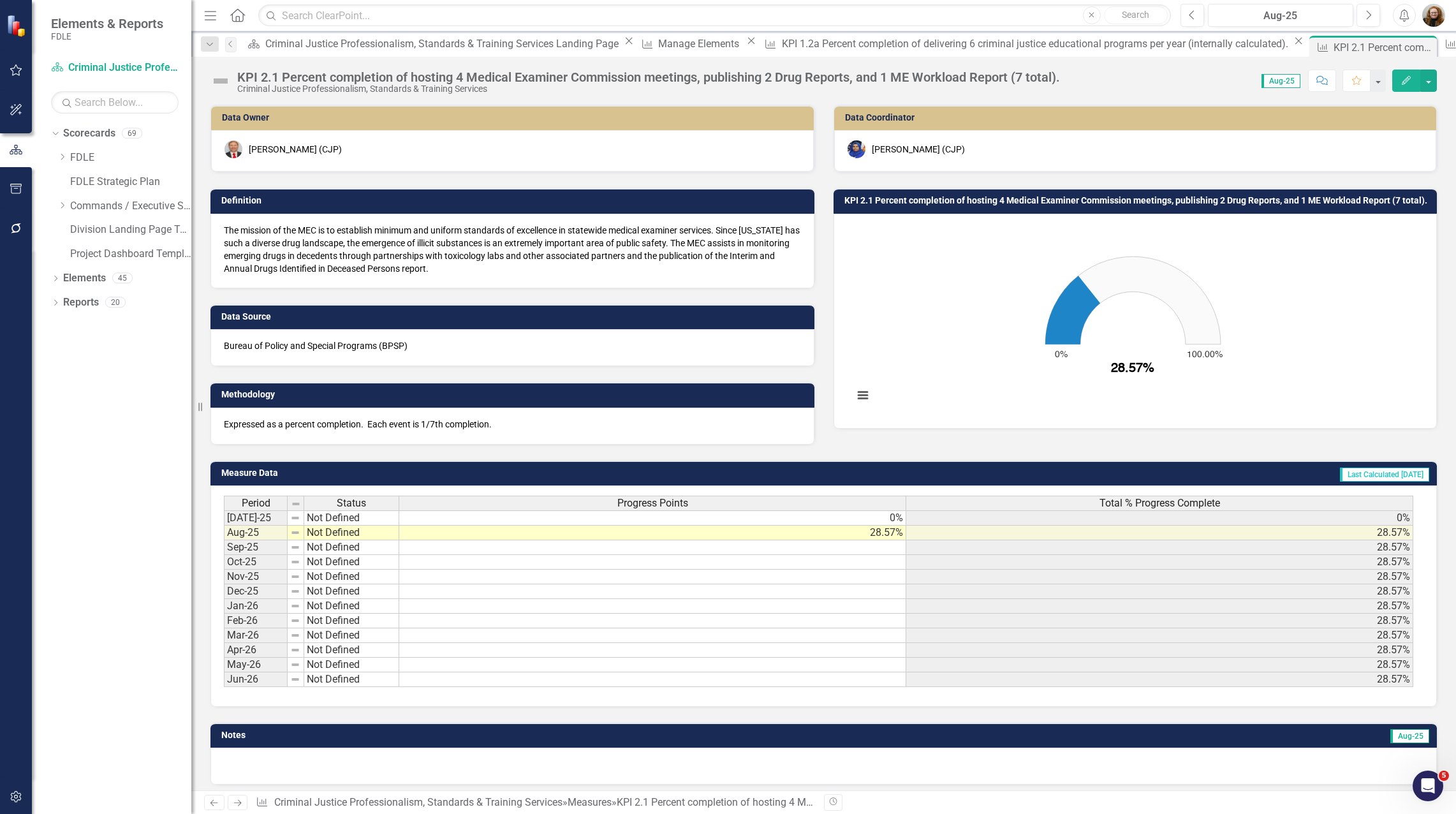
click at [700, 503] on div "Progress Points" at bounding box center [652, 503] width 506 height 14
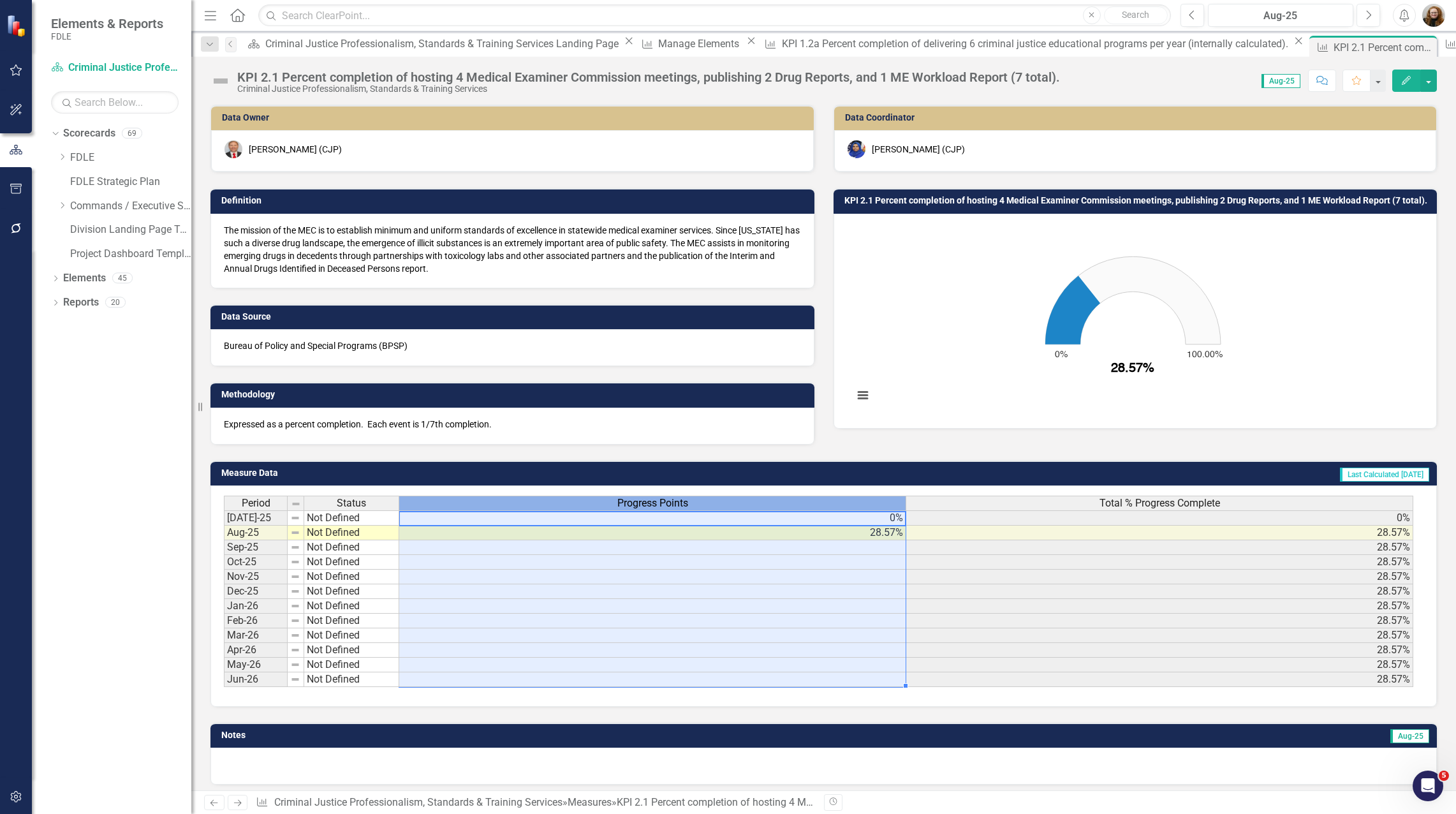
click at [699, 501] on div "Progress Points" at bounding box center [652, 503] width 506 height 14
click at [657, 503] on span "Progress Points" at bounding box center [652, 503] width 71 height 12
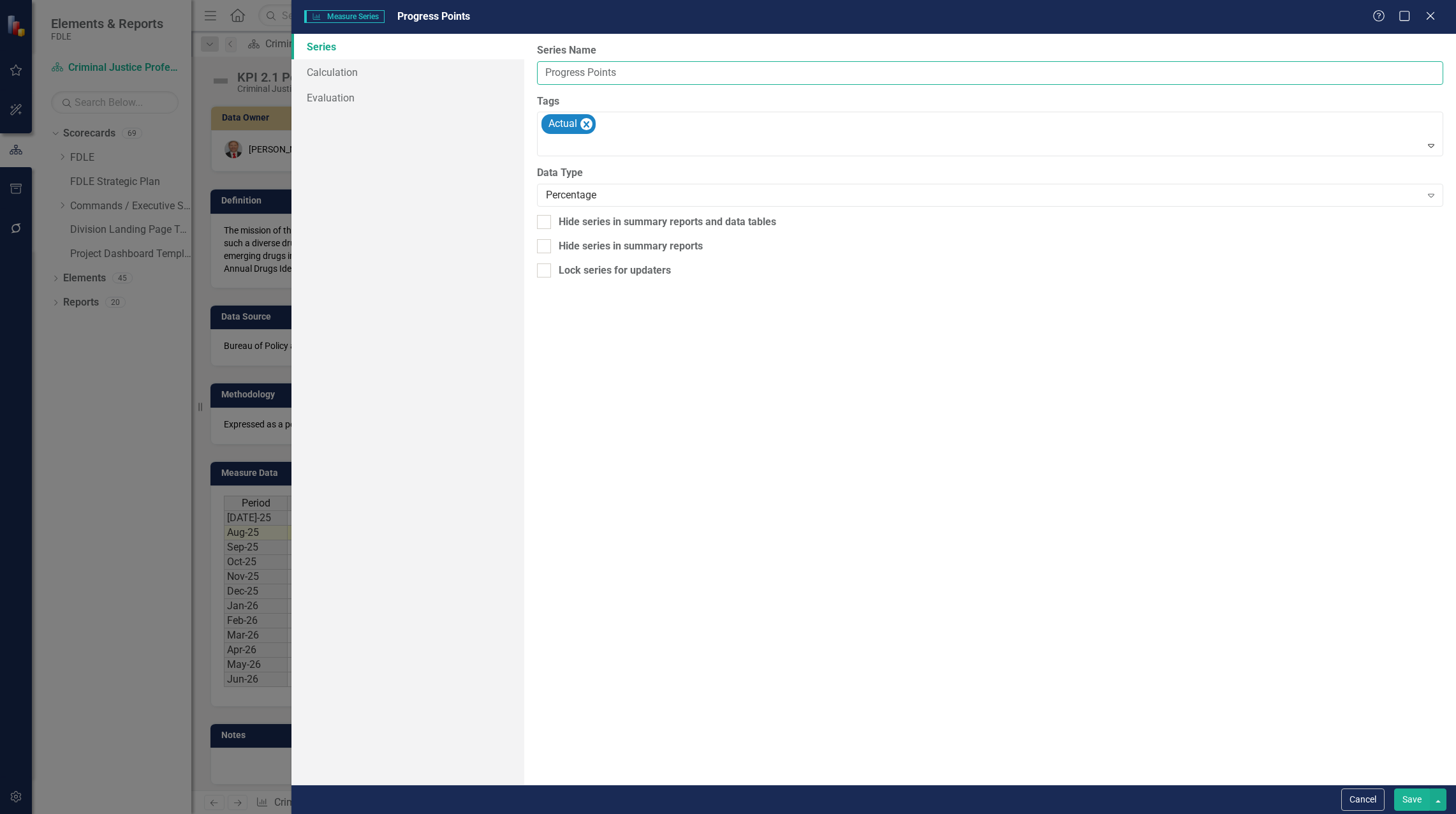
click at [649, 71] on input "Progress Points" at bounding box center [990, 73] width 906 height 24
click at [665, 72] on input "Progress Points (14.29 % Each)" at bounding box center [990, 73] width 906 height 24
type input "Progress Points (14.29 % each)"
click at [1415, 802] on button "Save" at bounding box center [1412, 800] width 36 height 22
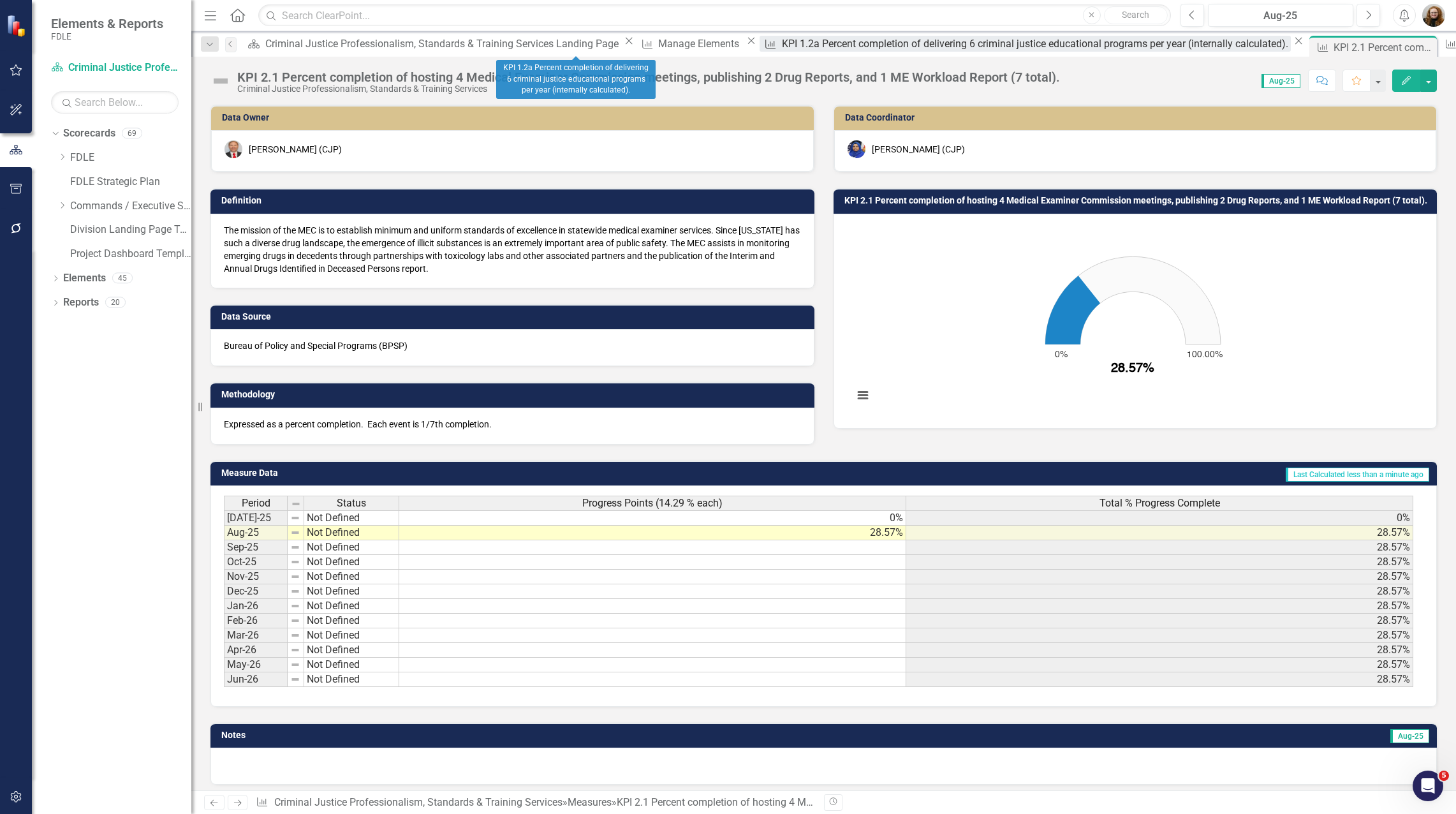
click at [782, 50] on div "KPI 1.2a Percent completion of delivering 6 criminal justice educational progra…" at bounding box center [1036, 43] width 509 height 16
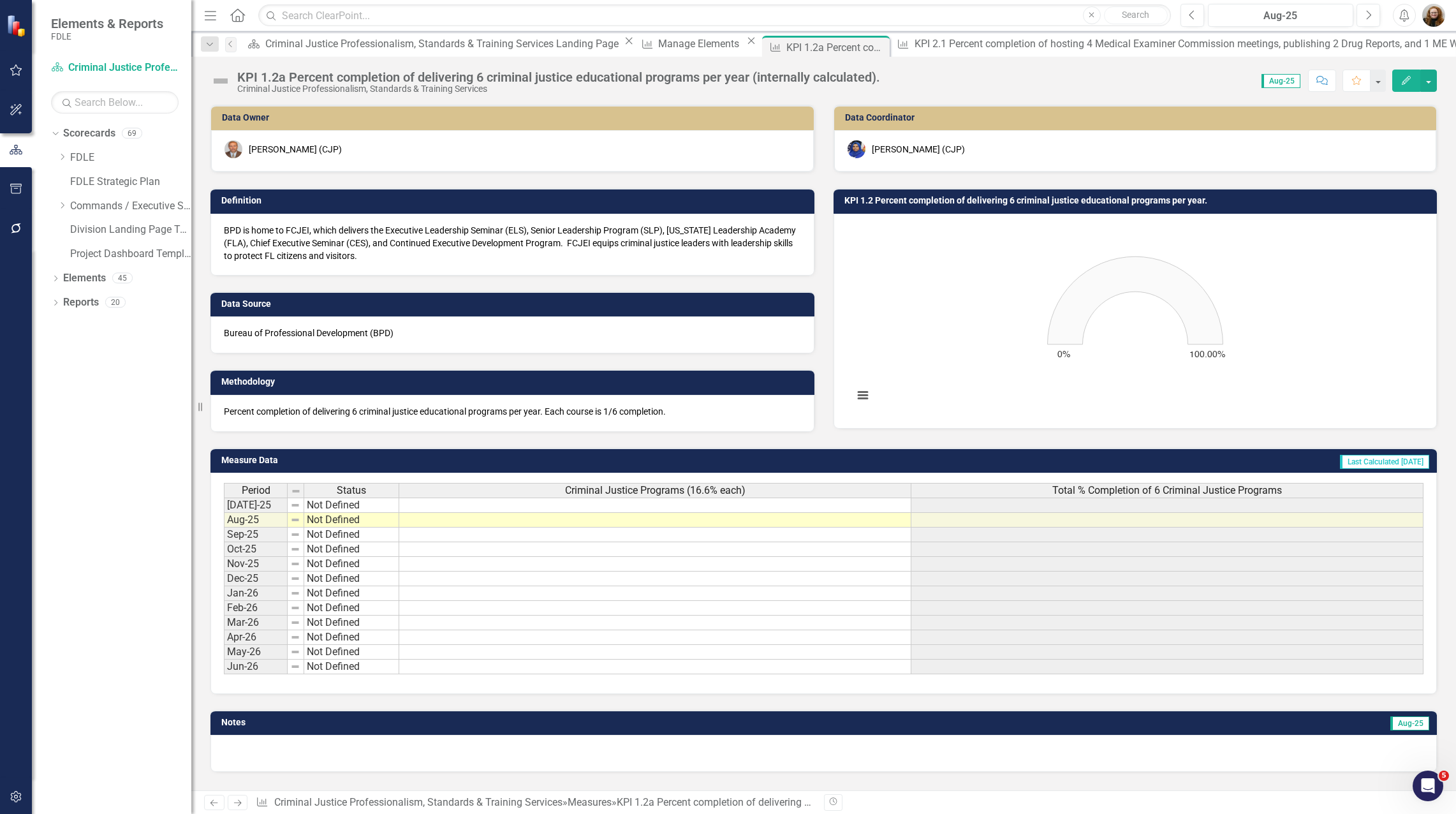
click at [688, 417] on p "Percent completion of delivering 6 criminal justice educational programs per ye…" at bounding box center [511, 411] width 577 height 13
click at [688, 415] on p "Percent completion of delivering 6 criminal justice educational programs per ye…" at bounding box center [511, 411] width 577 height 13
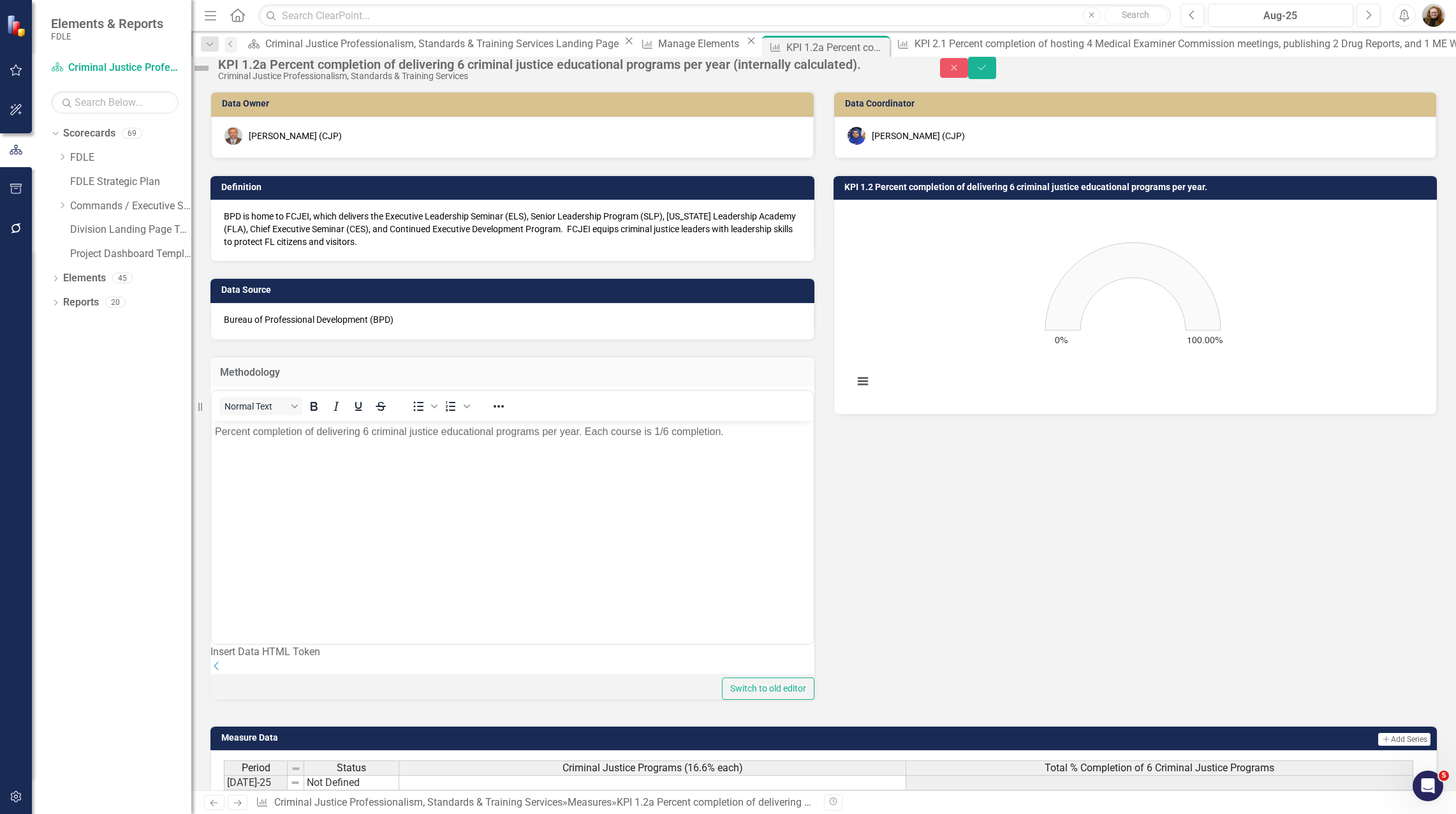
click at [736, 428] on p "Percent completion of delivering 6 criminal justice educational programs per ye…" at bounding box center [512, 432] width 595 height 15
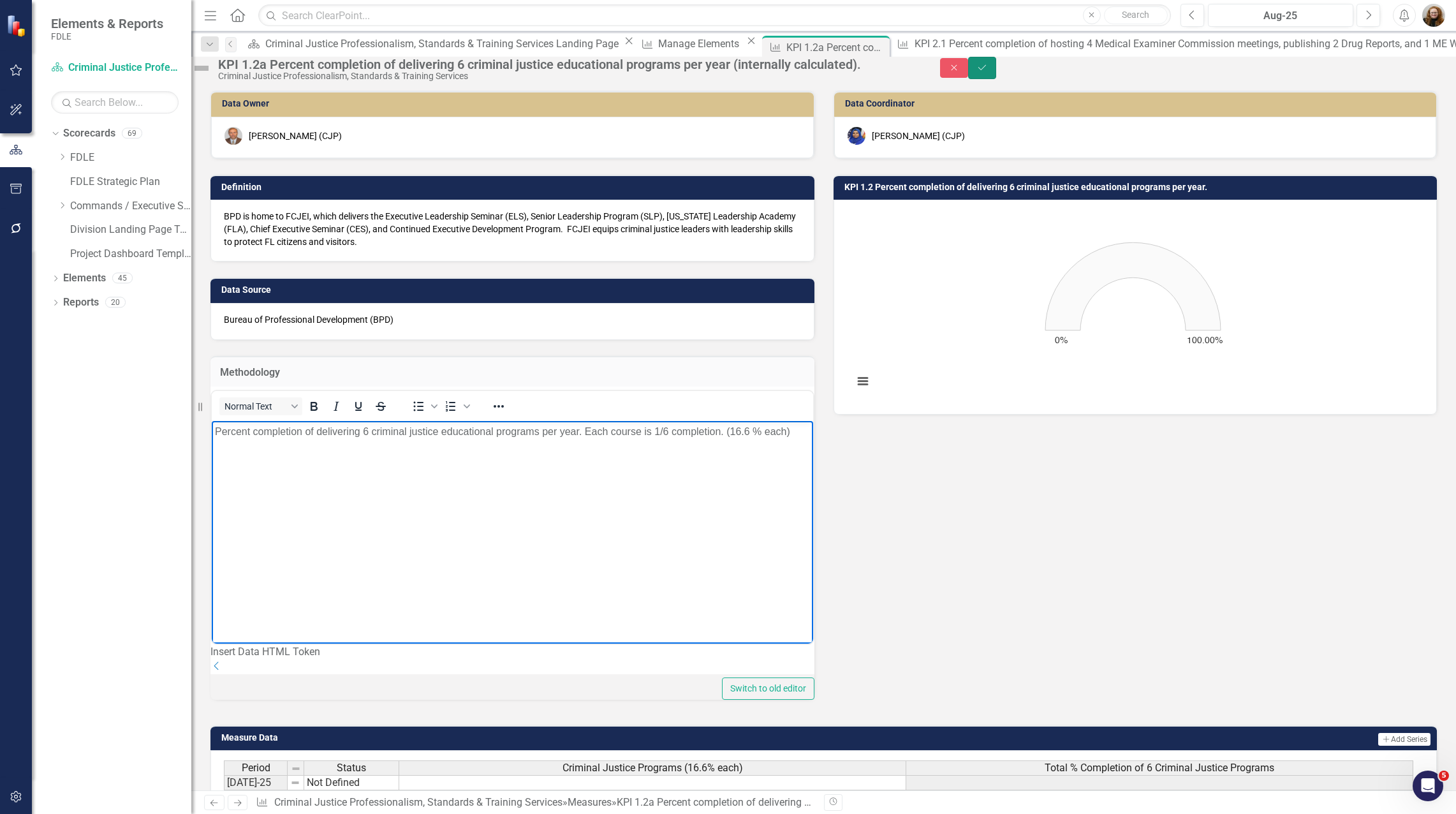
click at [996, 79] on button "Save" at bounding box center [981, 68] width 28 height 22
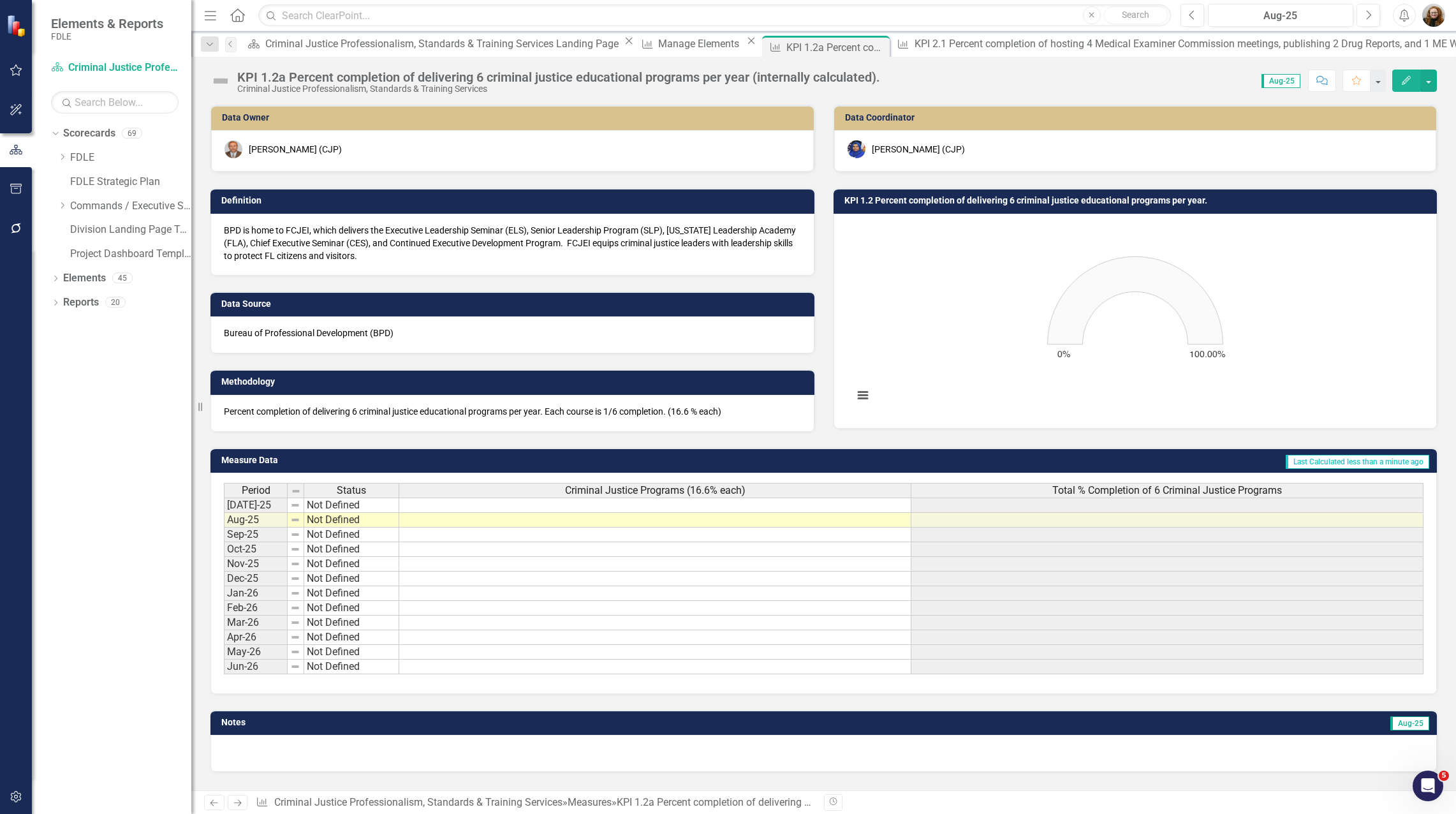
click at [674, 412] on p "Percent completion of delivering 6 criminal justice educational programs per ye…" at bounding box center [511, 411] width 577 height 13
click at [674, 412] on p "Percent completion of delivering 6 criminal justice educational programs per ye…" at bounding box center [511, 411] width 577 height 13
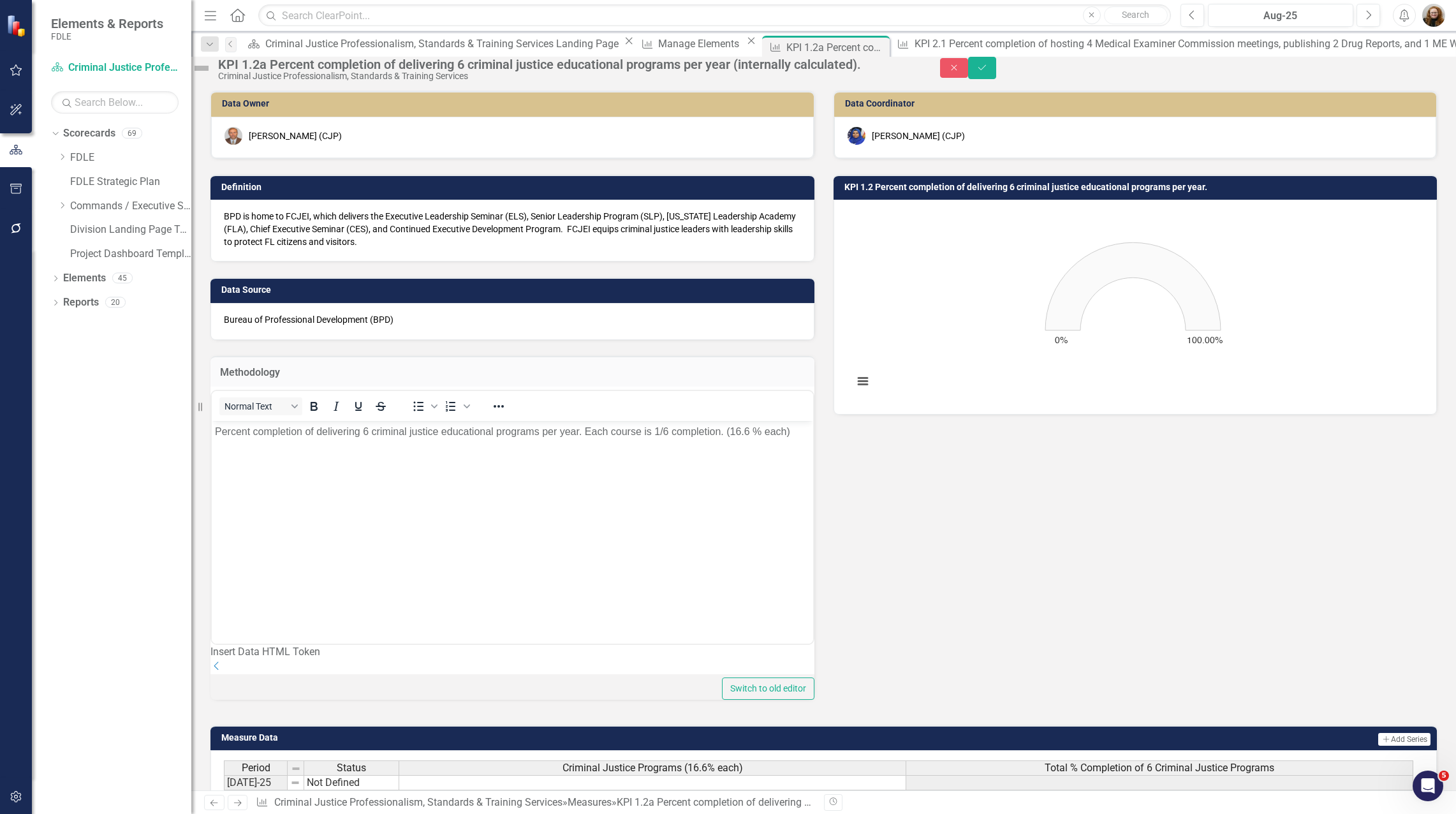
click at [725, 432] on p "Percent completion of delivering 6 criminal justice educational programs per ye…" at bounding box center [512, 432] width 595 height 15
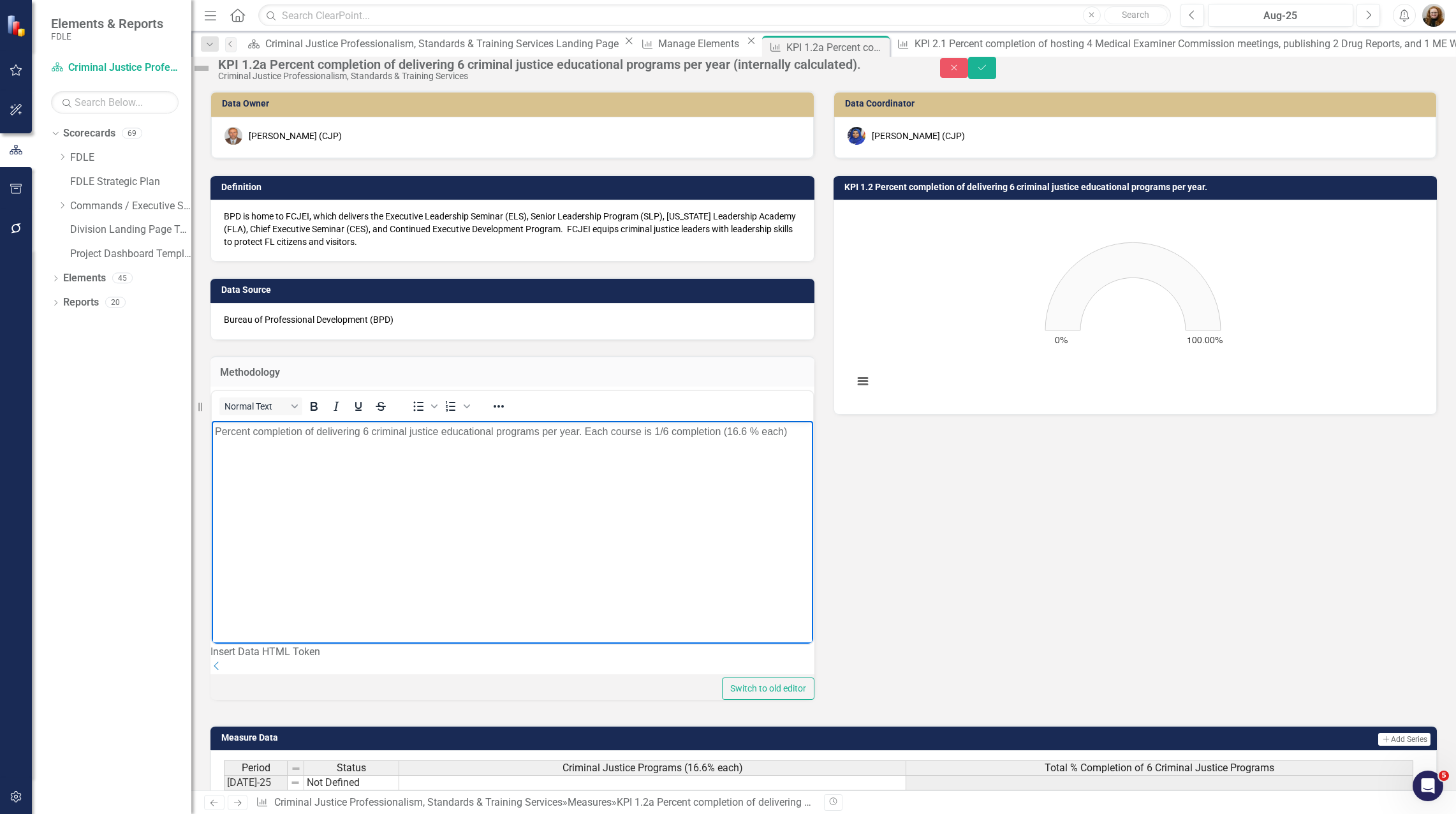
click at [753, 432] on p "Percent completion of delivering 6 criminal justice educational programs per ye…" at bounding box center [512, 432] width 595 height 15
click at [296, 439] on p "Percent completion of delivering 6 criminal justice educational programs per ye…" at bounding box center [512, 432] width 595 height 15
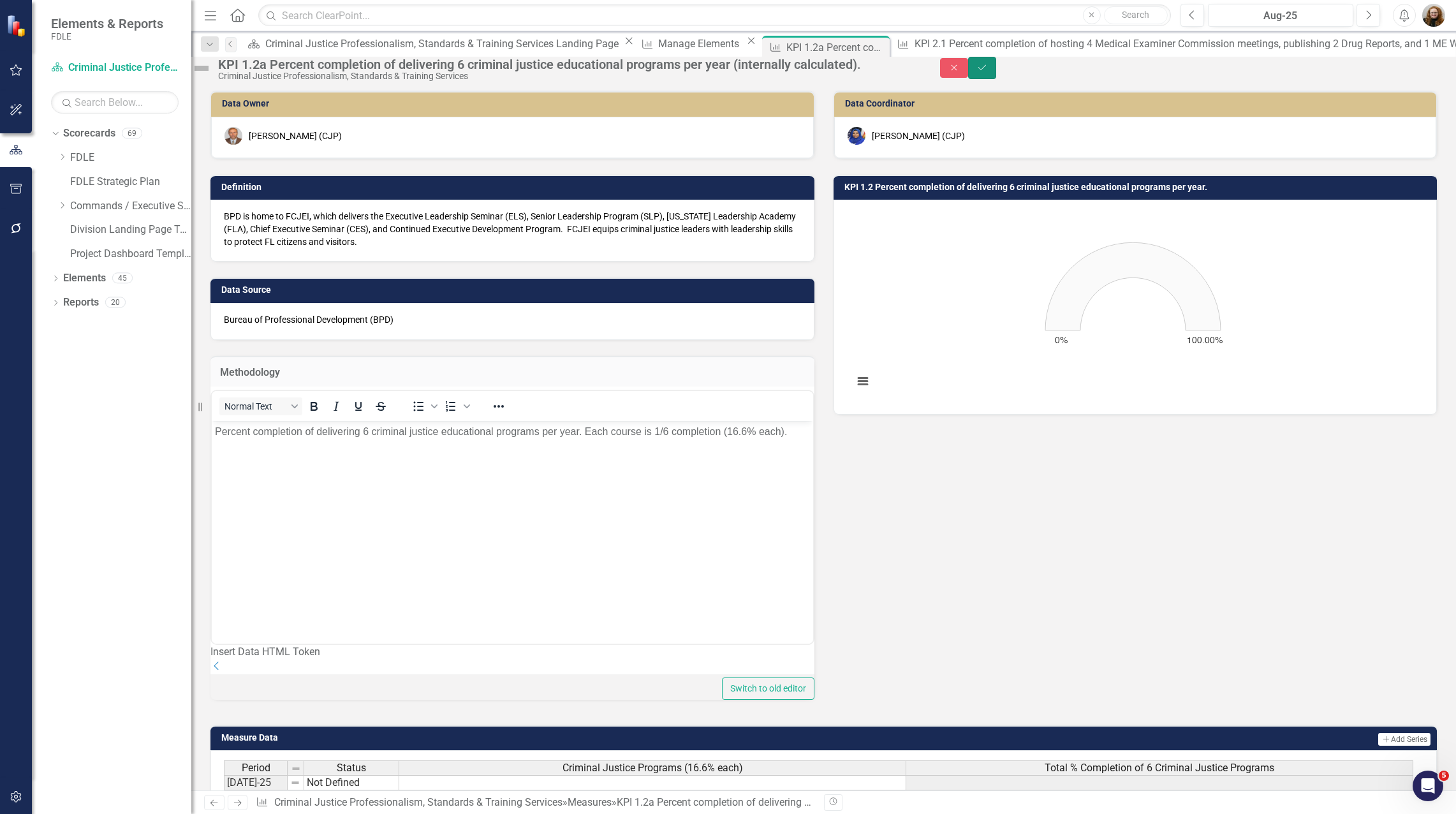
click at [996, 79] on button "Save" at bounding box center [981, 68] width 28 height 22
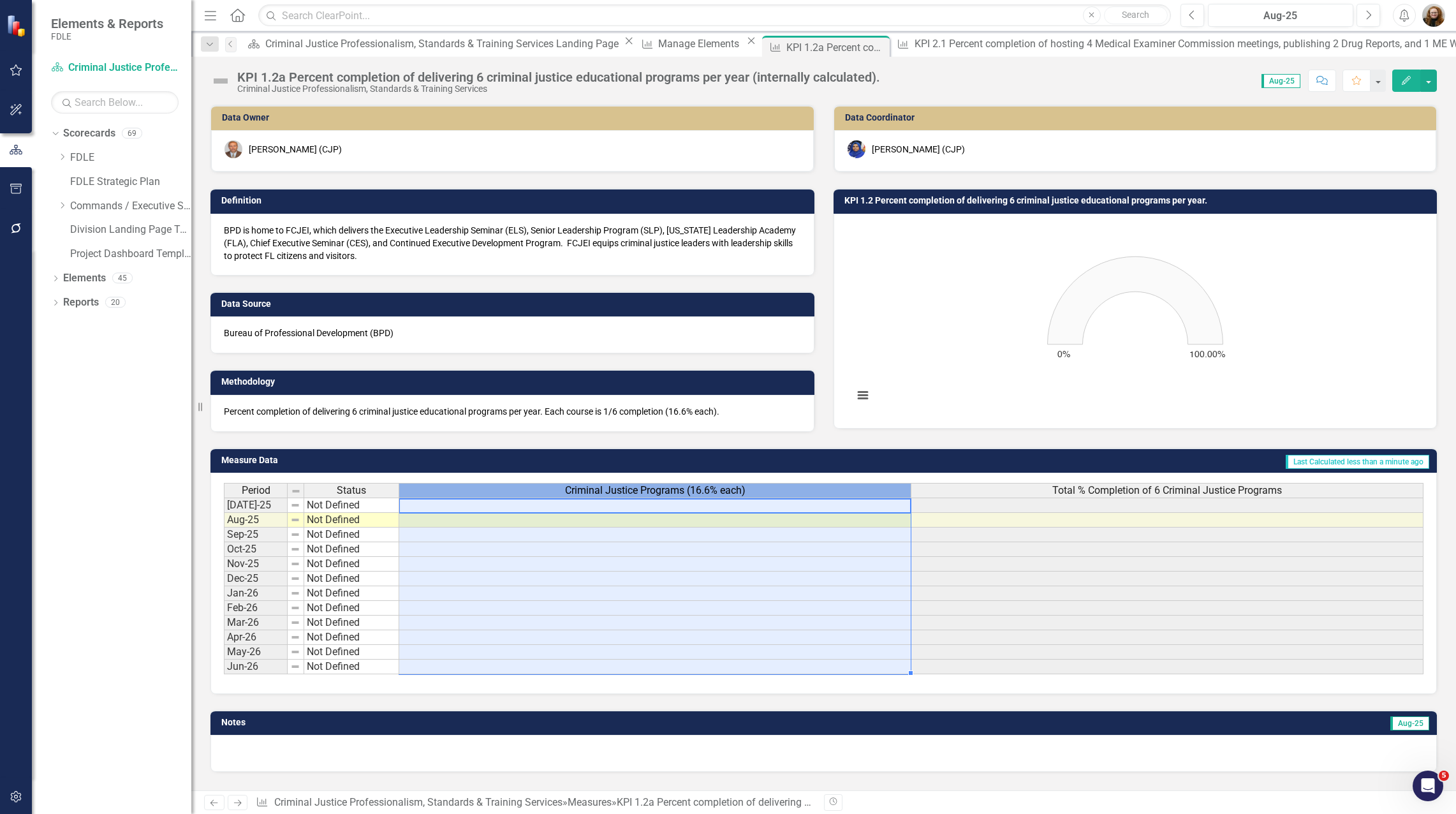
click at [720, 493] on span "Criminal Justice Programs (16.6% each)" at bounding box center [655, 490] width 180 height 12
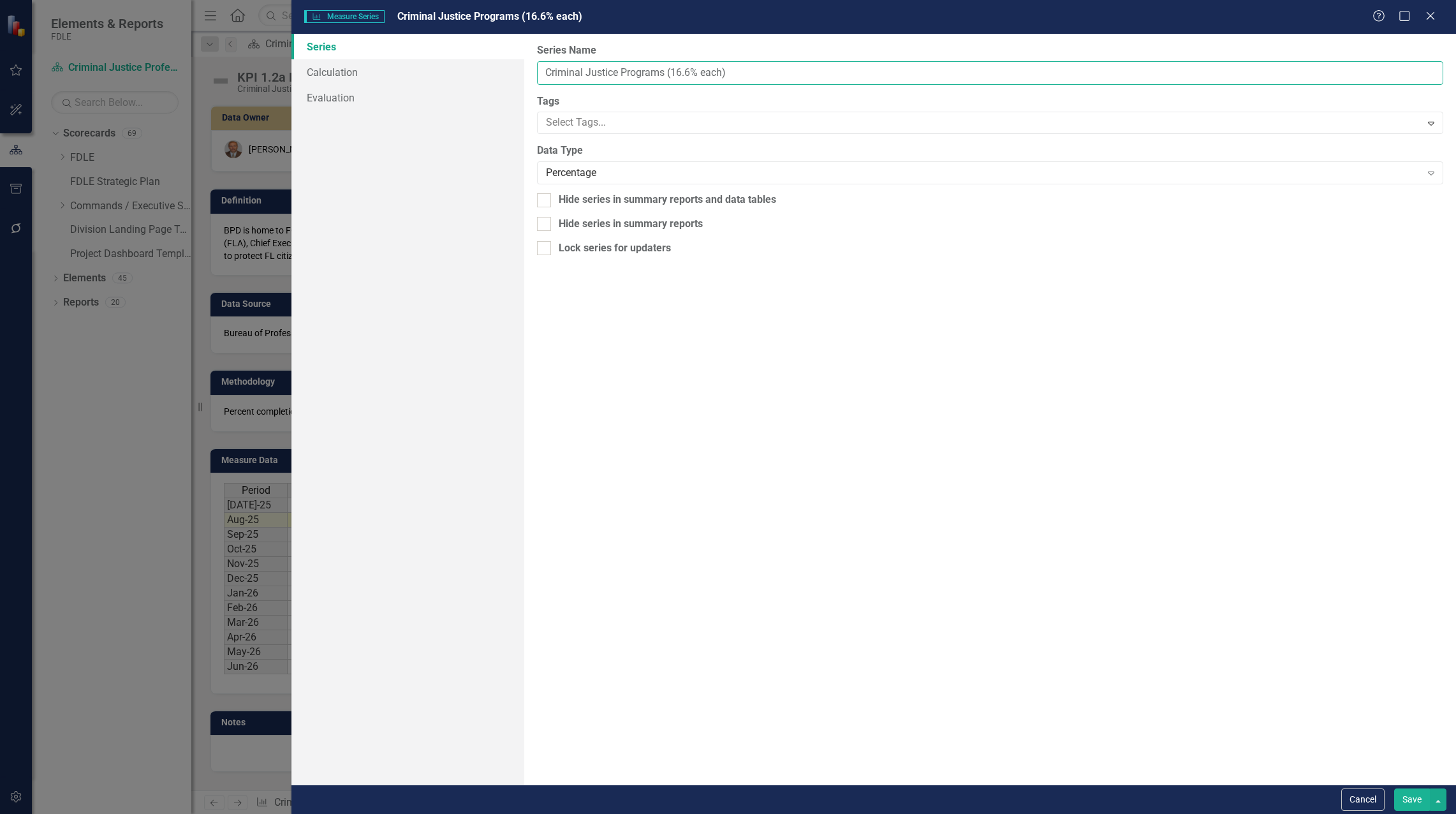
drag, startPoint x: 669, startPoint y: 72, endPoint x: 768, endPoint y: 73, distance: 99.0
click at [768, 73] on input "Criminal Justice Programs (16.6% each)" at bounding box center [990, 73] width 906 height 24
type input "Criminal Justice Programs"
click at [1411, 804] on button "Save" at bounding box center [1412, 800] width 36 height 22
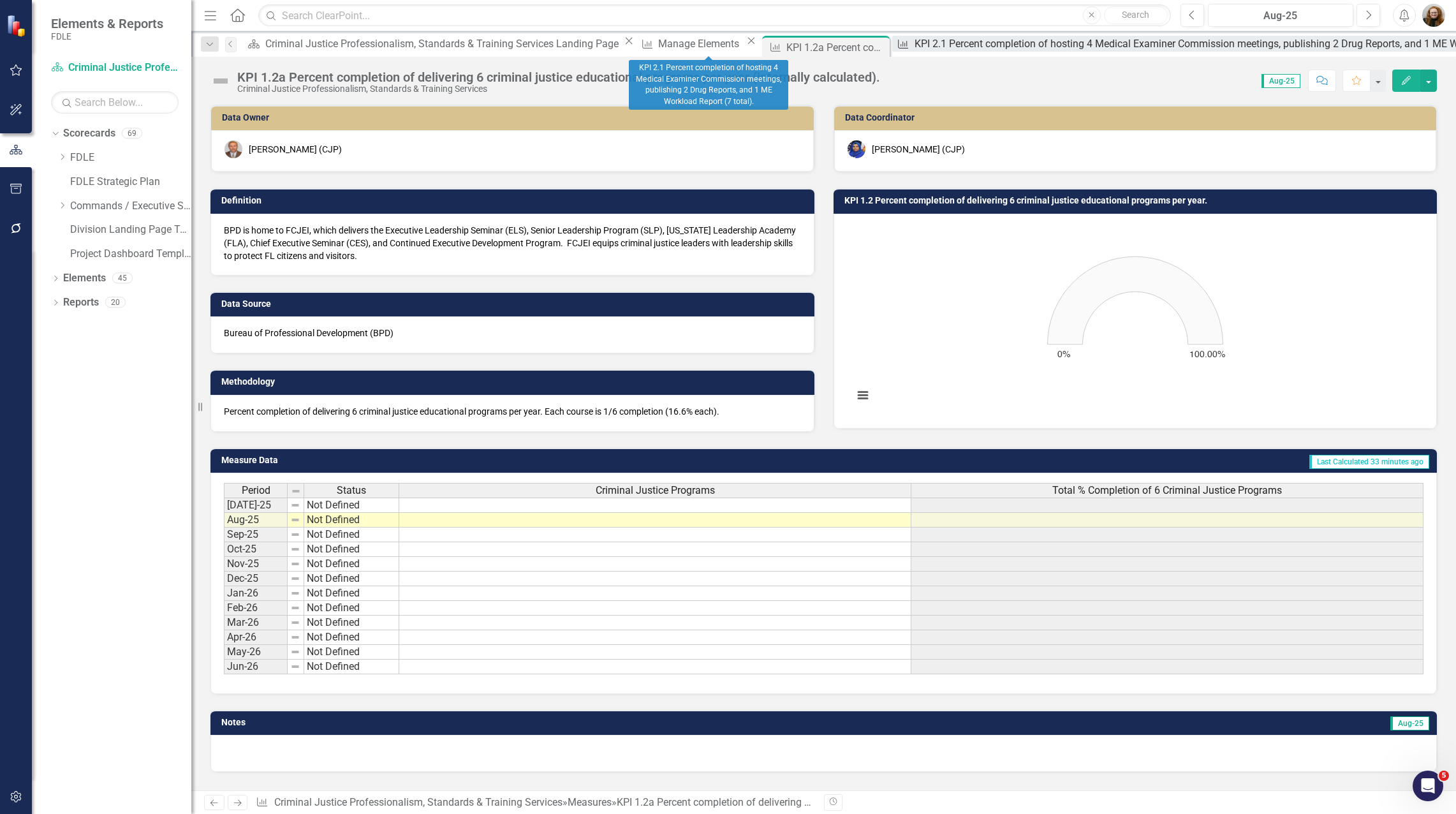
click at [914, 42] on div "KPI 2.1 Percent completion of hosting 4 Medical Examiner Commission meetings, p…" at bounding box center [1240, 43] width 653 height 16
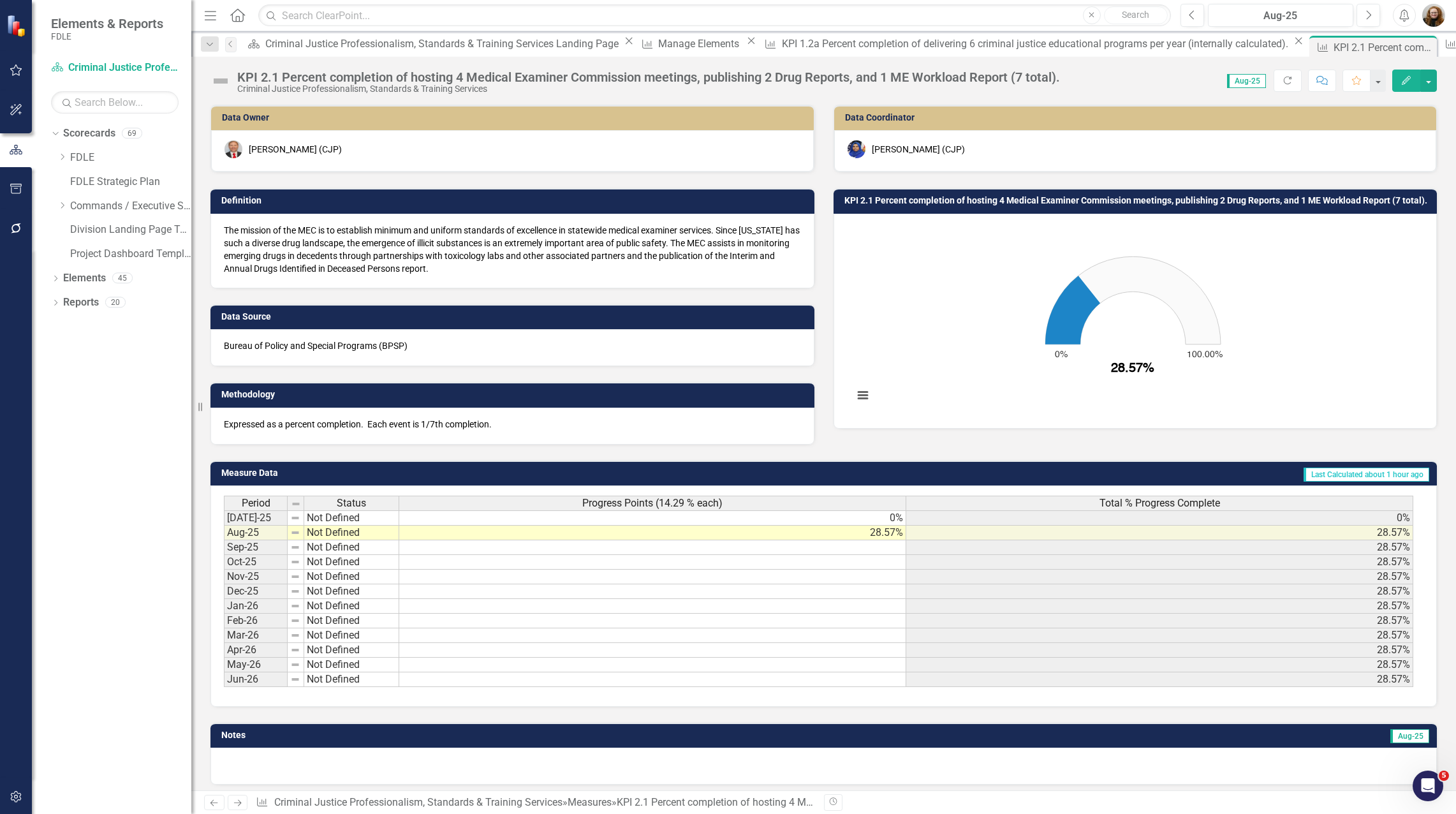
scroll to position [7, 0]
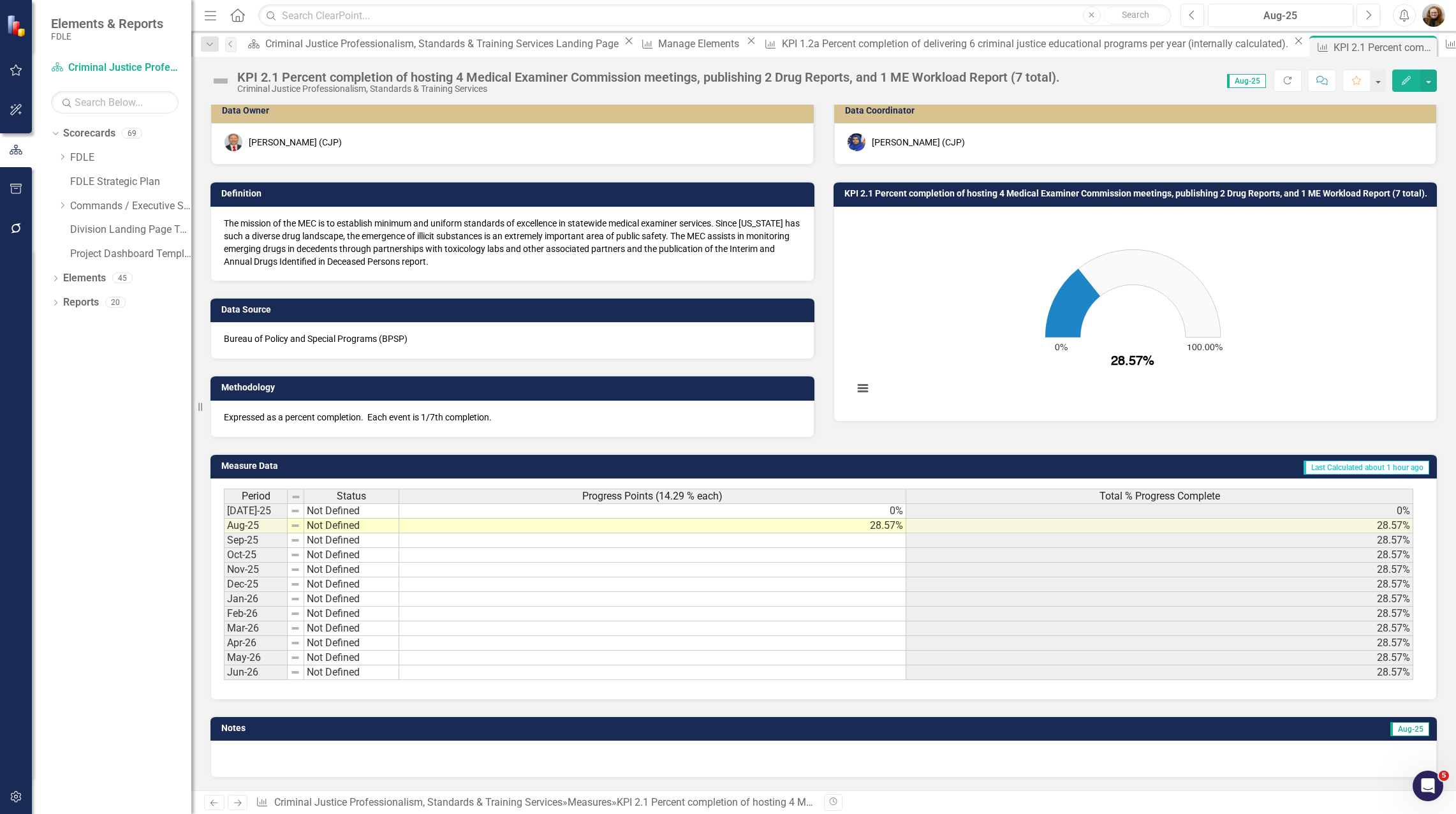
click at [583, 426] on div "Expressed as a percent completion. Each event is 1/7th completion." at bounding box center [512, 419] width 604 height 37
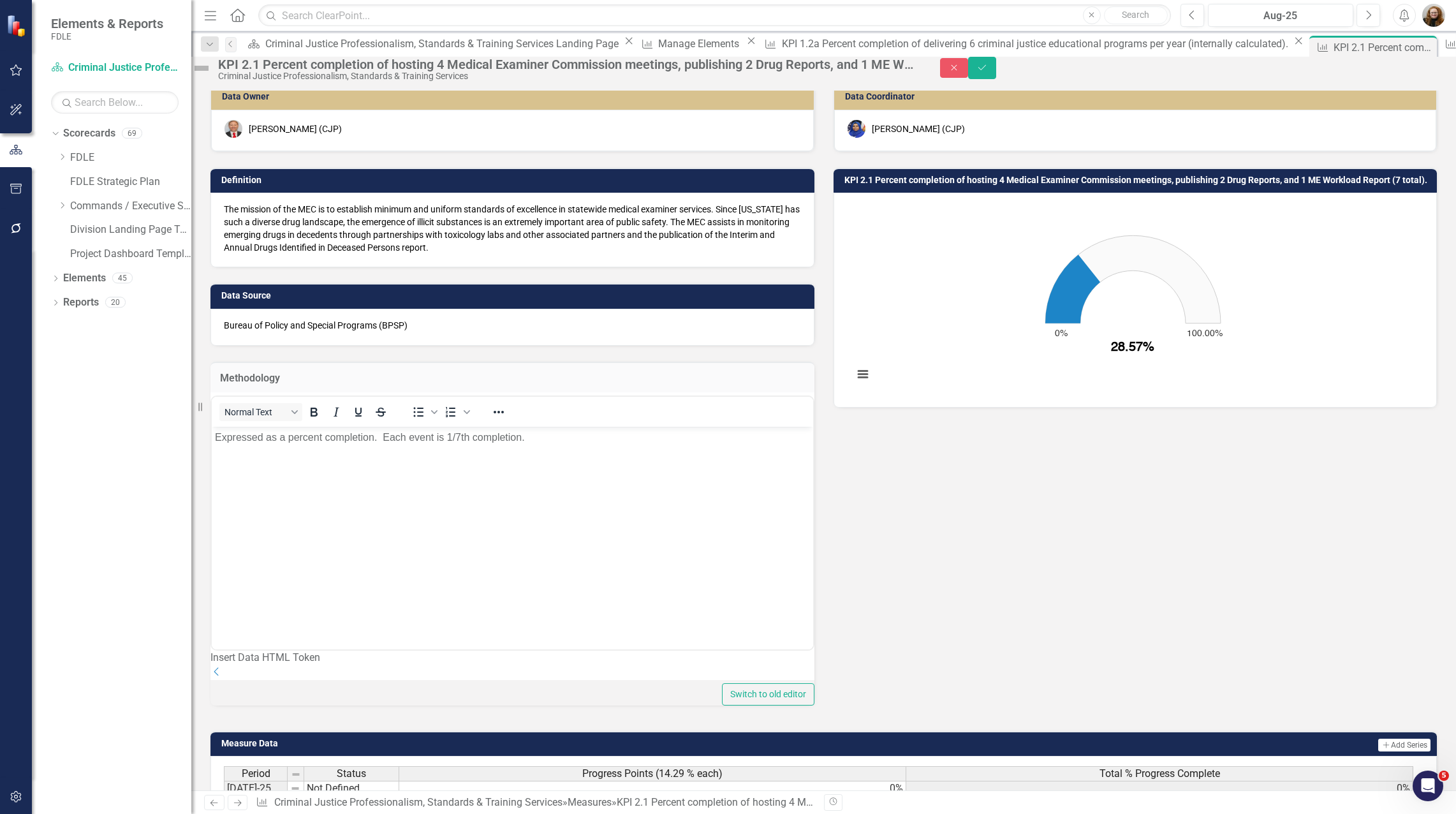
scroll to position [0, 0]
click at [554, 441] on p "Expressed as a percent completion. Each event is 1/7th completion." at bounding box center [512, 438] width 595 height 15
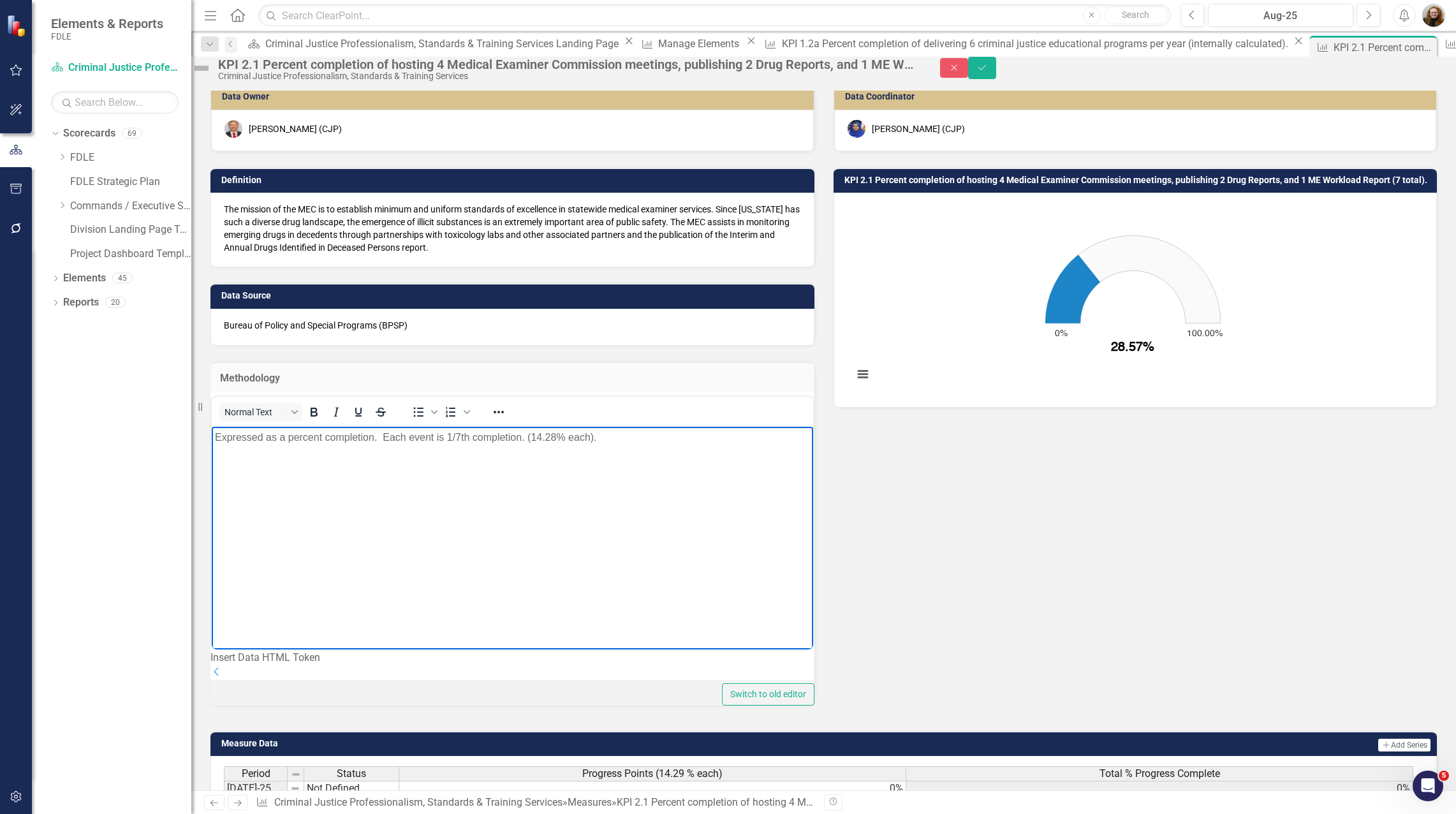
drag, startPoint x: 524, startPoint y: 438, endPoint x: 533, endPoint y: 438, distance: 9.0
click at [525, 438] on p "Expressed as a percent completion. Each event is 1/7th completion. (14.28% each…" at bounding box center [512, 438] width 595 height 15
click at [996, 76] on button "Save" at bounding box center [981, 68] width 28 height 22
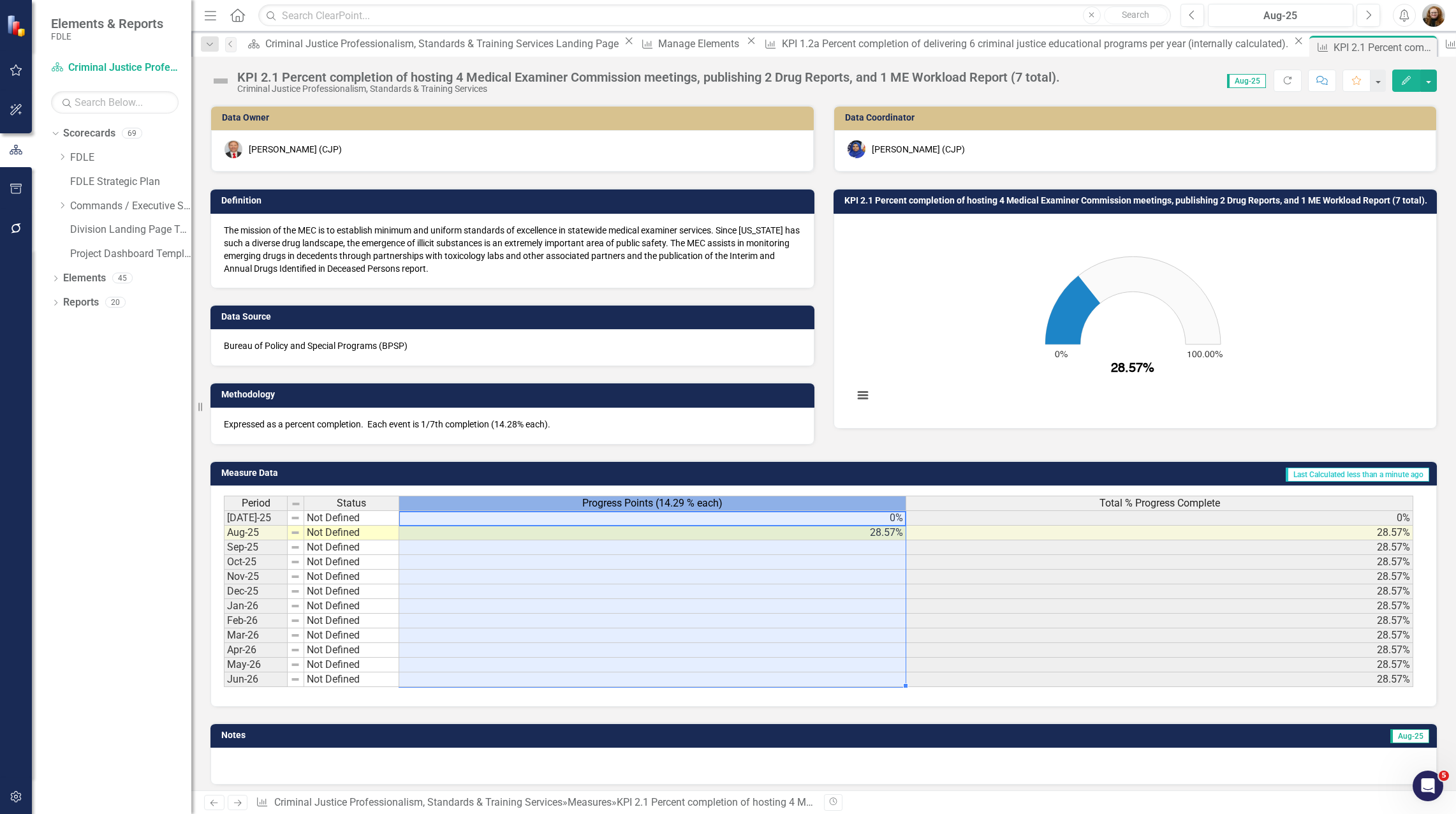
click at [714, 501] on span "Progress Points (14.29 % each)" at bounding box center [652, 503] width 140 height 12
click at [725, 507] on div "Progress Points (14.29 % each)" at bounding box center [652, 503] width 506 height 14
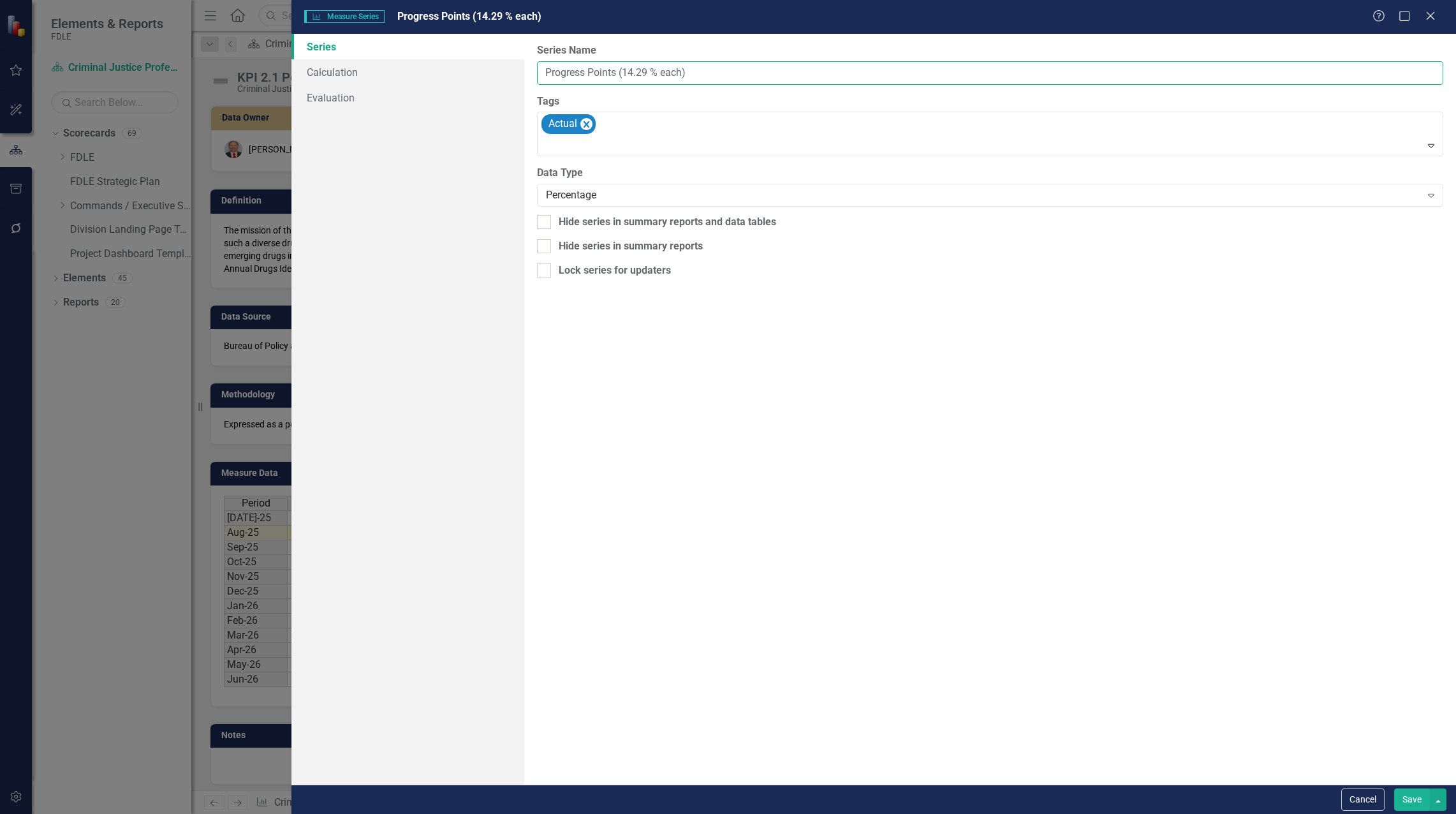
drag, startPoint x: 625, startPoint y: 73, endPoint x: 725, endPoint y: 80, distance: 100.2
click at [725, 80] on input "Progress Points (14.29 % each)" at bounding box center [990, 73] width 906 height 24
type input "Progress Points"
click at [1413, 796] on button "Save" at bounding box center [1412, 800] width 36 height 22
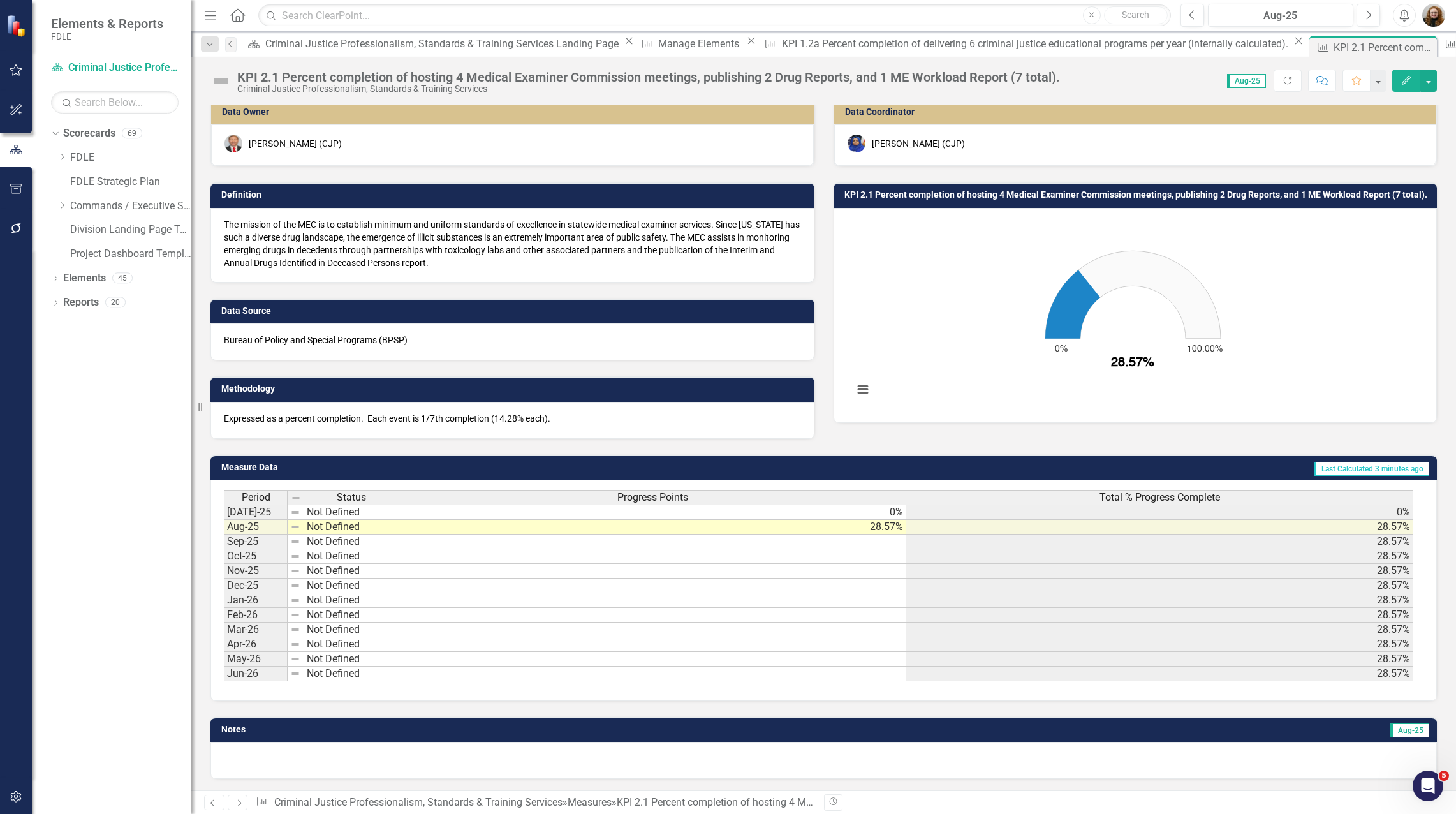
scroll to position [7, 0]
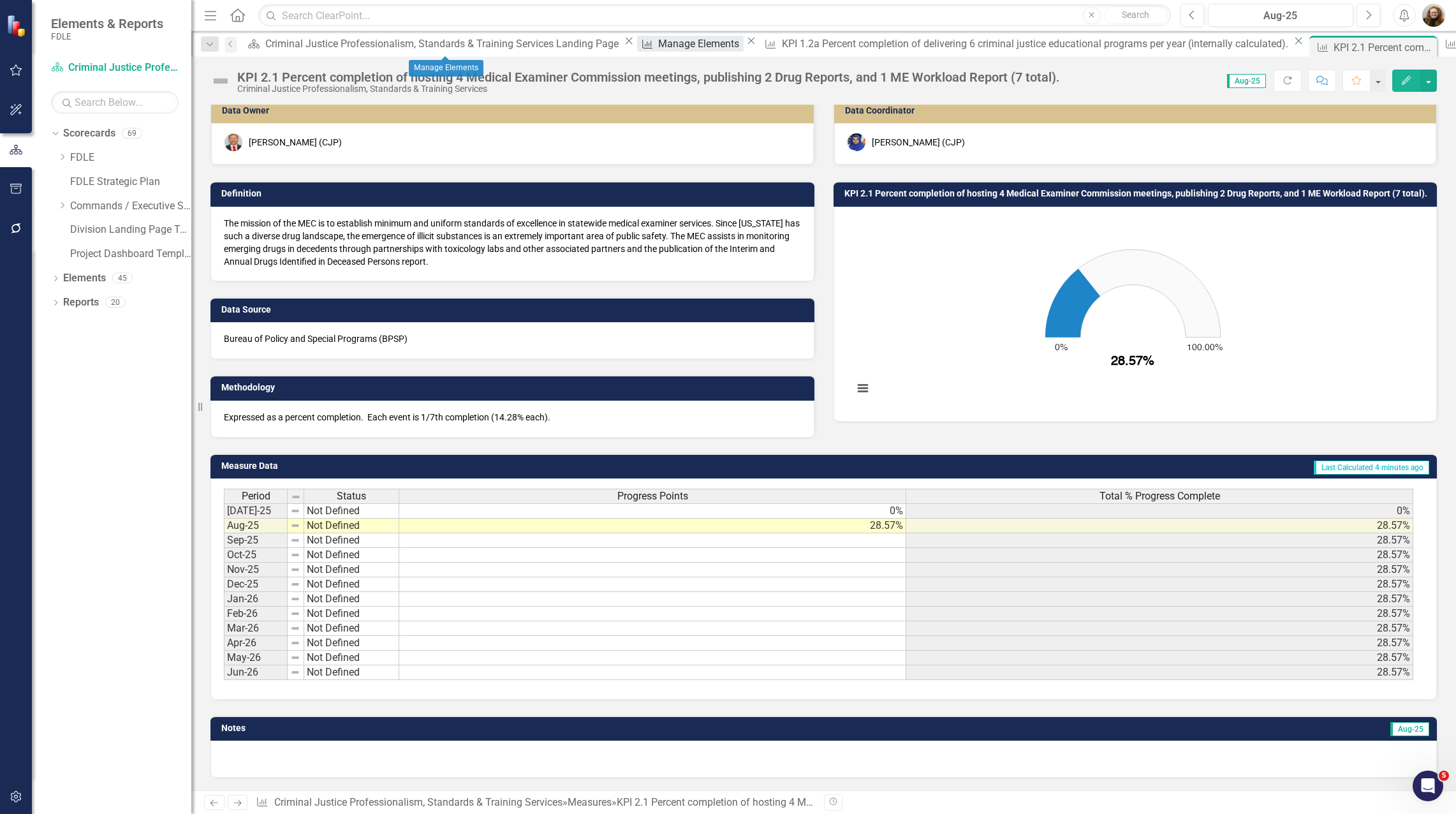
click at [658, 40] on div "Manage Elements" at bounding box center [701, 43] width 85 height 16
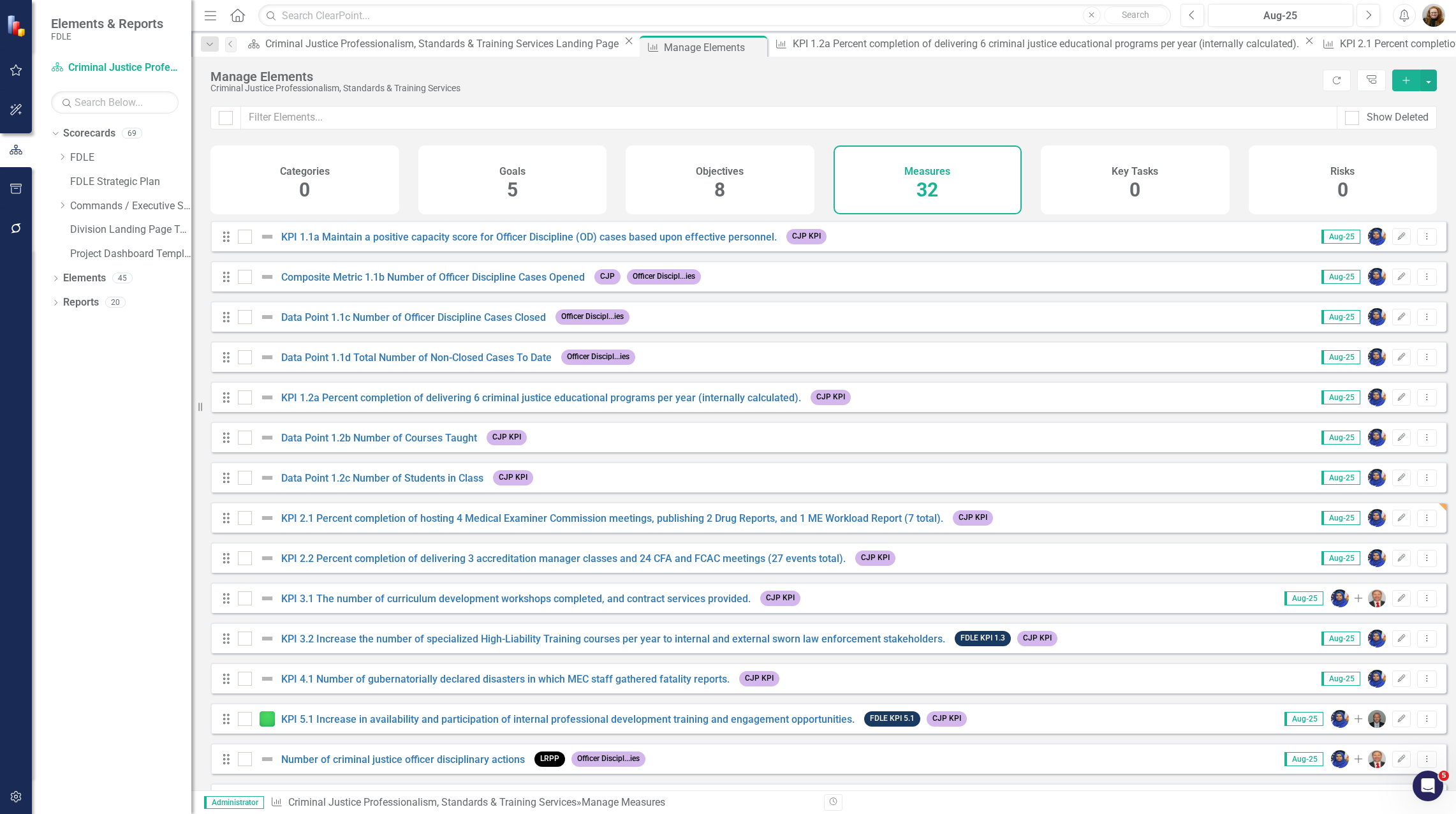
click at [697, 178] on div "Objectives 8" at bounding box center [720, 179] width 189 height 69
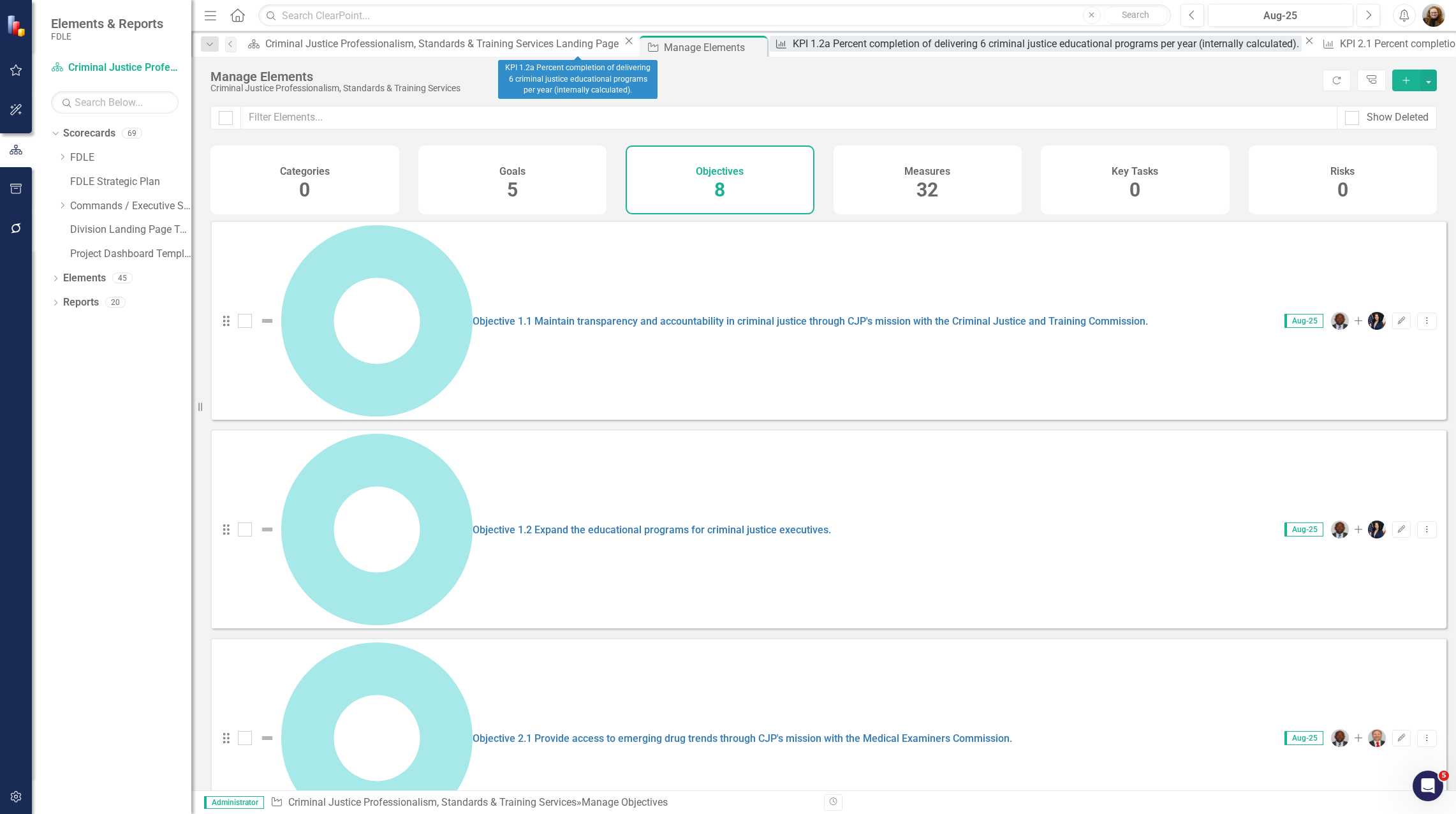
click at [793, 48] on div "KPI 1.2a Percent completion of delivering 6 criminal justice educational progra…" at bounding box center [1047, 43] width 509 height 16
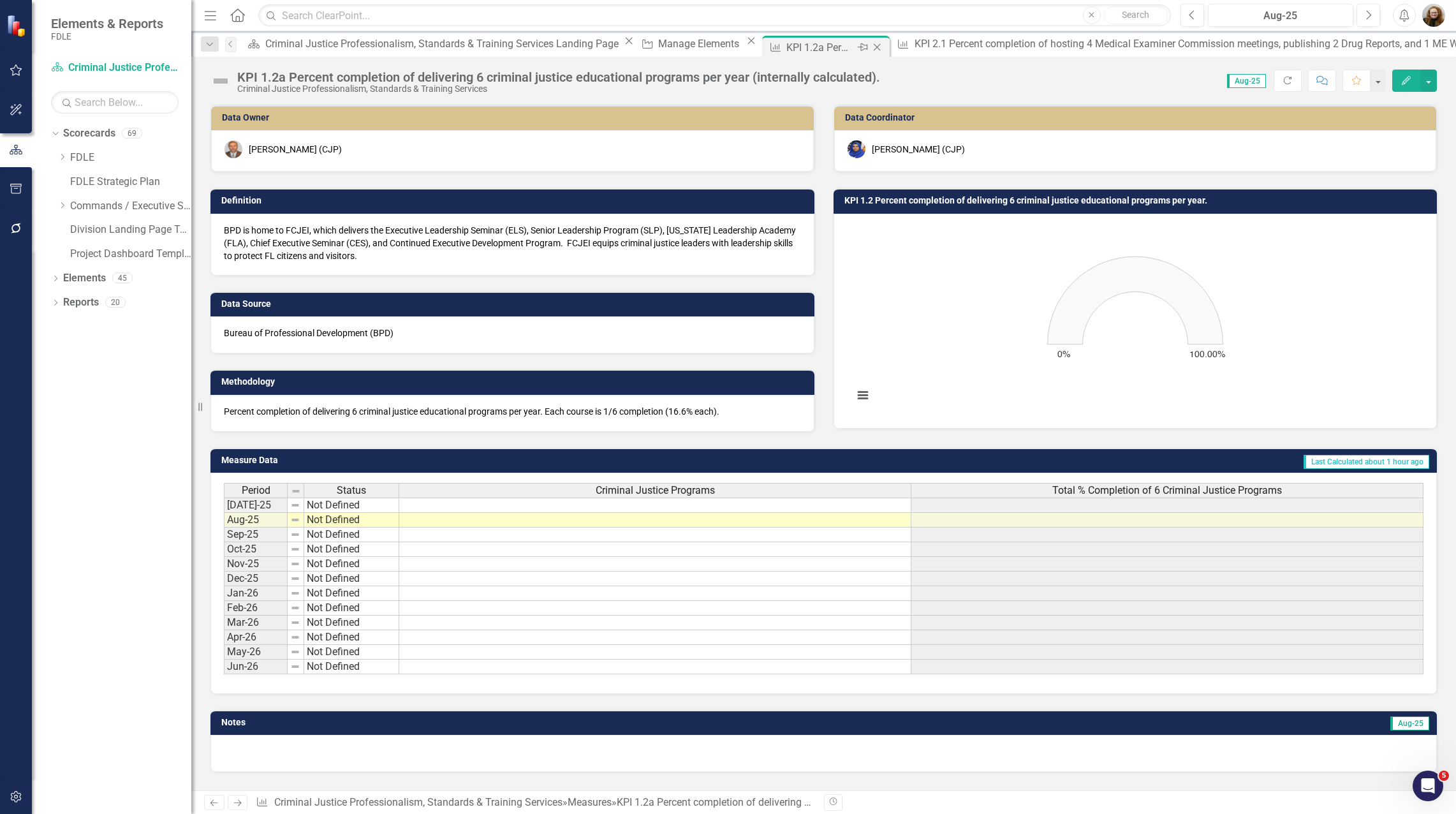
click at [871, 51] on icon "Close" at bounding box center [877, 48] width 13 height 10
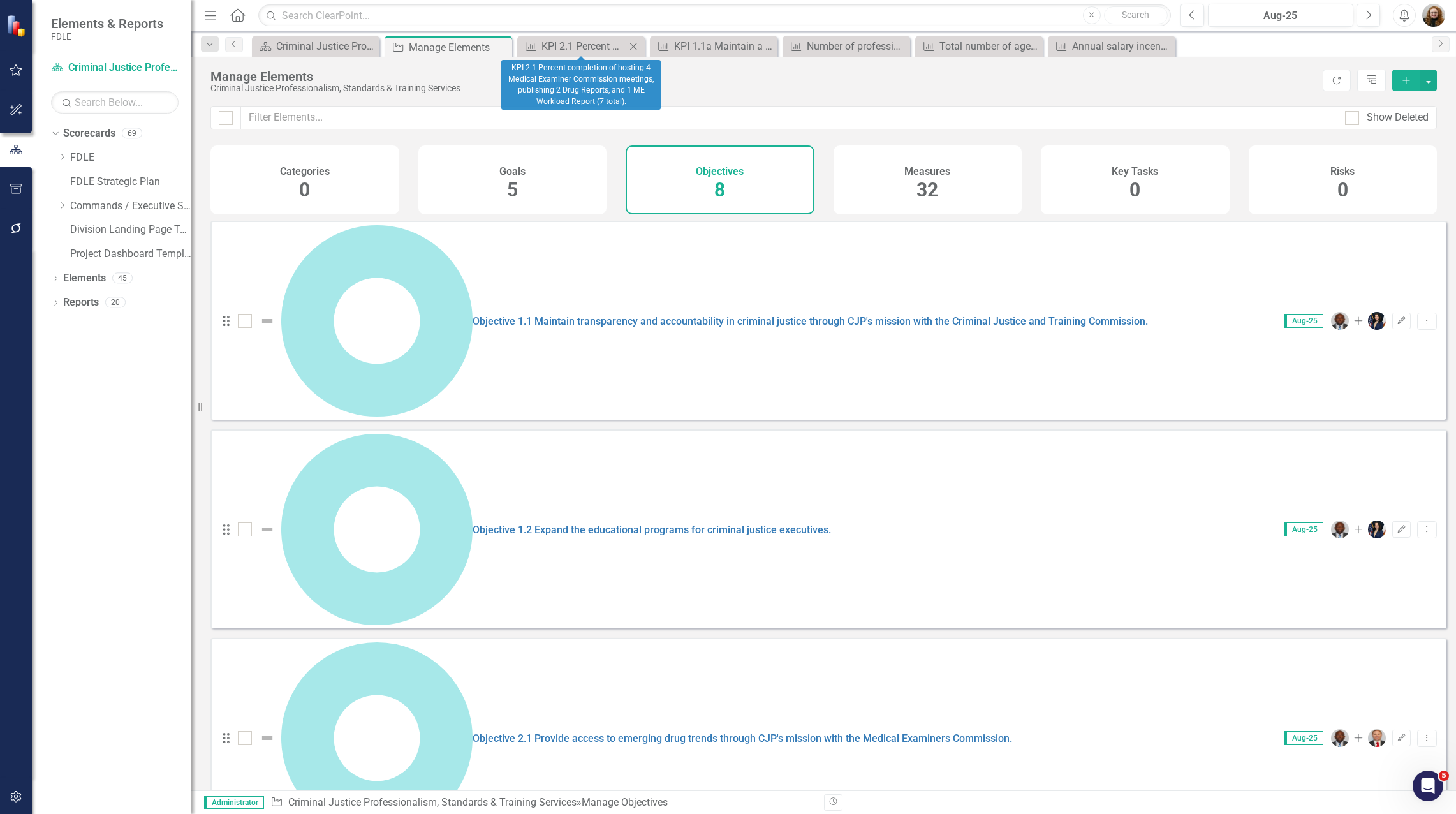
click at [632, 50] on icon "Close" at bounding box center [633, 47] width 13 height 10
click at [631, 48] on icon at bounding box center [634, 46] width 7 height 7
click at [0, 0] on icon at bounding box center [0, 0] width 0 height 0
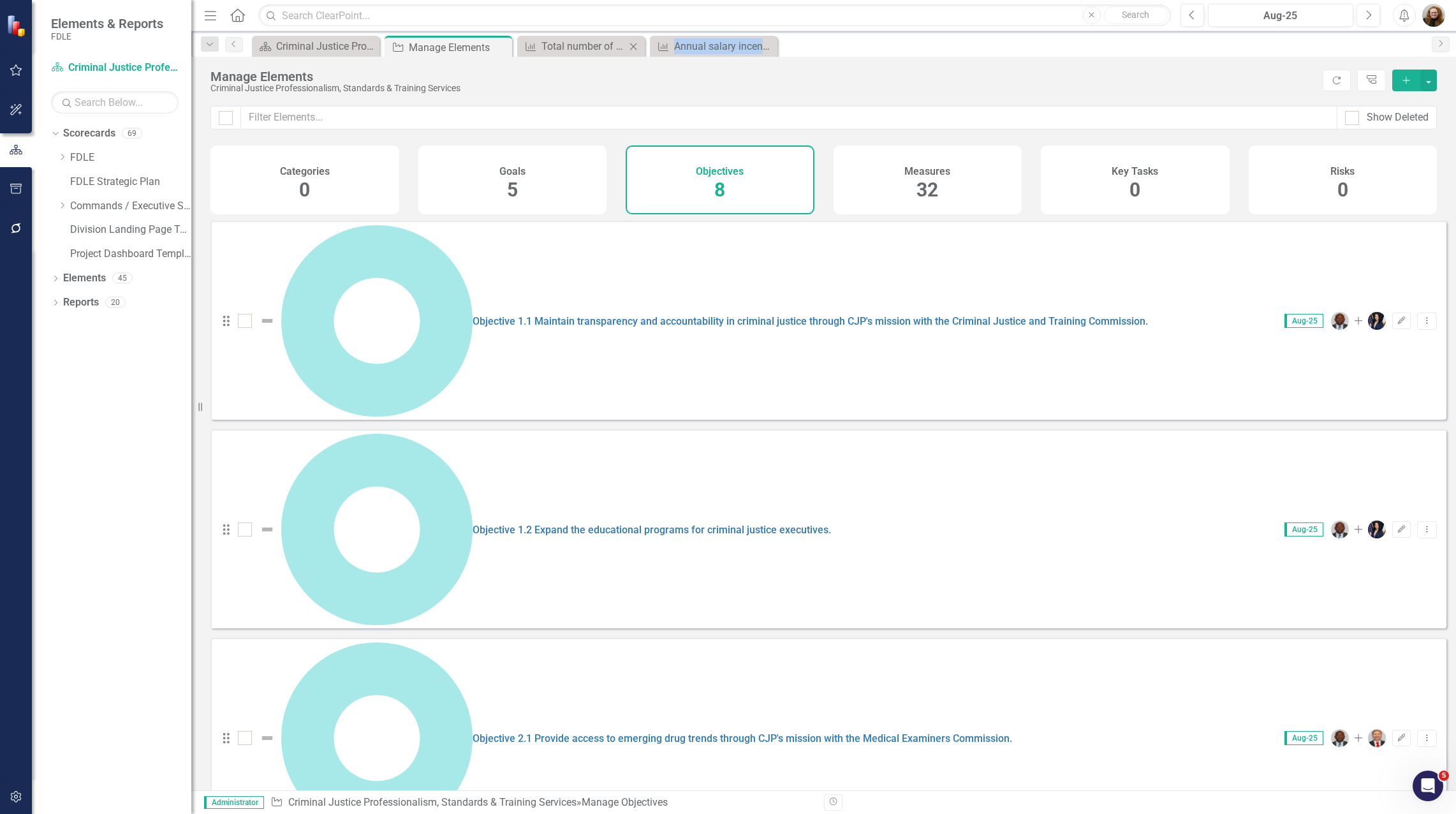
click at [632, 48] on icon "Close" at bounding box center [633, 47] width 13 height 10
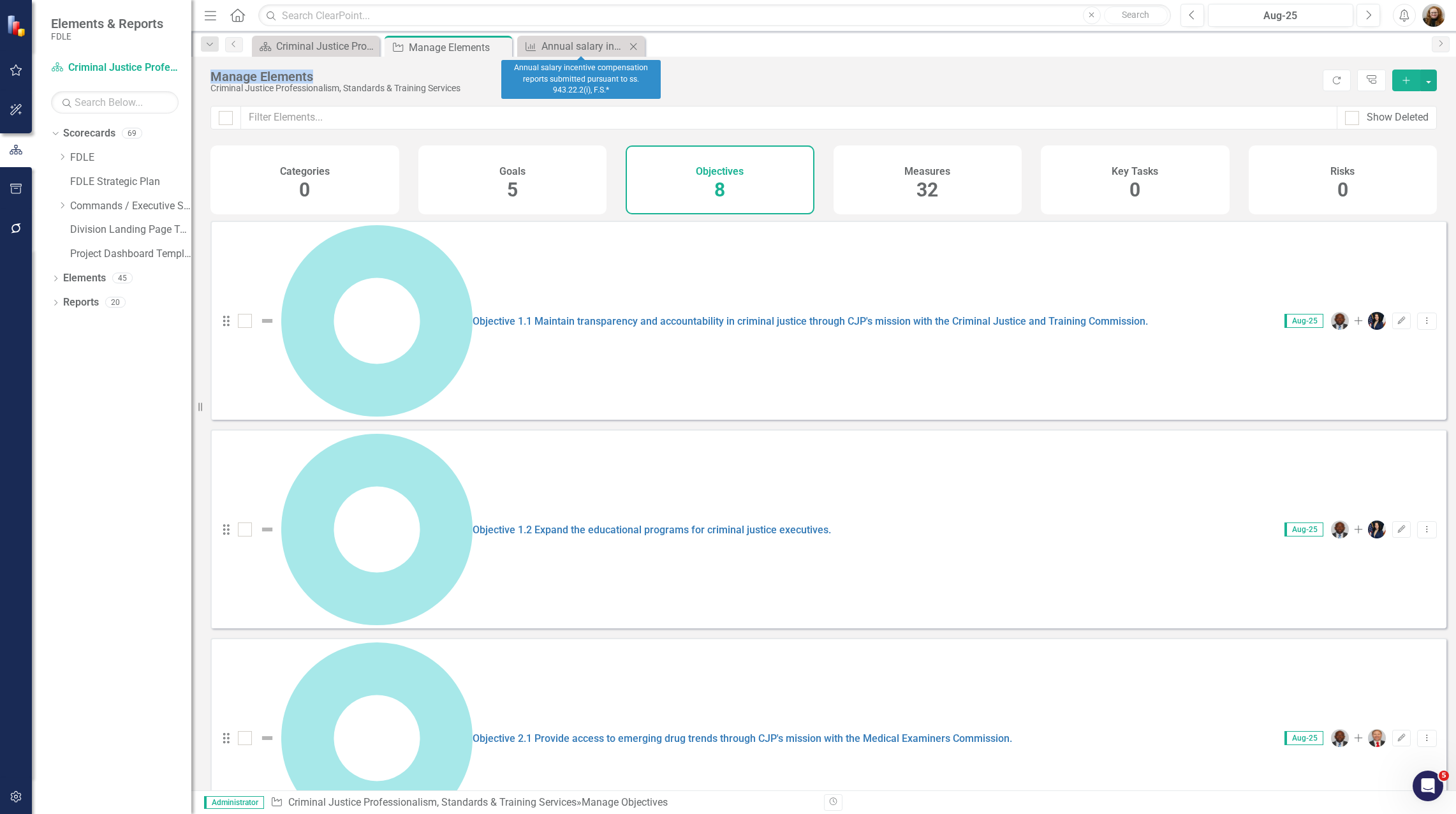
click at [633, 50] on icon "Close" at bounding box center [633, 47] width 13 height 10
click at [76, 282] on link "Elements" at bounding box center [84, 278] width 42 height 14
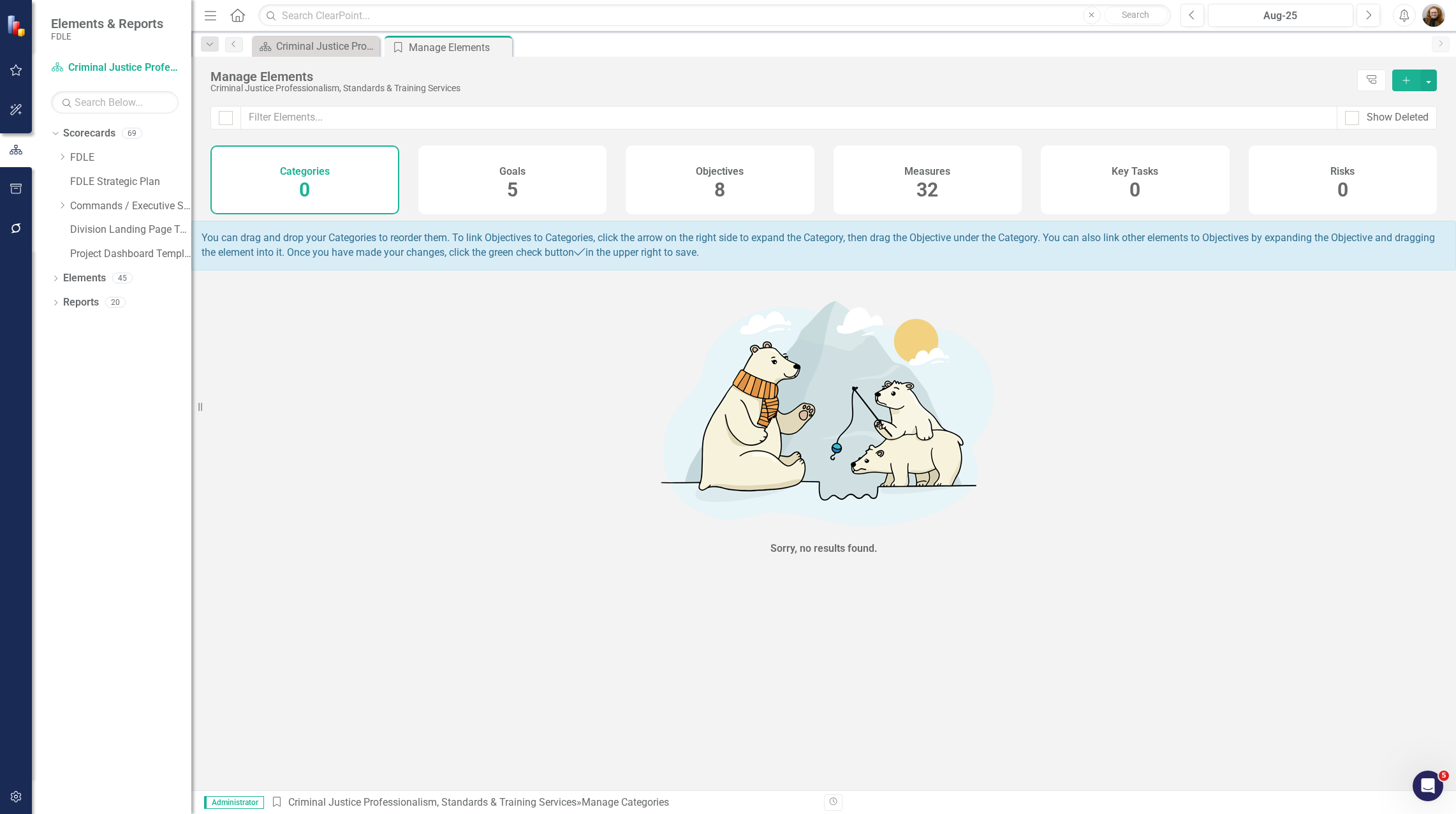
click at [949, 183] on div "Measures 32" at bounding box center [928, 179] width 189 height 69
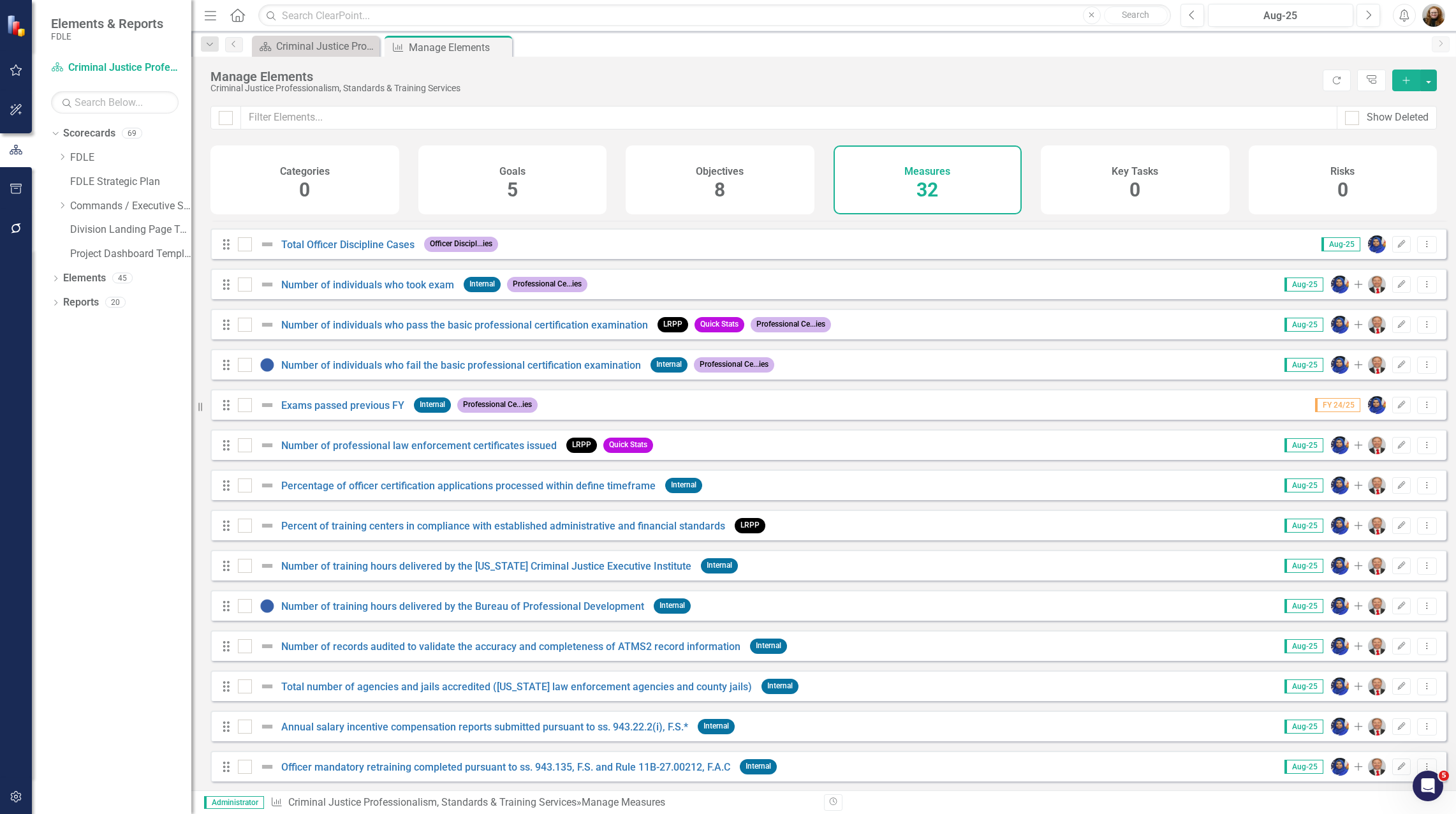
scroll to position [726, 0]
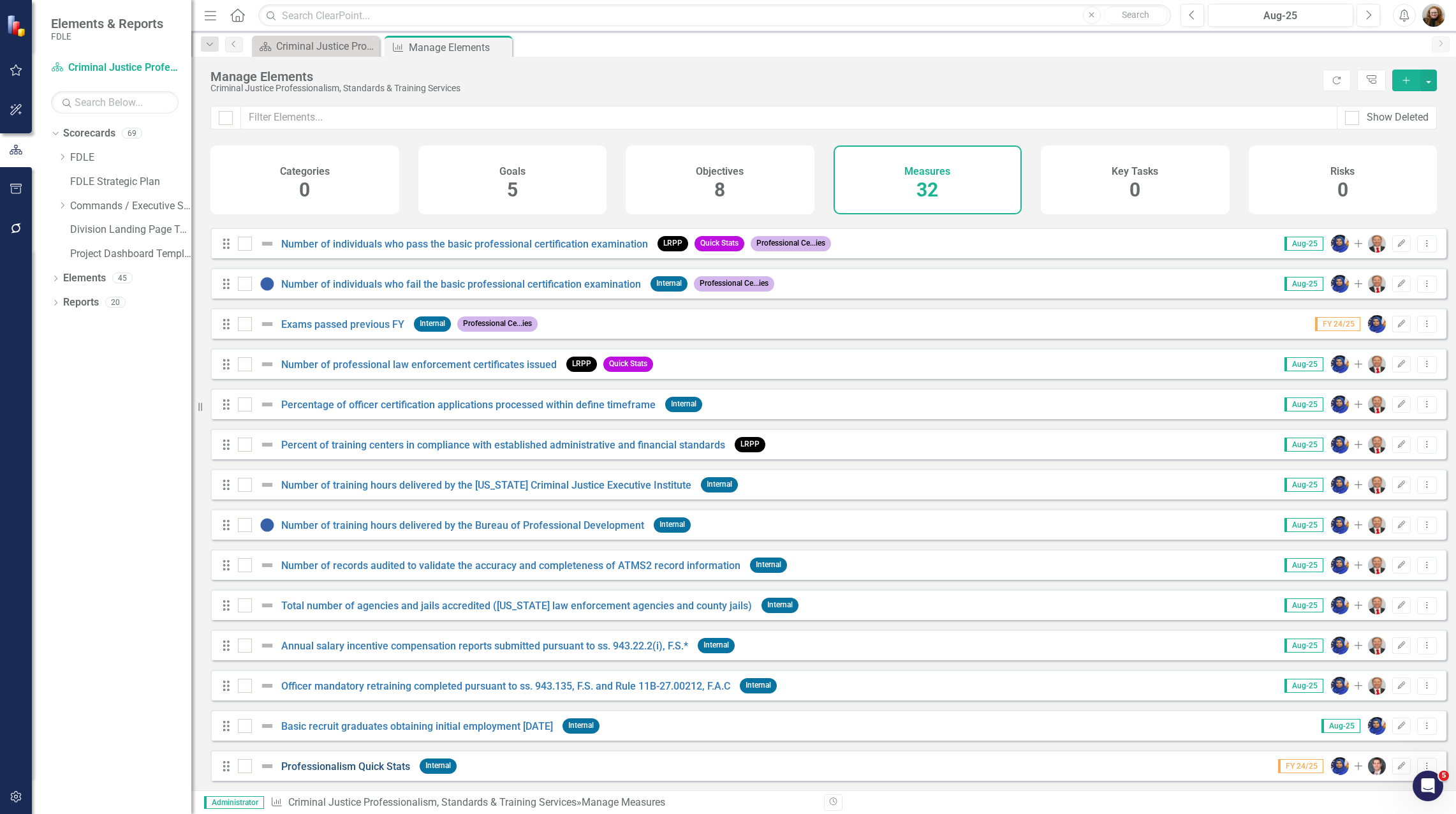
click at [320, 768] on link "Professionalism Quick Stats" at bounding box center [346, 766] width 129 height 12
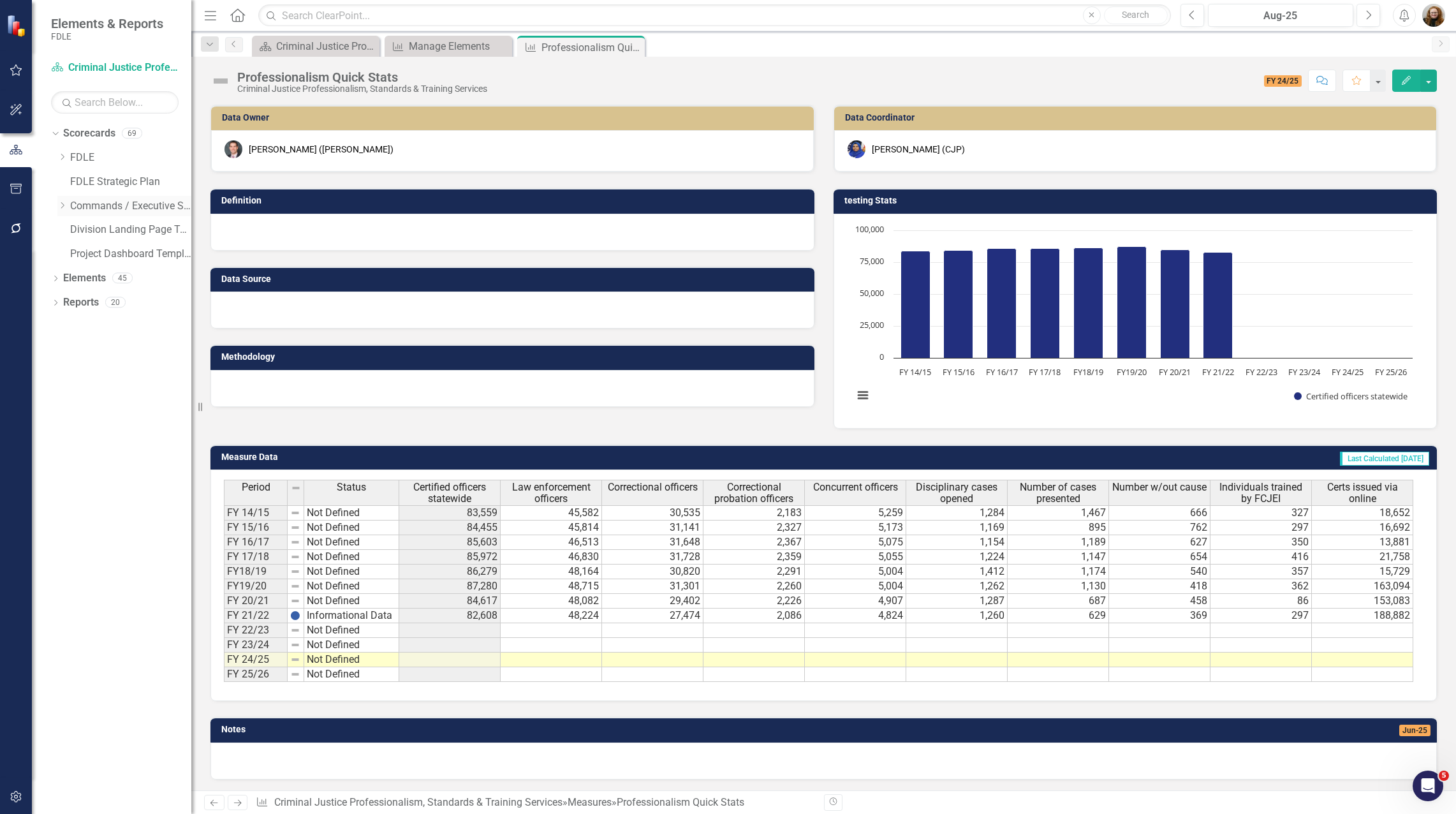
click at [60, 204] on icon "Dropdown" at bounding box center [62, 205] width 9 height 8
click at [76, 281] on icon "Dropdown" at bounding box center [75, 277] width 9 height 8
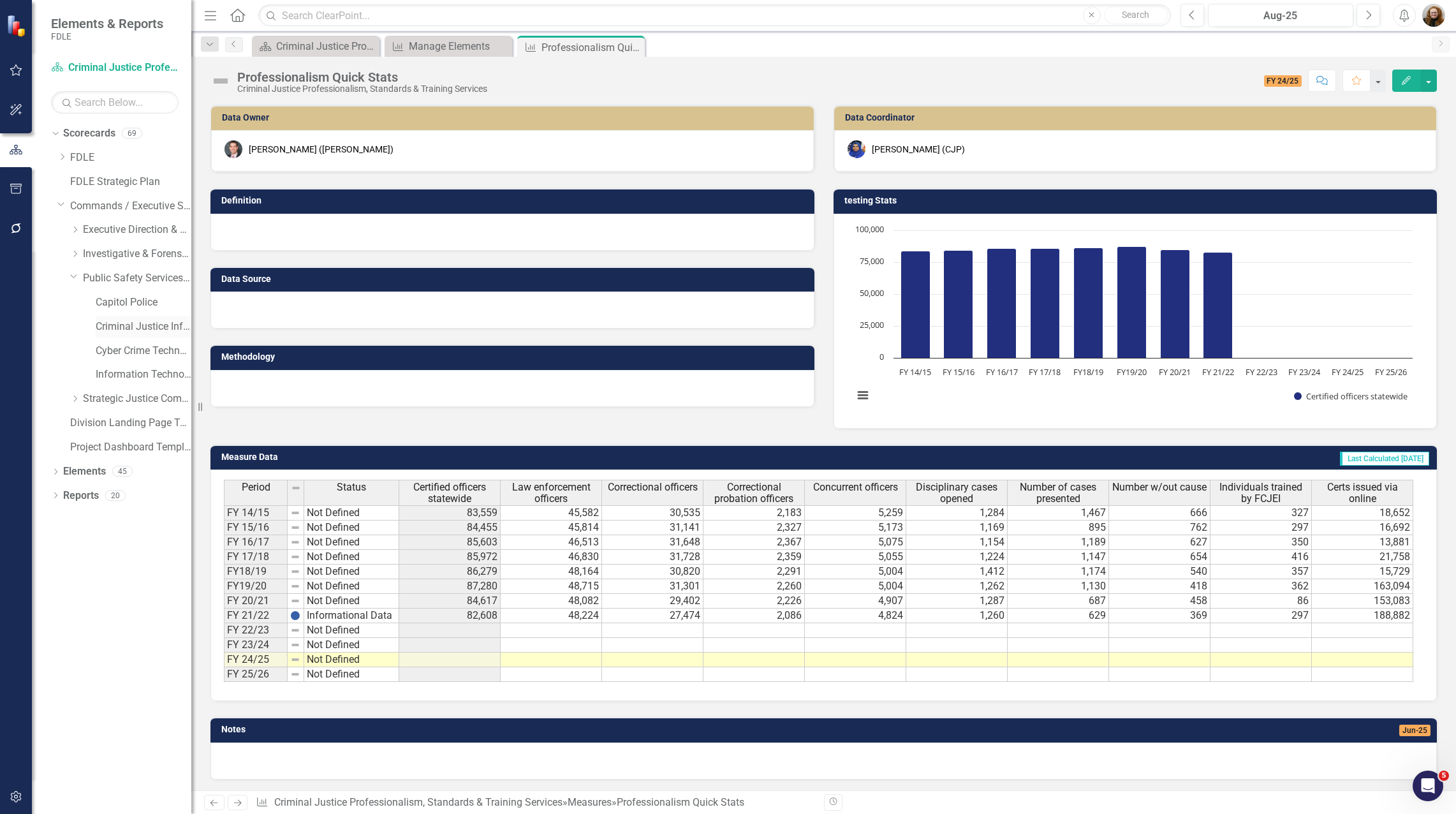
click at [136, 333] on link "Criminal Justice Information Services" at bounding box center [144, 326] width 96 height 14
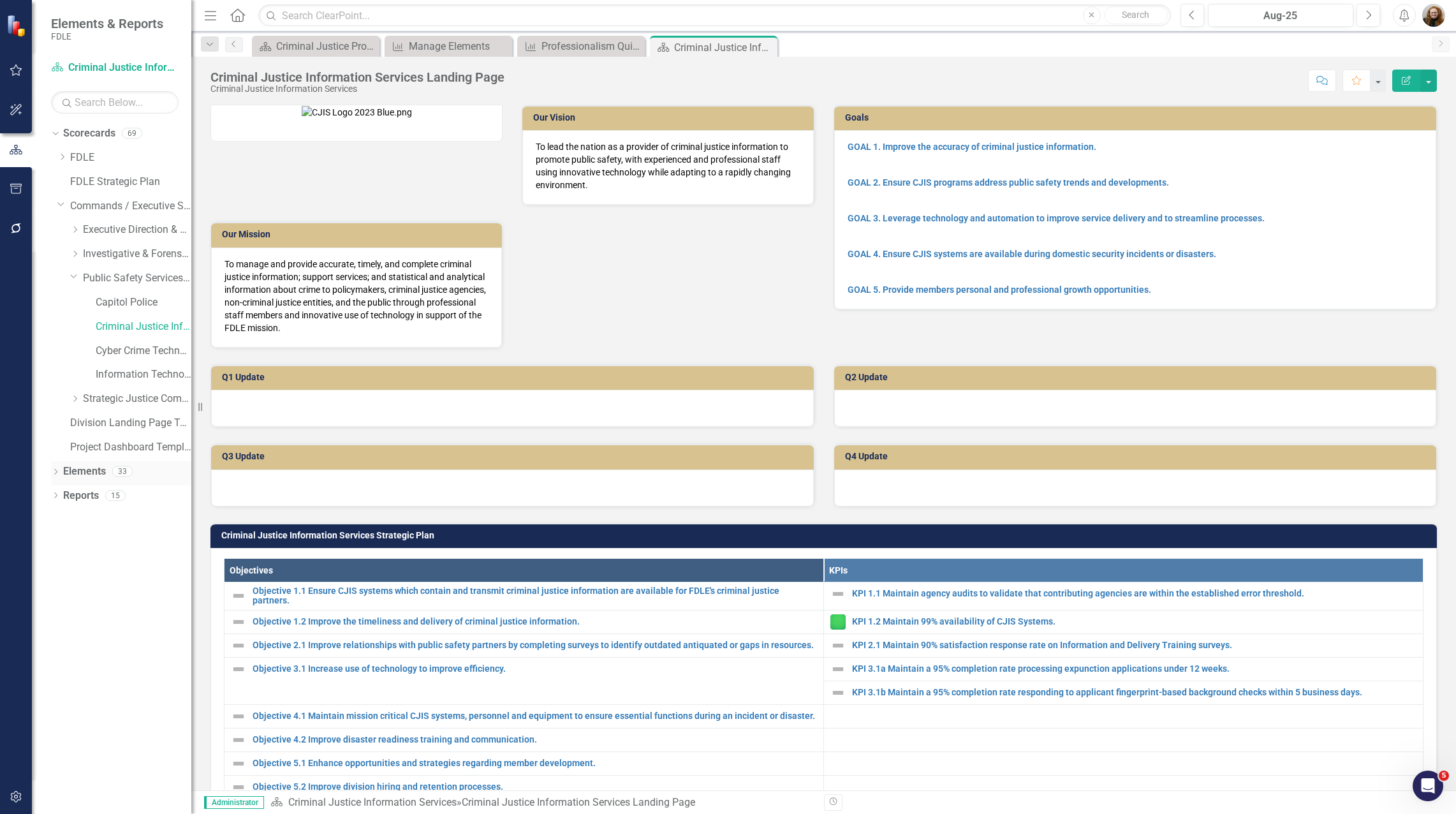
click at [76, 475] on link "Elements" at bounding box center [84, 471] width 42 height 14
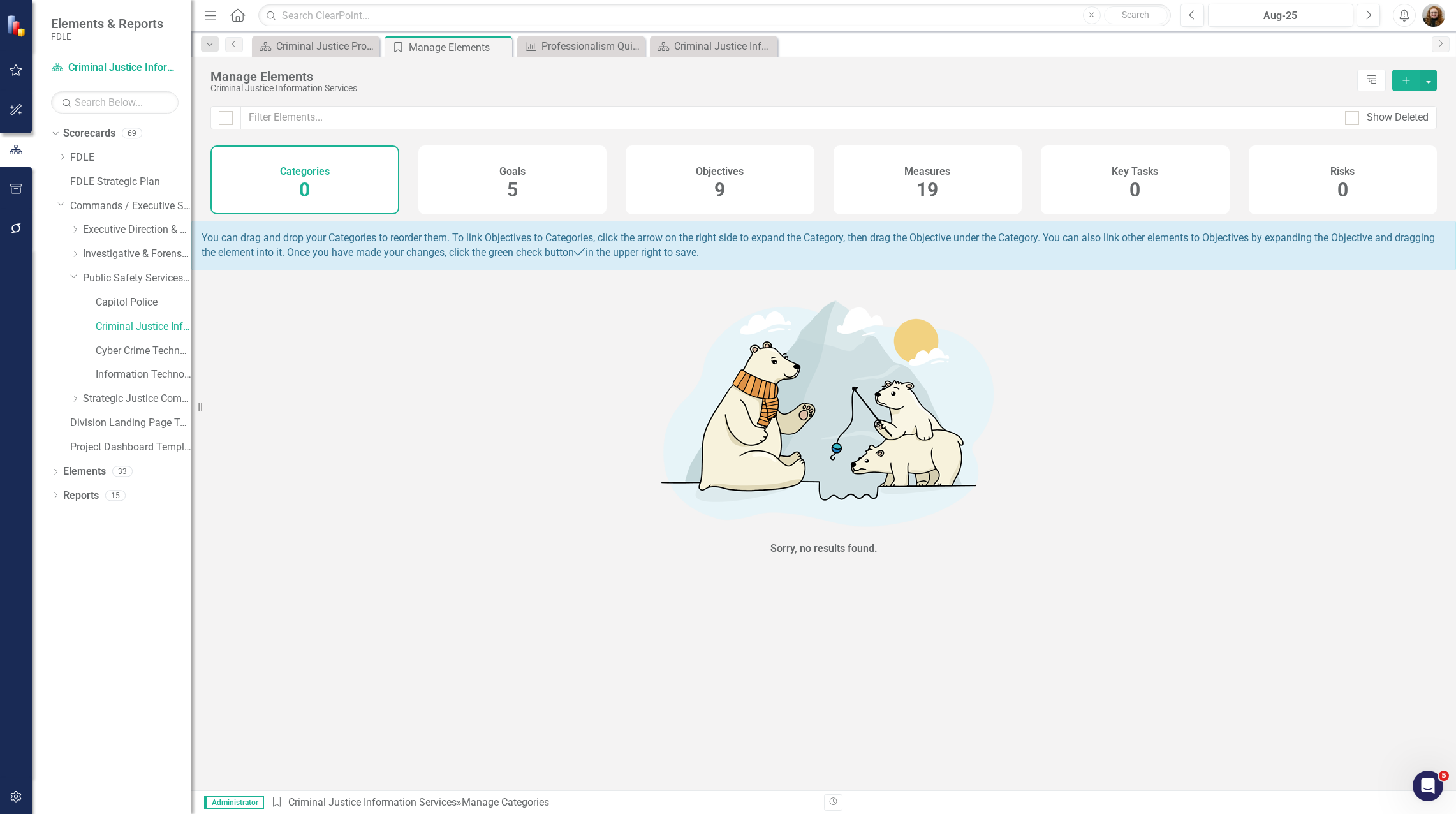
click at [909, 172] on h4 "Measures" at bounding box center [927, 172] width 46 height 12
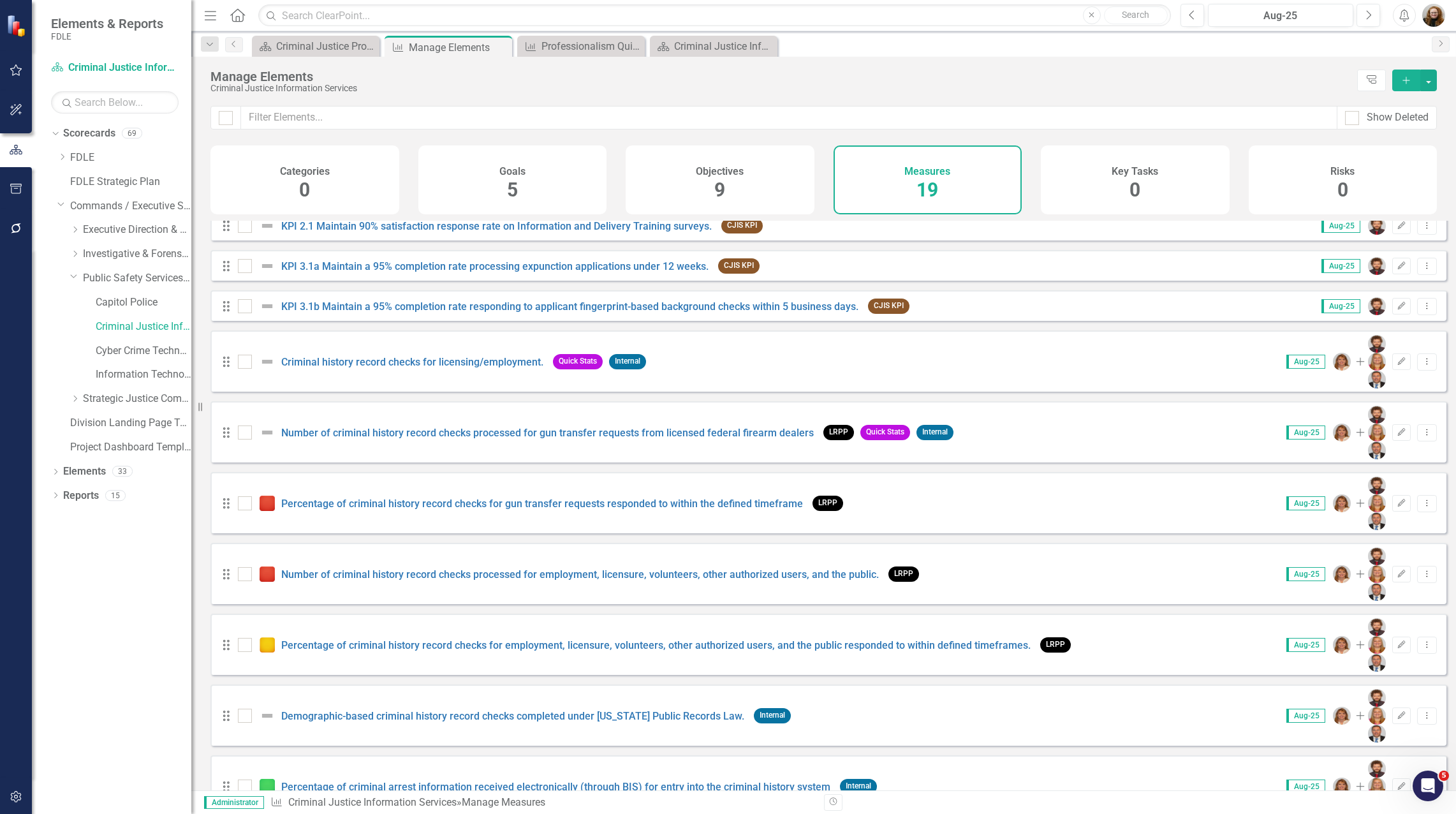
scroll to position [203, 0]
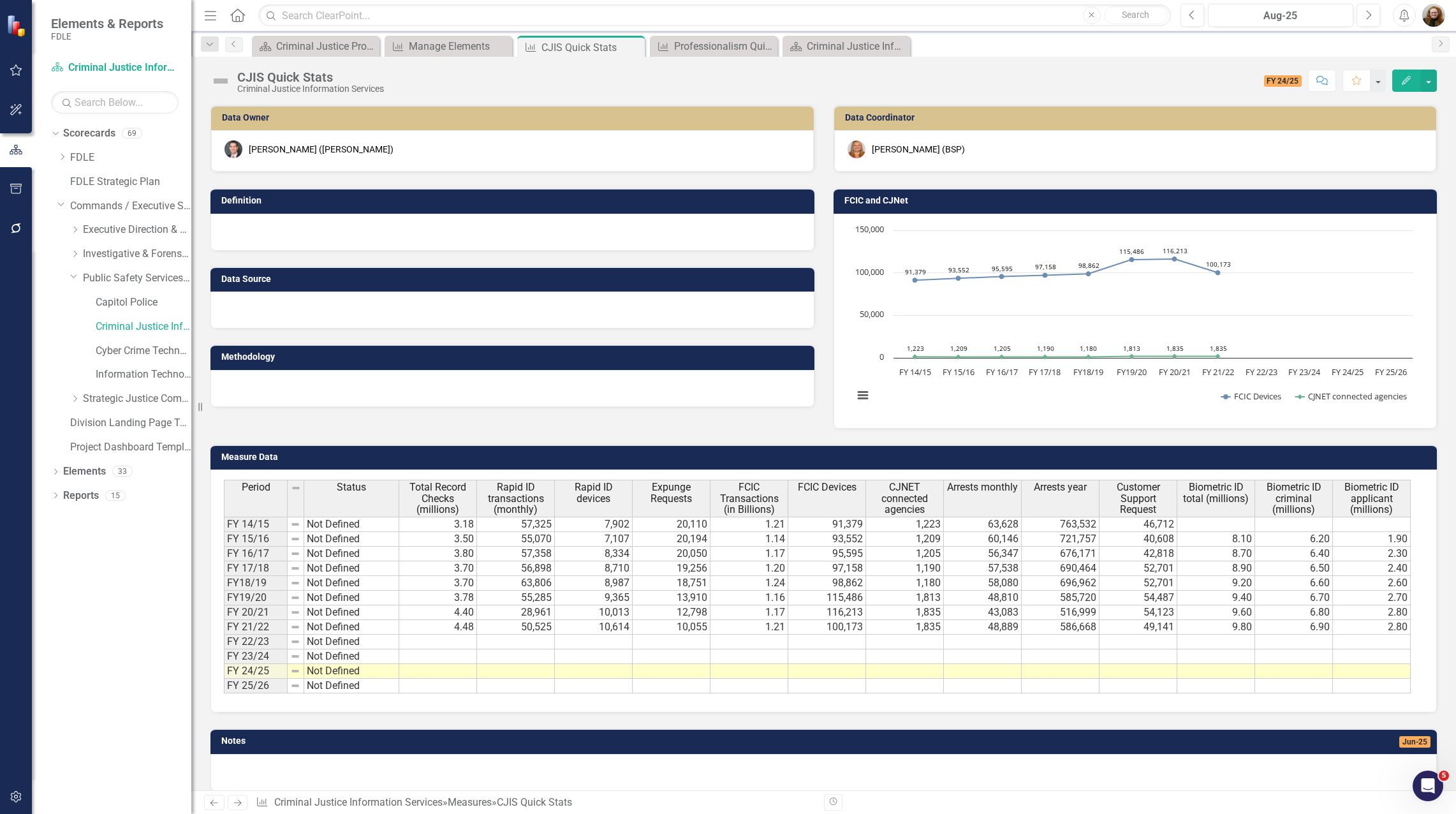
click at [709, 426] on div "Data Owner Will Grissom (OLA) Definition Data Source Methodology Data Coordinat…" at bounding box center [823, 258] width 1245 height 340
click at [440, 48] on div "Manage Elements" at bounding box center [450, 46] width 84 height 16
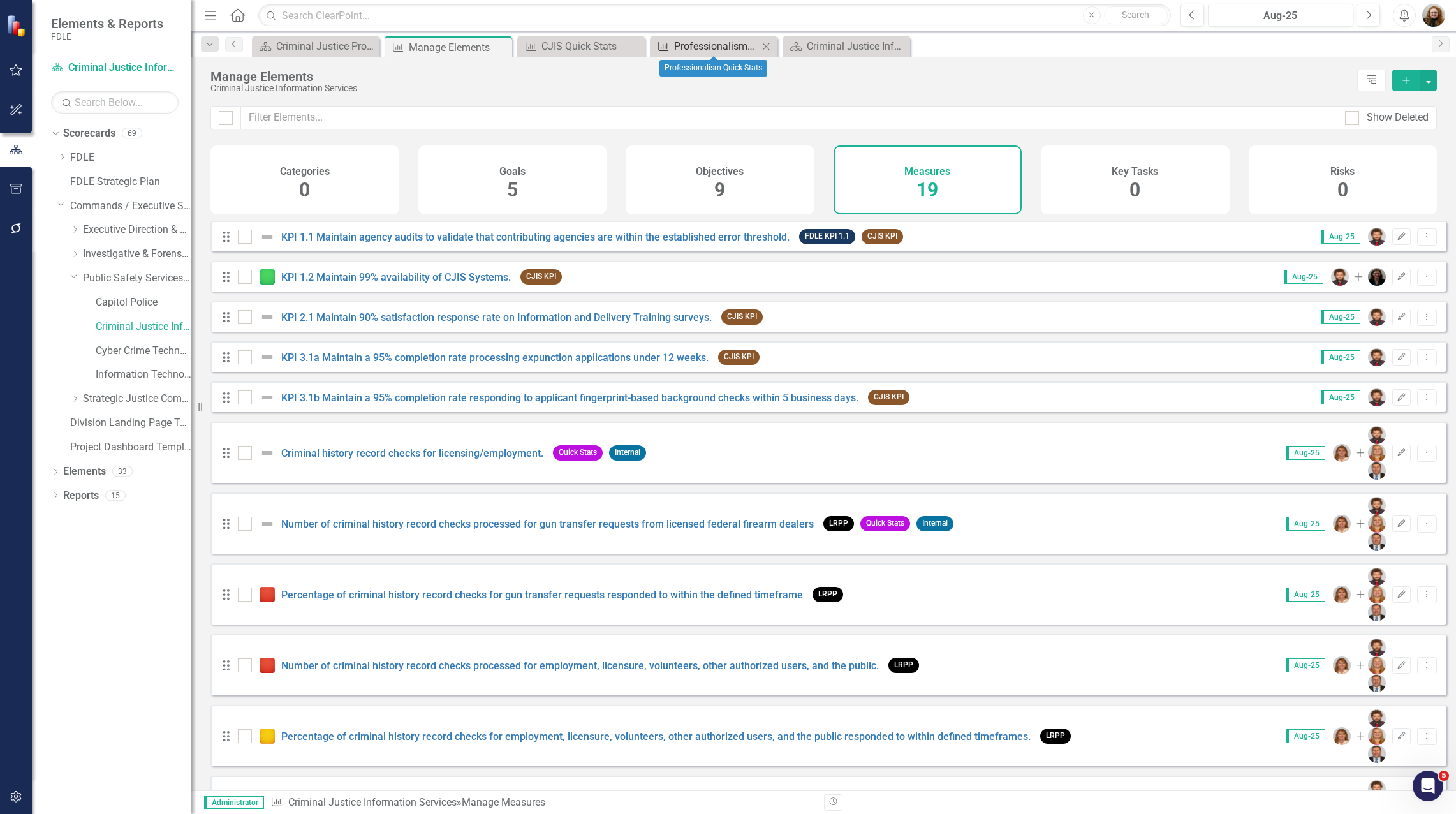
click at [725, 53] on div "Professionalism Quick Stats" at bounding box center [715, 46] width 84 height 16
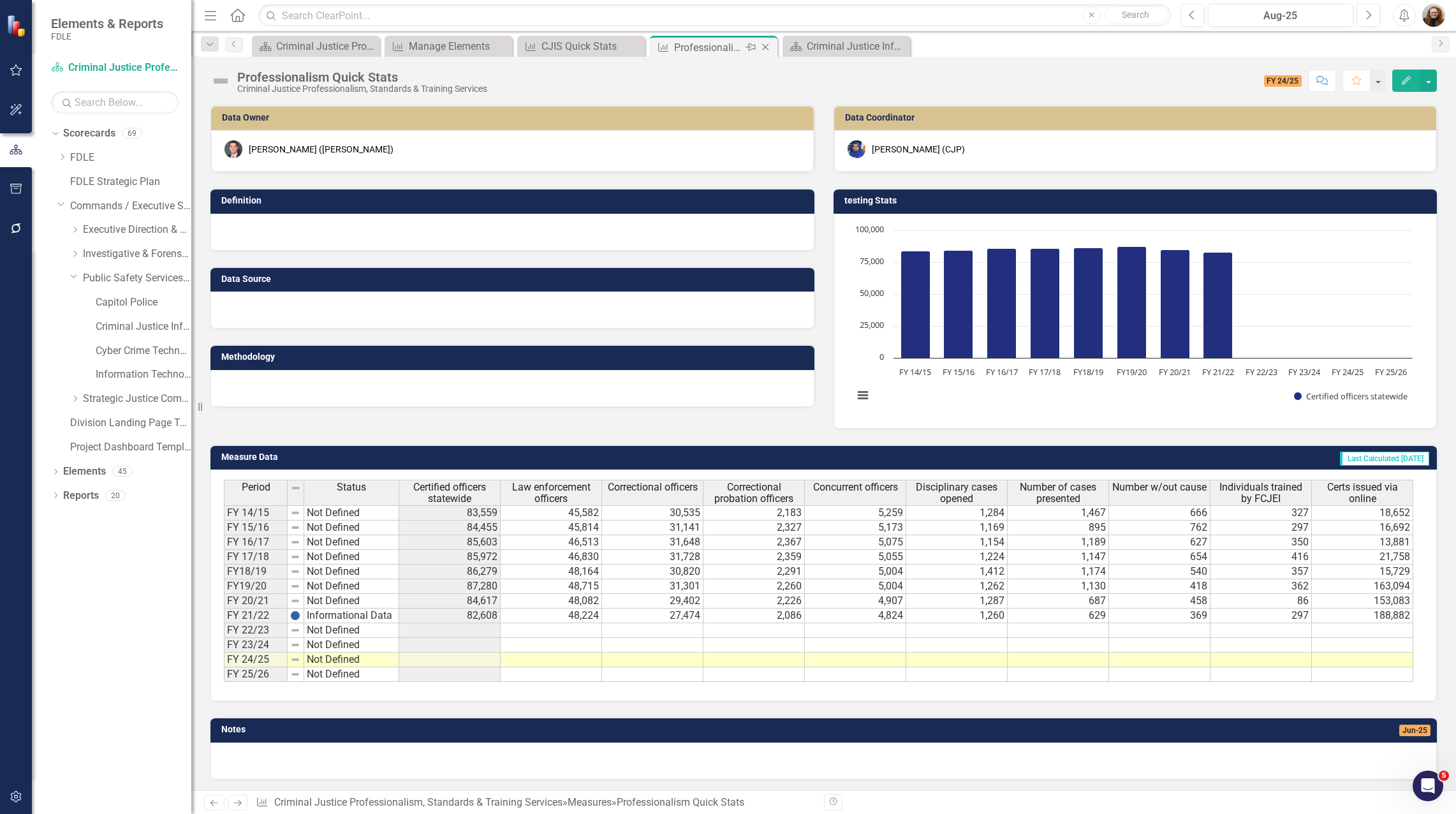
click at [765, 49] on icon "Close" at bounding box center [765, 48] width 13 height 10
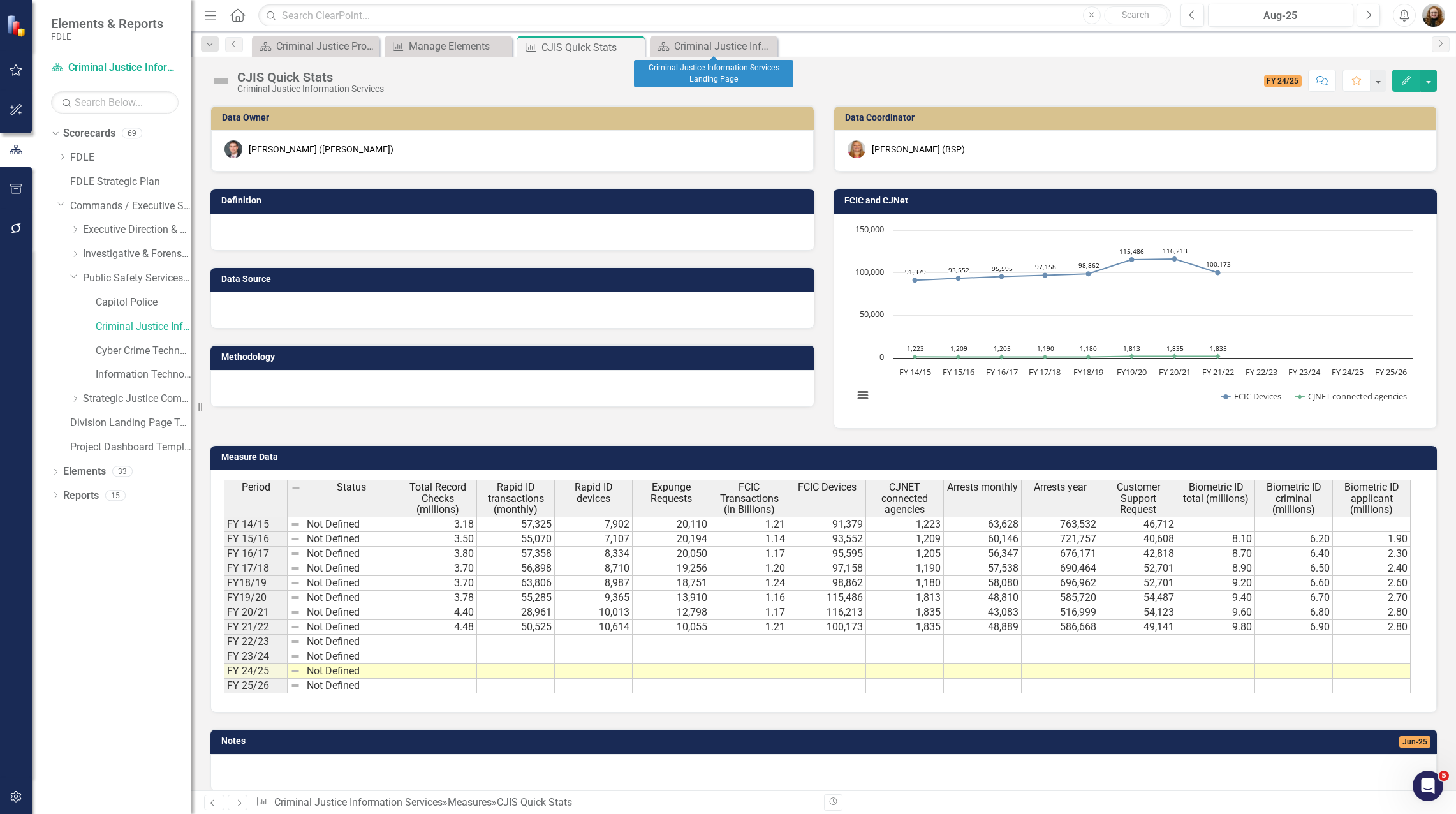
click at [0, 0] on icon "Close" at bounding box center [0, 0] width 0 height 0
click at [629, 51] on icon "Close" at bounding box center [632, 48] width 13 height 10
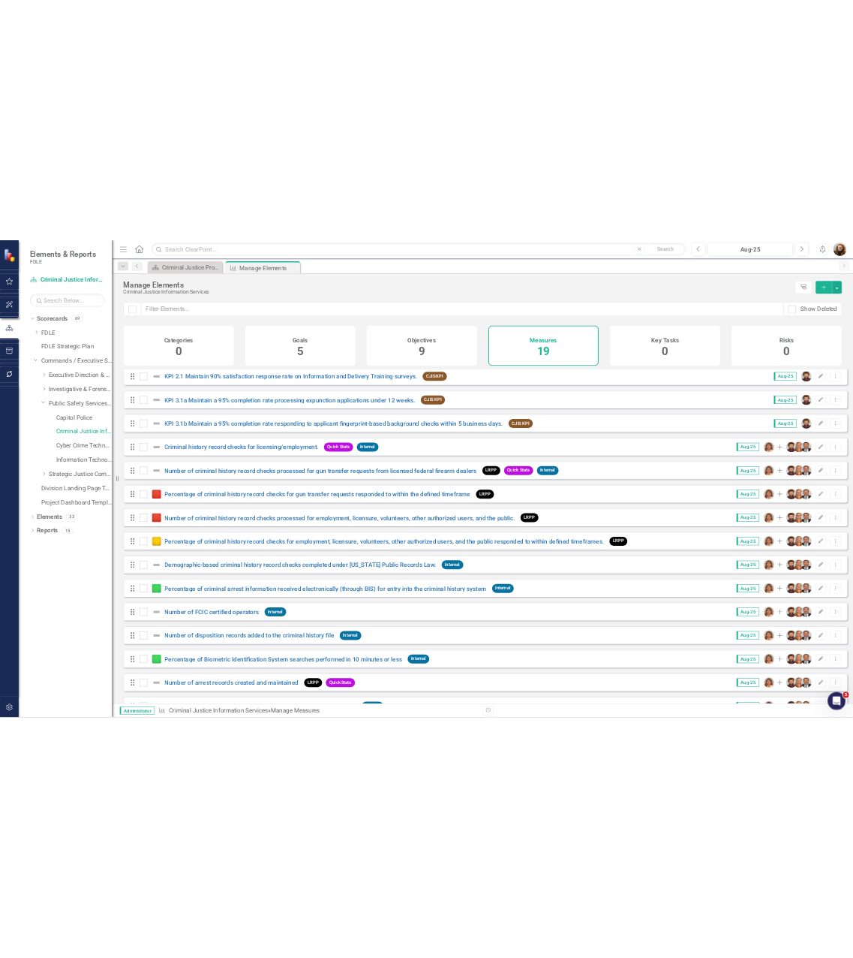
scroll to position [239, 0]
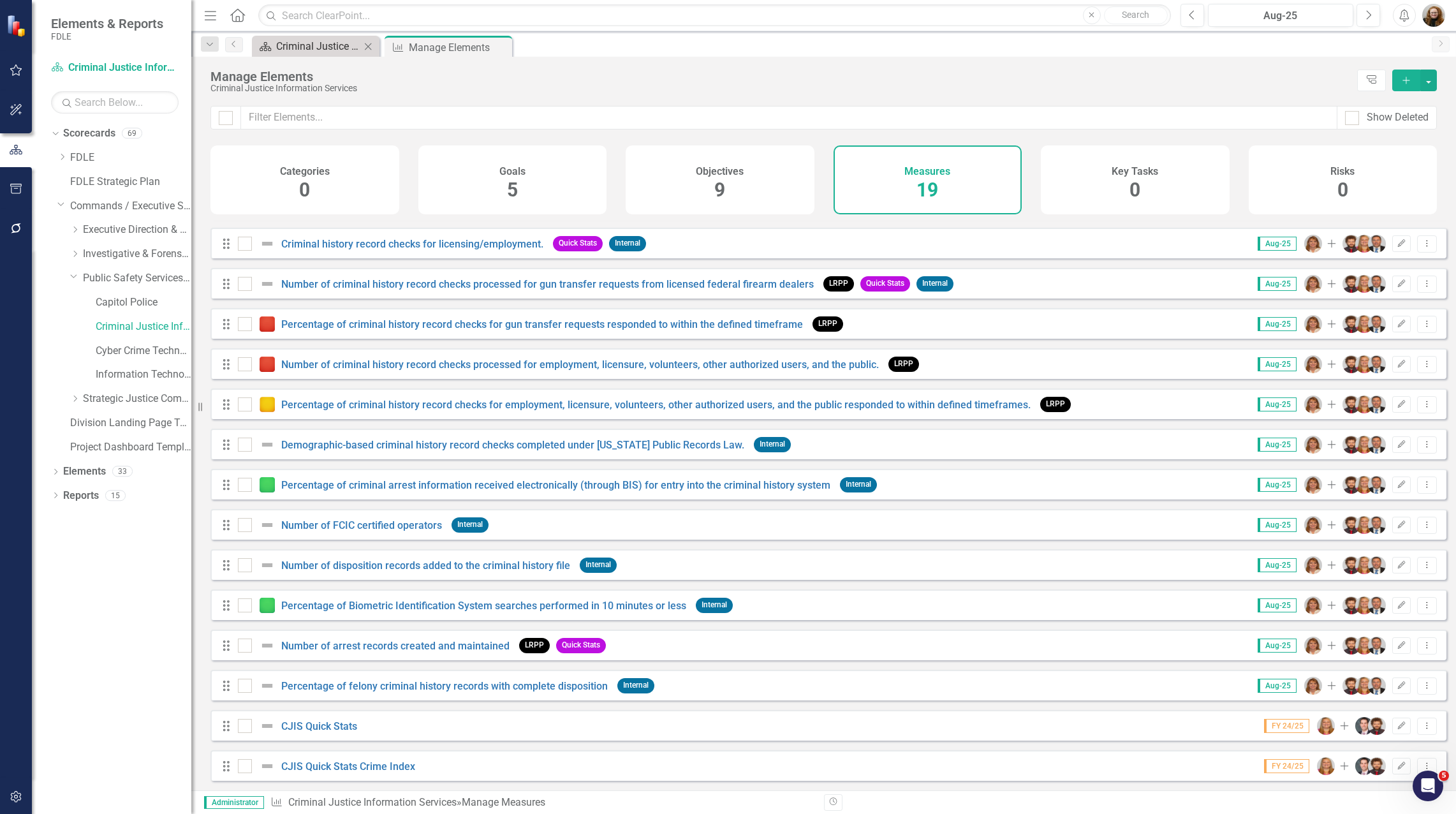
click at [301, 45] on div "Criminal Justice Professionalism, Standards & Training Services Landing Page" at bounding box center [318, 46] width 84 height 16
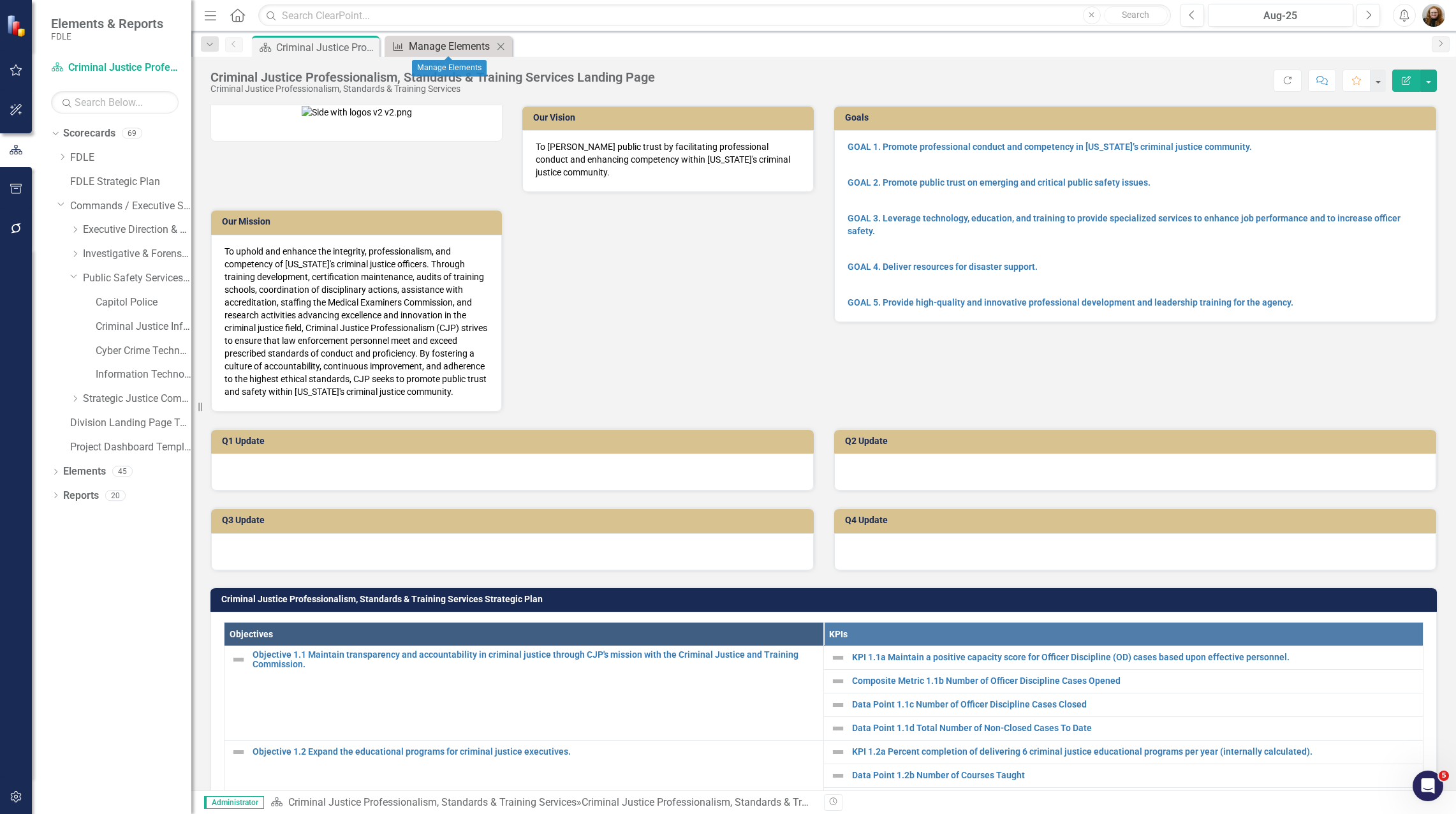
click at [459, 45] on div "Manage Elements" at bounding box center [450, 46] width 84 height 16
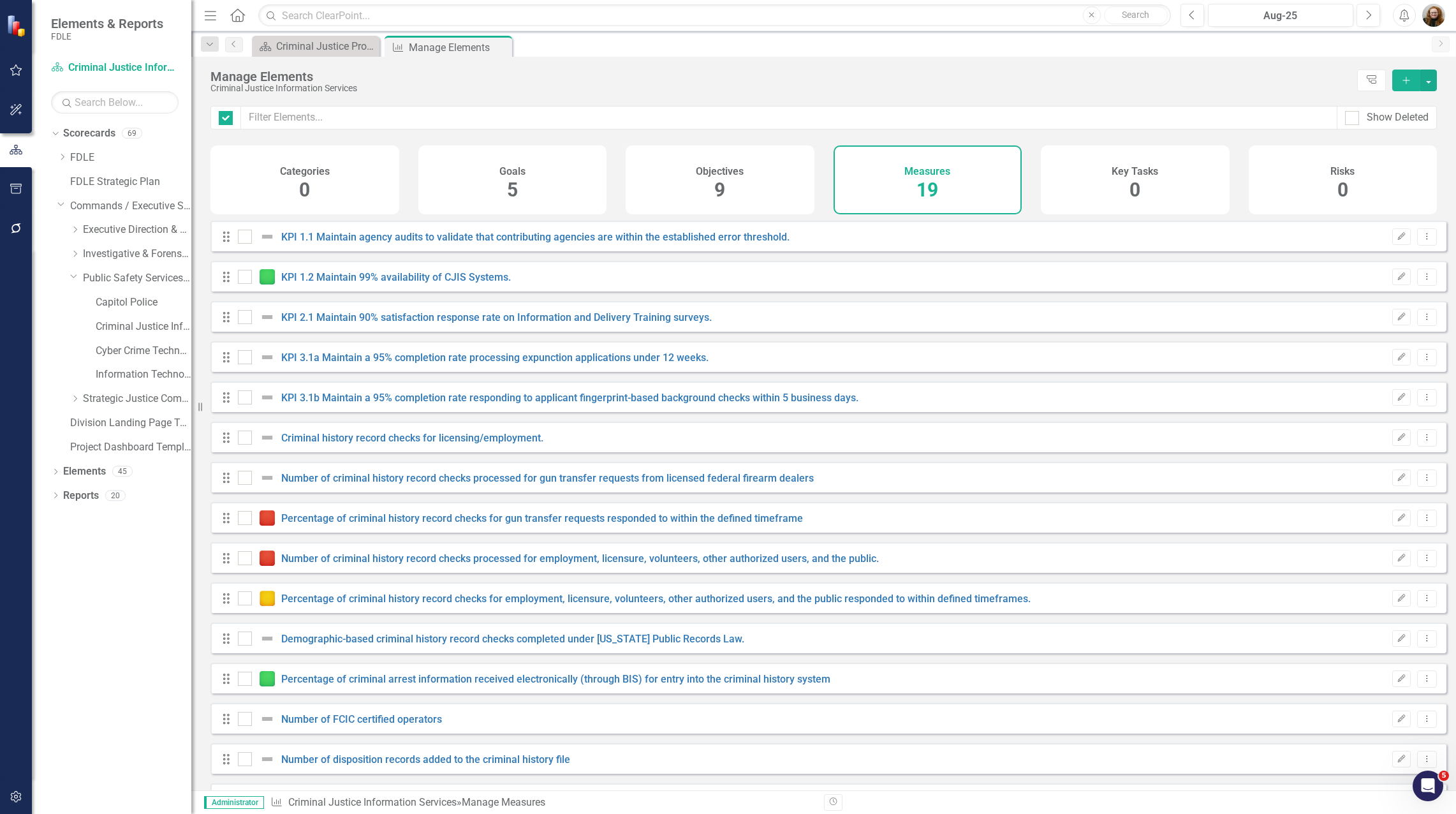
checkbox input "false"
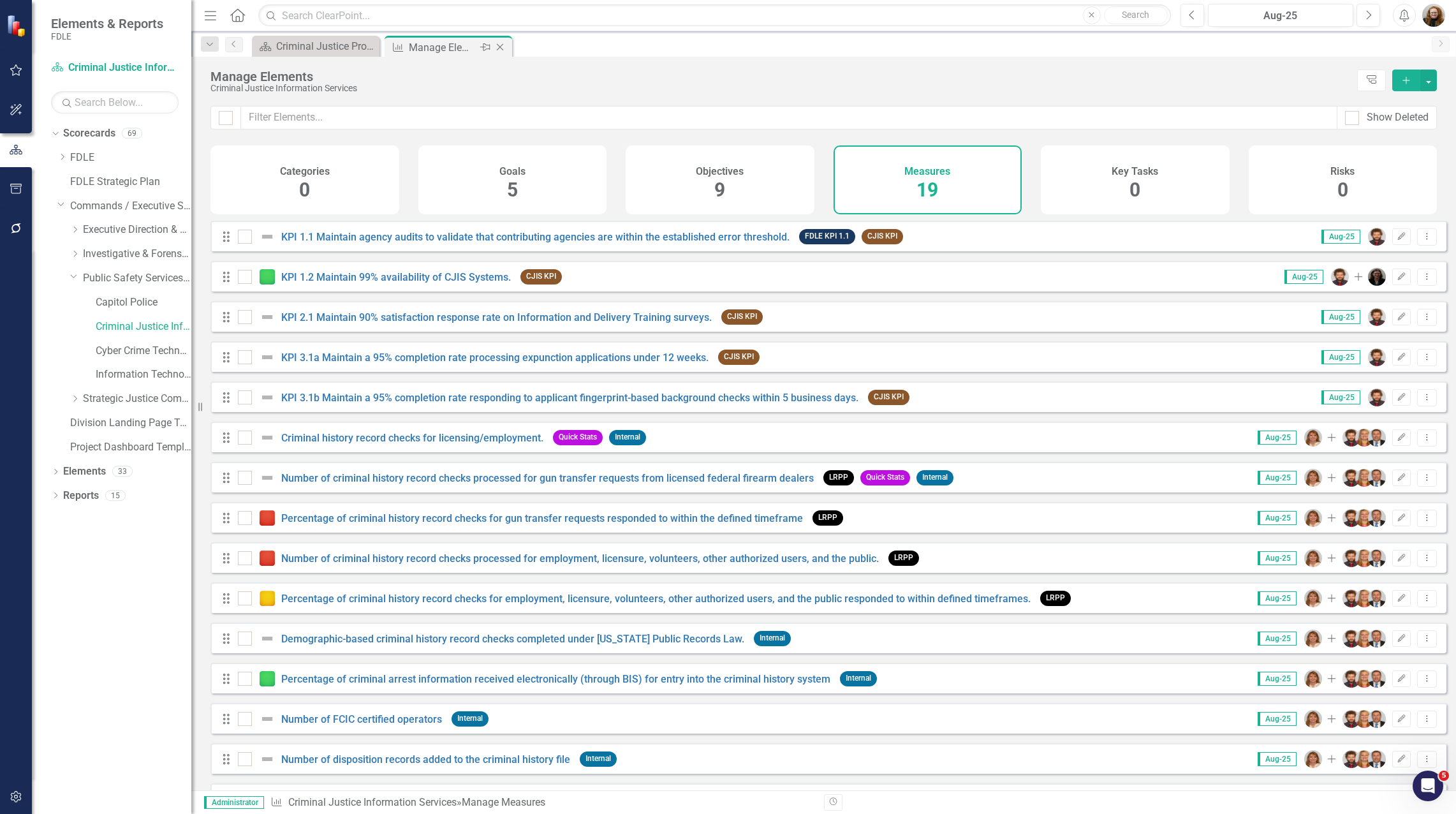
click at [502, 51] on icon "Close" at bounding box center [499, 48] width 13 height 10
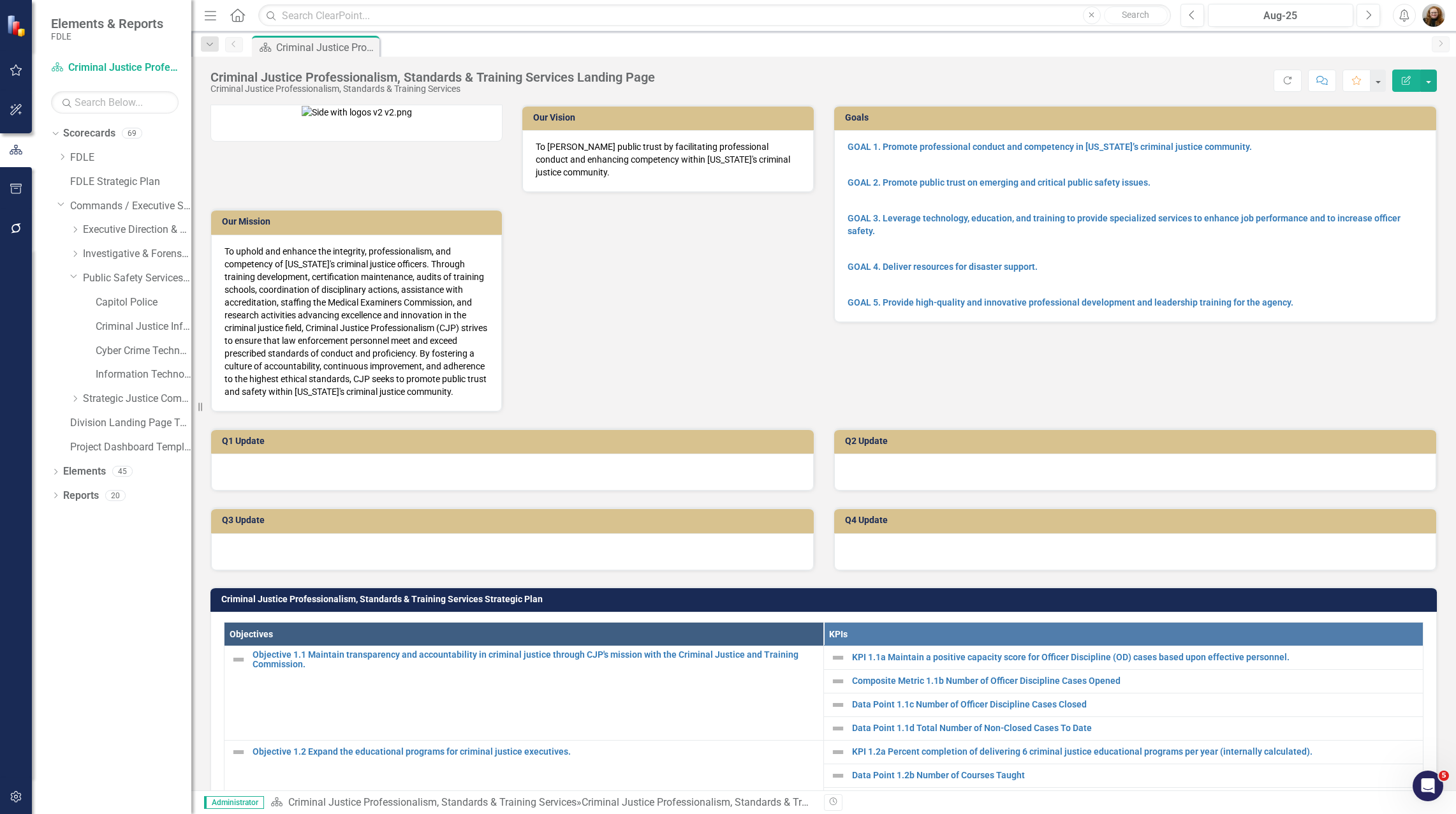
click at [439, 407] on div "Our Vision To [PERSON_NAME] public trust by facilitating professional conduct a…" at bounding box center [511, 250] width 623 height 324
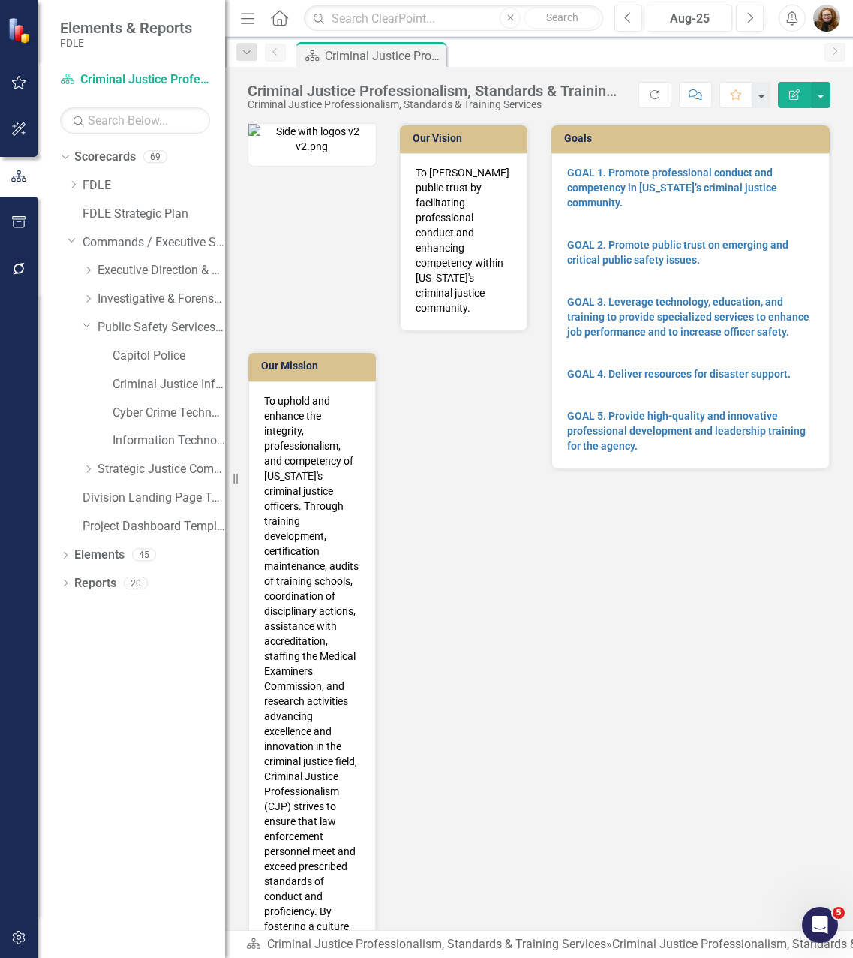
drag, startPoint x: 677, startPoint y: 628, endPoint x: 772, endPoint y: 590, distance: 102.7
click at [678, 628] on div "Our Vision To [PERSON_NAME] public trust by facilitating professional conduct a…" at bounding box center [539, 617] width 606 height 1026
drag, startPoint x: 625, startPoint y: 586, endPoint x: 768, endPoint y: 417, distance: 221.6
click at [626, 583] on div "Our Vision To [PERSON_NAME] public trust by facilitating professional conduct a…" at bounding box center [539, 617] width 606 height 1026
click at [817, 98] on button "button" at bounding box center [821, 95] width 20 height 26
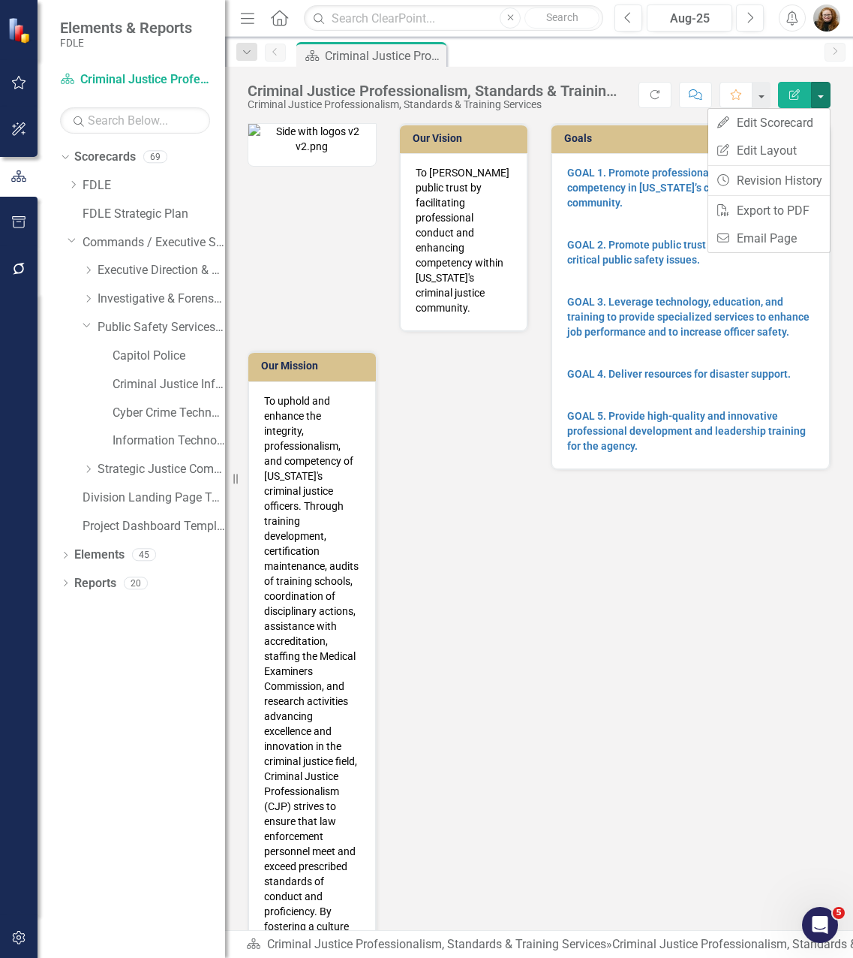
click at [747, 647] on div "Our Vision To [PERSON_NAME] public trust by facilitating professional conduct a…" at bounding box center [539, 617] width 606 height 1026
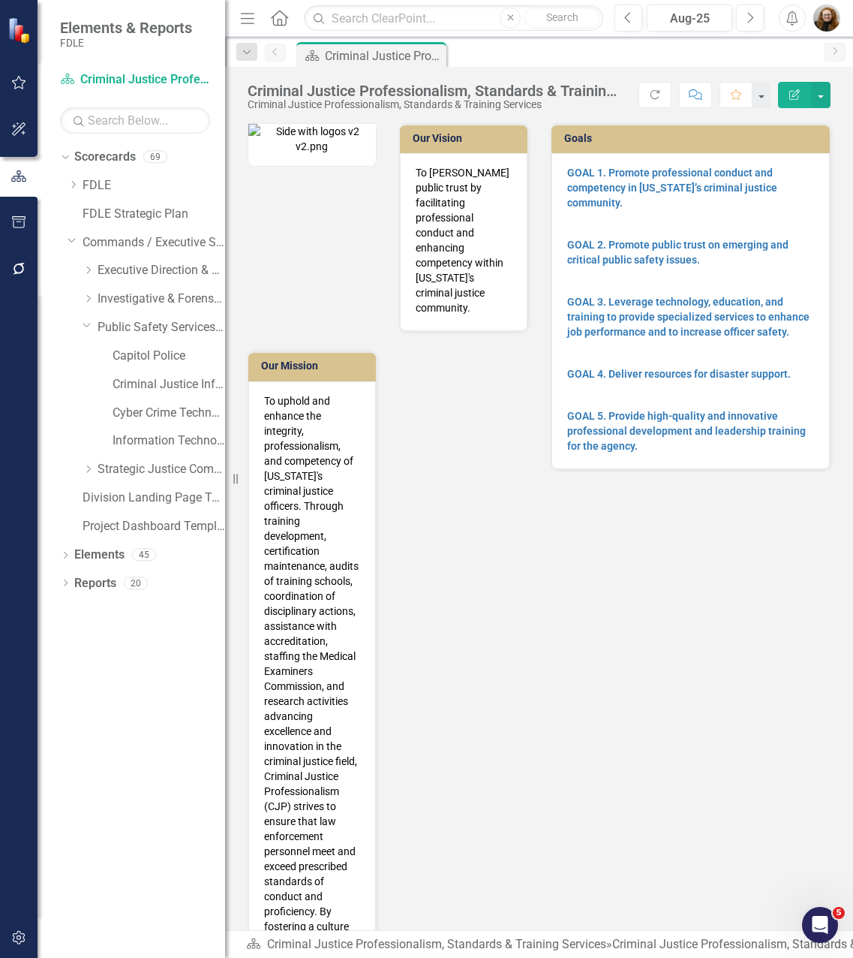
click at [748, 724] on div "Our Vision To [PERSON_NAME] public trust by facilitating professional conduct a…" at bounding box center [539, 617] width 606 height 1026
click at [595, 579] on div "Our Vision To [PERSON_NAME] public trust by facilitating professional conduct a…" at bounding box center [539, 617] width 606 height 1026
click at [87, 472] on icon at bounding box center [89, 469] width 4 height 8
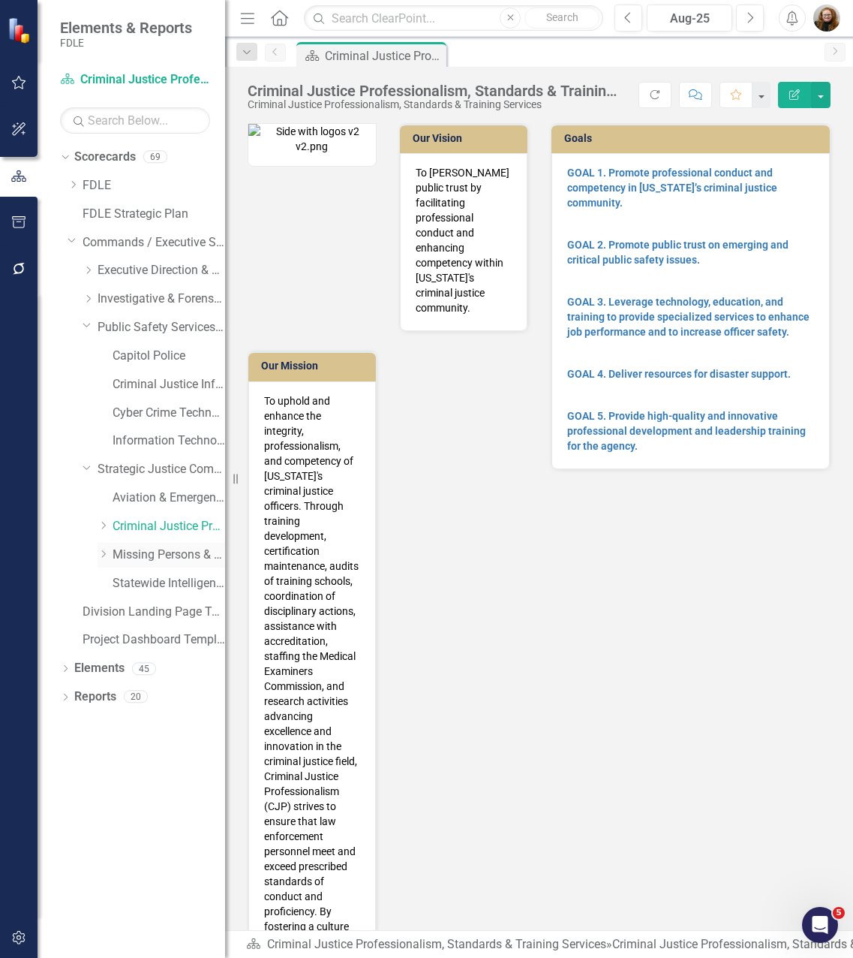
click at [102, 555] on icon "Dropdown" at bounding box center [103, 553] width 11 height 9
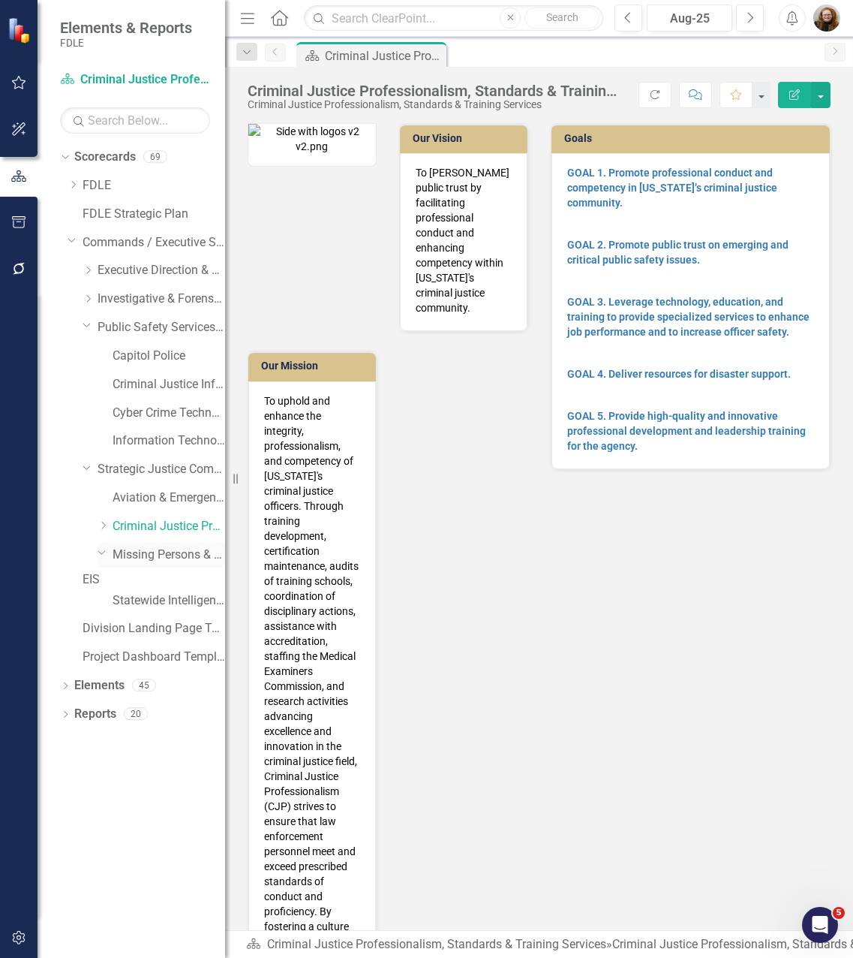
click at [143, 556] on link "Missing Persons & Offender Enforcement" at bounding box center [169, 554] width 113 height 17
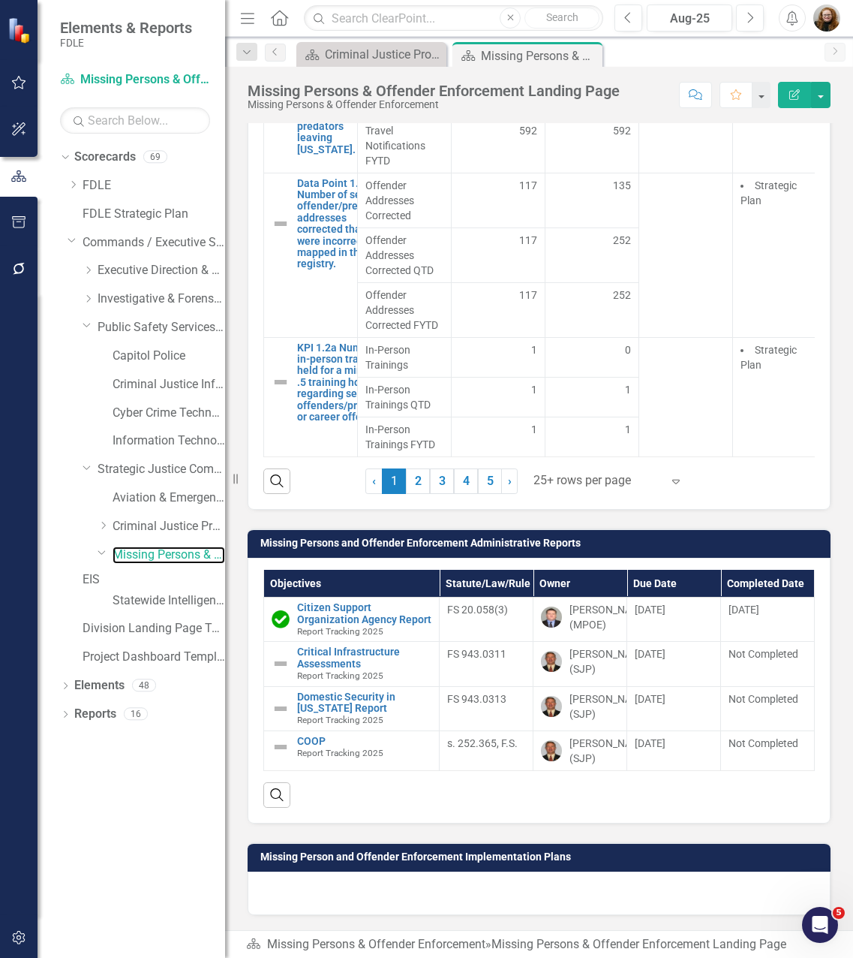
scroll to position [2298, 0]
click at [92, 268] on icon "Dropdown" at bounding box center [88, 270] width 11 height 9
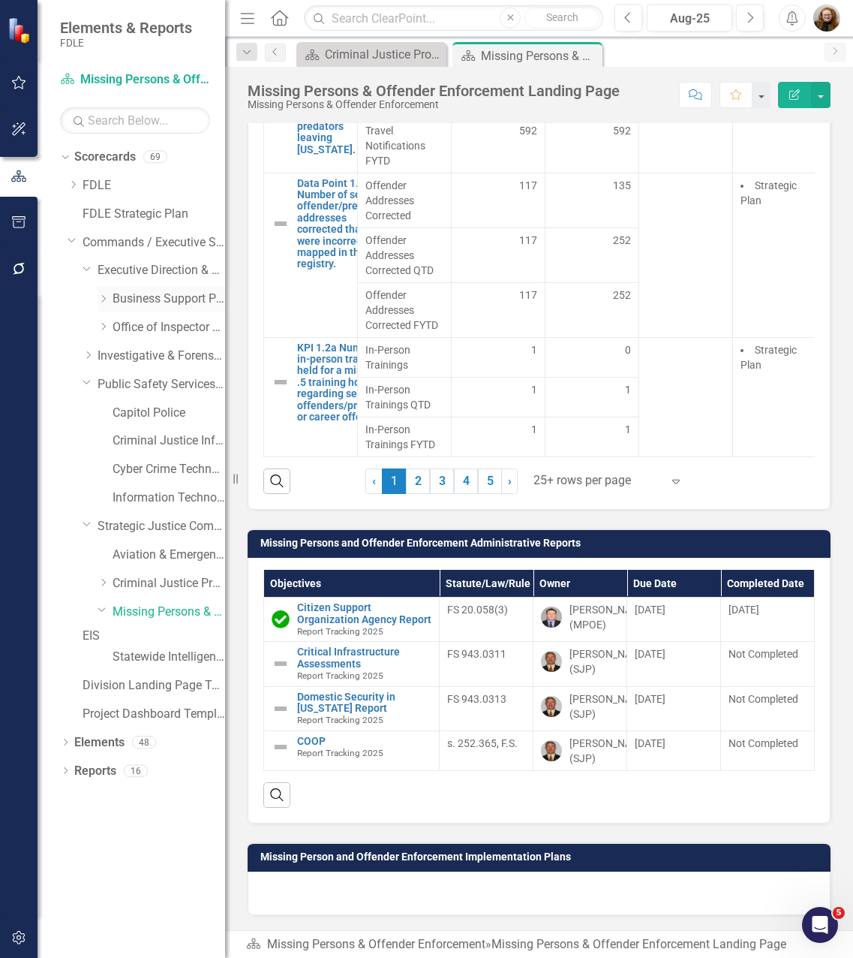
click at [101, 300] on icon "Dropdown" at bounding box center [103, 298] width 11 height 9
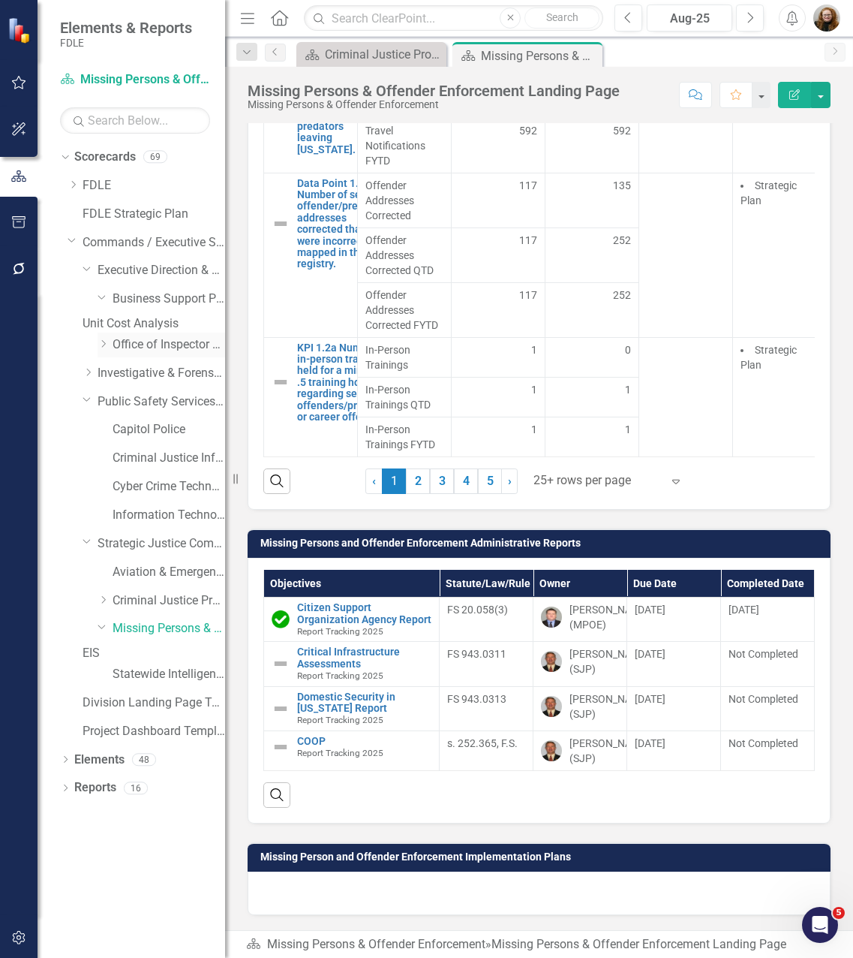
click at [106, 357] on div "Dropdown Office of Inspector General" at bounding box center [162, 345] width 128 height 25
click at [108, 348] on icon "Dropdown" at bounding box center [103, 343] width 11 height 9
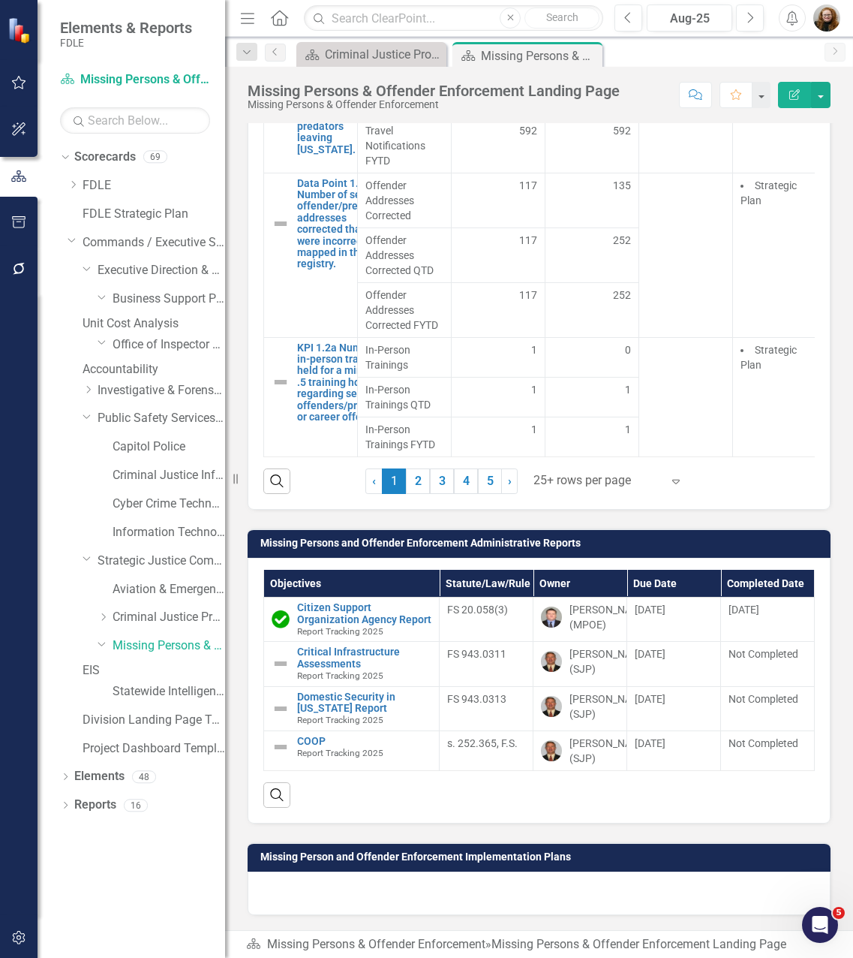
click at [169, 378] on link "Accountability" at bounding box center [154, 369] width 143 height 17
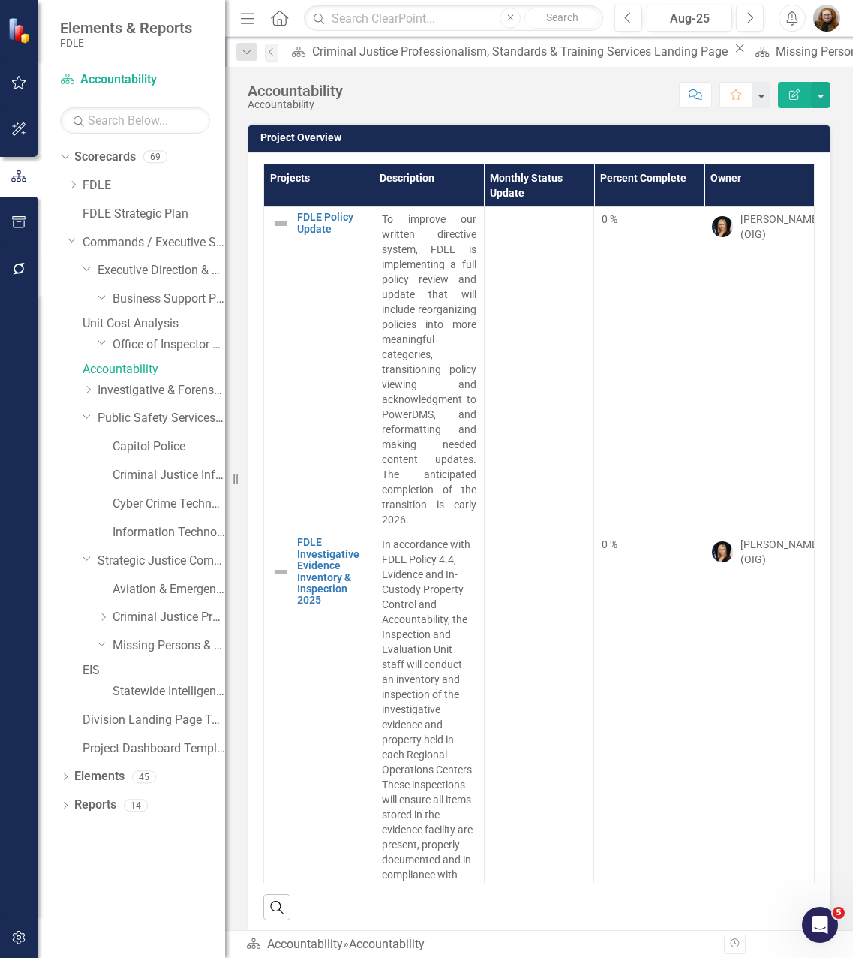
click at [143, 679] on link "EIS" at bounding box center [154, 670] width 143 height 17
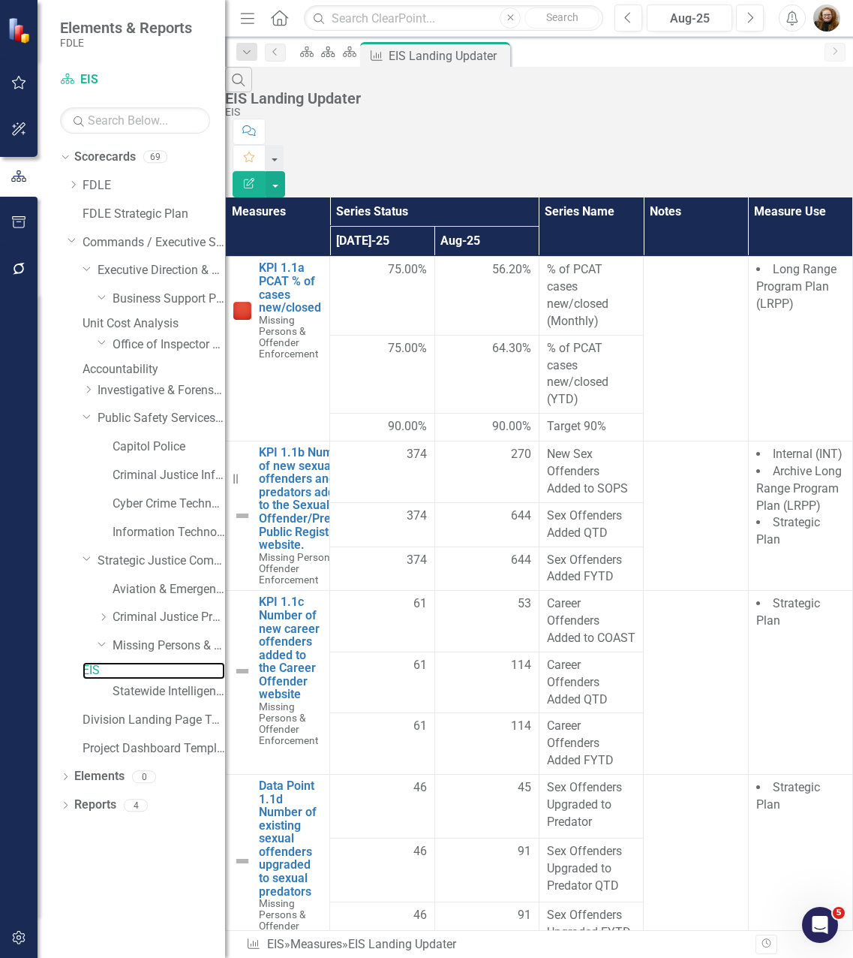
scroll to position [969, 0]
click at [191, 700] on link "Statewide Intelligence" at bounding box center [169, 691] width 113 height 17
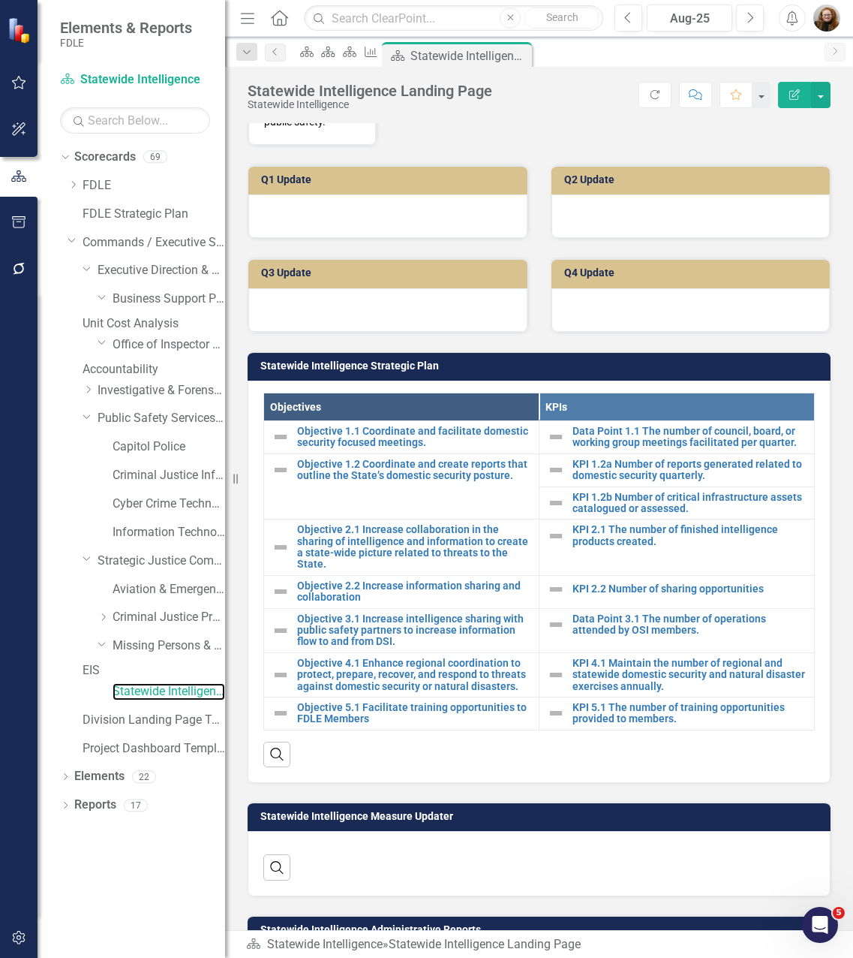
scroll to position [450, 0]
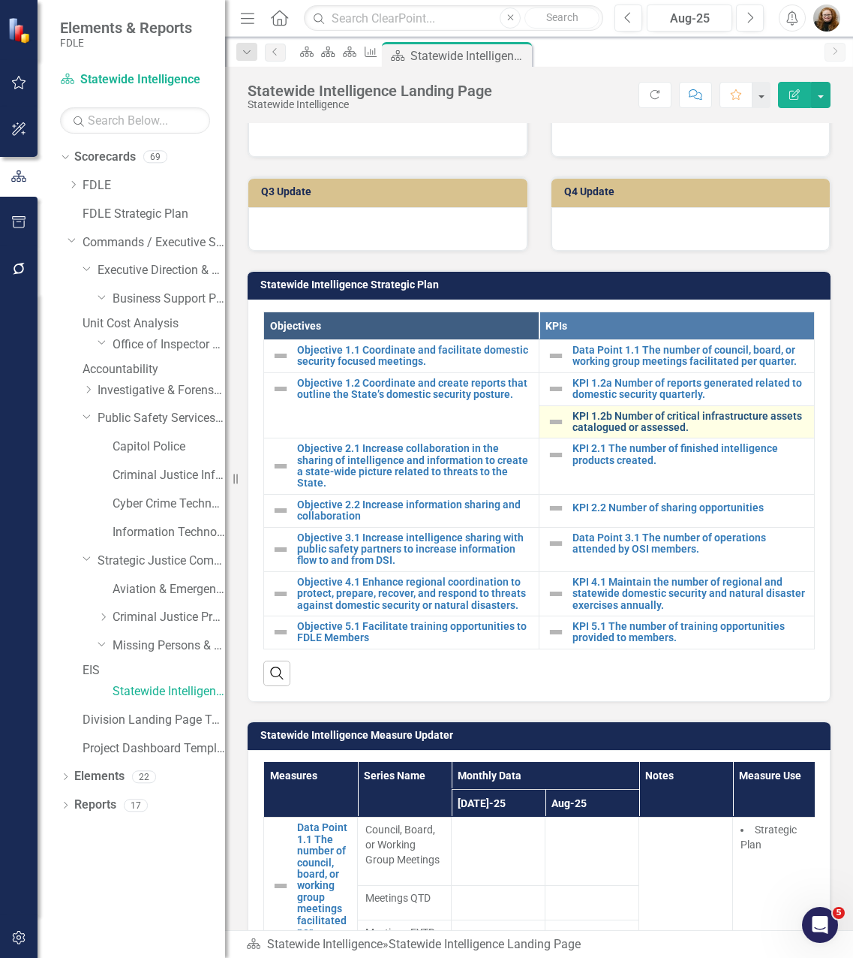
click at [667, 434] on link "KPI 1.2b Number of critical infrastructure assets catalogued or assessed." at bounding box center [690, 422] width 234 height 23
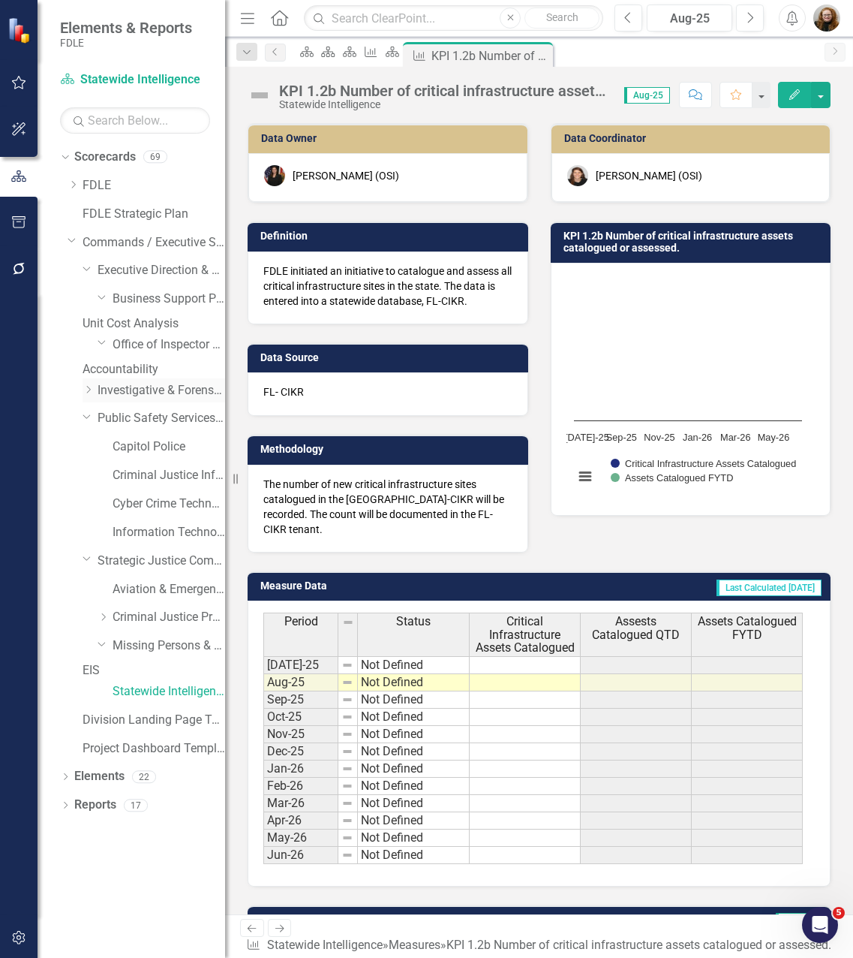
click at [89, 394] on icon "Dropdown" at bounding box center [88, 389] width 11 height 9
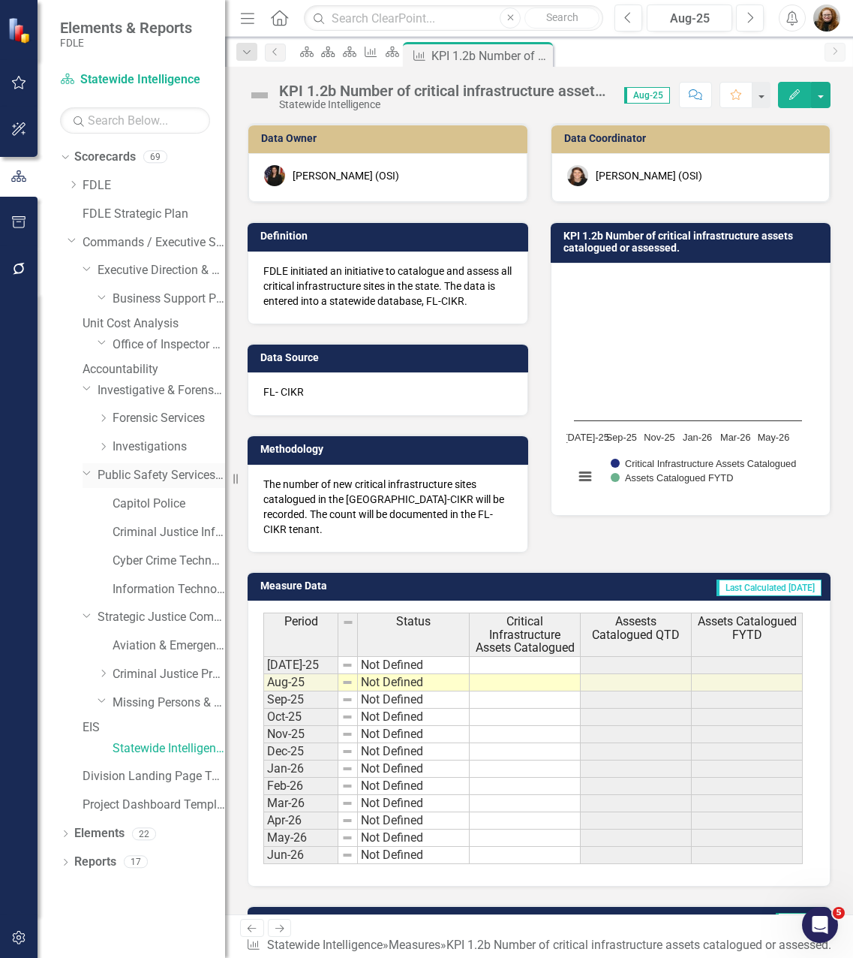
click at [87, 475] on icon at bounding box center [87, 473] width 8 height 4
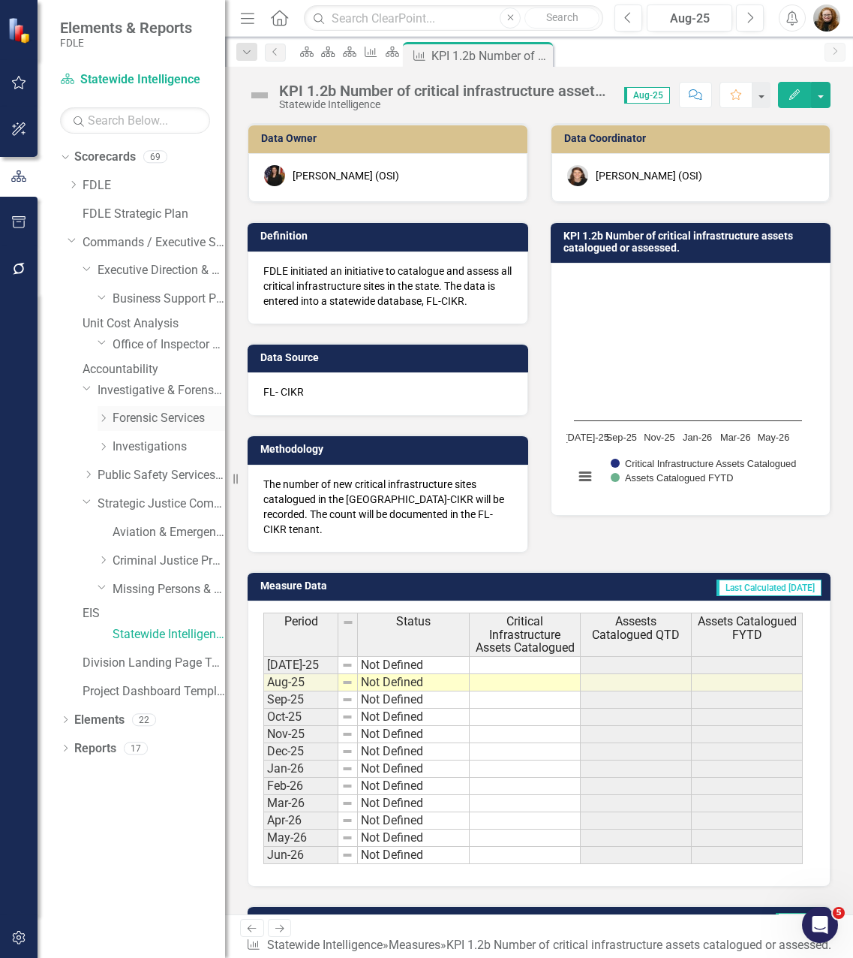
click at [104, 422] on icon at bounding box center [104, 418] width 4 height 8
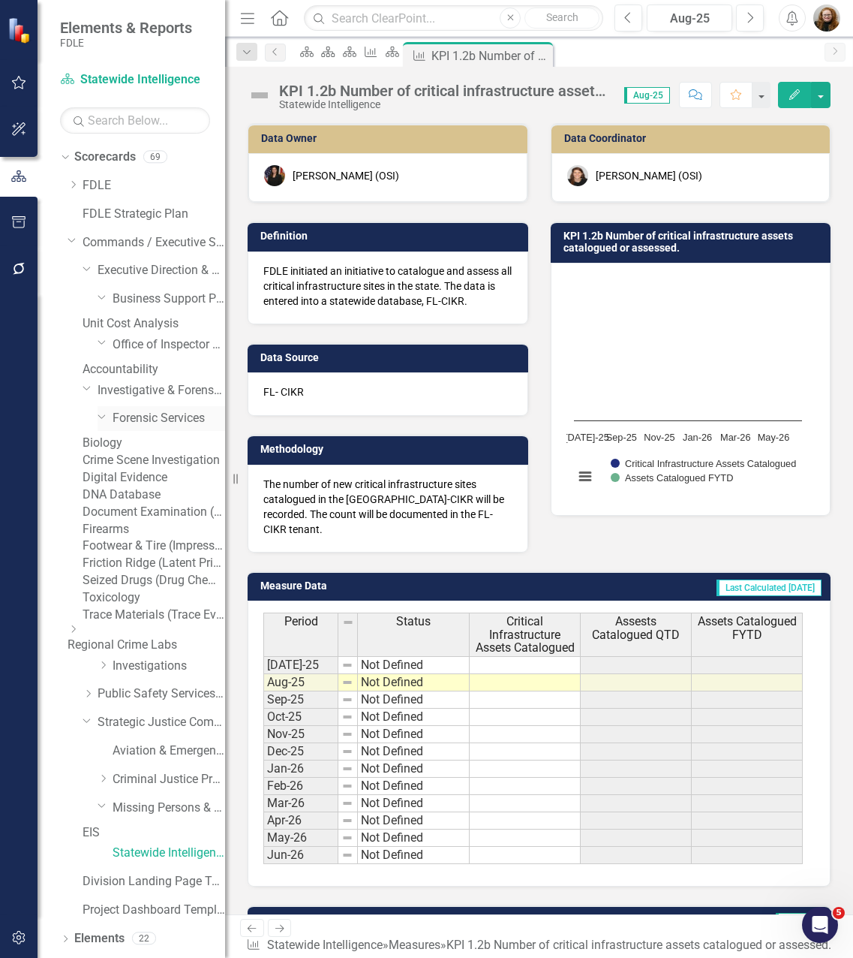
click at [143, 427] on link "Forensic Services" at bounding box center [169, 418] width 113 height 17
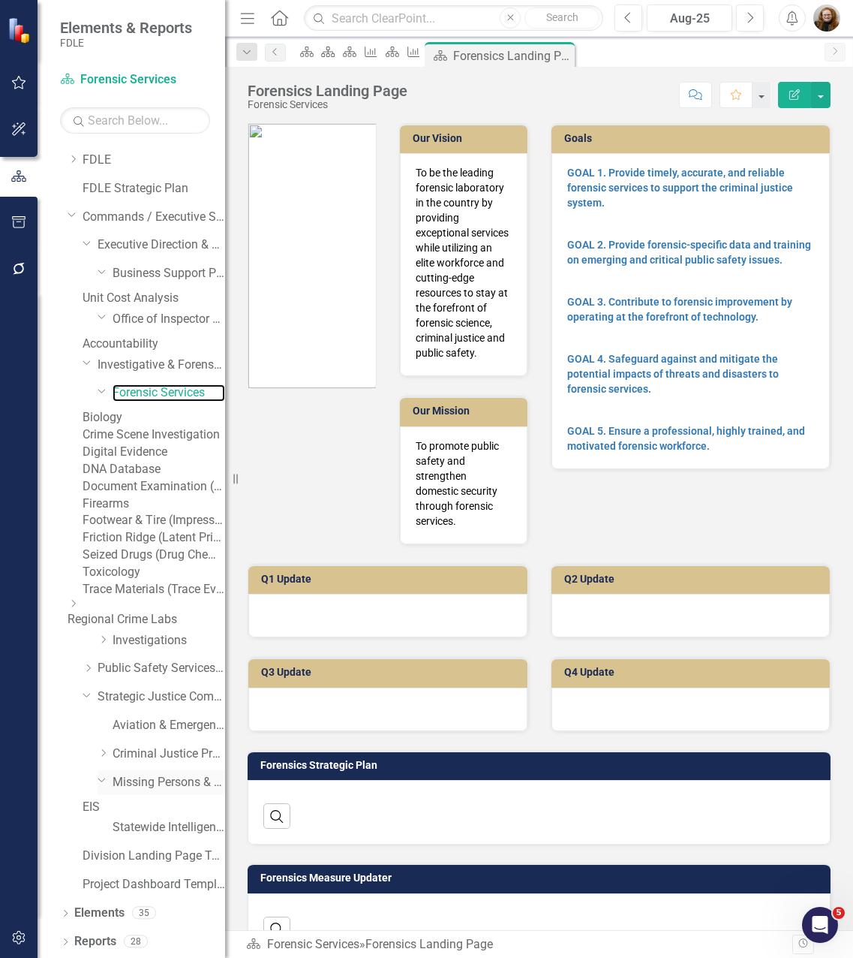
scroll to position [182, 0]
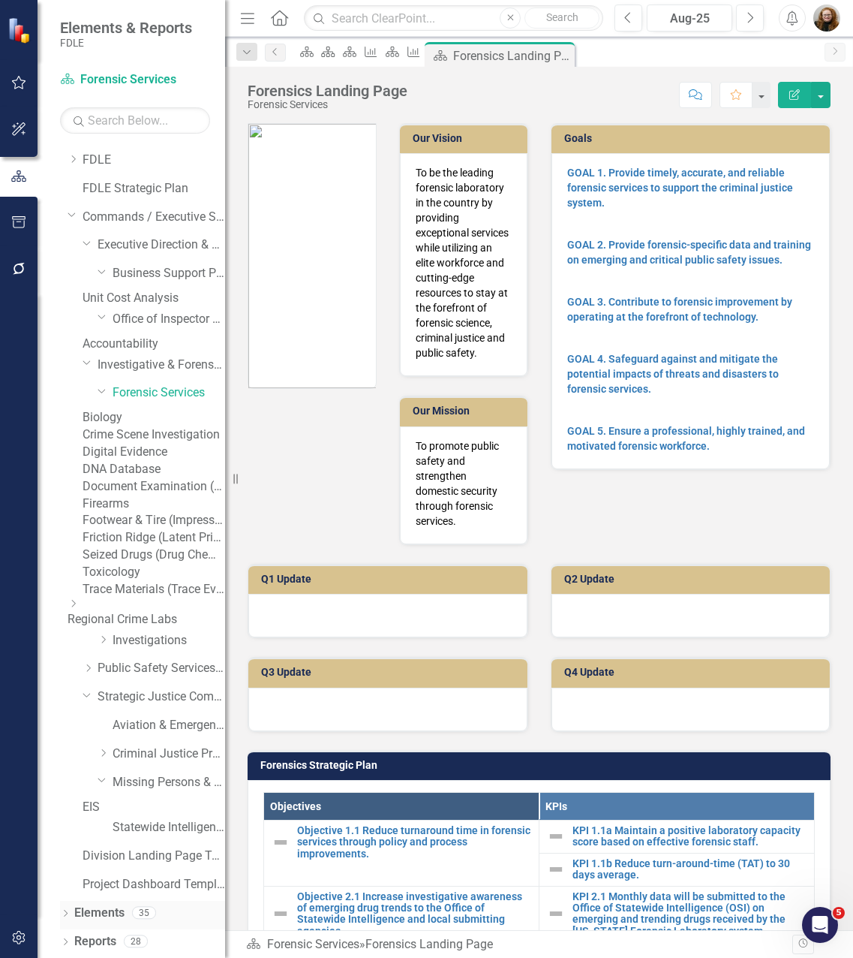
click at [111, 916] on link "Elements" at bounding box center [99, 912] width 50 height 17
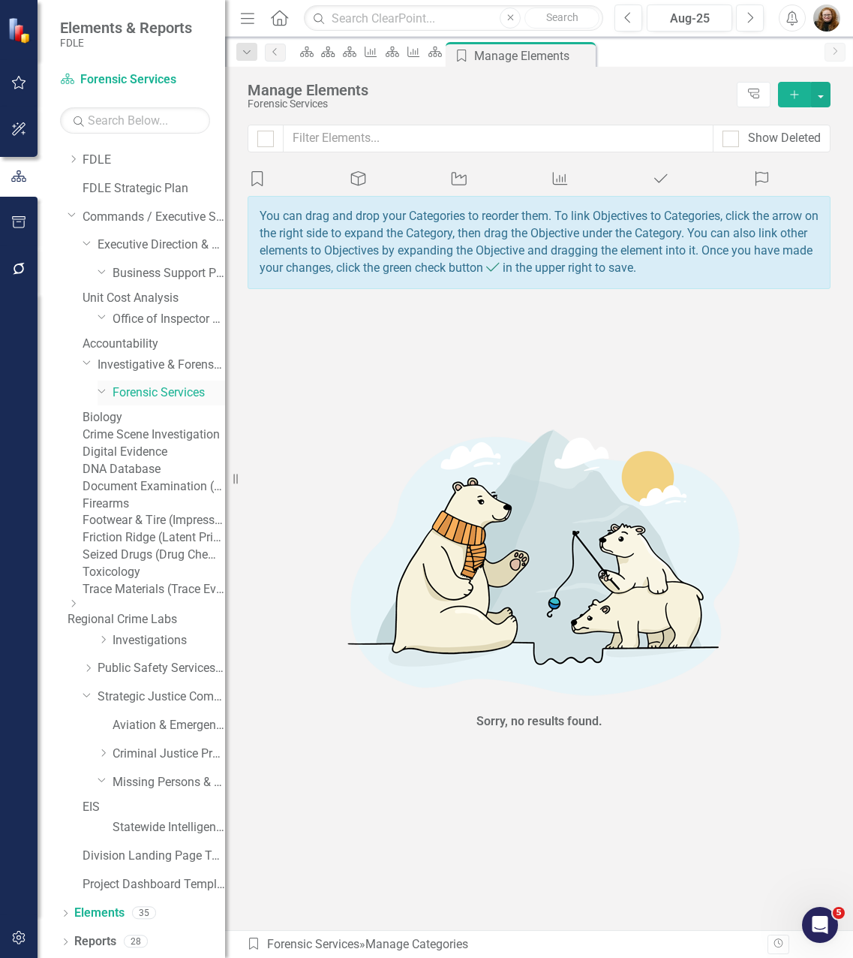
click at [150, 384] on link "Forensic Services" at bounding box center [169, 392] width 113 height 17
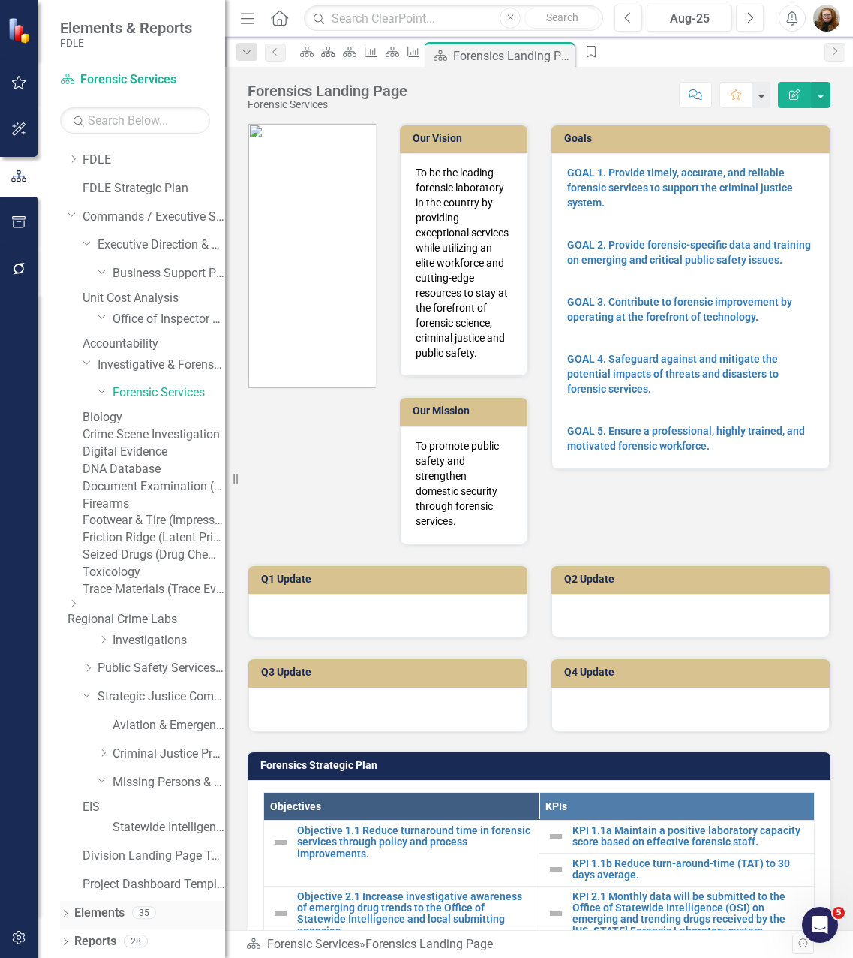
click at [107, 918] on link "Elements" at bounding box center [99, 912] width 50 height 17
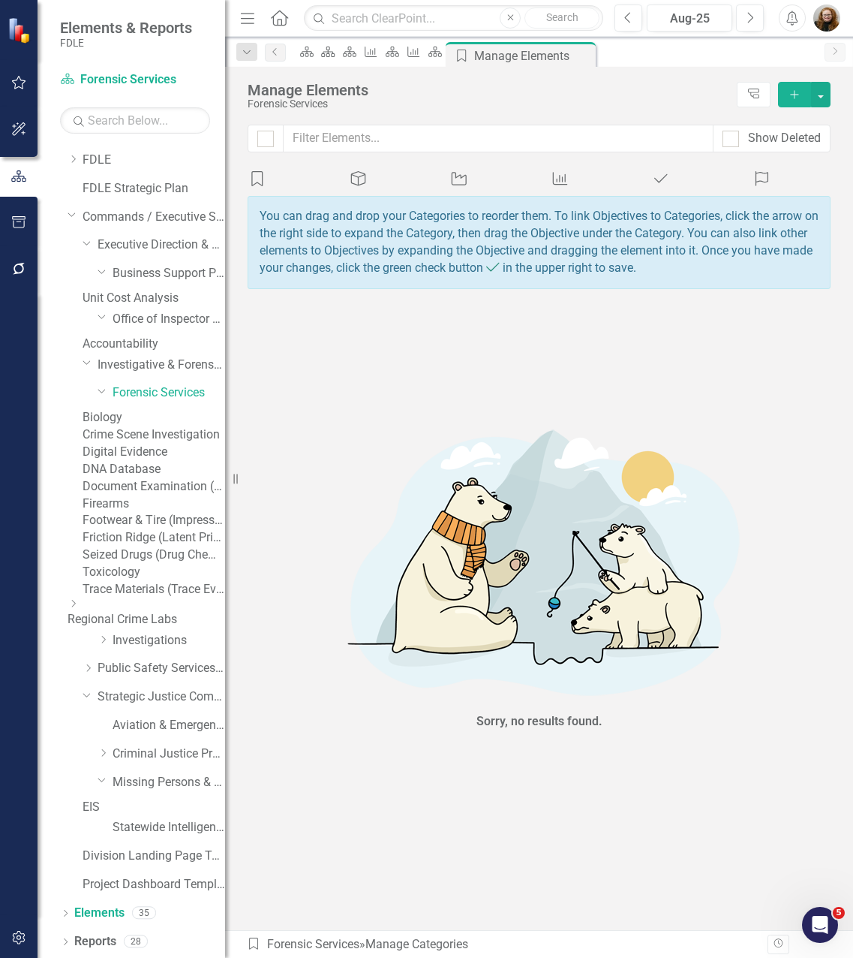
click at [570, 186] on icon "Measure" at bounding box center [561, 178] width 20 height 15
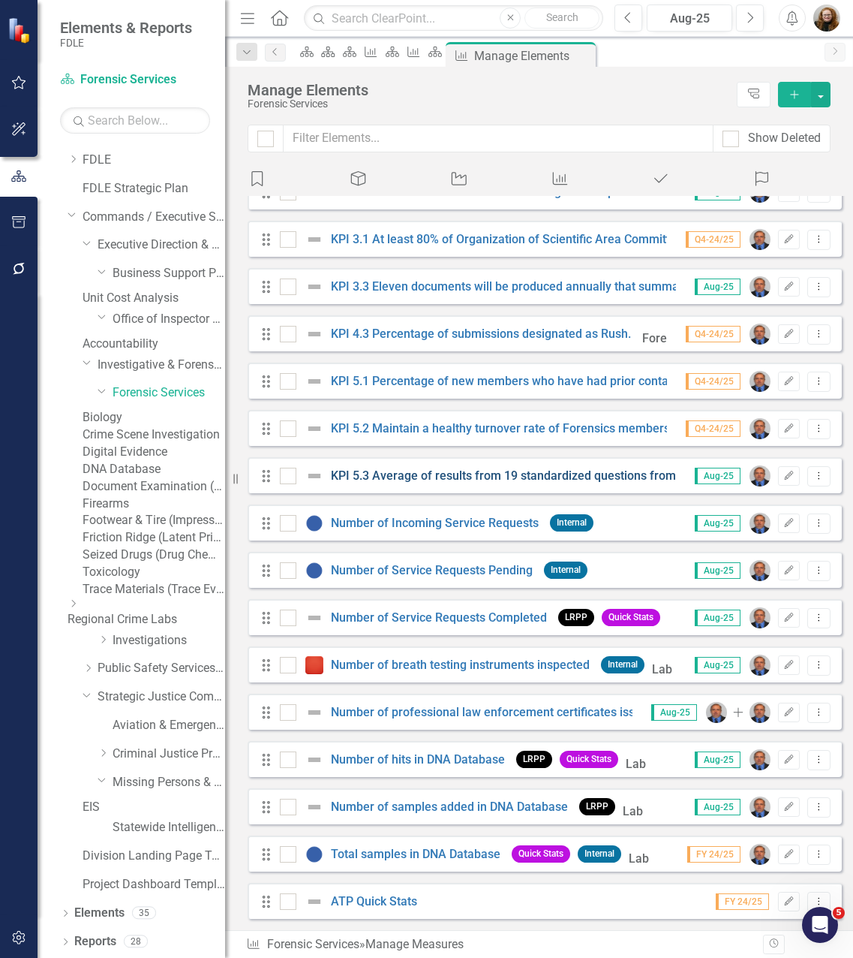
scroll to position [254, 0]
click at [426, 617] on link "Number of Service Requests Completed" at bounding box center [439, 617] width 216 height 14
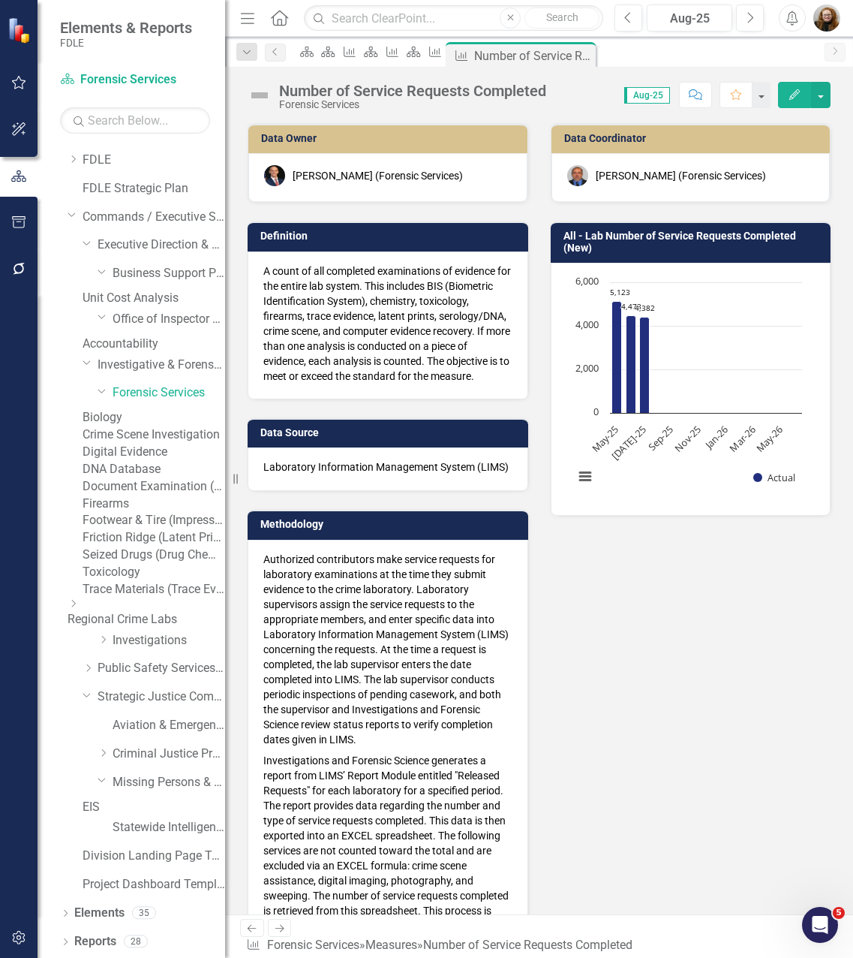
click at [567, 907] on div "Data Owner [PERSON_NAME] (Forensic Services) Definition A count of all complete…" at bounding box center [539, 551] width 606 height 895
click at [628, 236] on h3 "All - Lab Number of Service Requests Completed (New)" at bounding box center [694, 241] width 260 height 23
click at [627, 236] on h3 "All - Lab Number of Service Requests Completed (New)" at bounding box center [694, 241] width 260 height 23
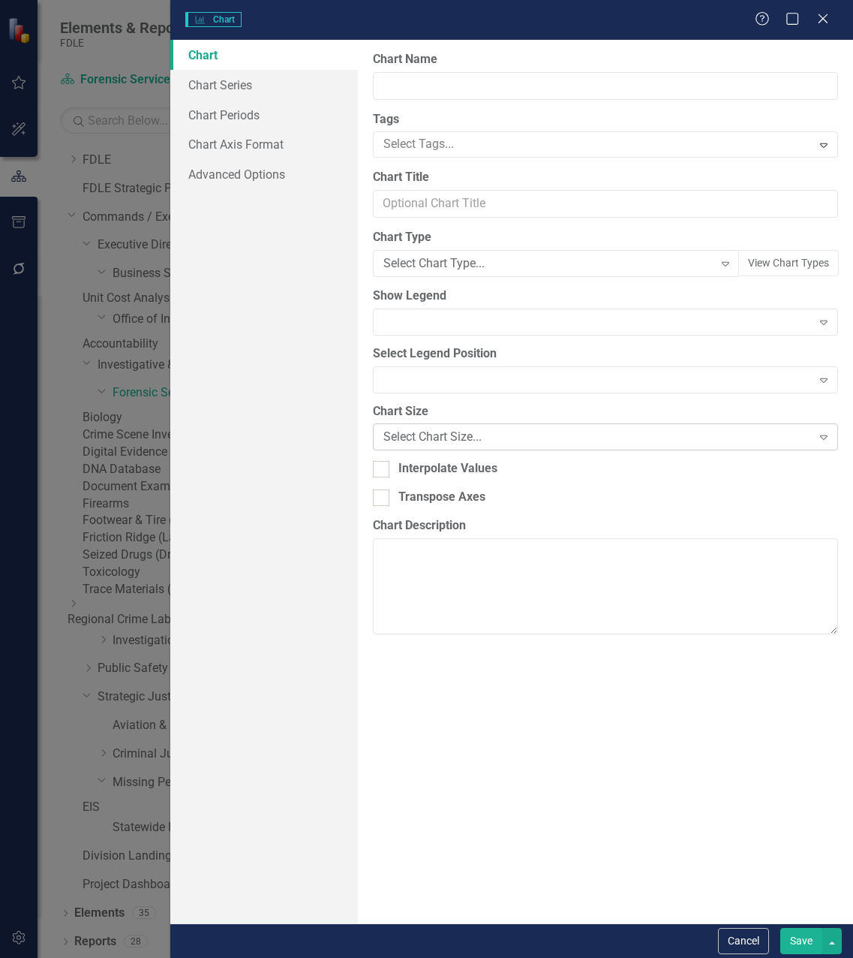
type input "All - Lab Number of Service Requests Completed (New)"
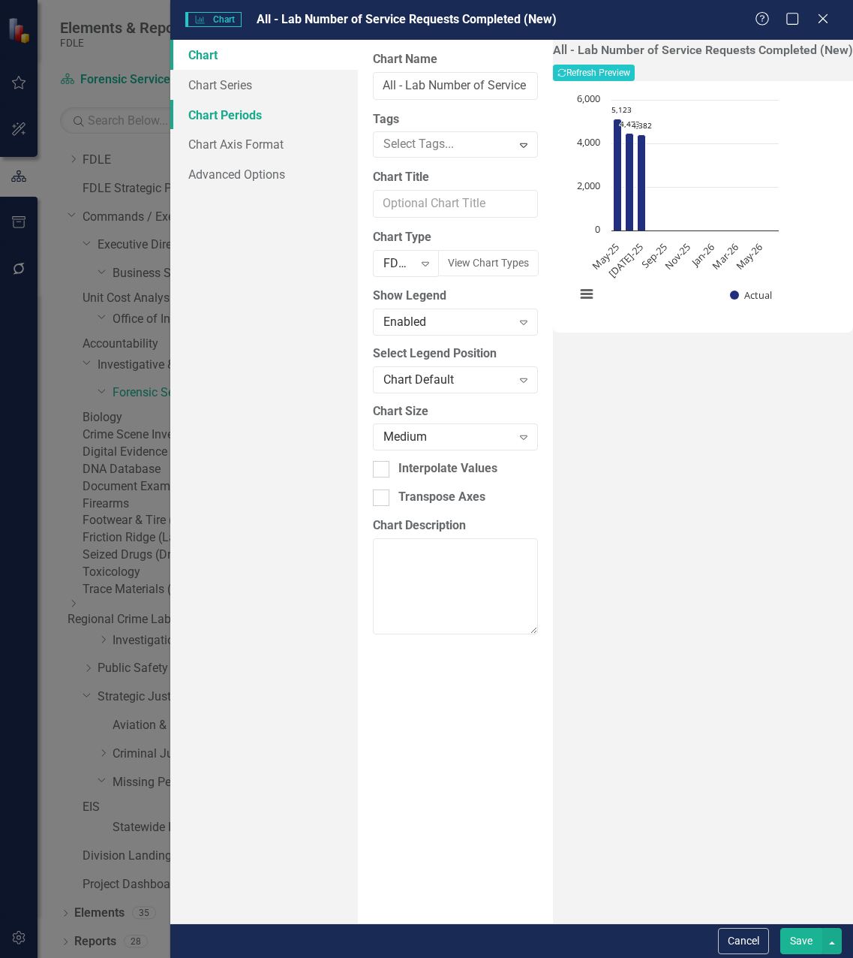
click at [216, 113] on link "Chart Periods" at bounding box center [264, 115] width 188 height 30
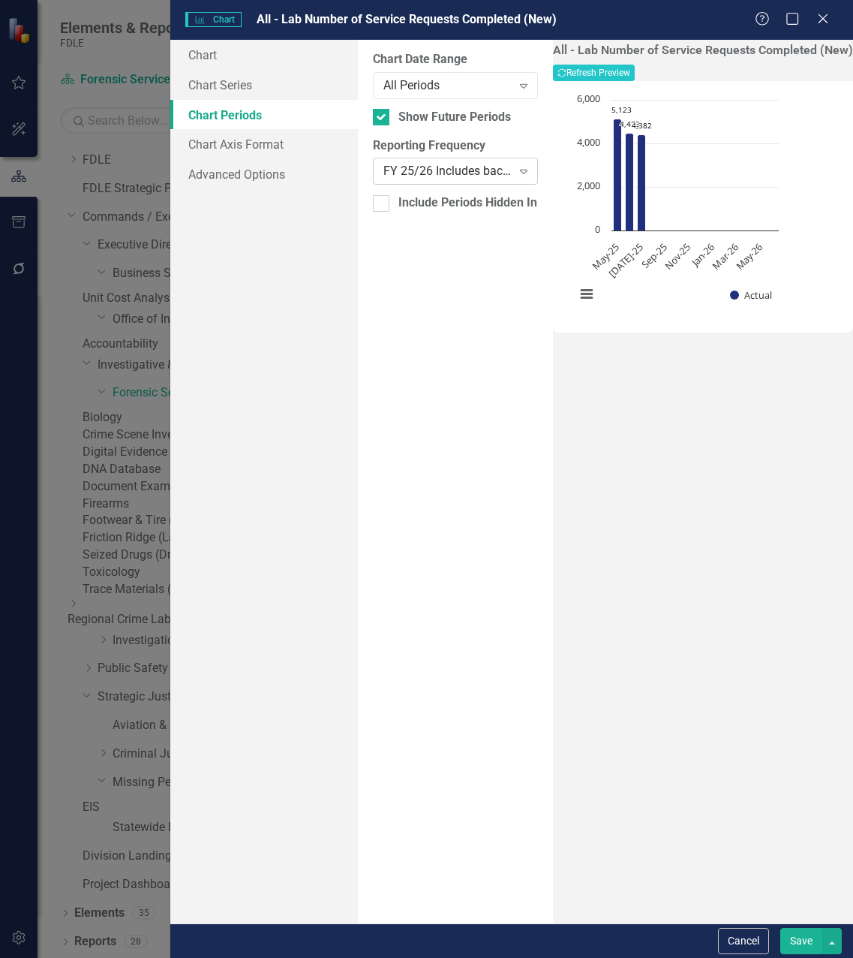
click at [450, 173] on div "FY 25/26 Includes backdata" at bounding box center [448, 171] width 128 height 17
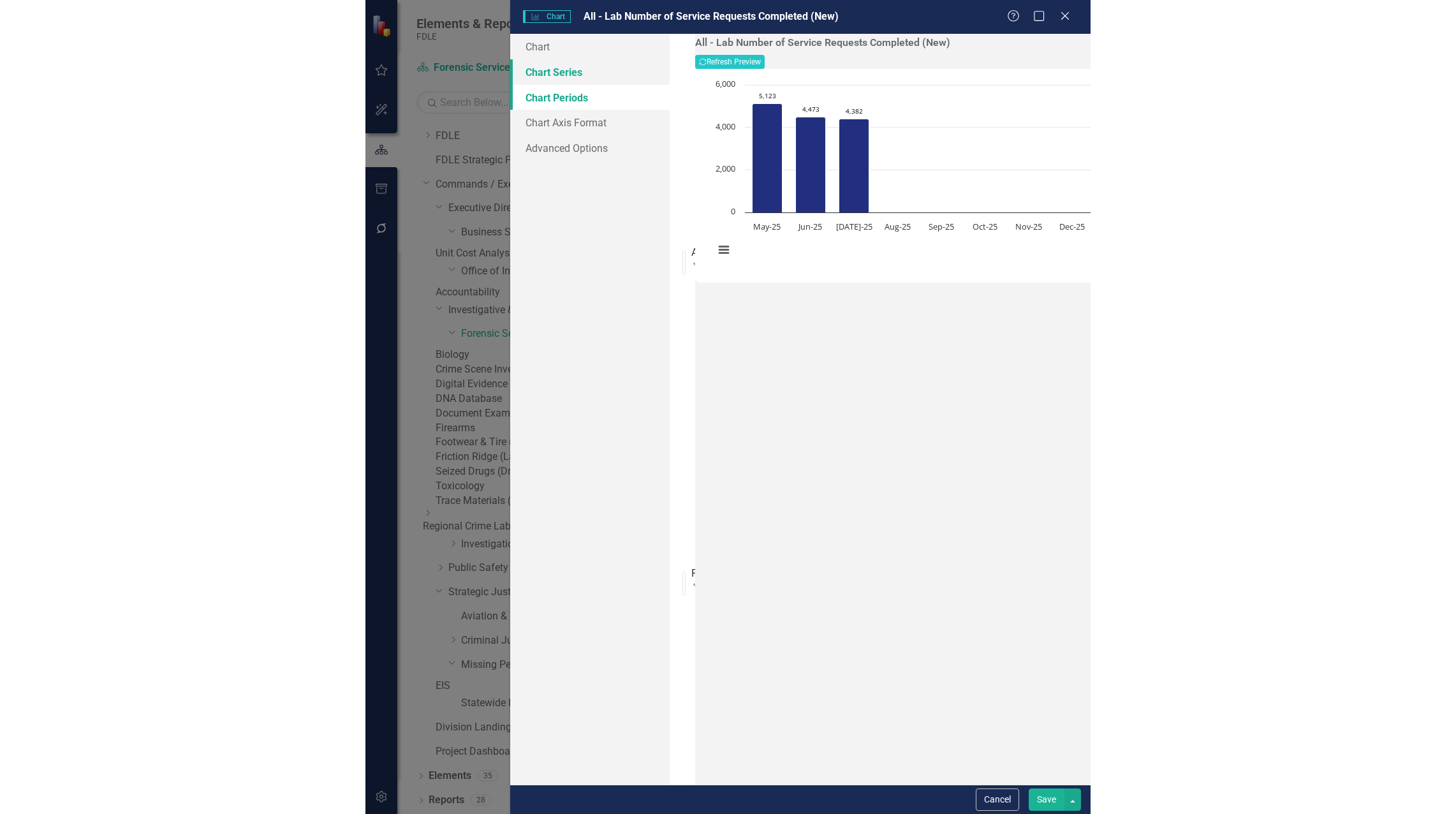
scroll to position [150, 0]
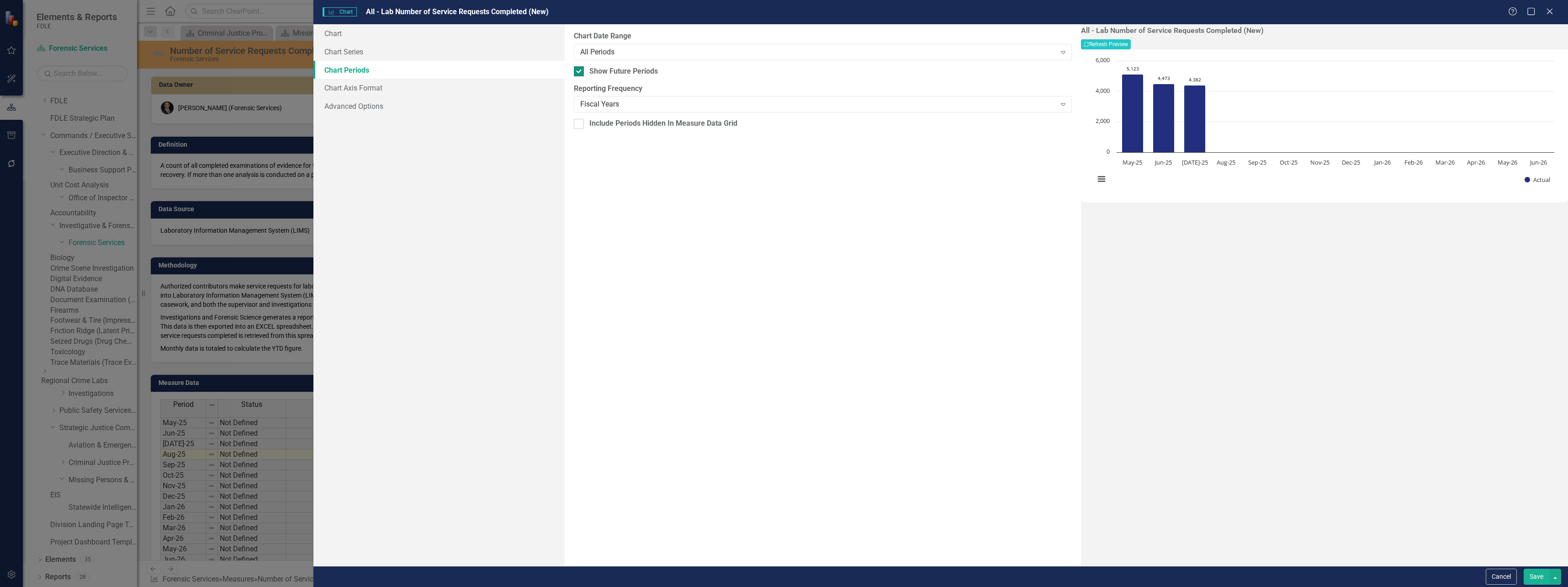
drag, startPoint x: 581, startPoint y: 71, endPoint x: 604, endPoint y: 67, distance: 23.3
click at [581, 71] on div at bounding box center [579, 71] width 10 height 10
click at [579, 71] on input "Show Future Periods" at bounding box center [577, 69] width 6 height 6
checkbox input "false"
click at [1043, 47] on button "Recalculate Refresh Preview" at bounding box center [1106, 44] width 50 height 10
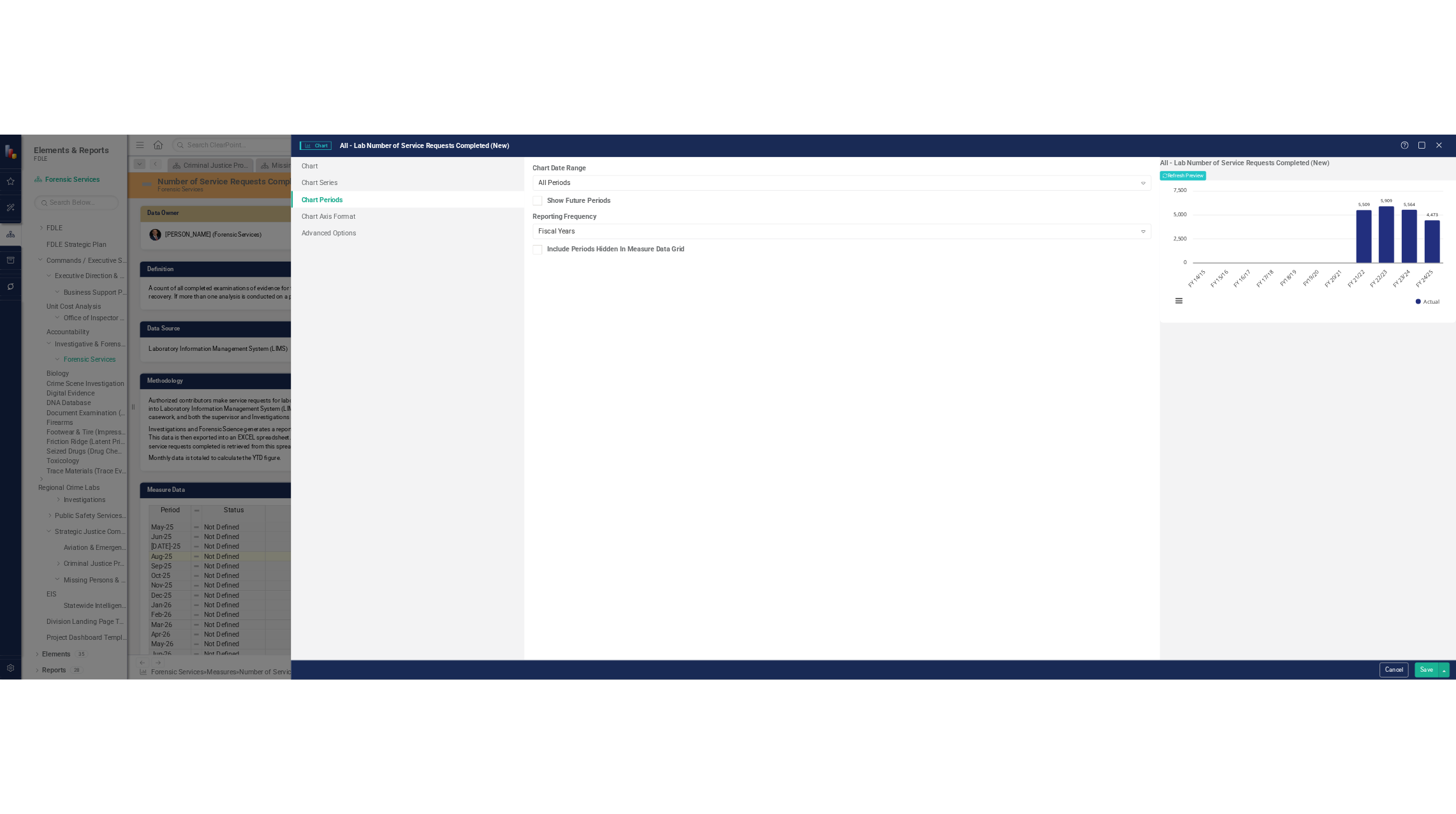
scroll to position [155, 0]
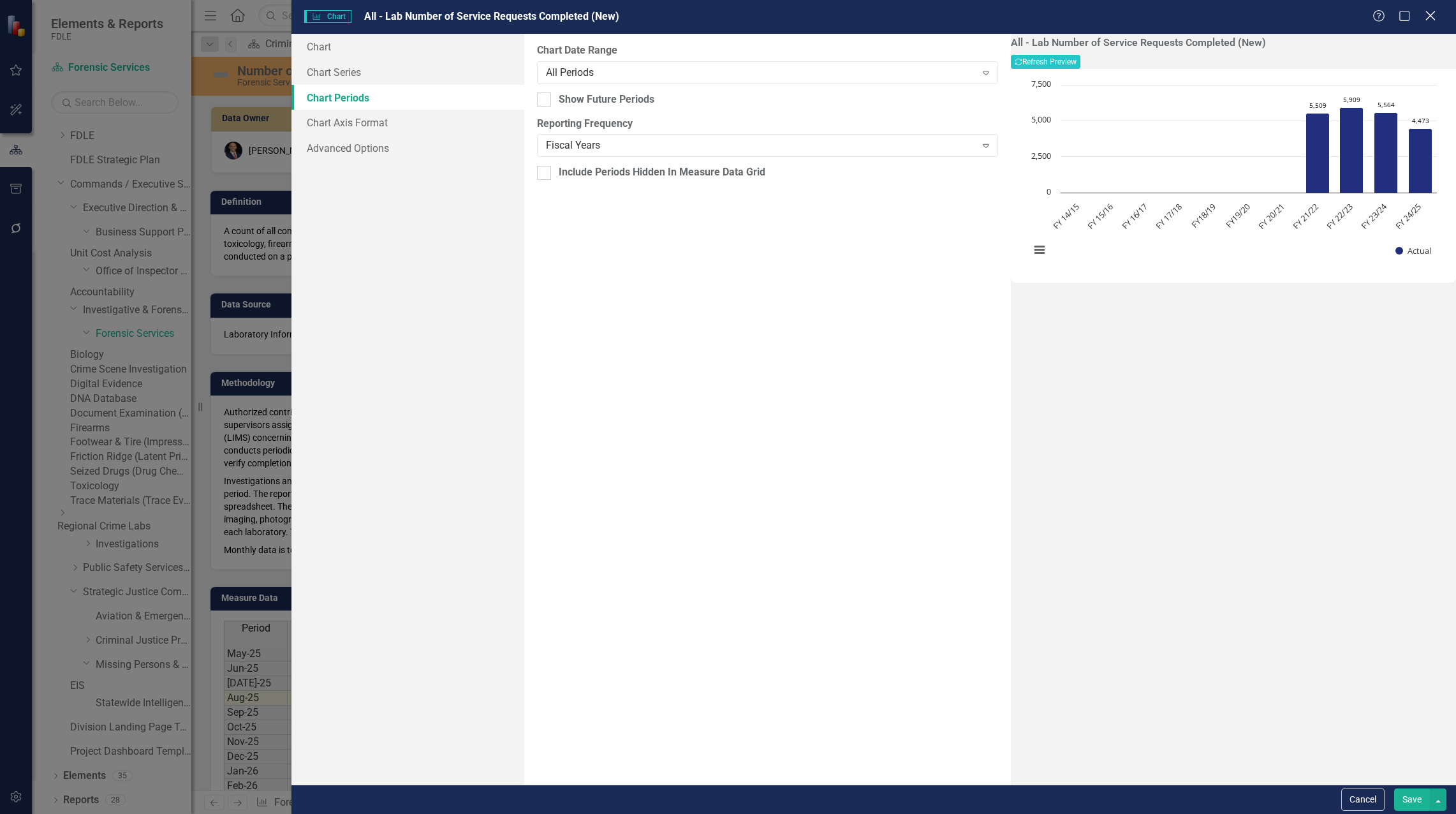
click at [1433, 15] on icon "Close" at bounding box center [1430, 15] width 16 height 12
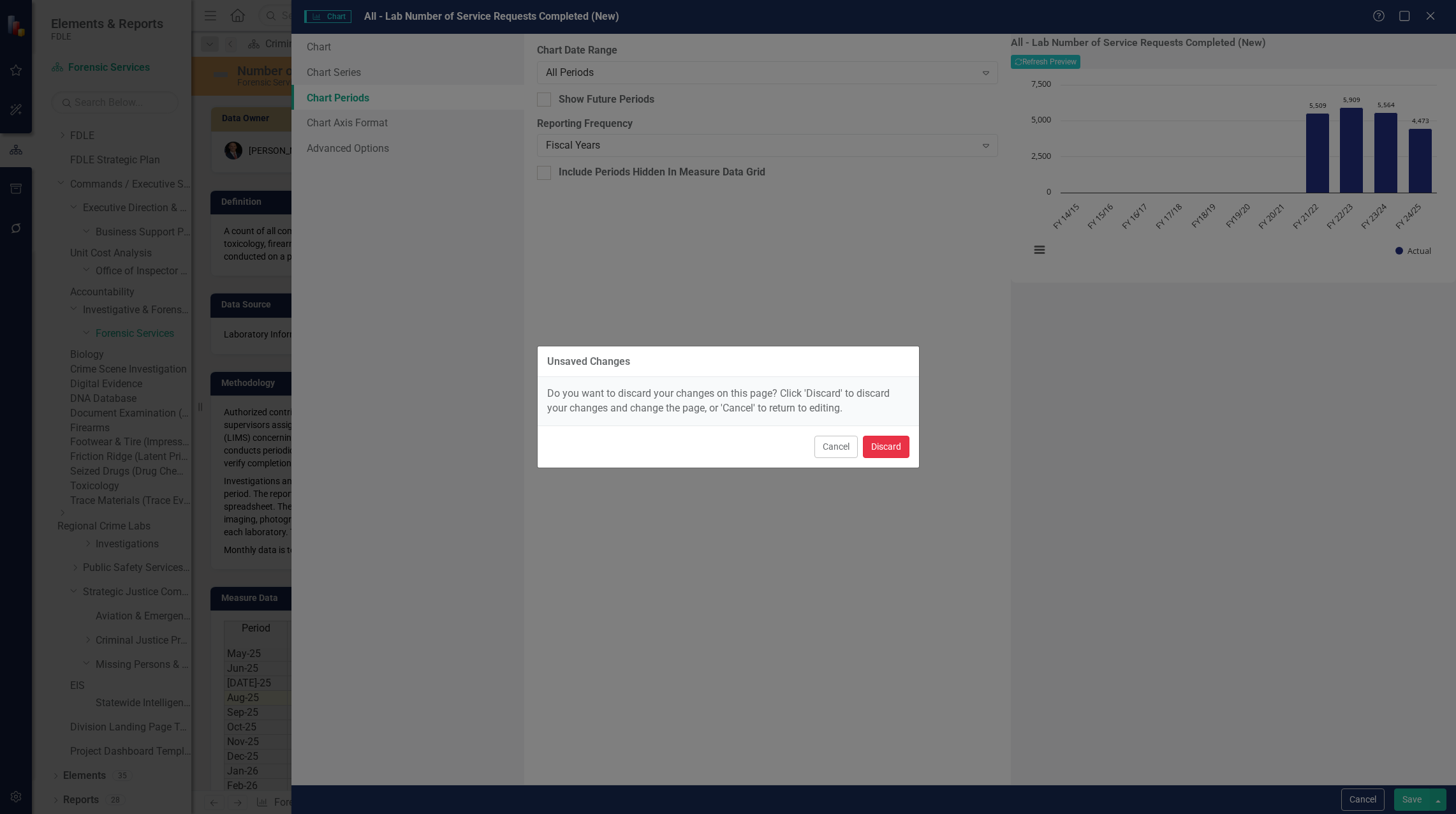
click at [888, 452] on button "Discard" at bounding box center [886, 447] width 47 height 22
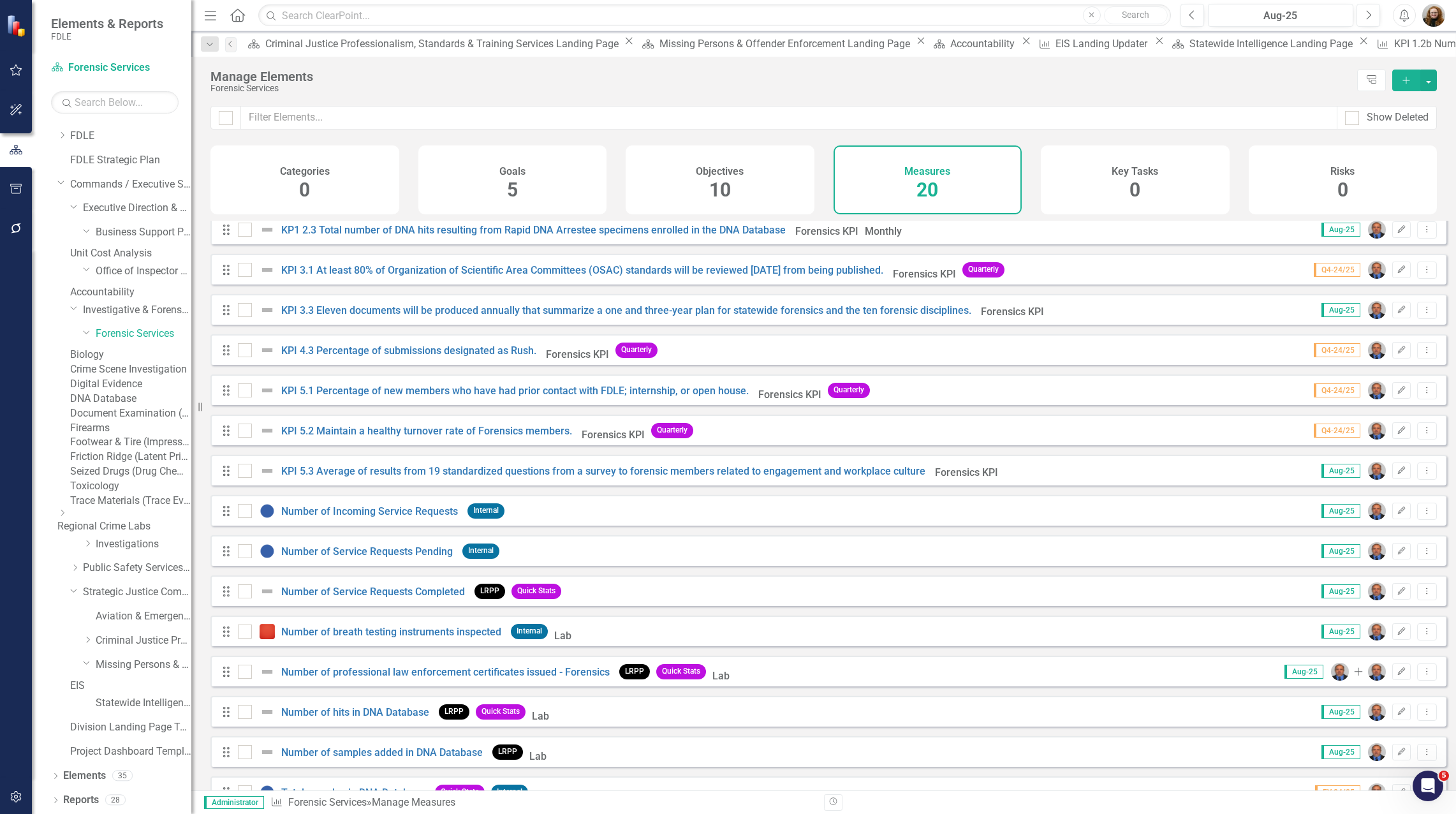
scroll to position [244, 0]
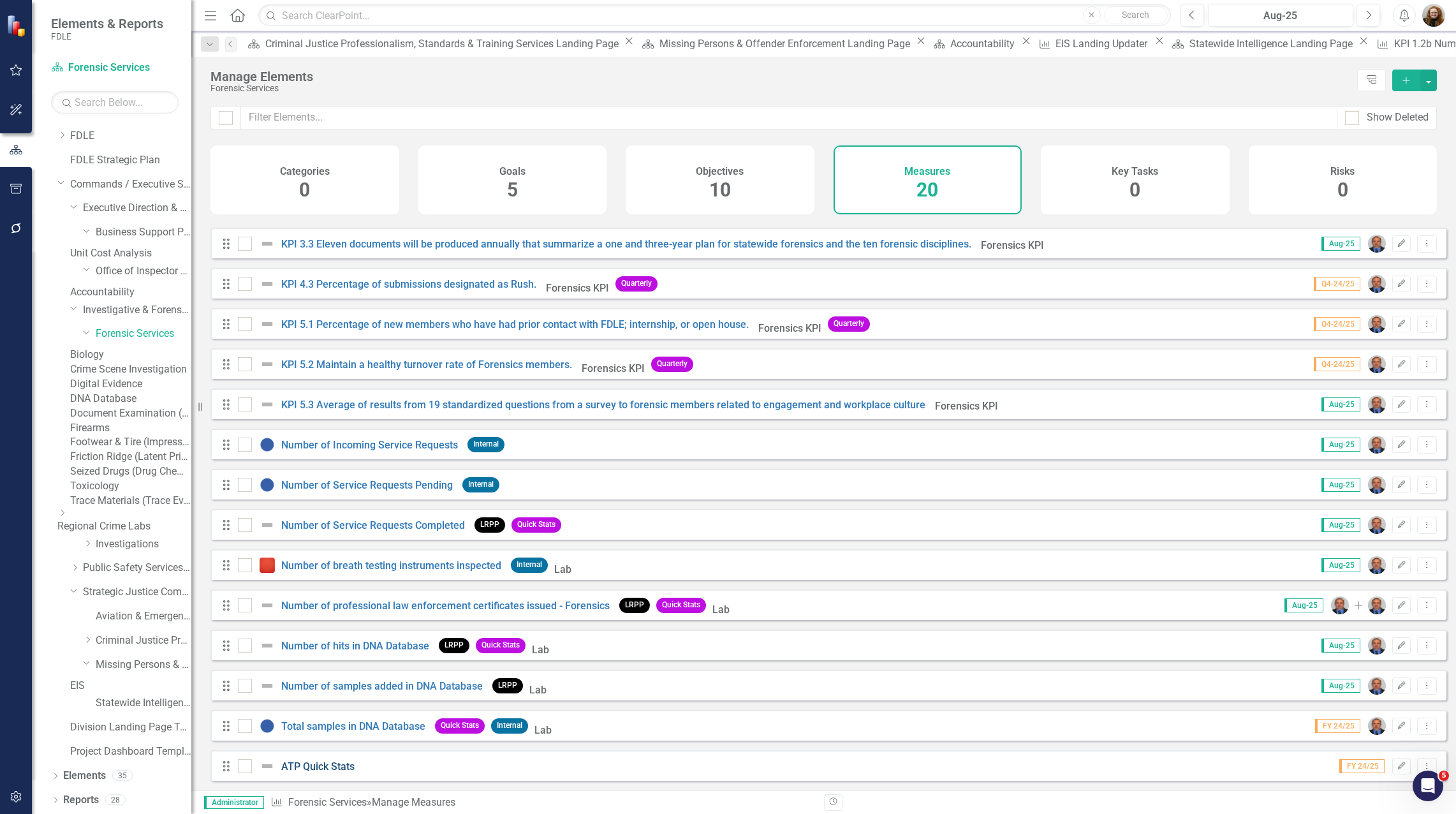
click at [336, 762] on link "ATP Quick Stats" at bounding box center [318, 766] width 73 height 12
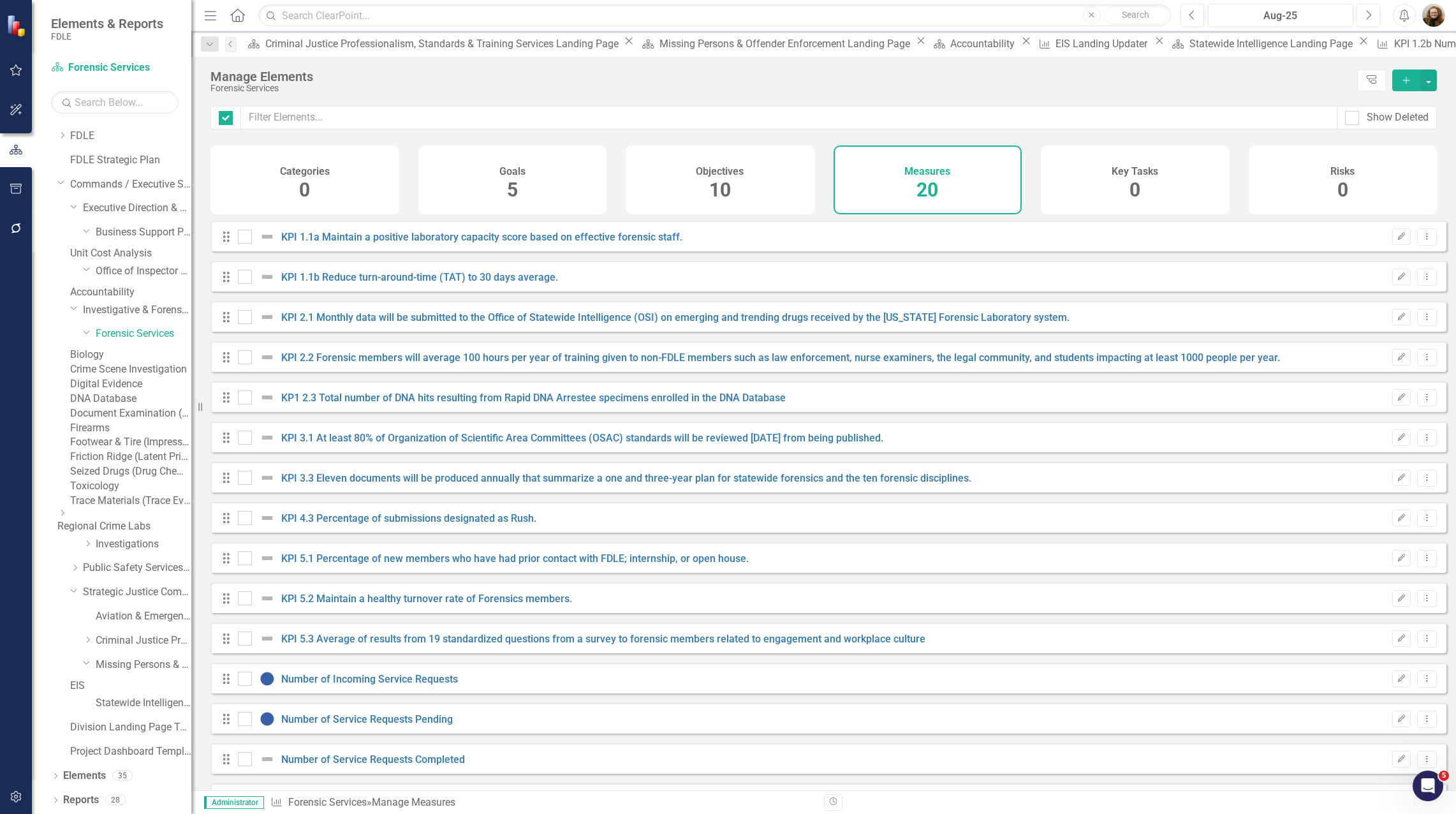
checkbox input "false"
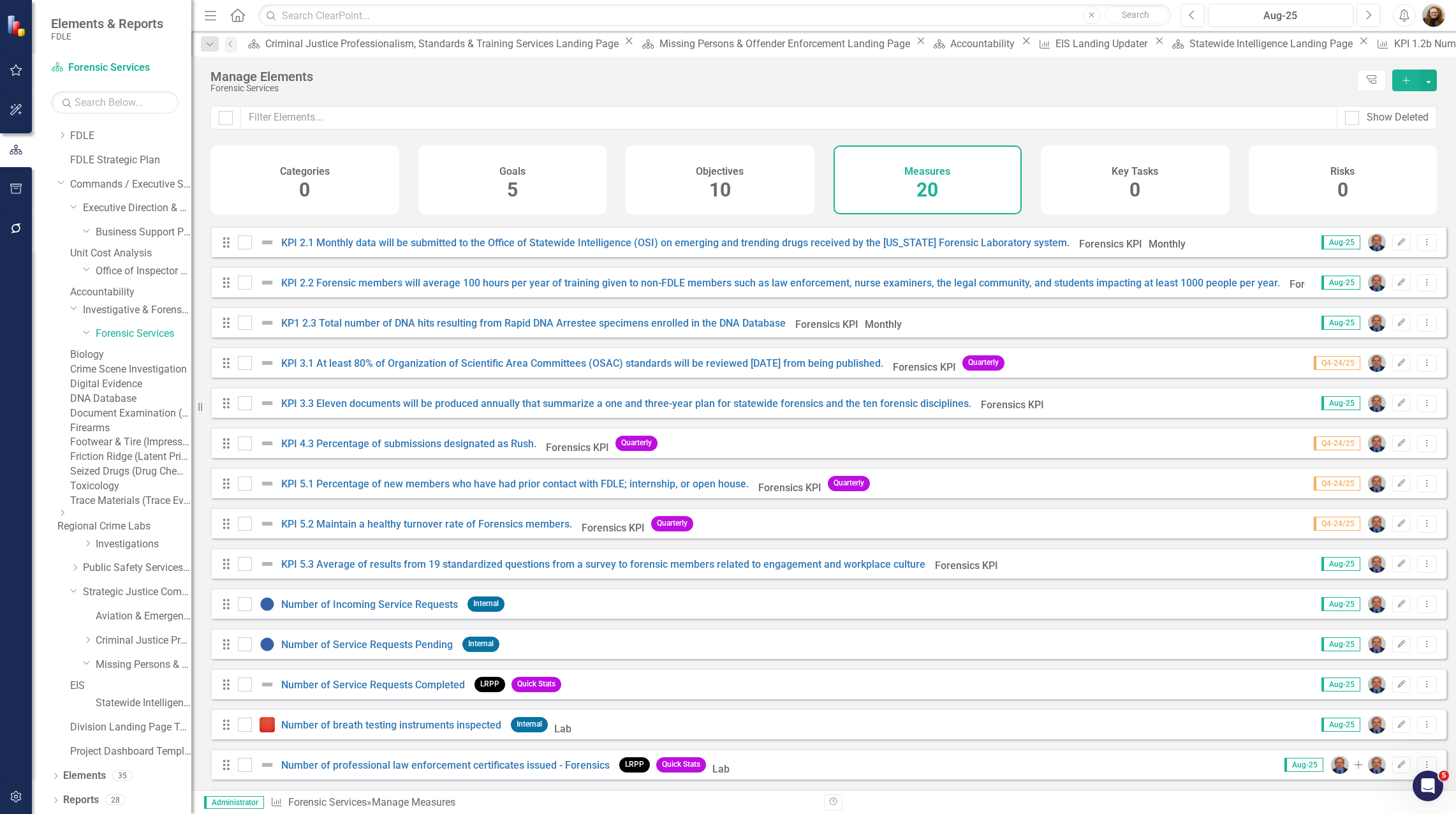
scroll to position [244, 0]
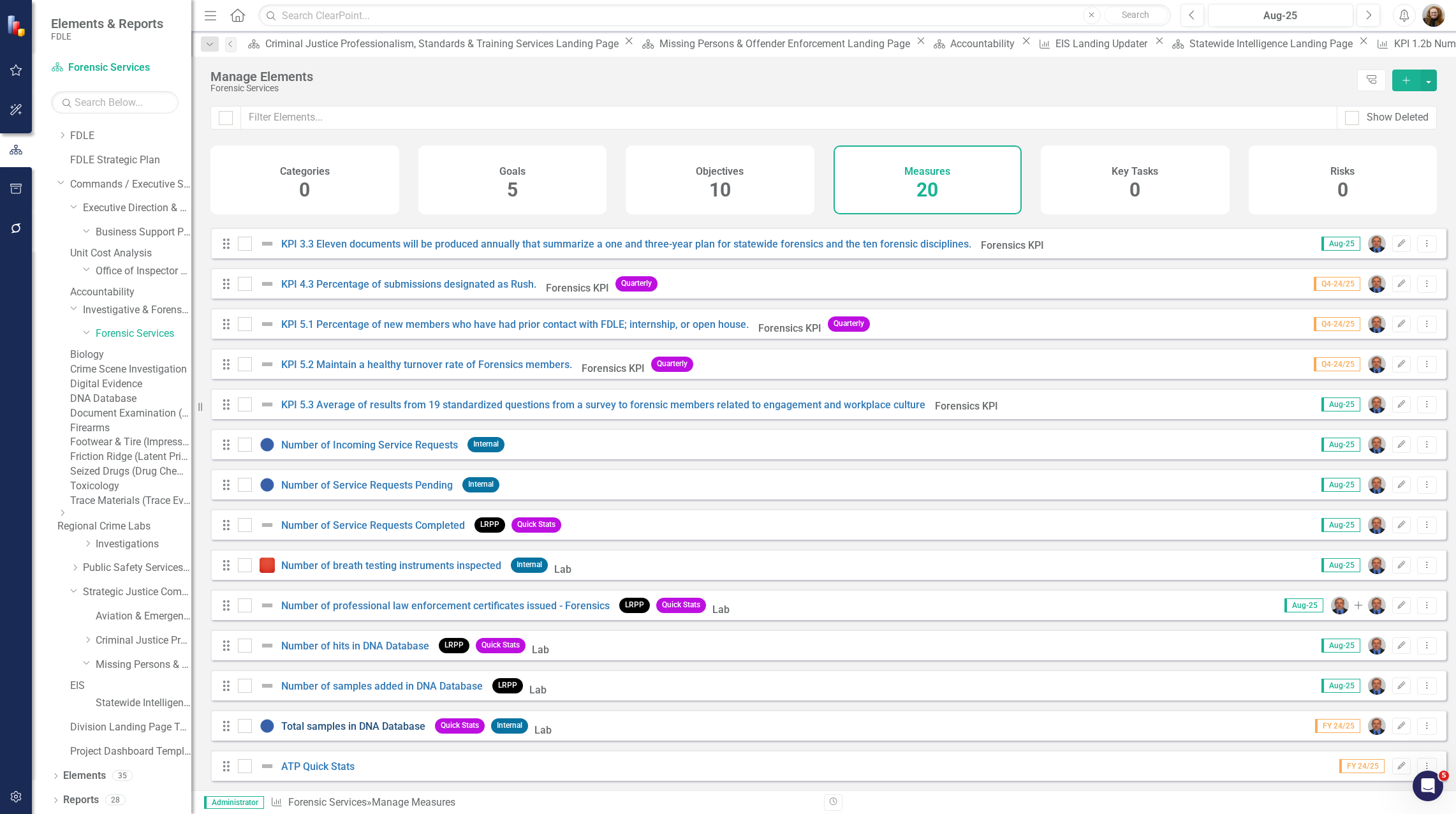
click at [397, 728] on link "Total samples in DNA Database" at bounding box center [353, 726] width 144 height 12
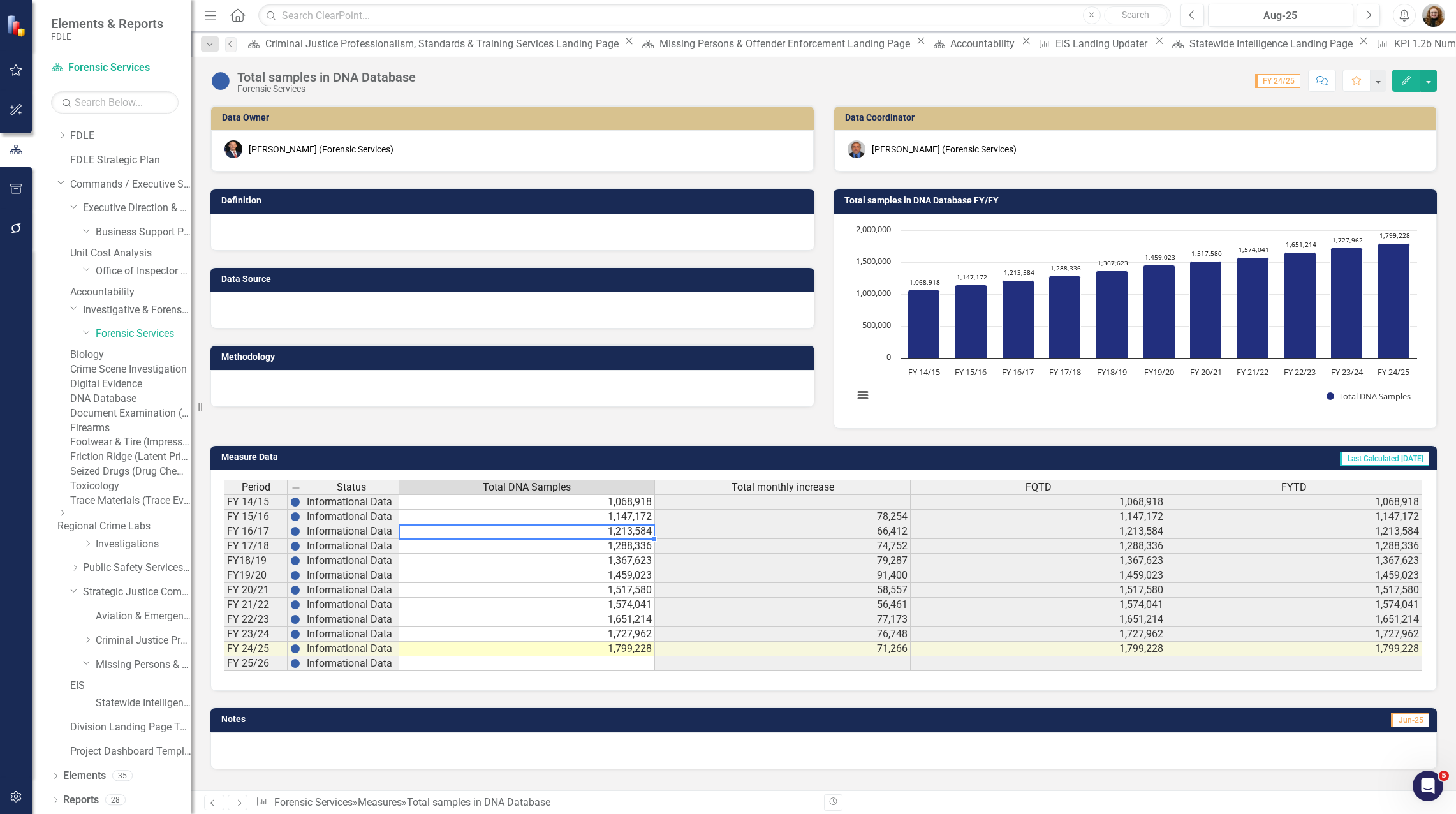
click at [577, 529] on td "1,213,584" at bounding box center [527, 531] width 256 height 14
click at [491, 83] on div "Score: N/A FY 24/25 Completed Comment Favorite Edit" at bounding box center [929, 81] width 1014 height 22
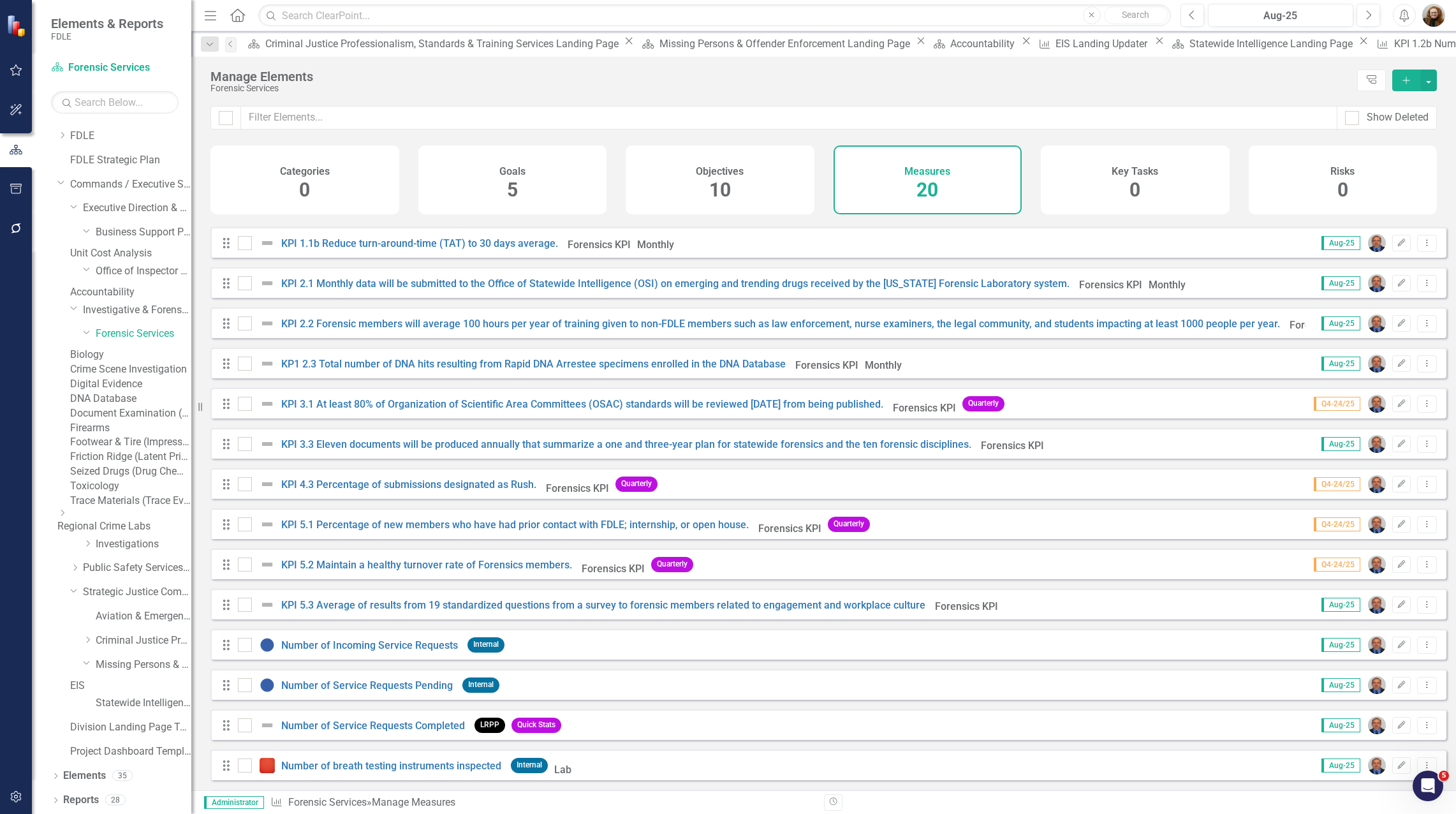
scroll to position [244, 0]
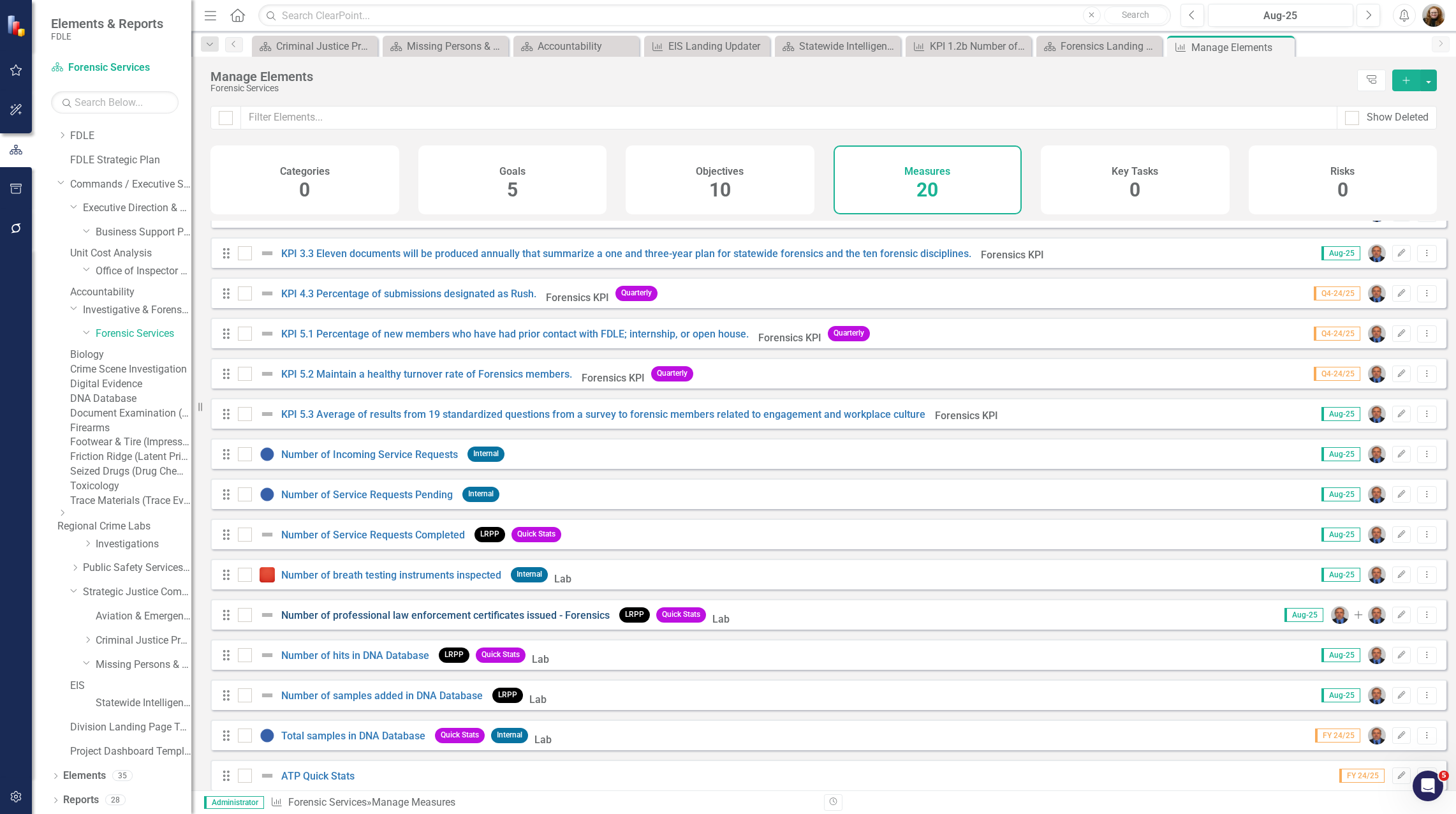
scroll to position [244, 0]
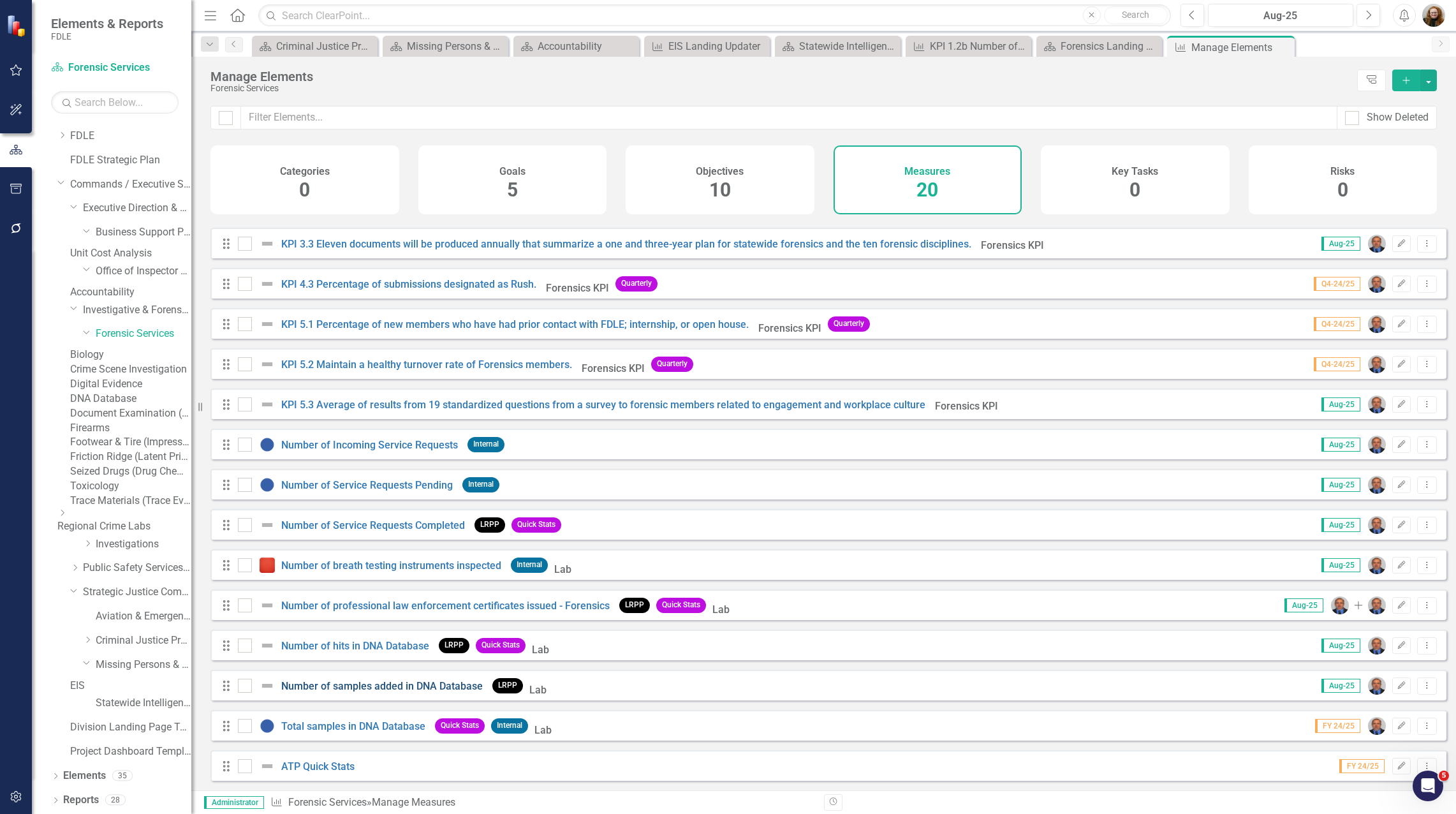
click at [330, 689] on link "Number of samples added in DNA Database" at bounding box center [381, 686] width 201 height 12
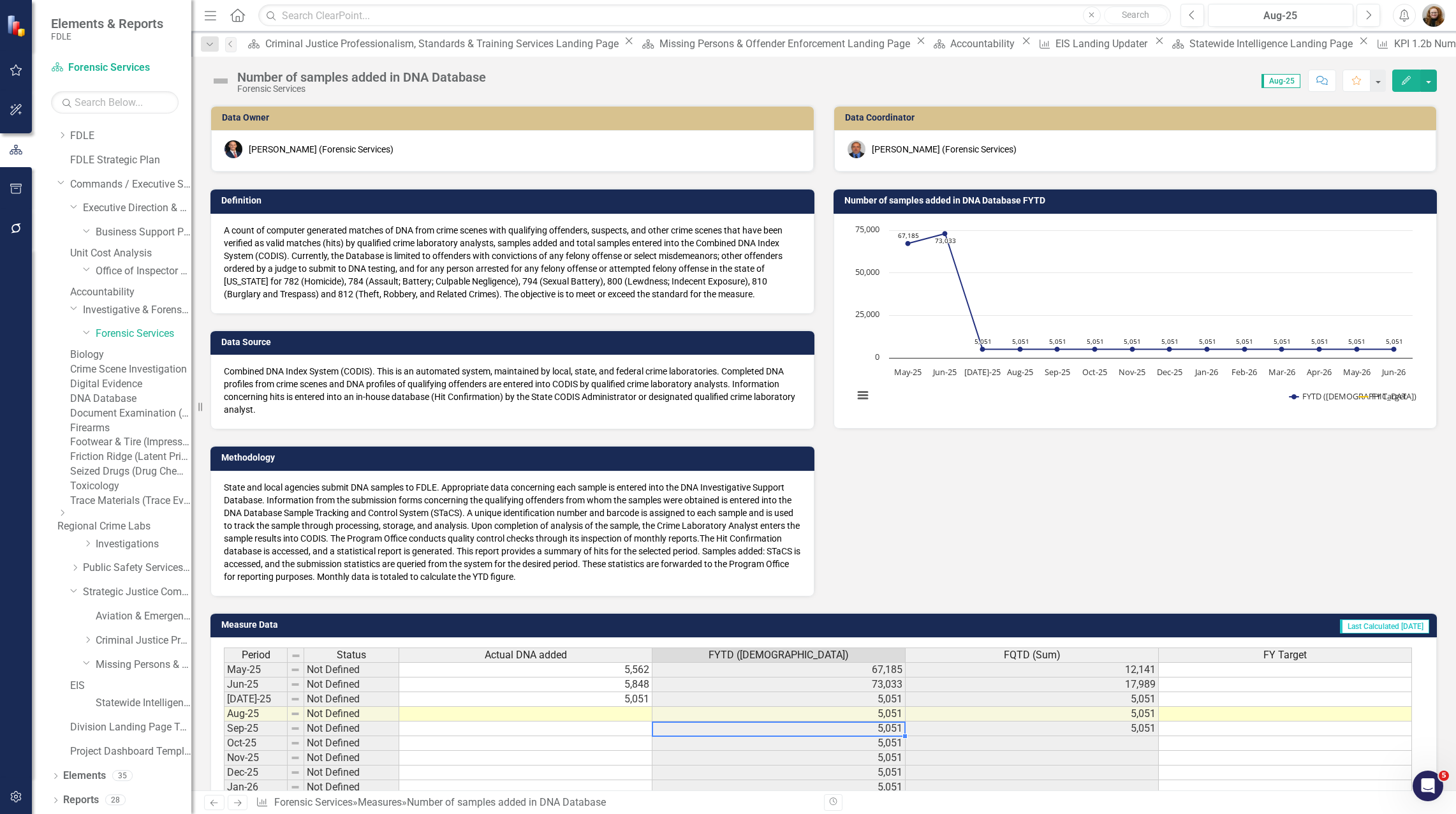
click at [223, 735] on div "Period Status Actual DNA added FYTD (Sum) FQTD (Sum) FY Target May-25 Not Defin…" at bounding box center [223, 758] width 0 height 221
click at [547, 417] on div "Combined DNA Index System (CODIS). This is an automated system, maintained by l…" at bounding box center [512, 392] width 604 height 75
click at [643, 425] on div "Combined DNA Index System (CODIS). This is an automated system, maintained by l…" at bounding box center [512, 392] width 604 height 75
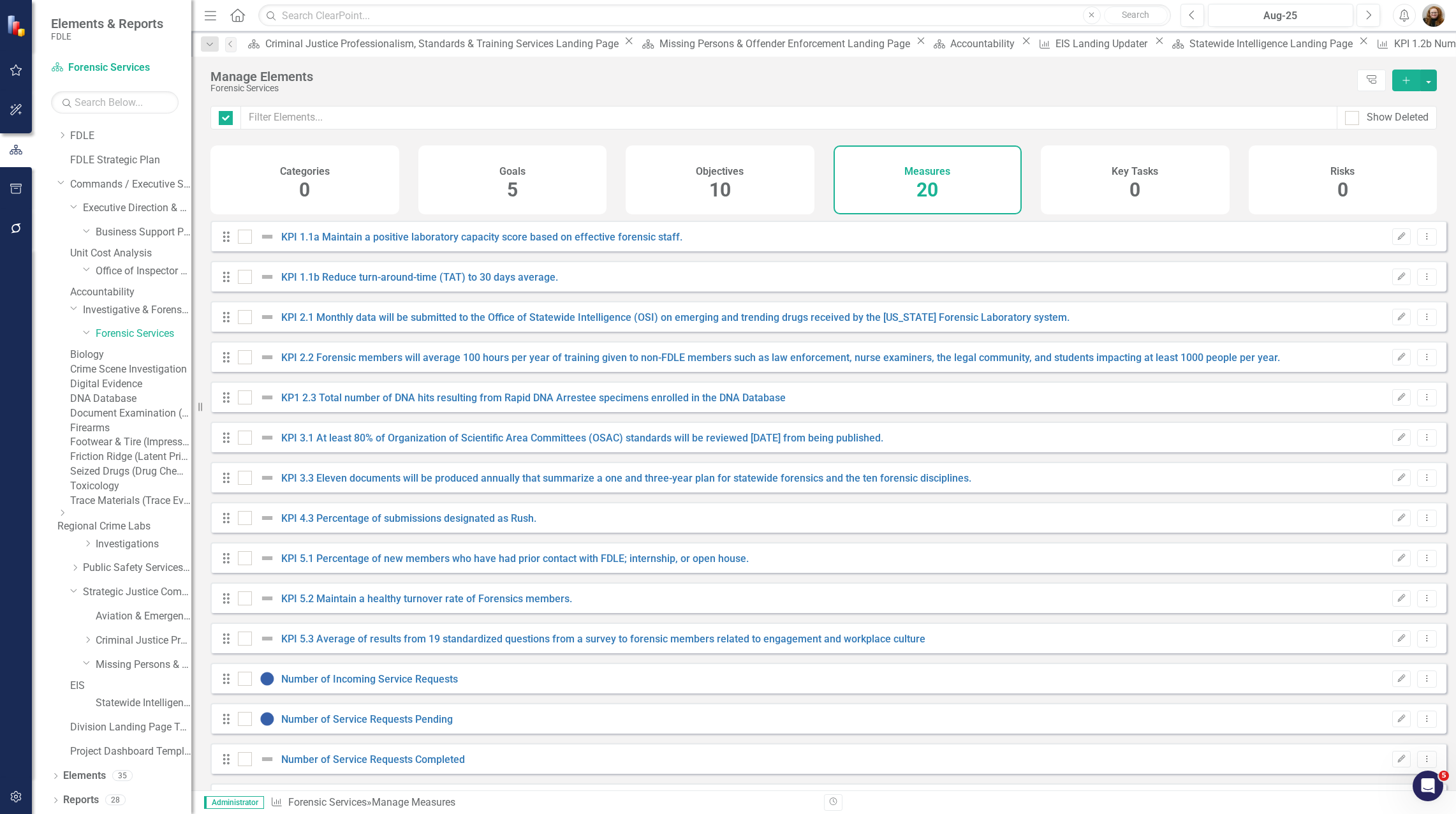
checkbox input "false"
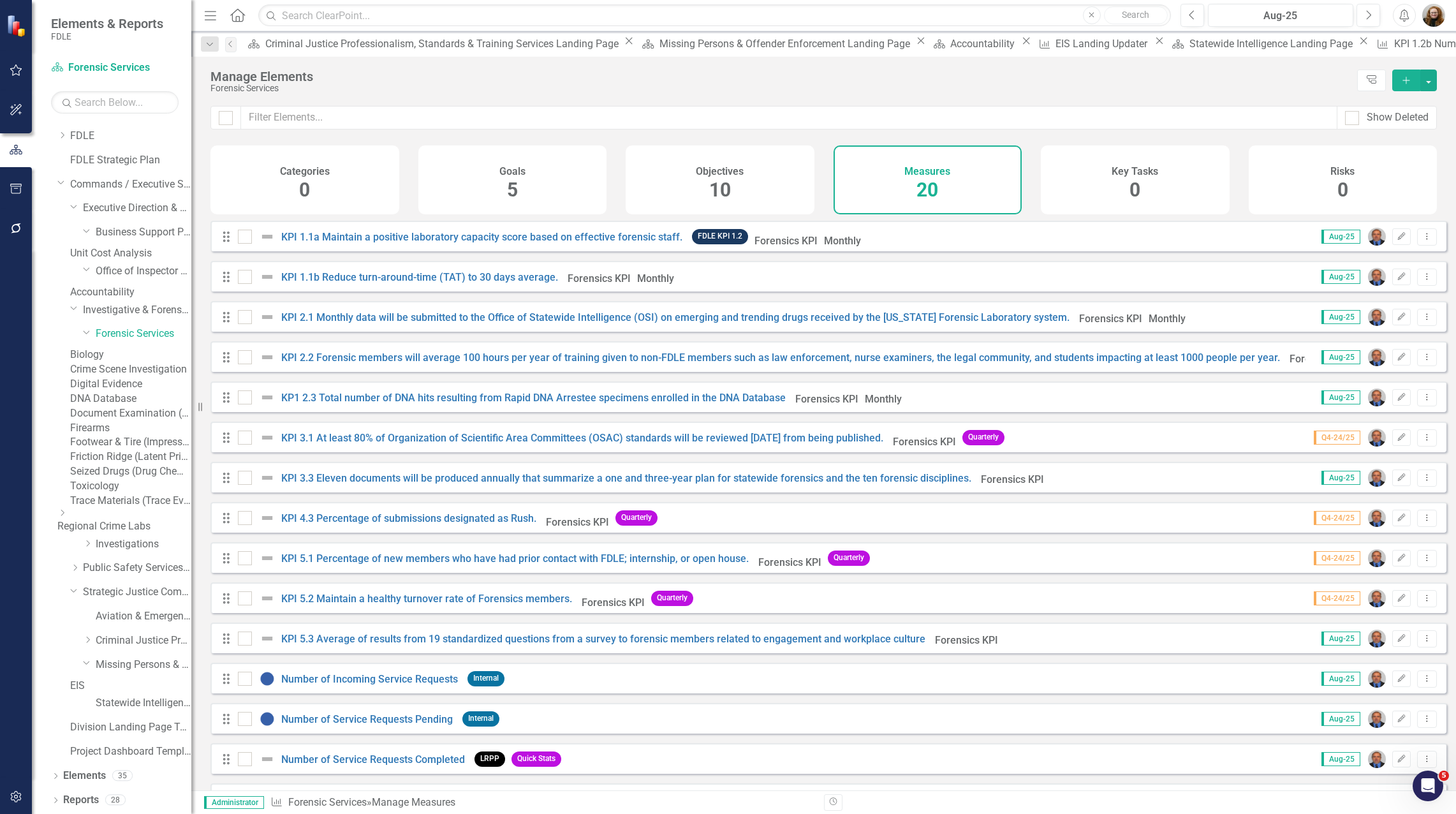
scroll to position [244, 0]
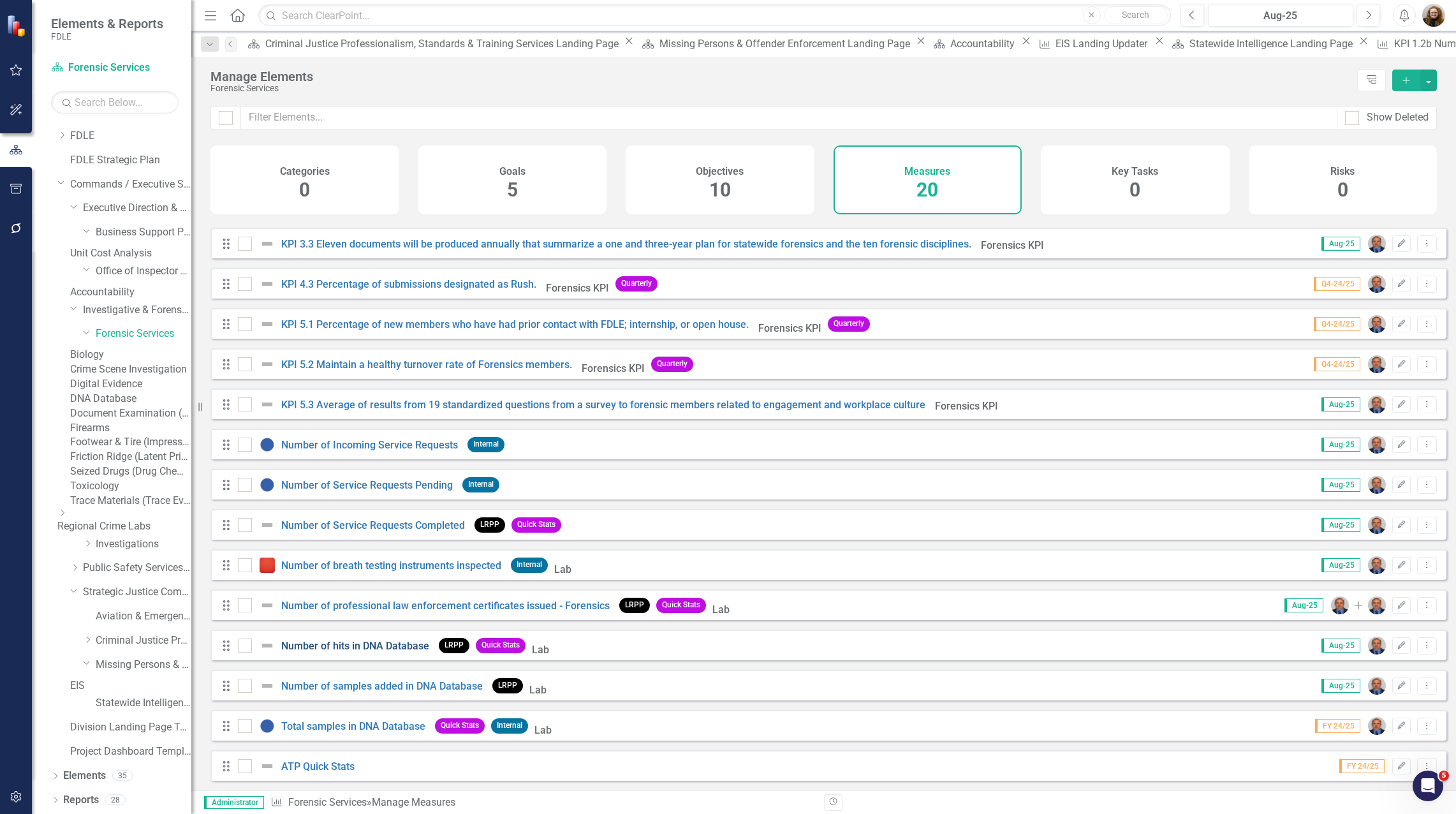
click at [353, 641] on link "Number of hits in DNA Database" at bounding box center [355, 646] width 148 height 12
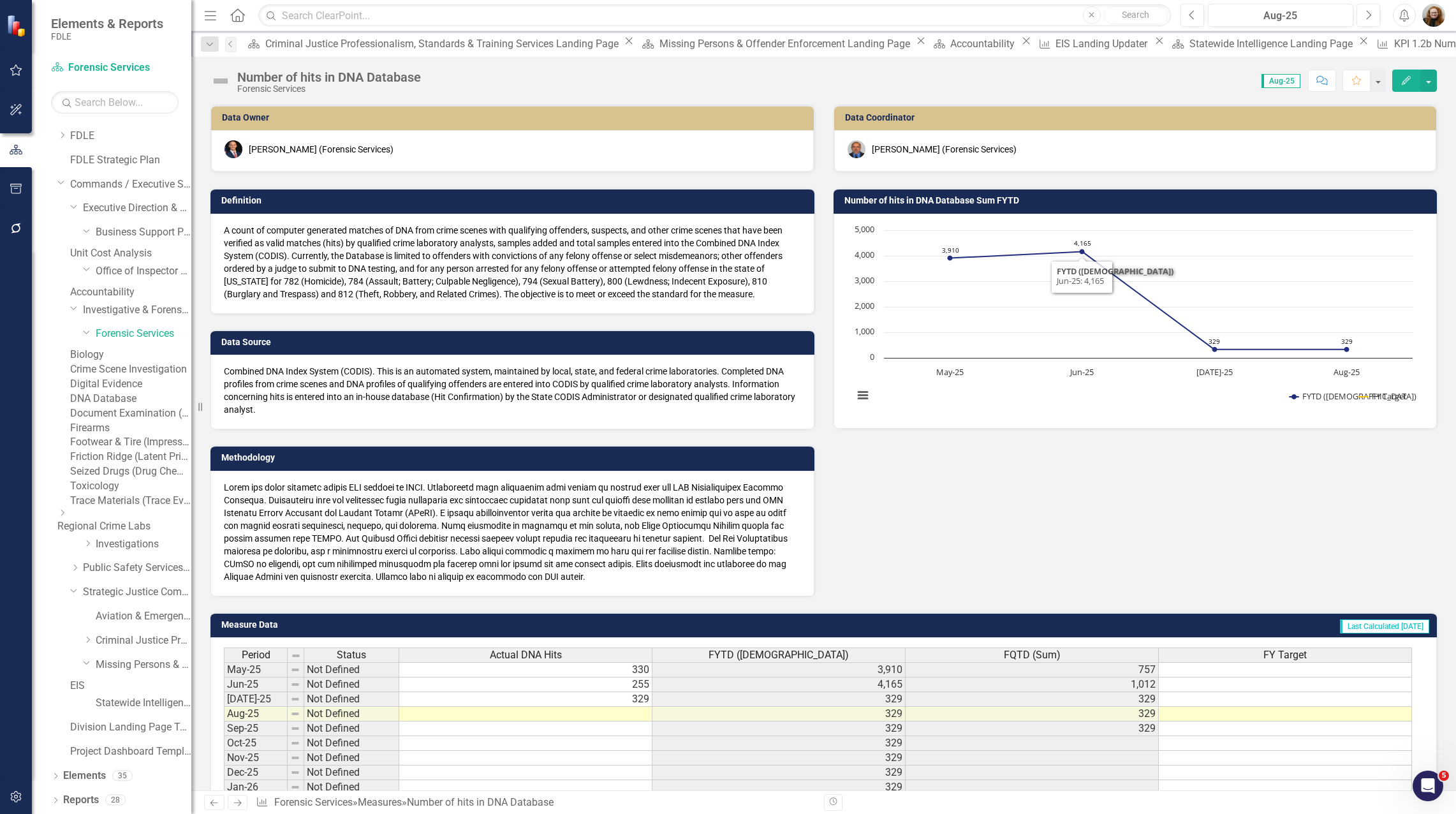
click at [938, 201] on h3 "Number of hits in DNA Database Sum FYTD" at bounding box center [1137, 200] width 587 height 9
click at [940, 201] on h3 "Number of hits in DNA Database Sum FYTD" at bounding box center [1137, 200] width 587 height 9
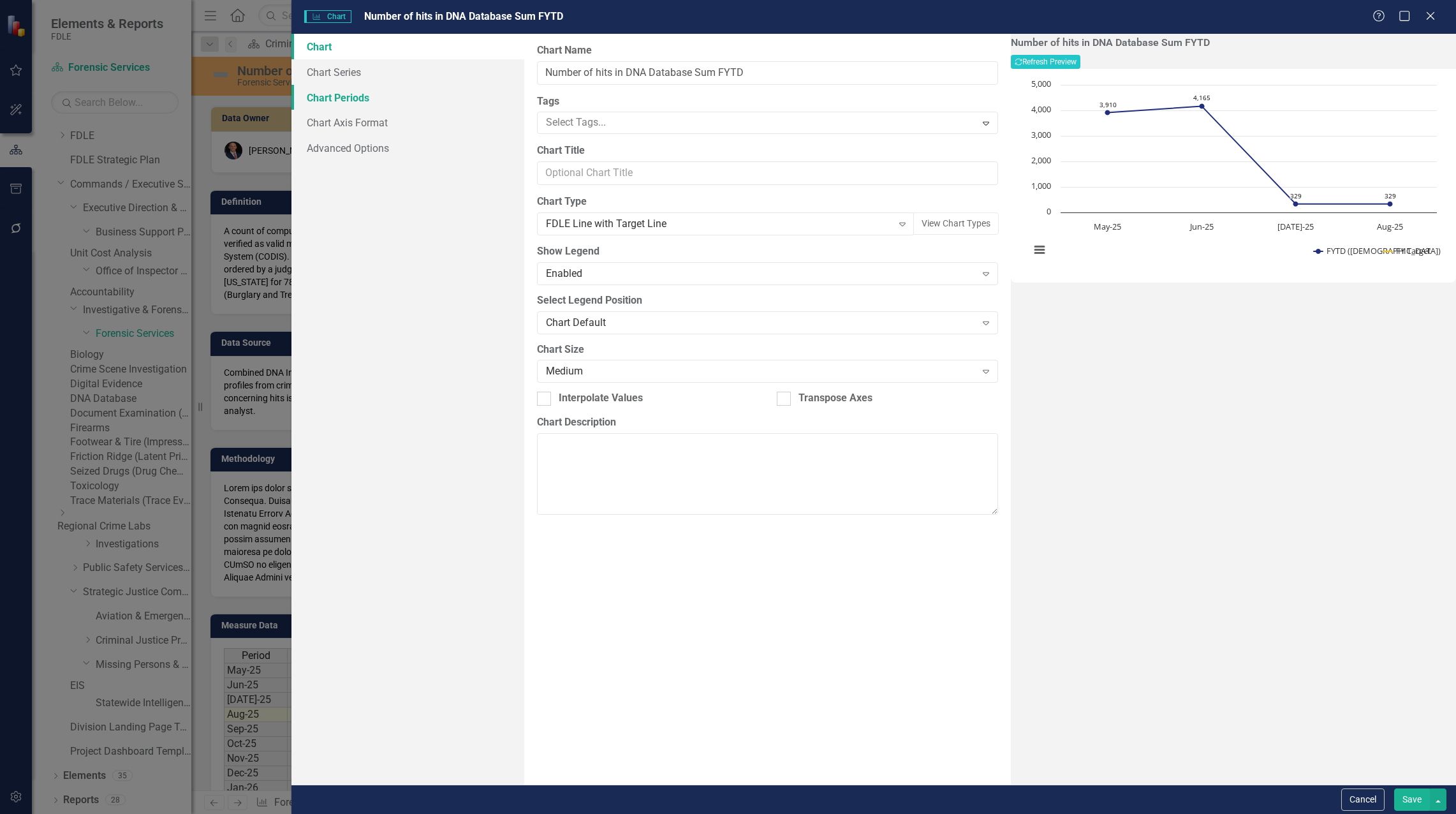
click at [331, 94] on link "Chart Periods" at bounding box center [408, 98] width 233 height 25
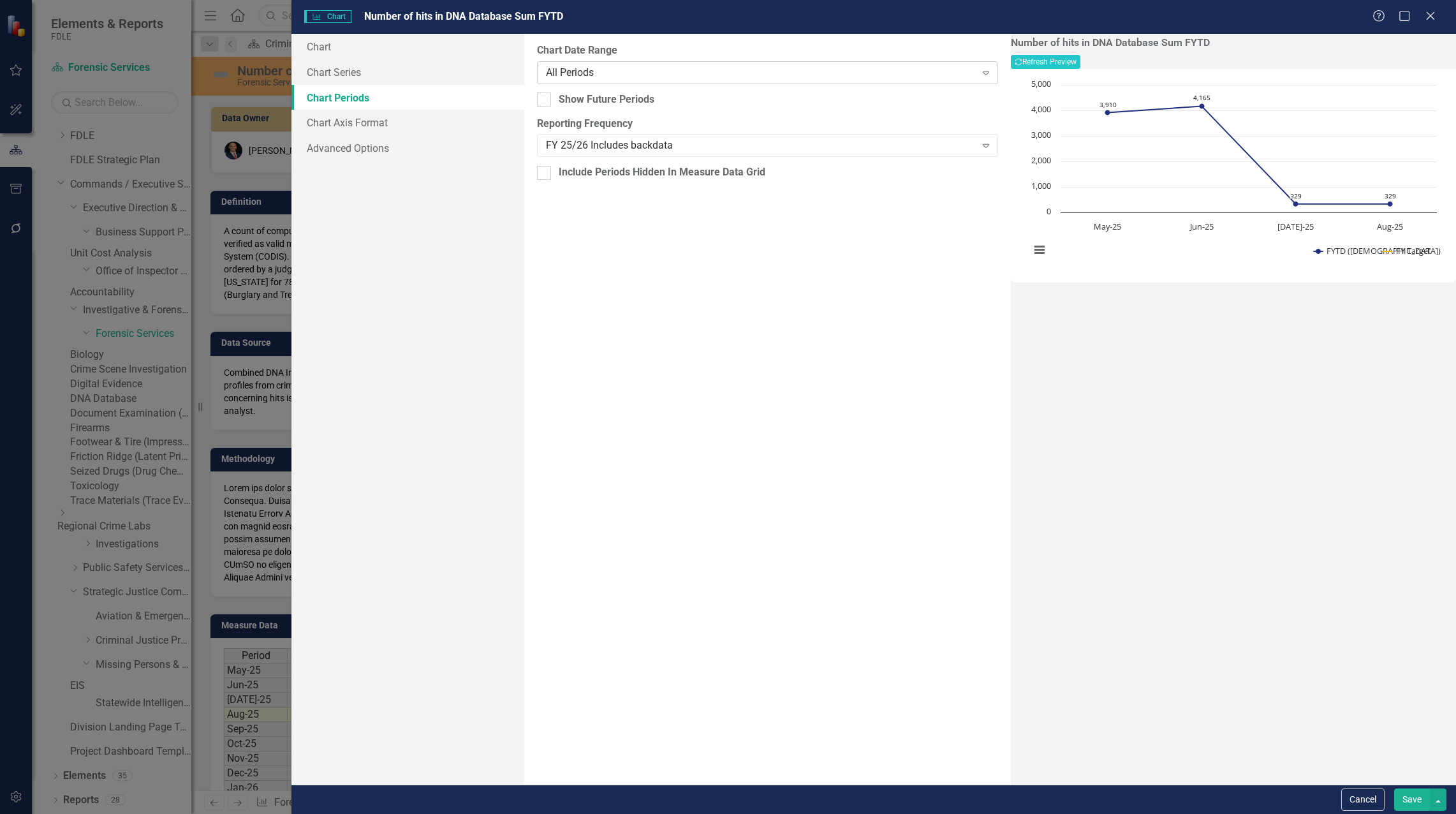
click at [610, 70] on div "All Periods" at bounding box center [760, 72] width 430 height 14
click at [595, 141] on div "FY 25/26 Includes backdata" at bounding box center [760, 145] width 430 height 14
click at [577, 151] on div "Annual" at bounding box center [760, 145] width 430 height 14
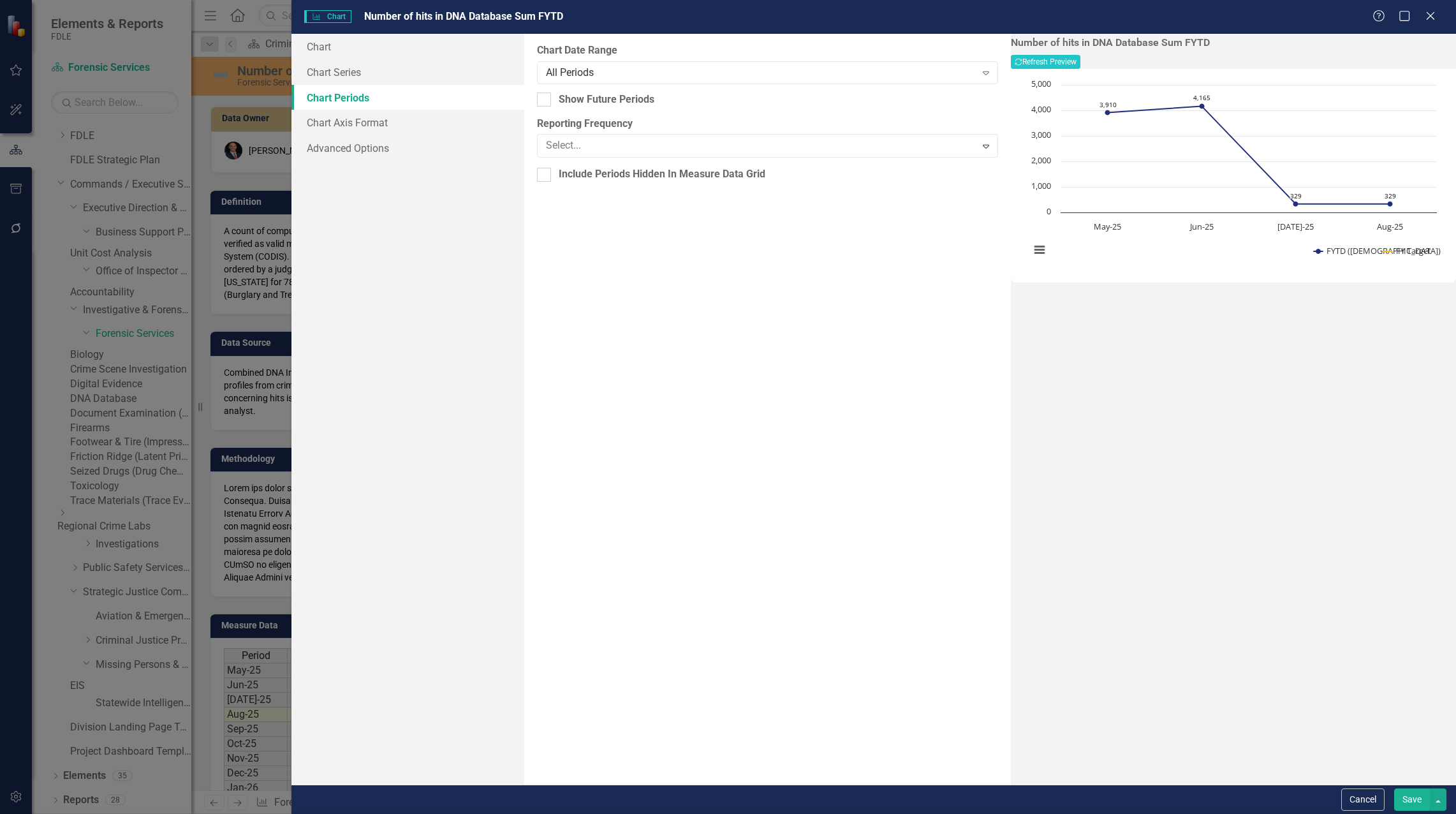
click at [1080, 65] on button "Recalculate Refresh Preview" at bounding box center [1046, 62] width 70 height 14
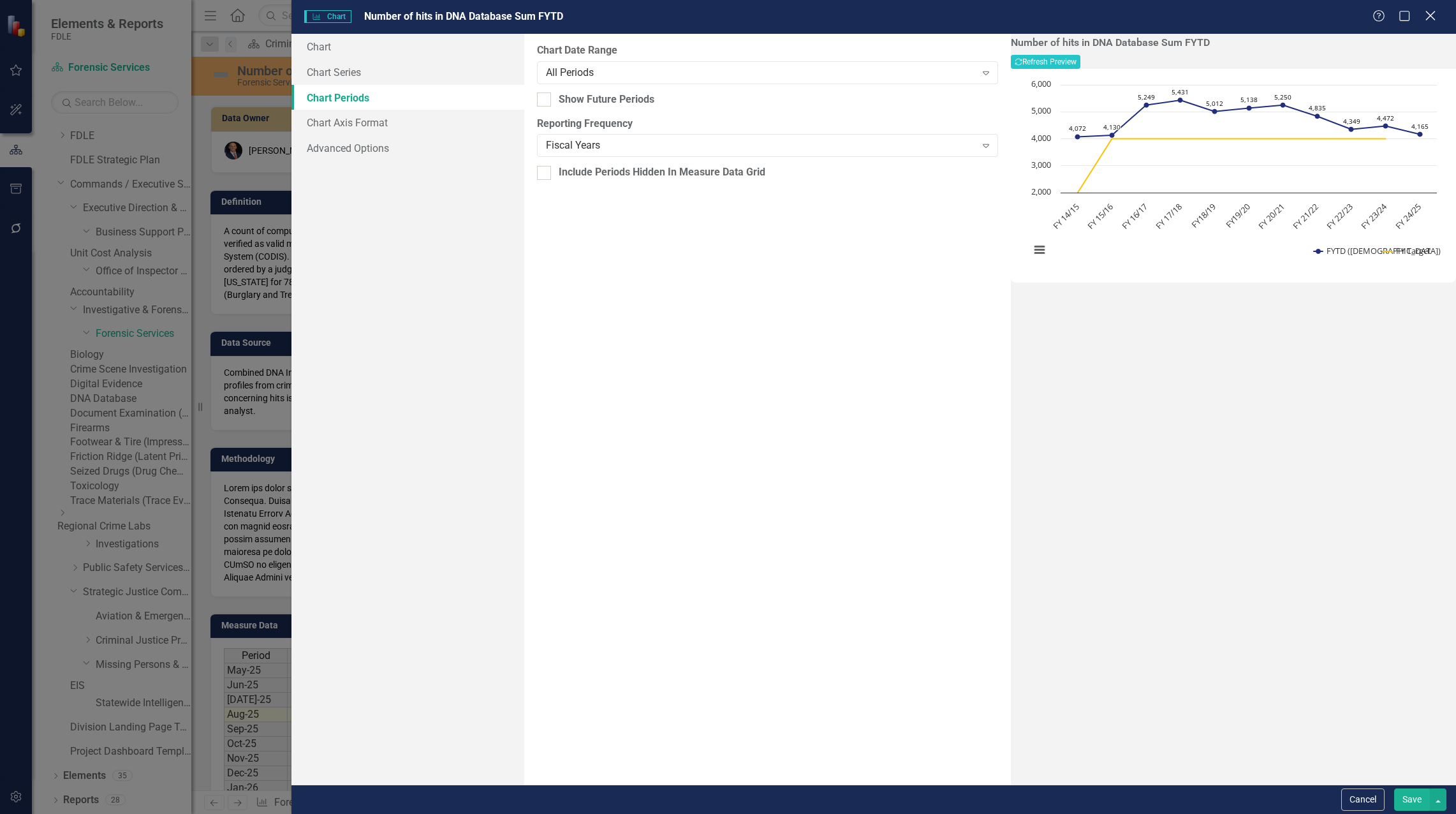
click at [1433, 20] on icon "Close" at bounding box center [1430, 15] width 16 height 12
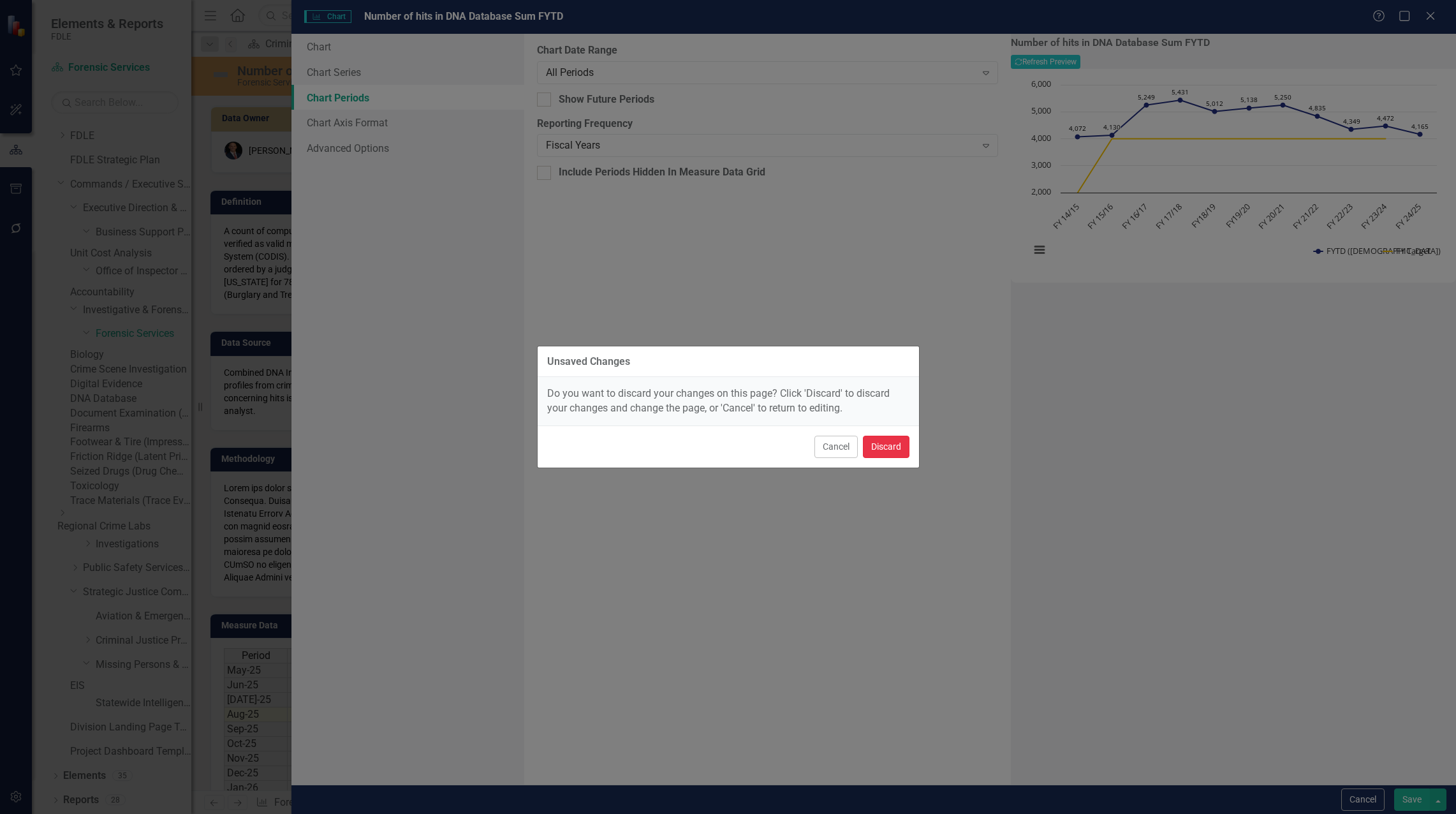
drag, startPoint x: 875, startPoint y: 446, endPoint x: 906, endPoint y: 438, distance: 32.0
click at [876, 446] on button "Discard" at bounding box center [886, 447] width 47 height 22
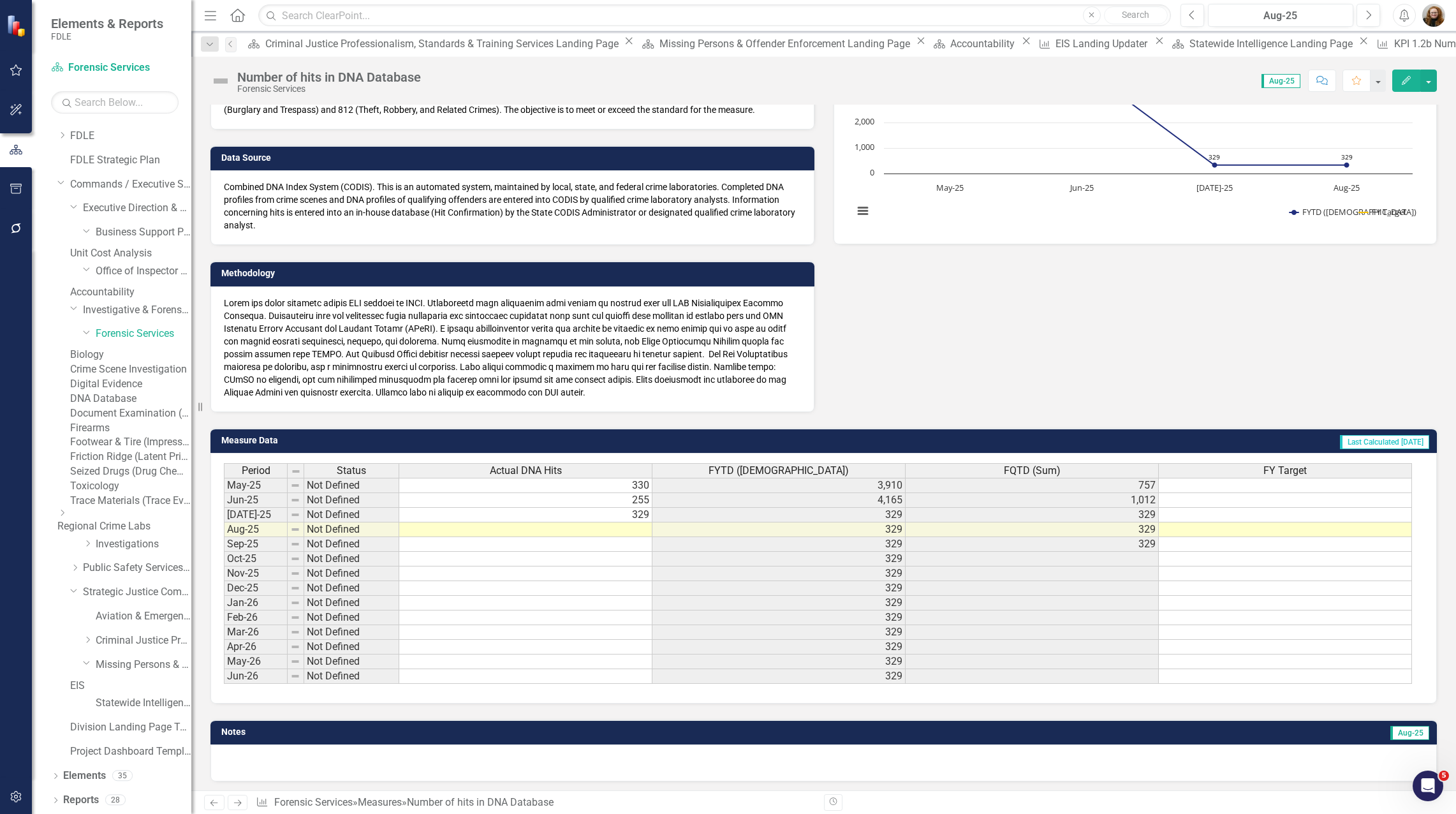
scroll to position [188, 0]
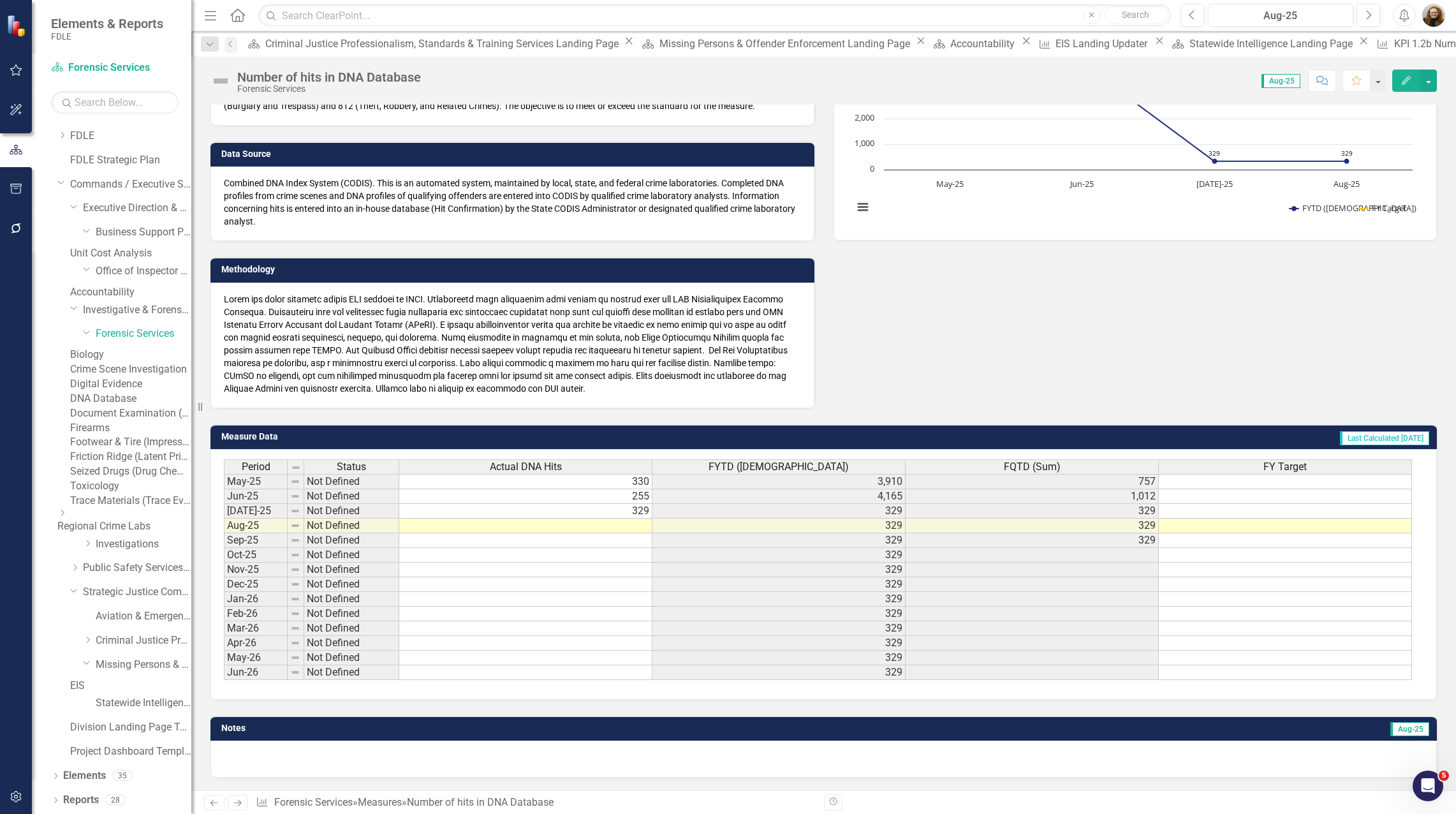
click at [1013, 314] on div "Data Owner [PERSON_NAME] (Forensic Services) Definition A count of computer gen…" at bounding box center [823, 154] width 1245 height 507
click at [1125, 274] on div "Data Owner [PERSON_NAME] (Forensic Services) Definition A count of computer gen…" at bounding box center [823, 154] width 1245 height 507
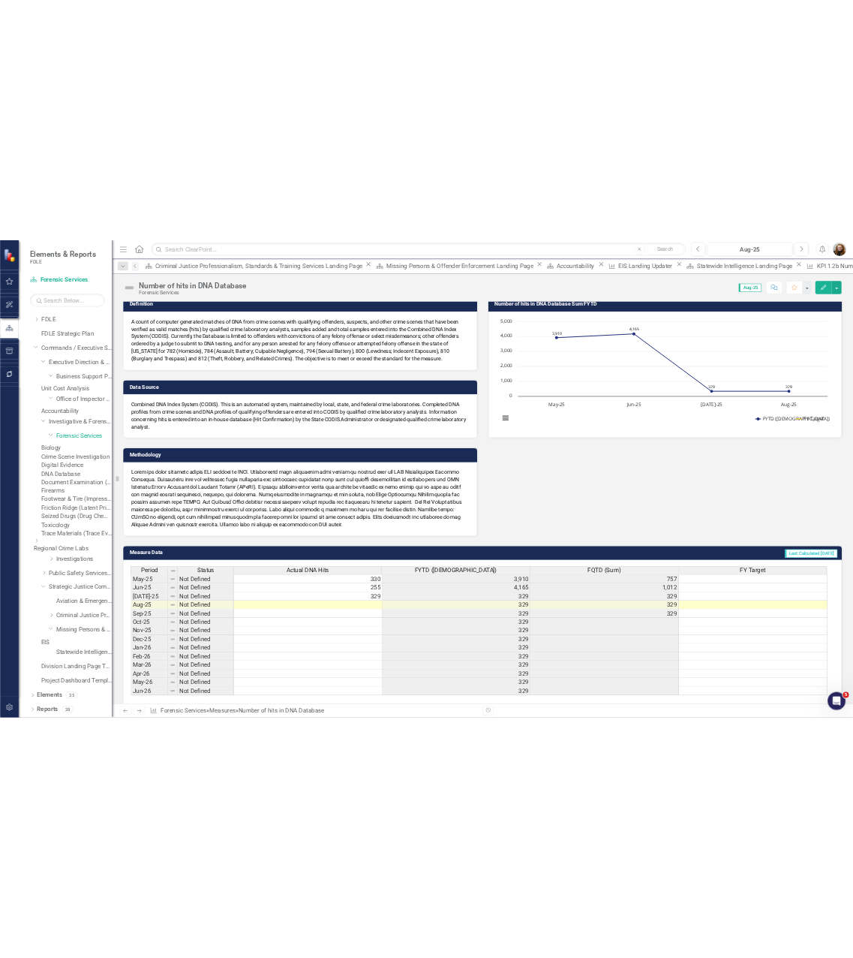
scroll to position [0, 0]
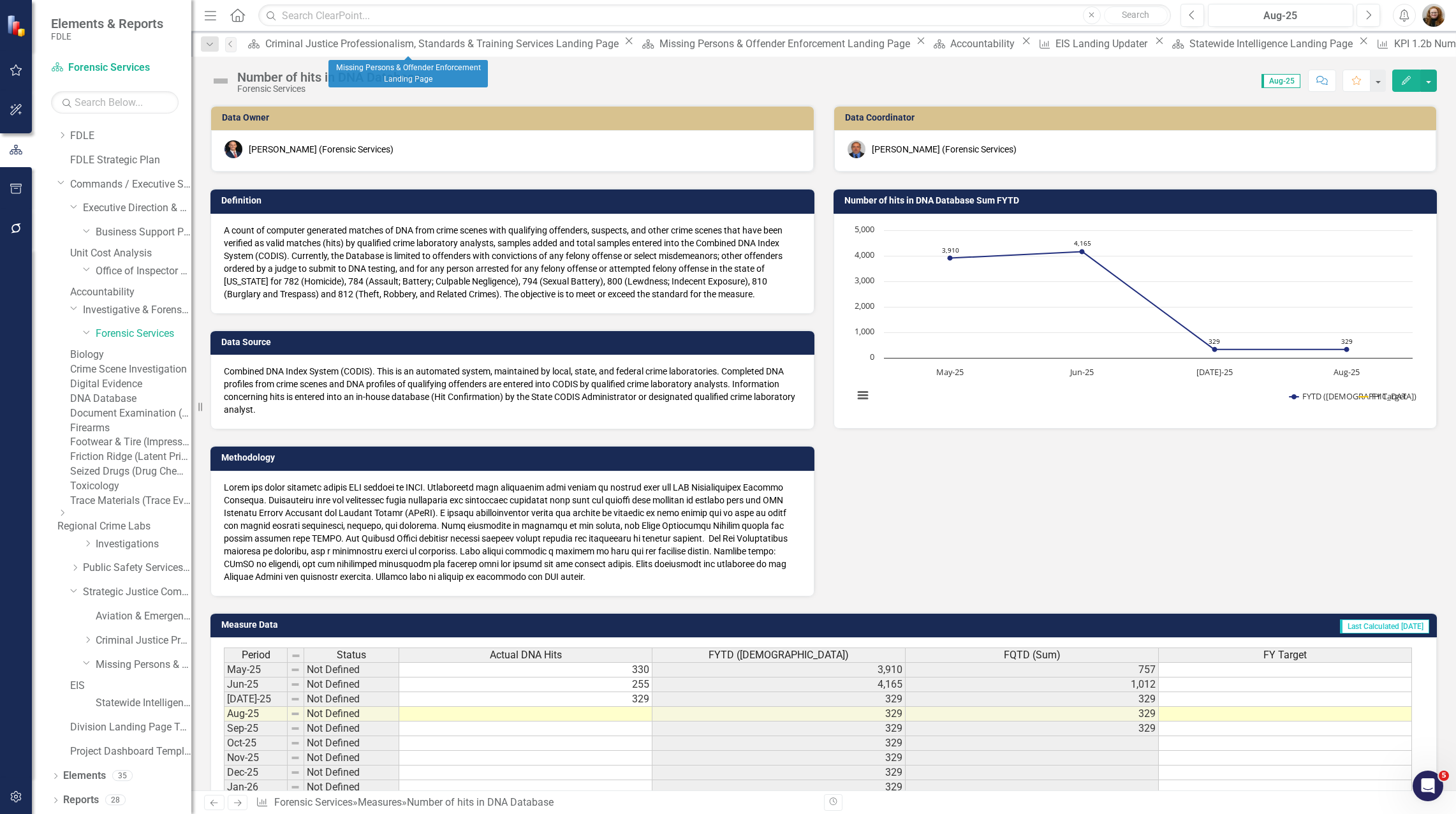
click at [914, 43] on icon "Close" at bounding box center [920, 41] width 13 height 10
click at [728, 46] on icon "Close" at bounding box center [734, 41] width 13 height 10
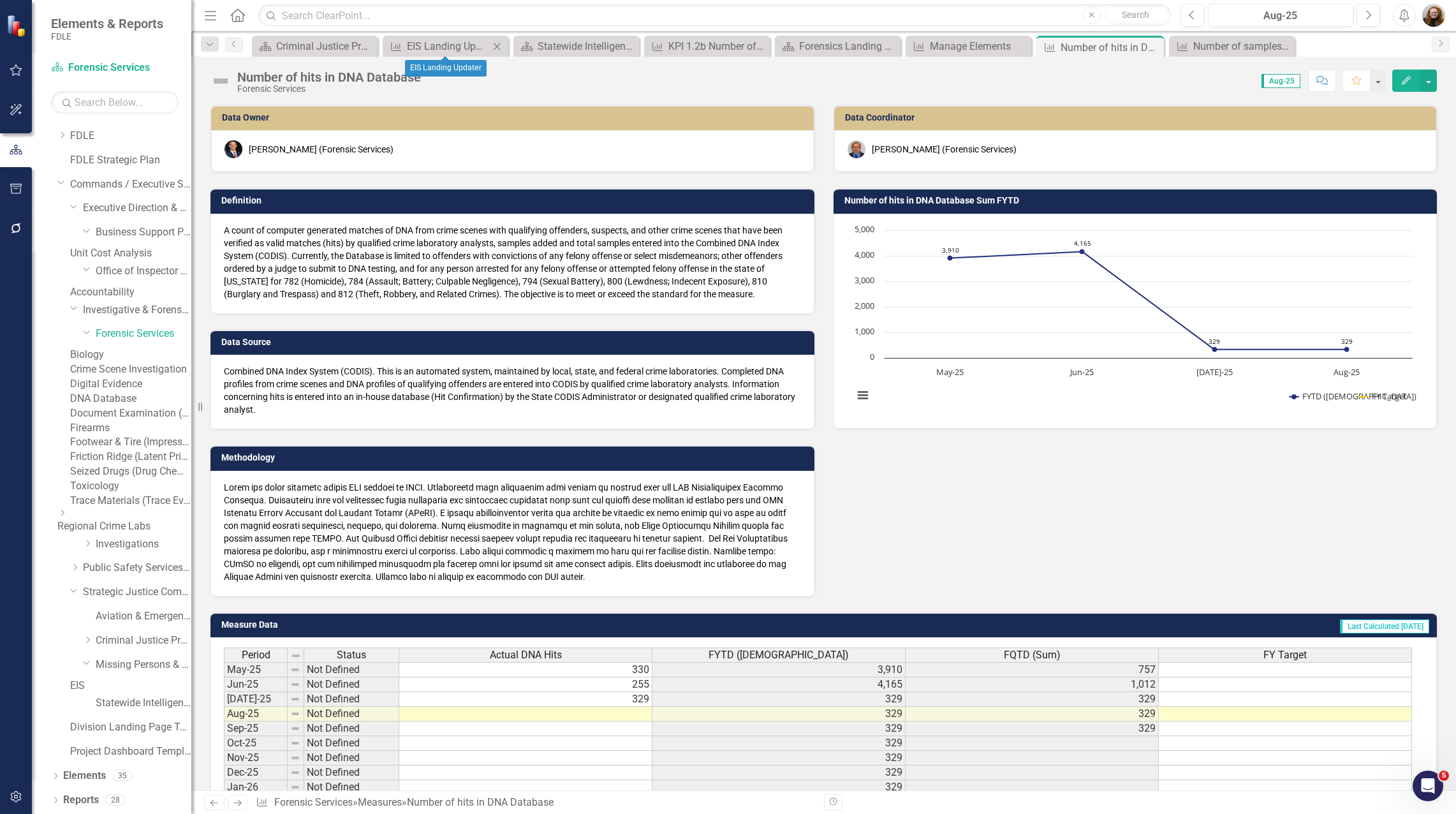
click at [504, 48] on div "Close" at bounding box center [497, 46] width 16 height 16
click at [0, 0] on icon "Close" at bounding box center [0, 0] width 0 height 0
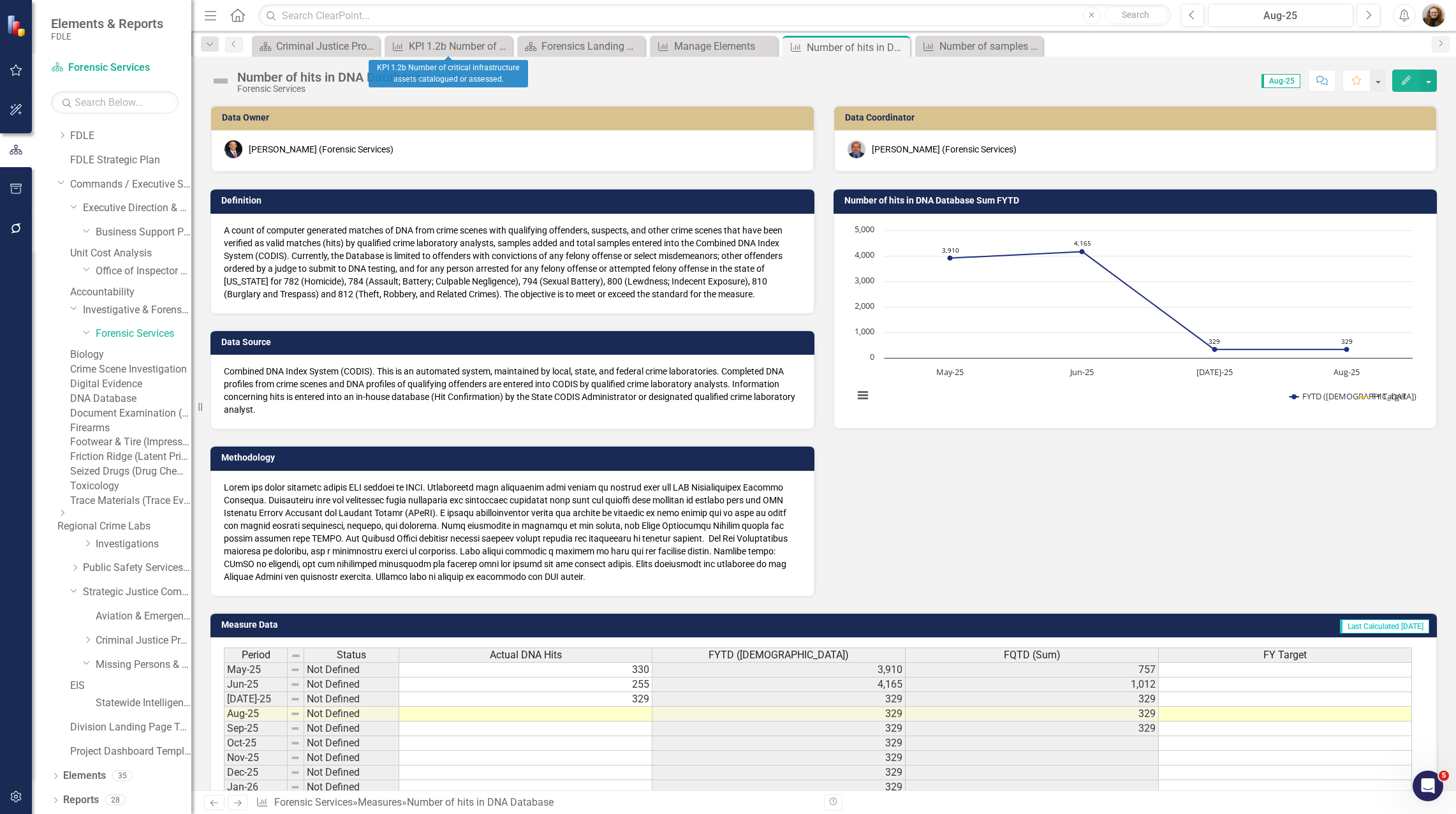
click at [0, 0] on icon "Close" at bounding box center [0, 0] width 0 height 0
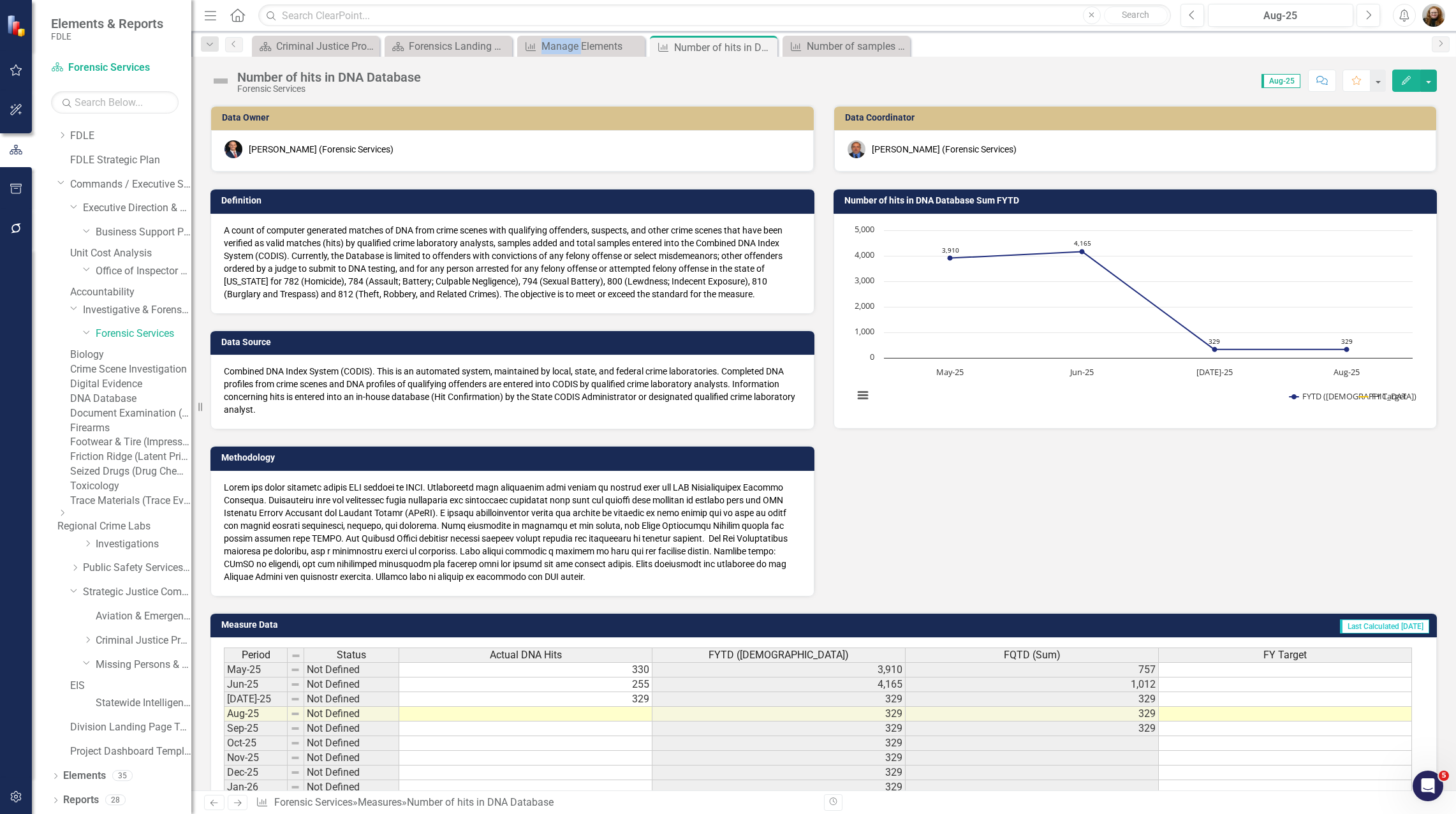
click at [0, 0] on icon "Close" at bounding box center [0, 0] width 0 height 0
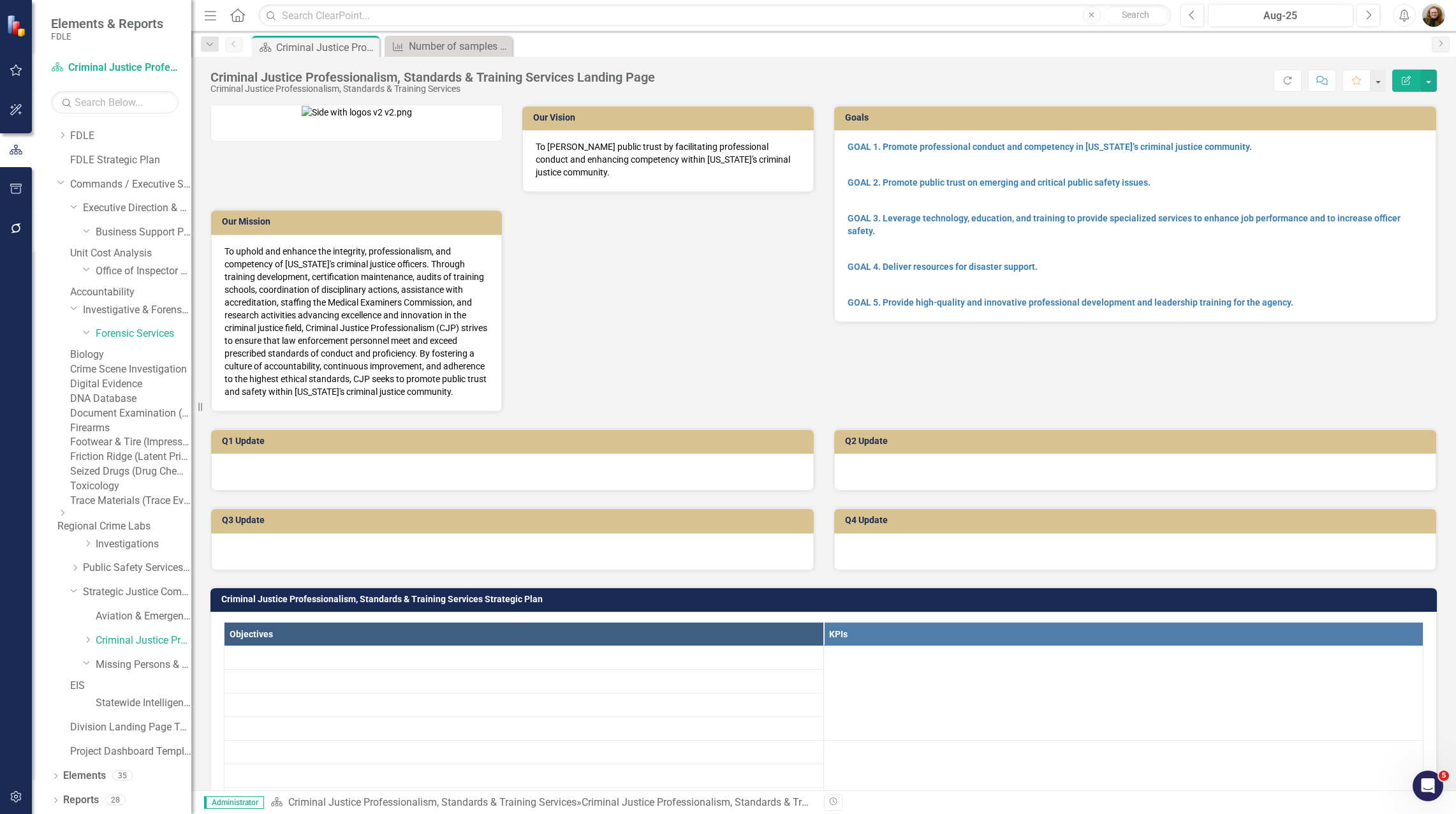
click at [0, 0] on icon "Close" at bounding box center [0, 0] width 0 height 0
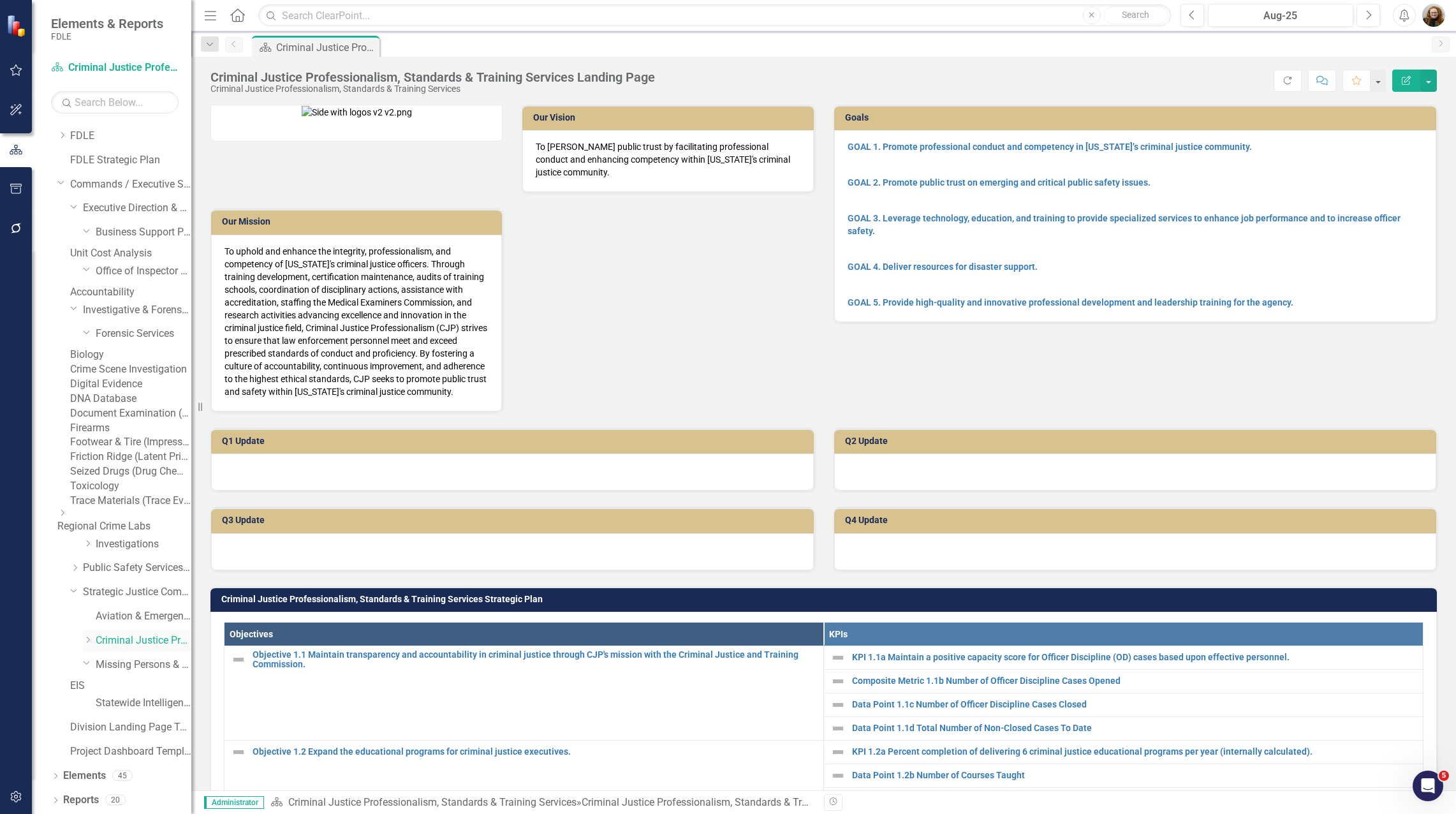
click at [142, 633] on link "Criminal Justice Professionalism, Standards & Training Services" at bounding box center [144, 640] width 96 height 14
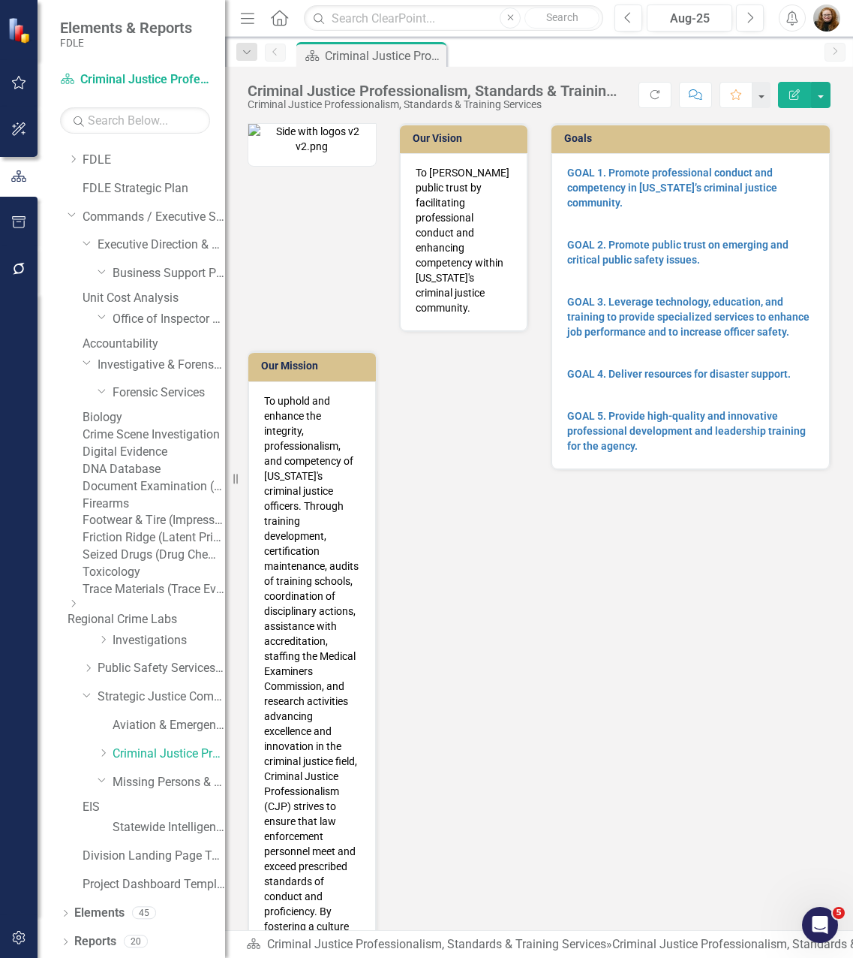
click at [744, 619] on div "Our Vision To [PERSON_NAME] public trust by facilitating professional conduct a…" at bounding box center [539, 617] width 606 height 1026
click at [825, 33] on div "Menu Home Search Close Search Previous Aug-25 Next Alerts User Edit Profile Dis…" at bounding box center [539, 18] width 628 height 37
click at [826, 21] on img "button" at bounding box center [827, 18] width 27 height 27
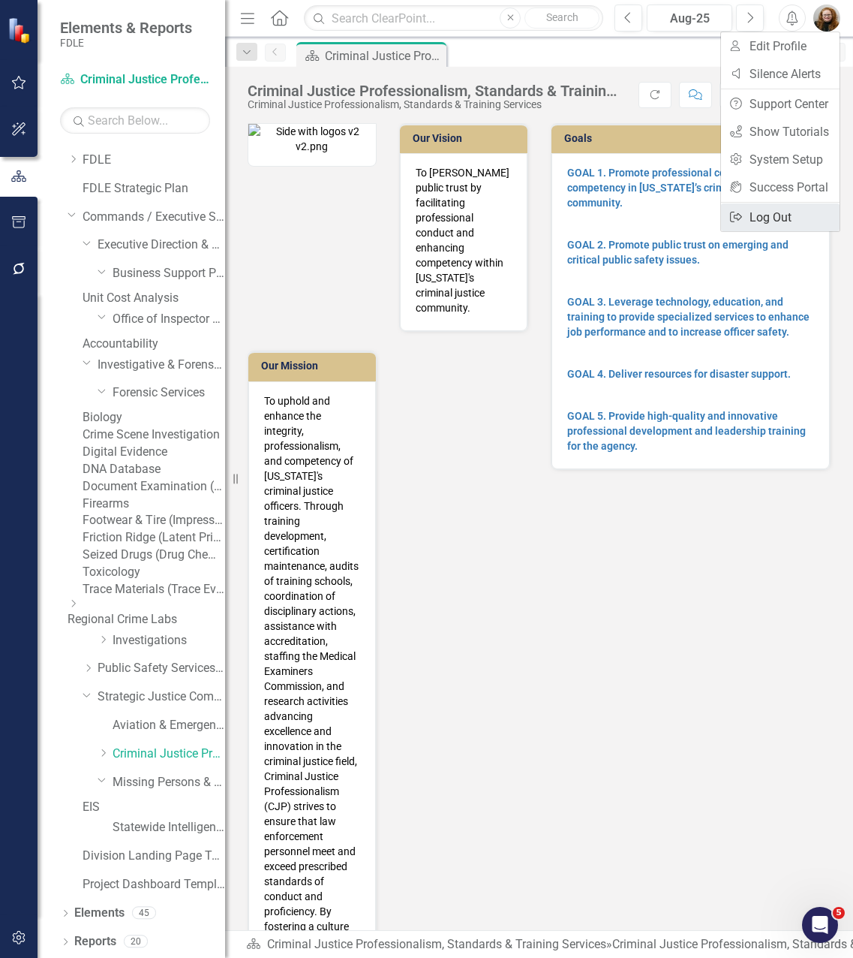
click at [787, 212] on link "Logout Log Out" at bounding box center [780, 217] width 119 height 28
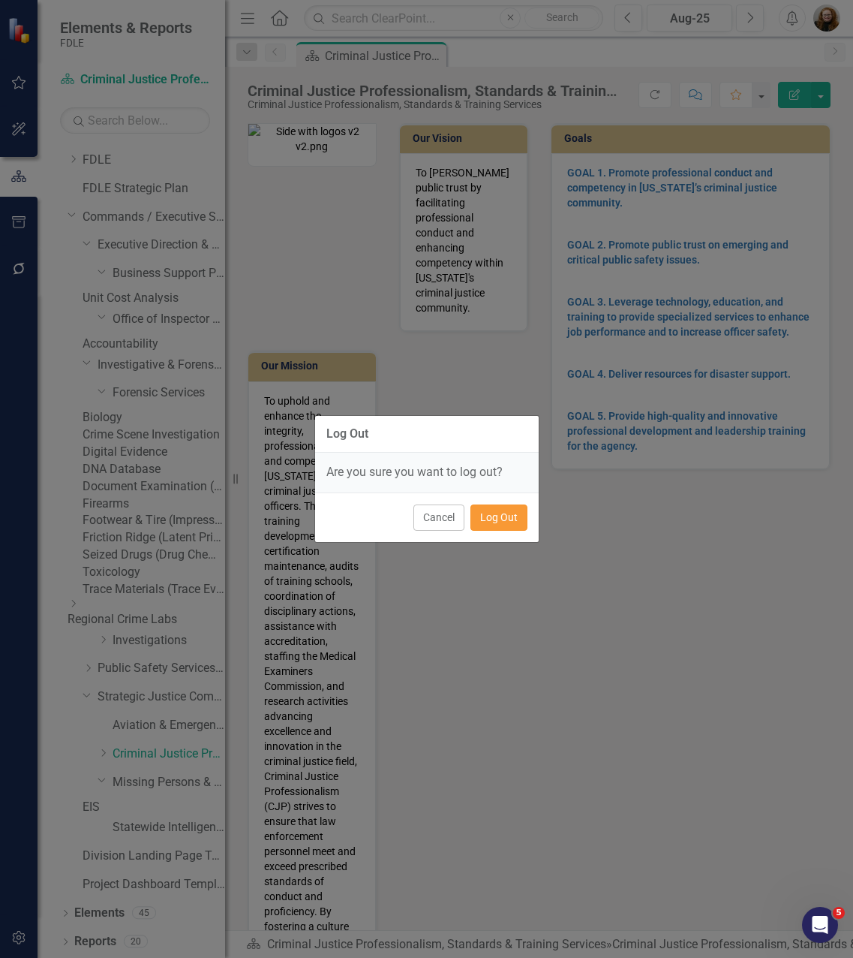
click at [516, 514] on button "Log Out" at bounding box center [499, 517] width 57 height 26
